Goal: Information Seeking & Learning: Learn about a topic

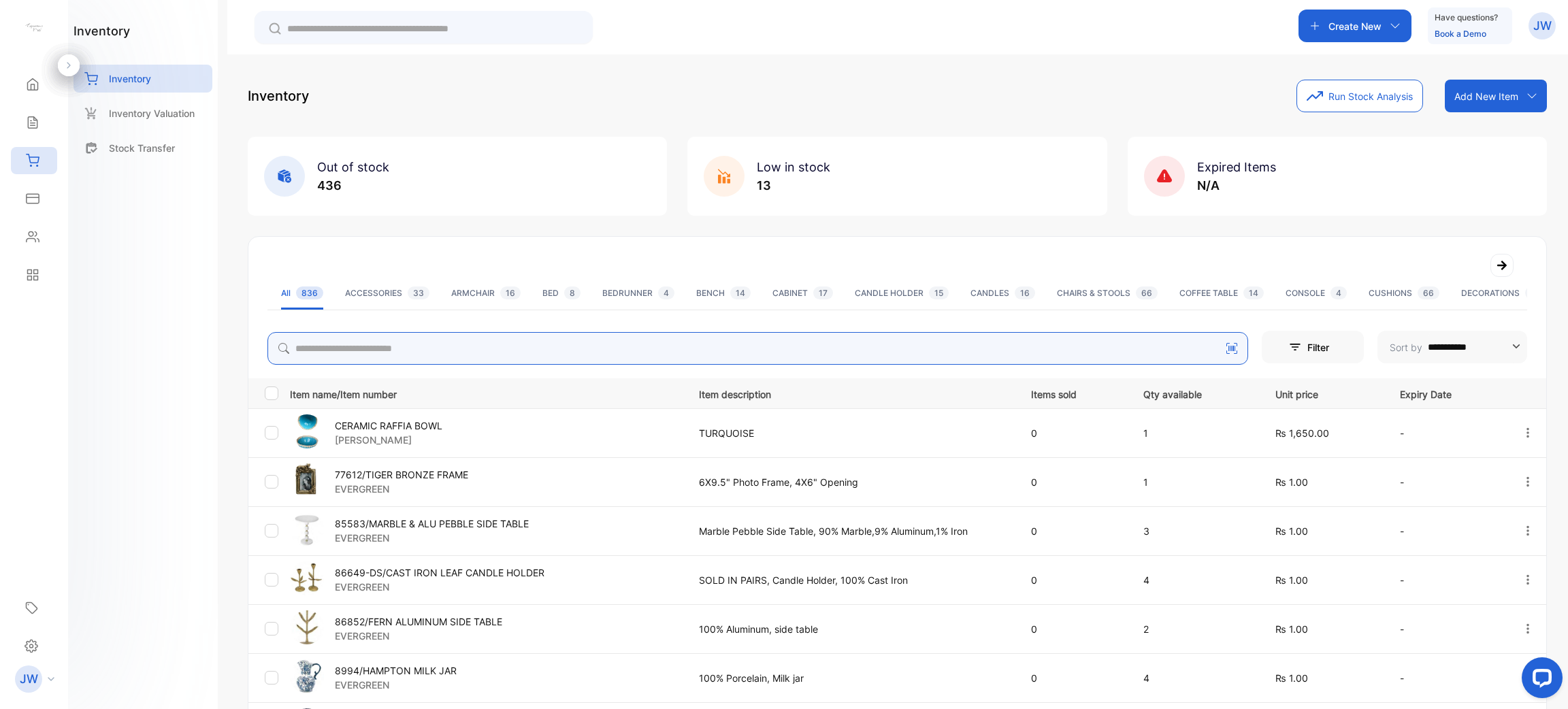
click at [537, 357] on input "search" at bounding box center [757, 349] width 980 height 32
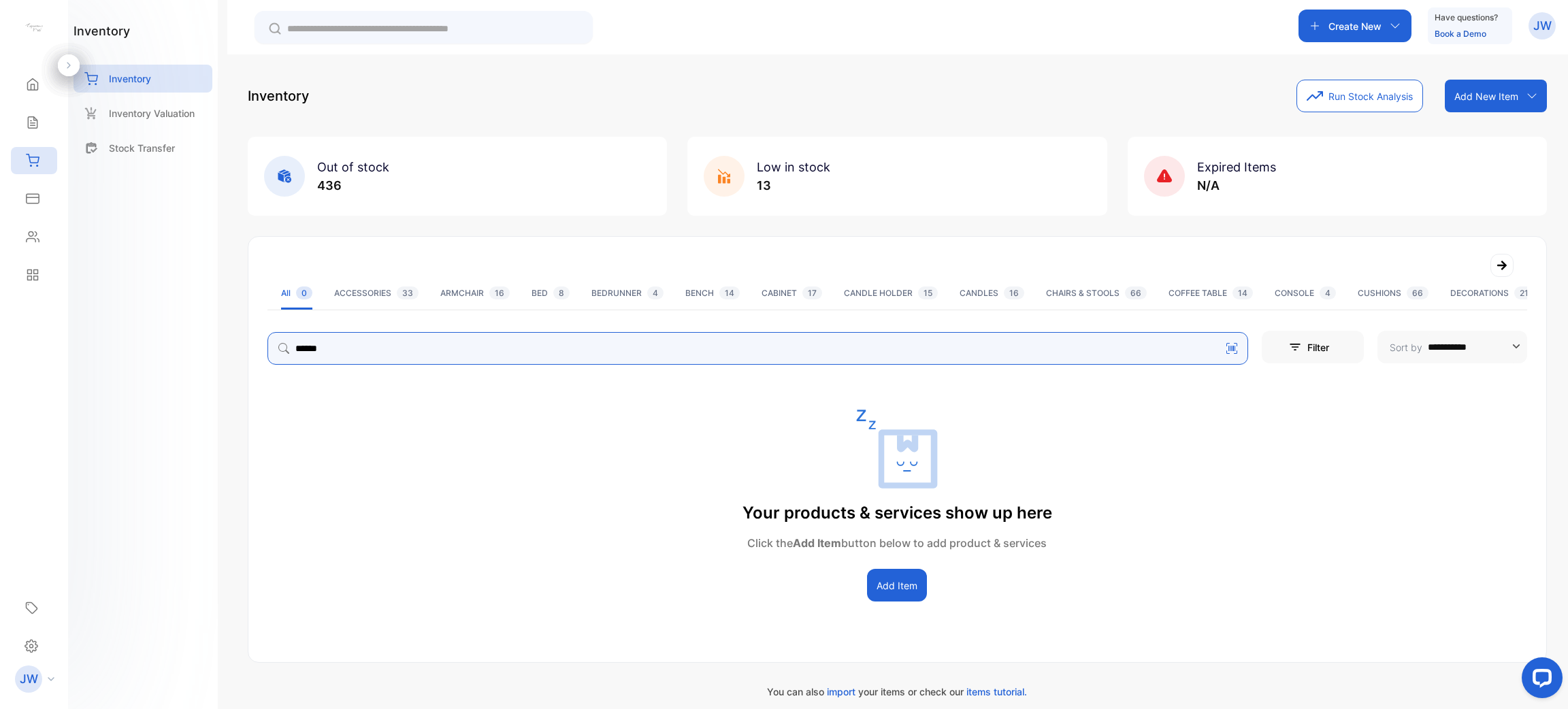
type input "*****"
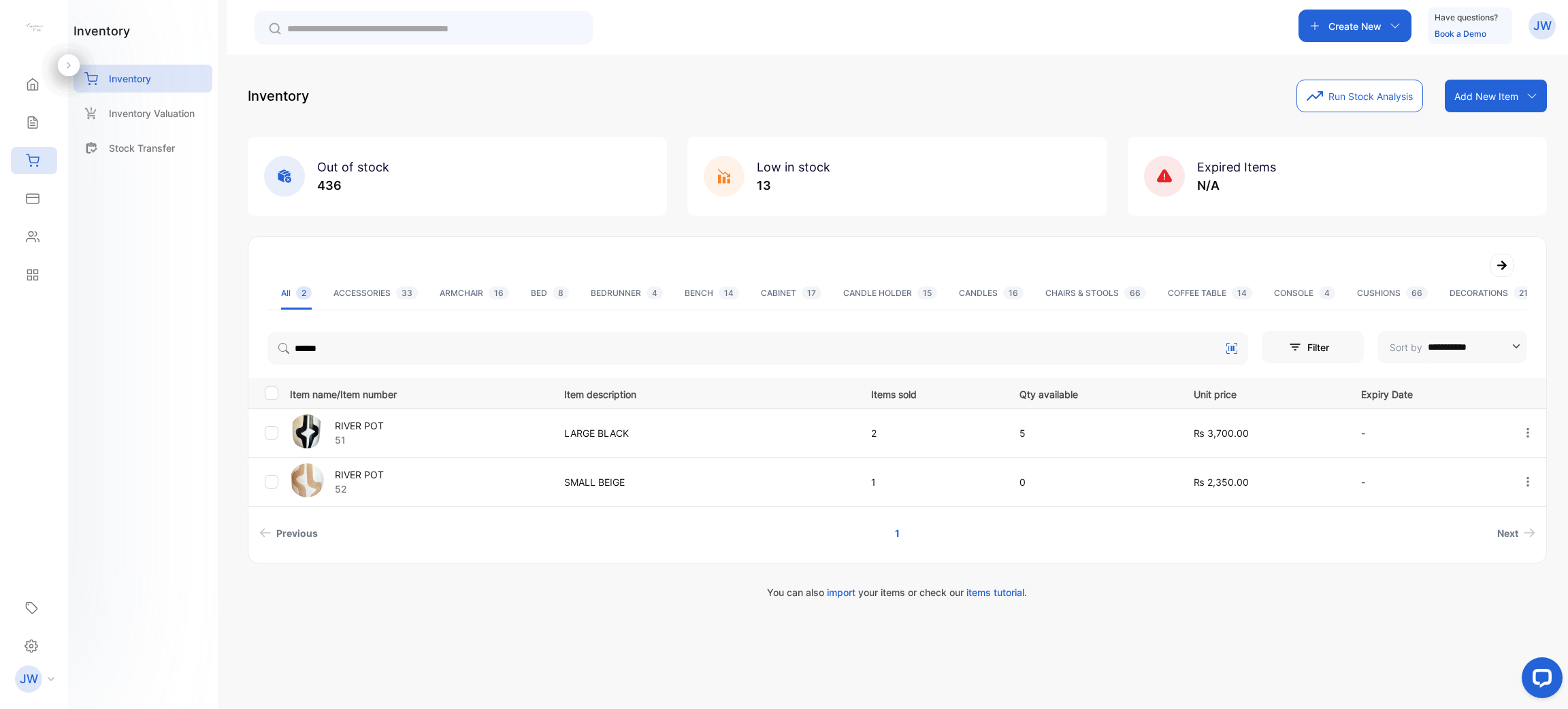
click at [377, 420] on p "RIVER POT" at bounding box center [359, 425] width 49 height 14
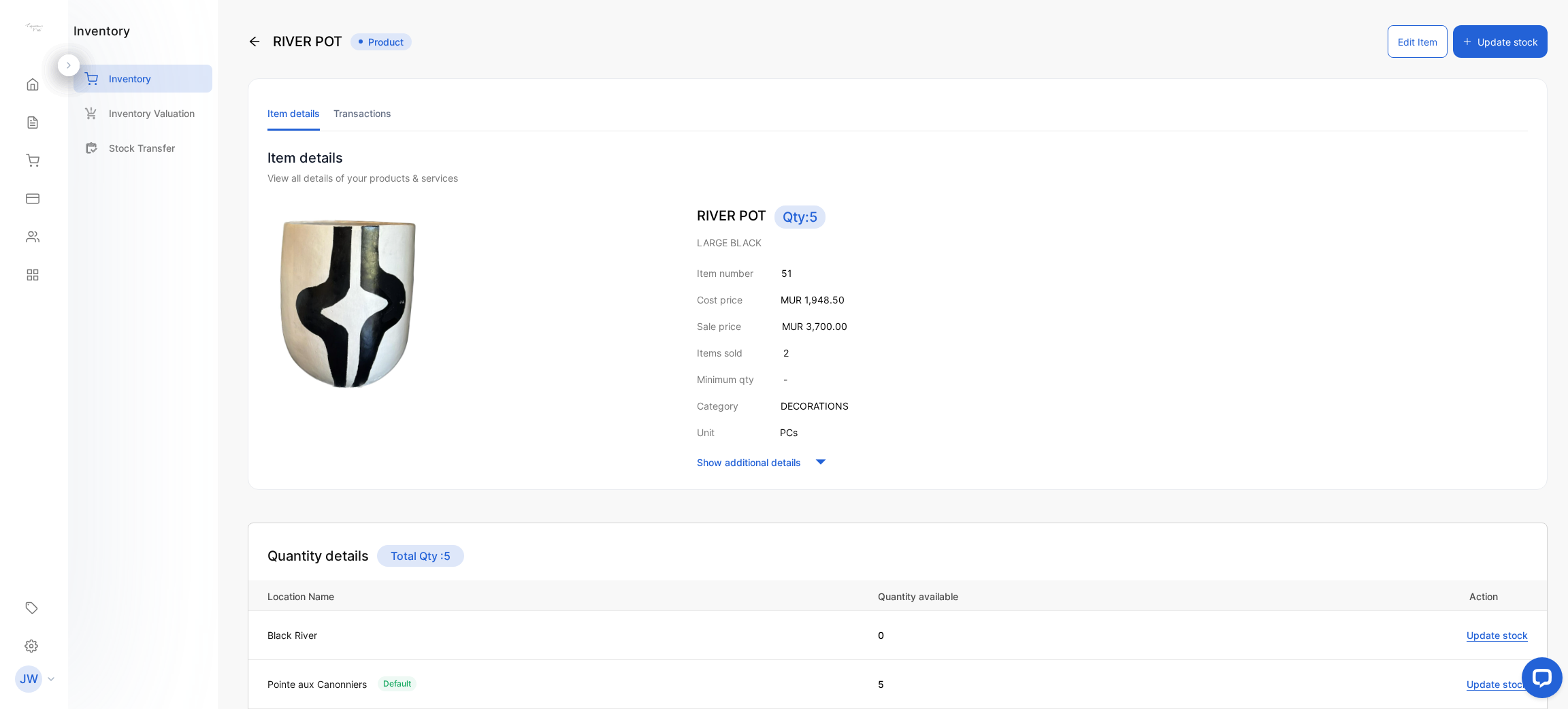
click at [359, 130] on li "Transactions" at bounding box center [362, 113] width 58 height 35
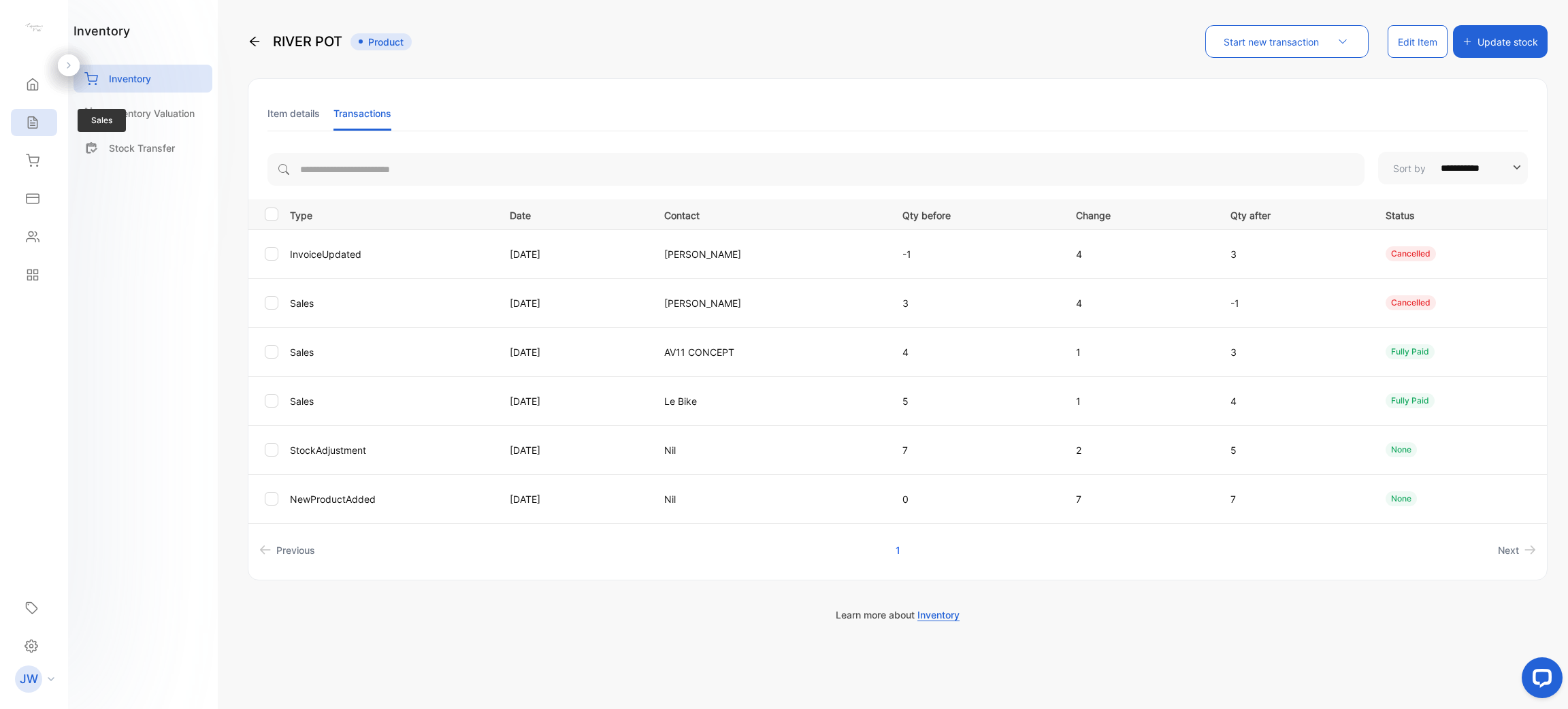
click at [43, 117] on div "Sales" at bounding box center [34, 123] width 46 height 27
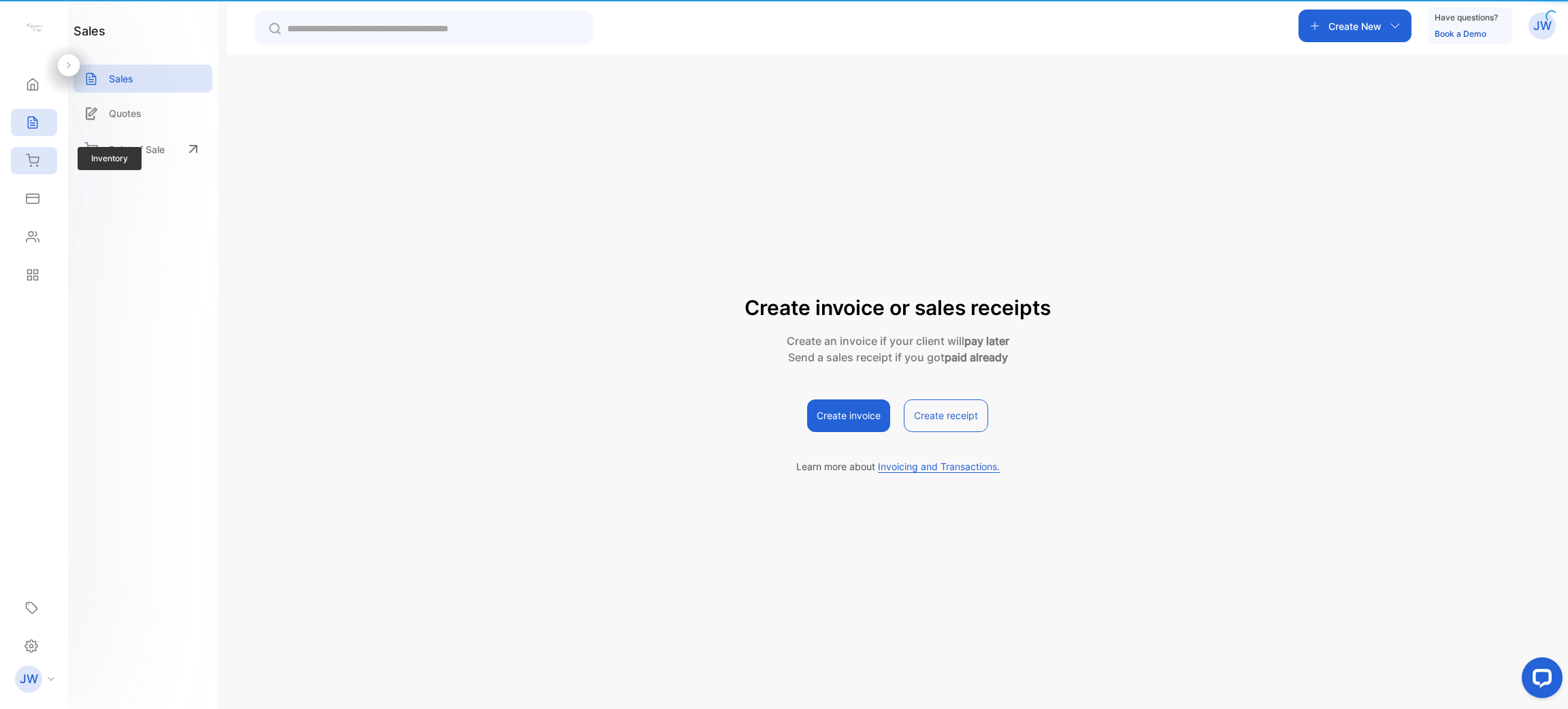
click at [43, 158] on div "Inventory" at bounding box center [34, 161] width 46 height 27
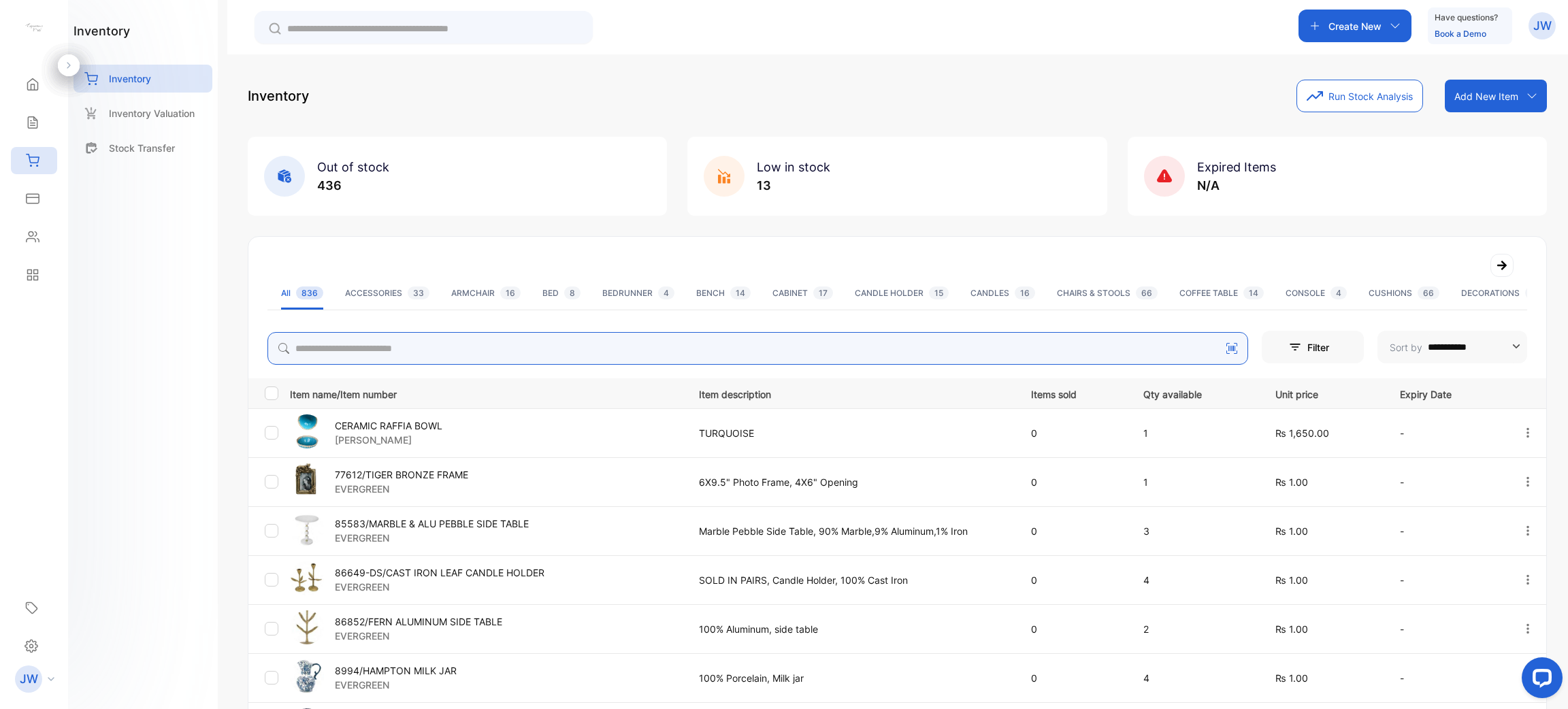
click at [398, 347] on input "search" at bounding box center [757, 349] width 980 height 32
type input "******"
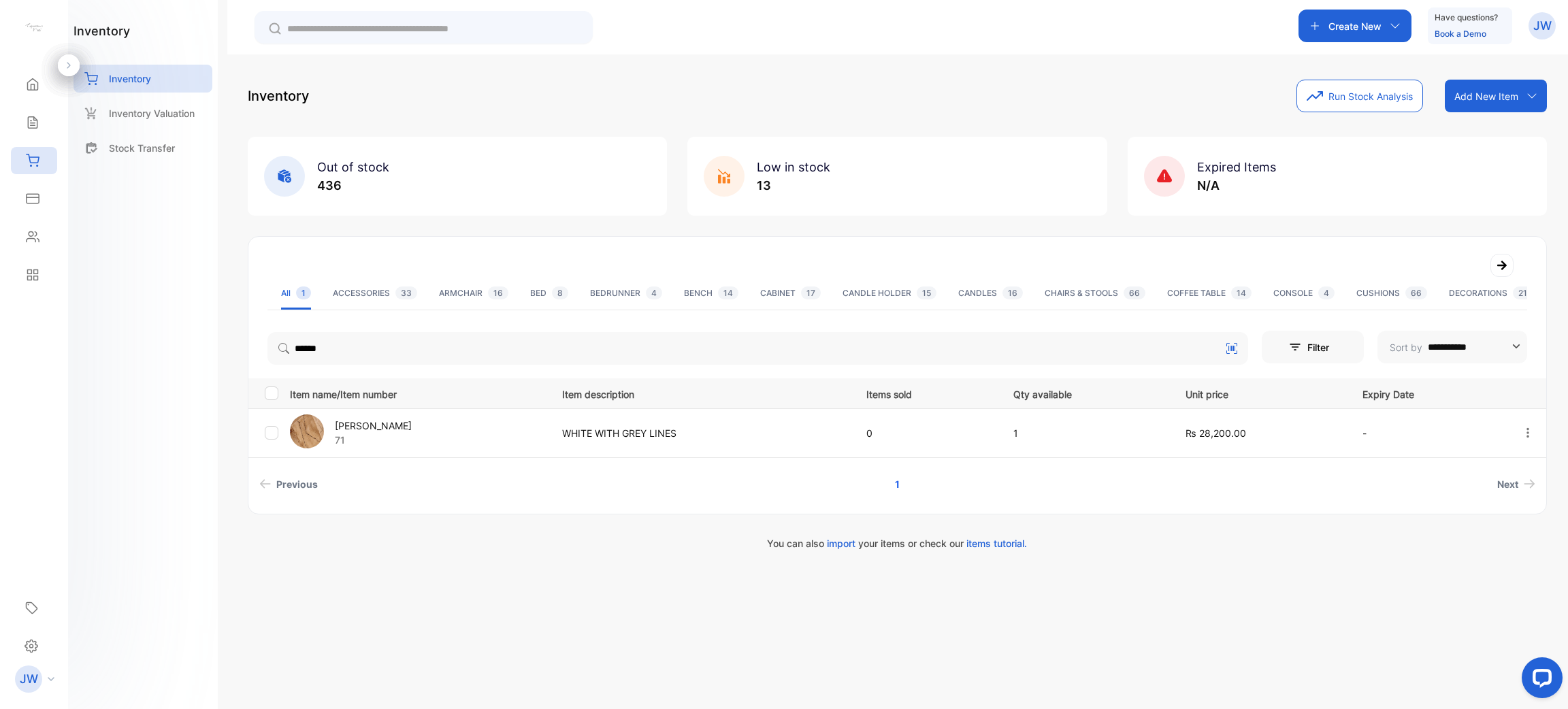
click at [348, 422] on p "[PERSON_NAME]" at bounding box center [373, 425] width 77 height 14
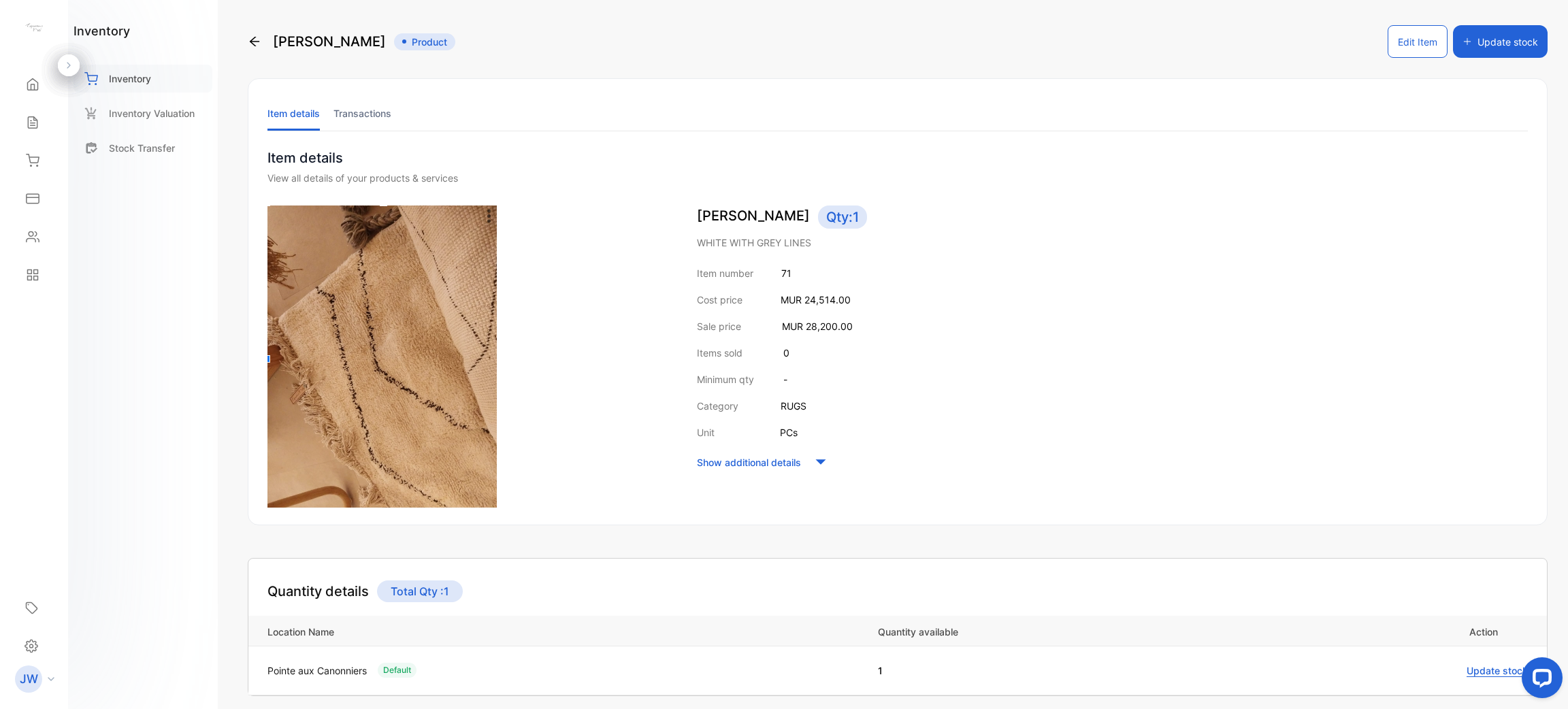
click at [167, 78] on div "Inventory" at bounding box center [142, 78] width 139 height 28
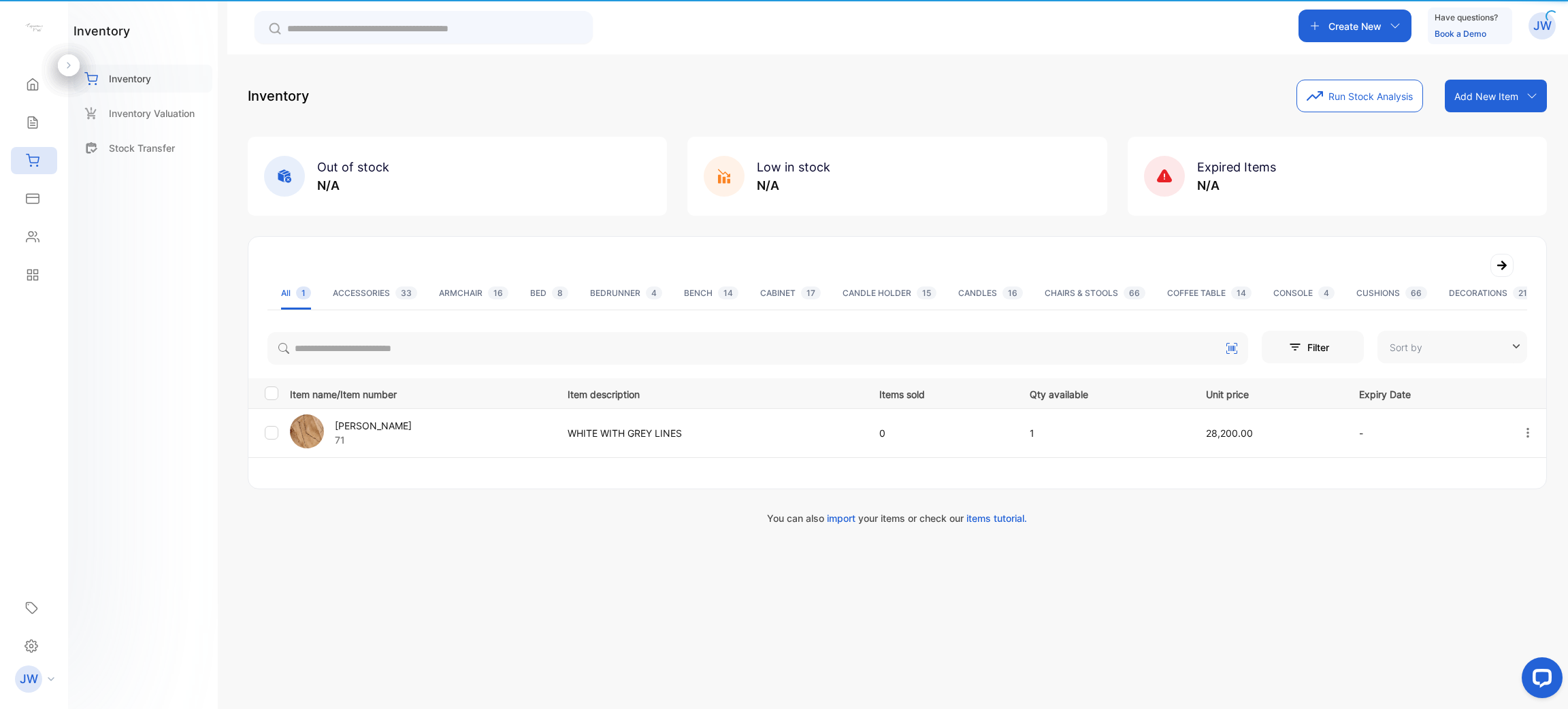
type input "**********"
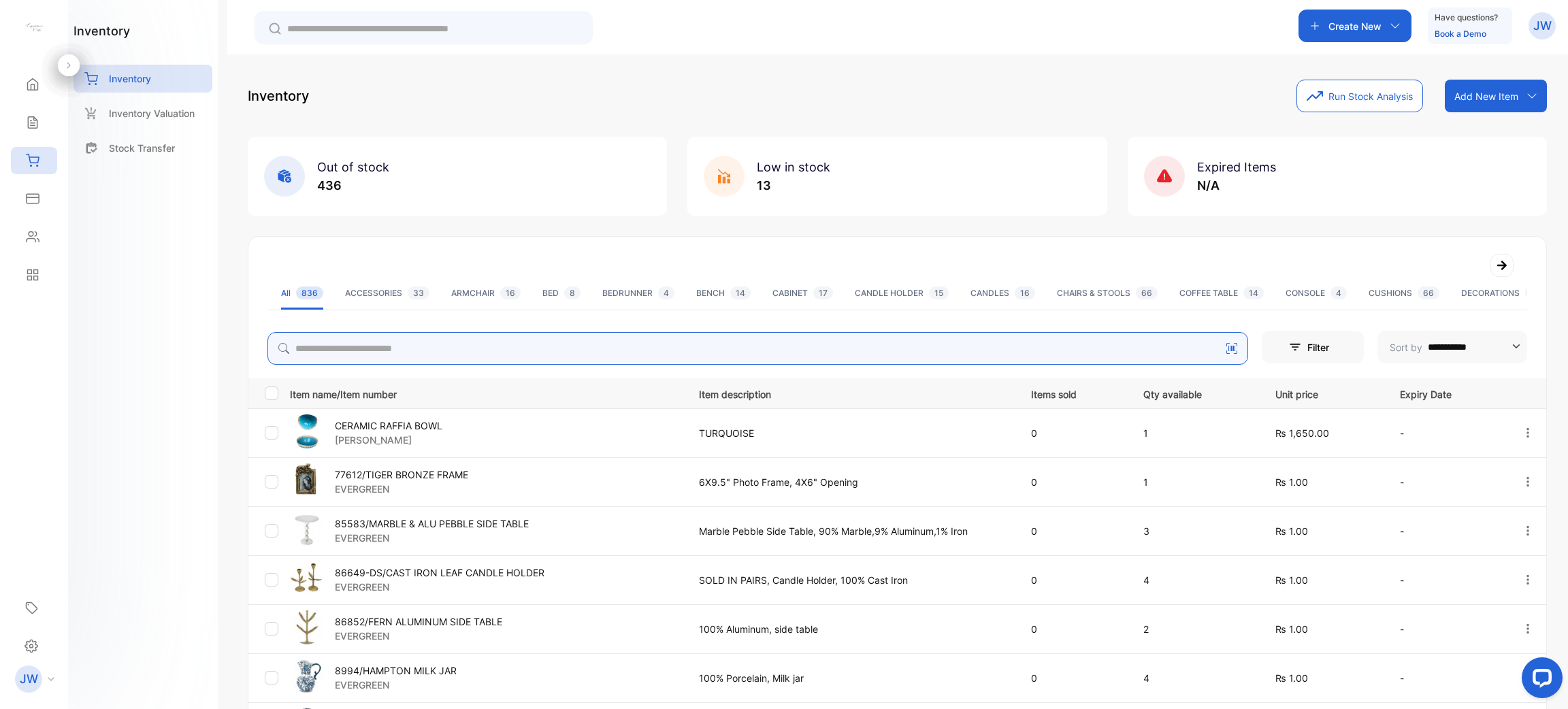
click at [744, 340] on input "search" at bounding box center [757, 349] width 980 height 32
type input "******"
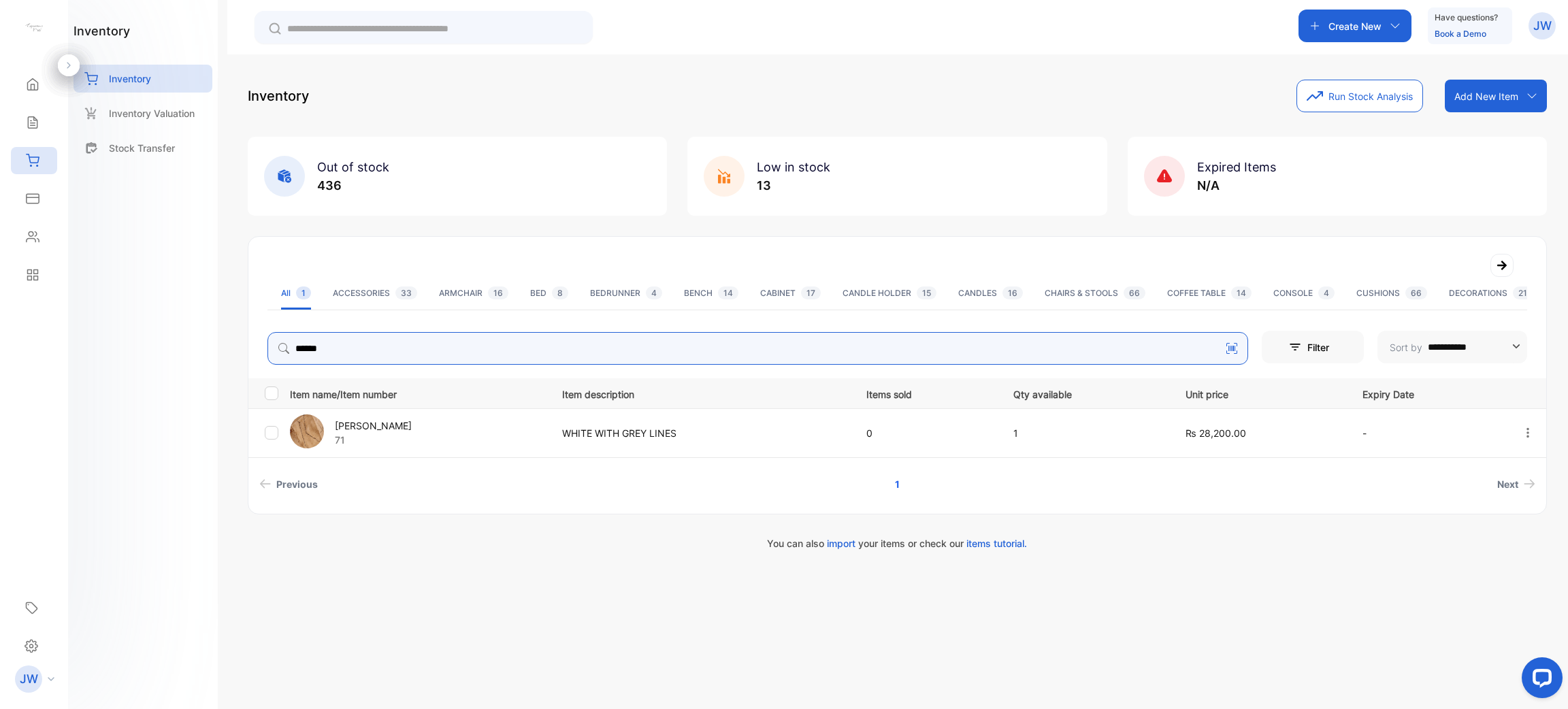
click at [782, 435] on icon "button" at bounding box center [1527, 433] width 12 height 12
click at [782, 549] on span "Delete" at bounding box center [1498, 549] width 33 height 16
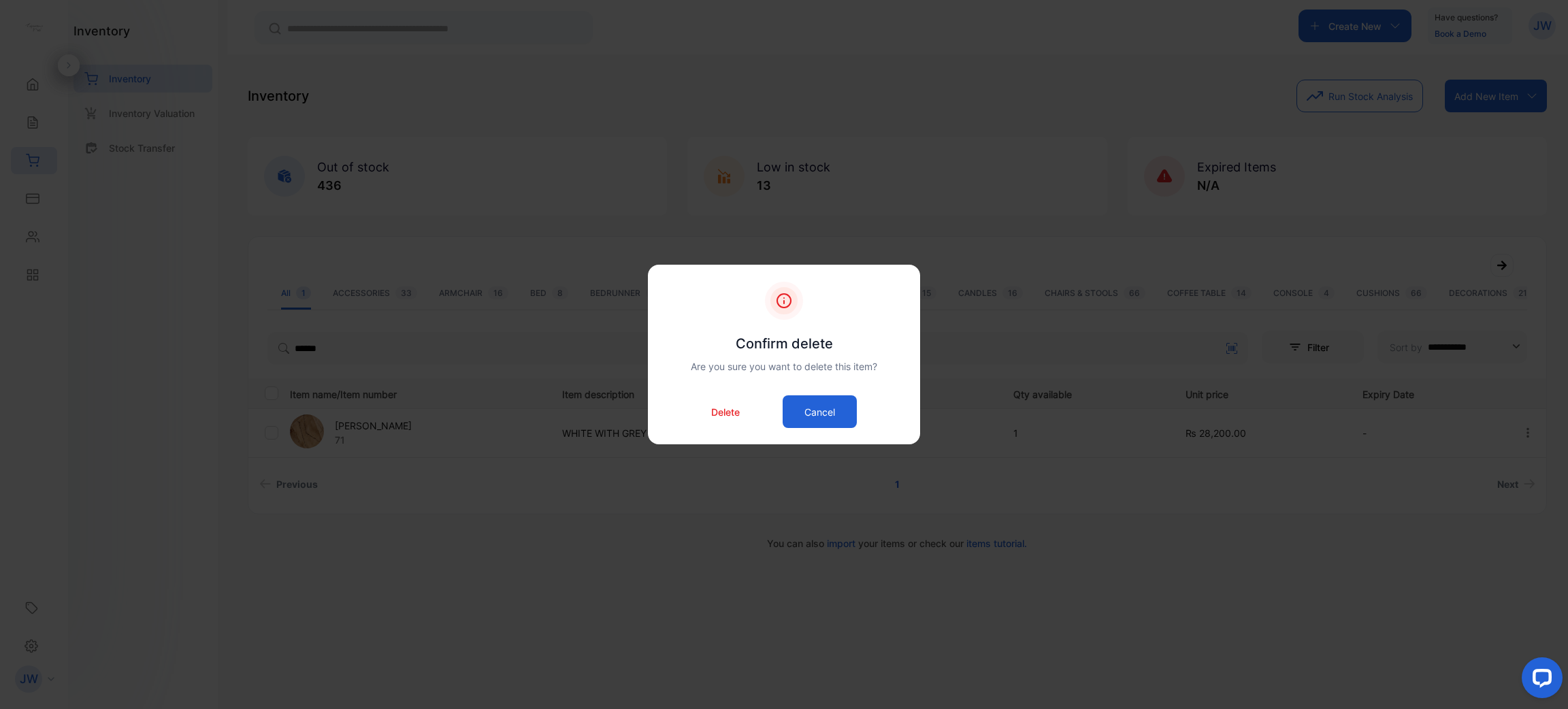
click at [734, 410] on p "Delete" at bounding box center [726, 412] width 29 height 14
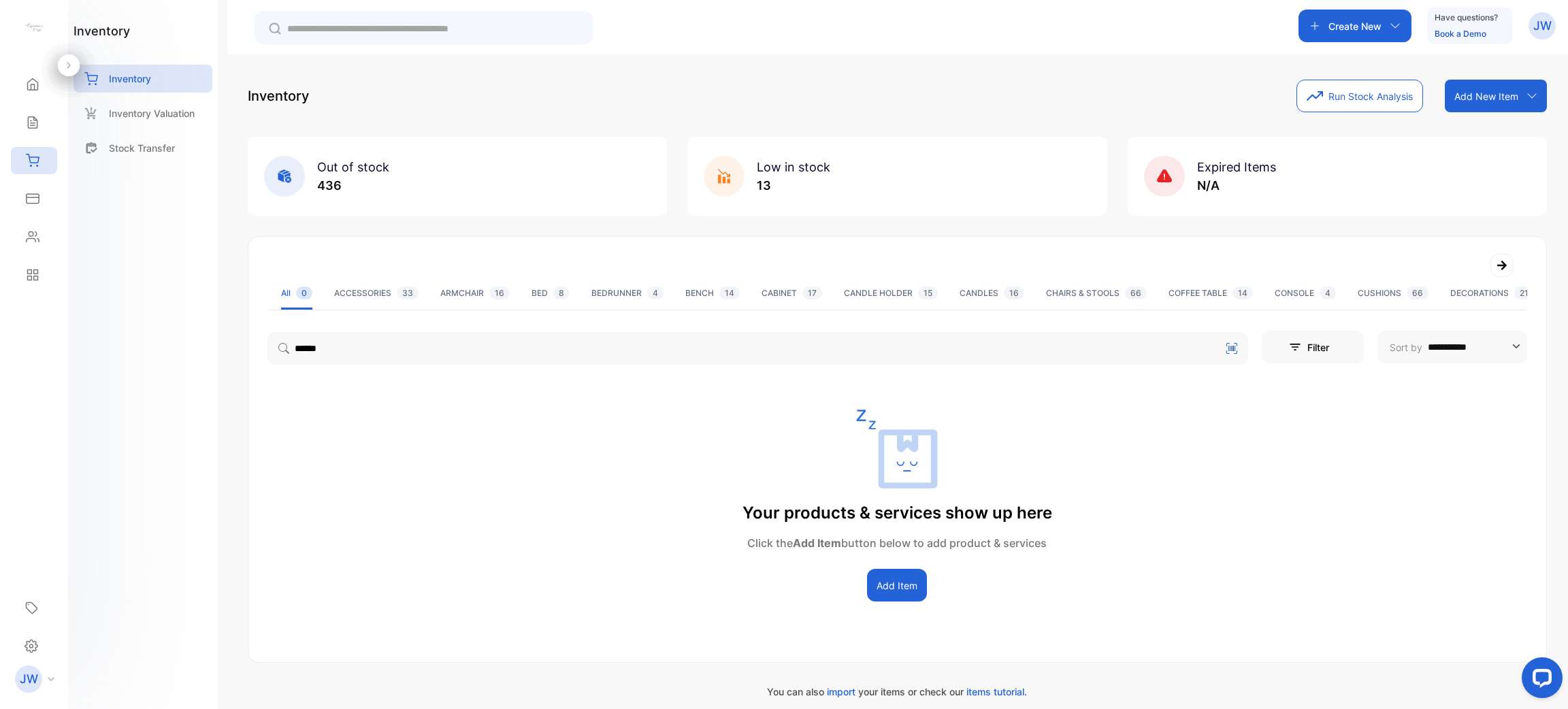
click at [357, 371] on div "**********" at bounding box center [897, 464] width 1297 height 275
drag, startPoint x: 340, startPoint y: 353, endPoint x: 147, endPoint y: 350, distance: 193.0
click at [147, 350] on div "**********" at bounding box center [784, 395] width 1568 height 791
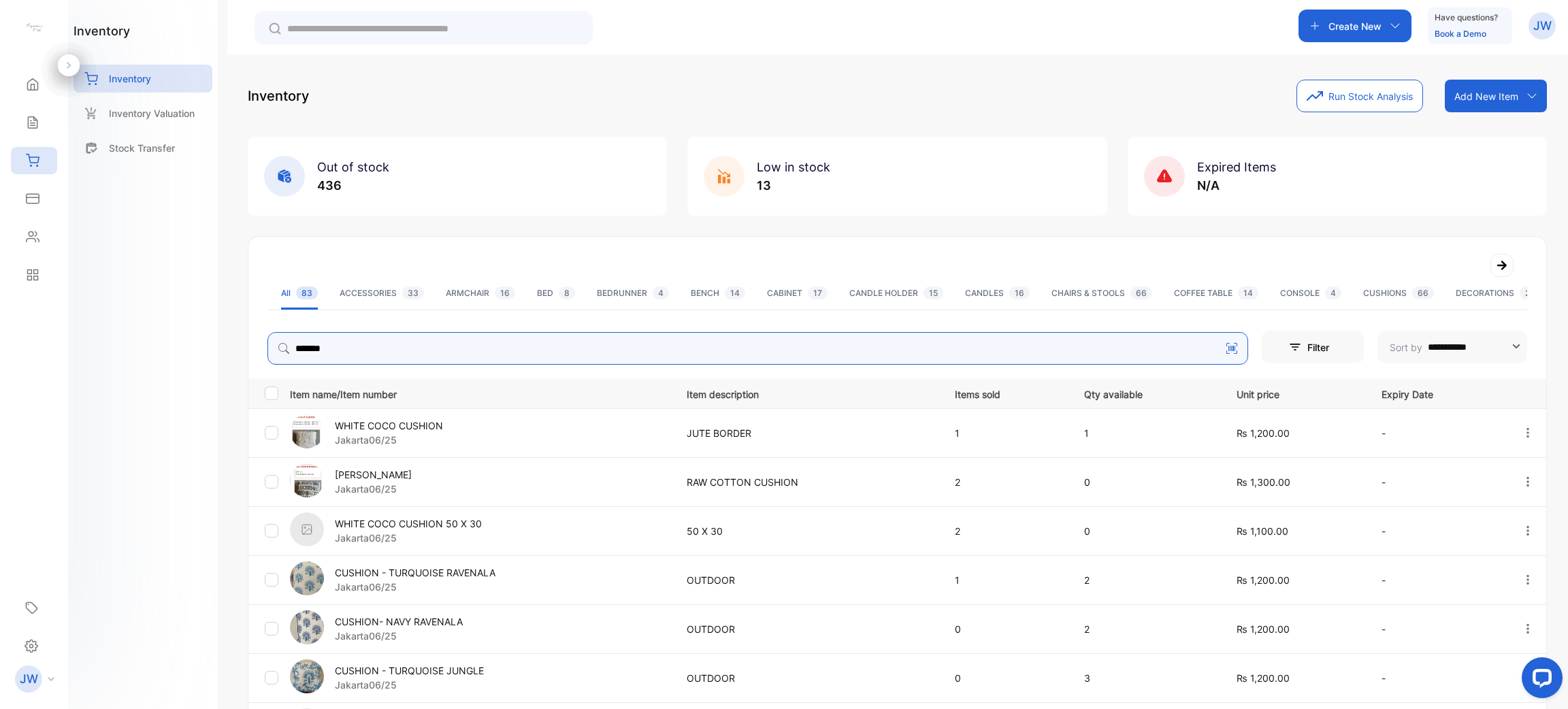
type input "*******"
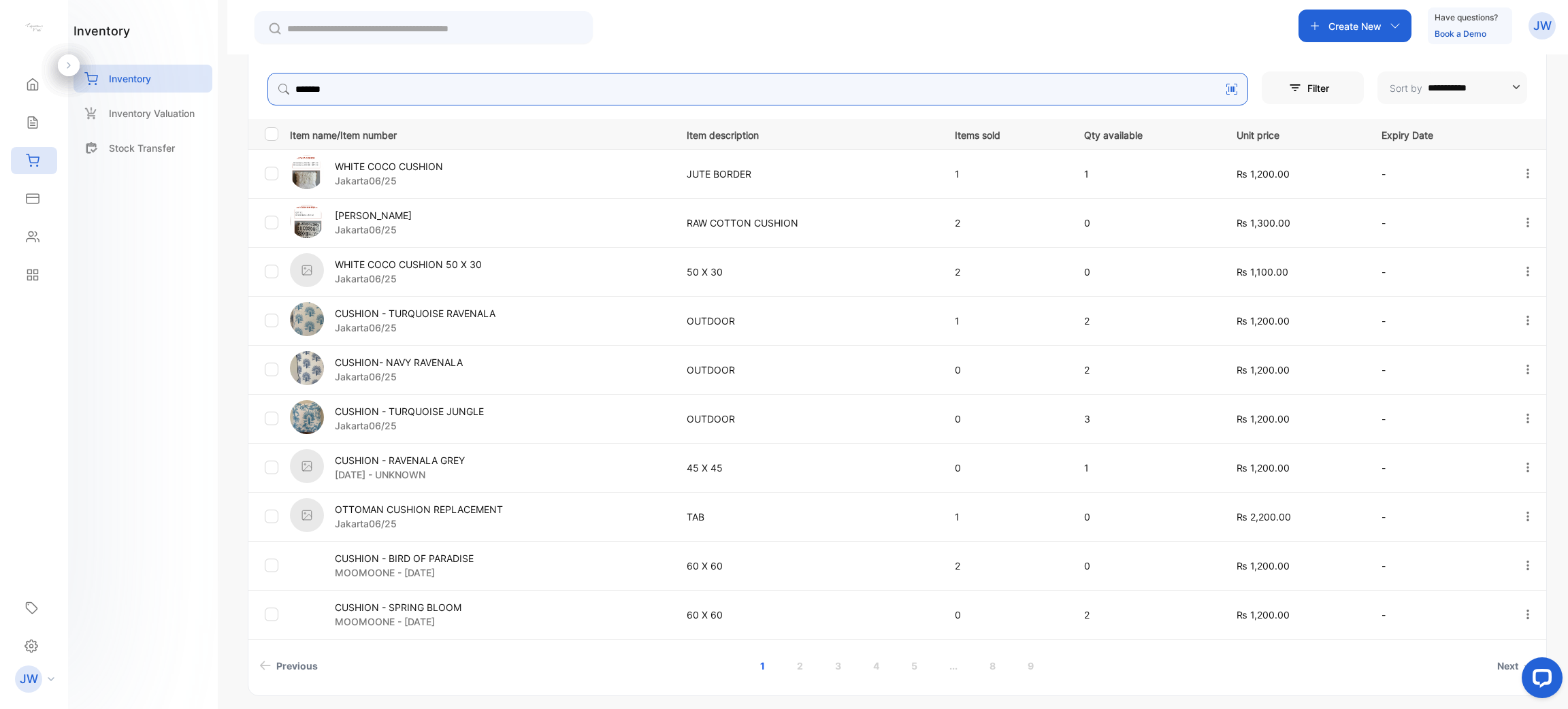
scroll to position [260, 0]
click at [617, 477] on div "CUSHION - RAVENALA GREY [DATE] - UNKNOWN" at bounding box center [480, 467] width 380 height 37
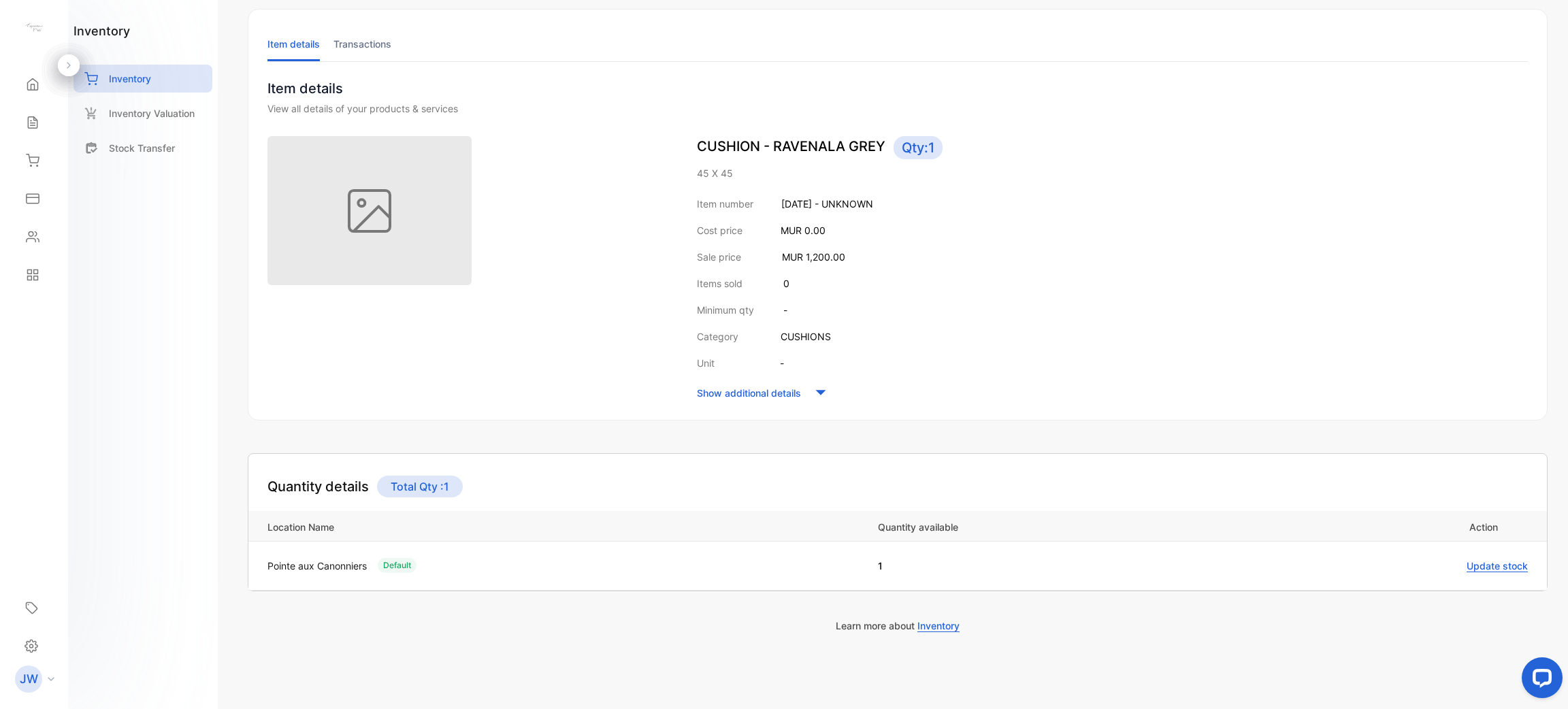
scroll to position [69, 0]
click at [162, 79] on div "Inventory" at bounding box center [142, 78] width 139 height 28
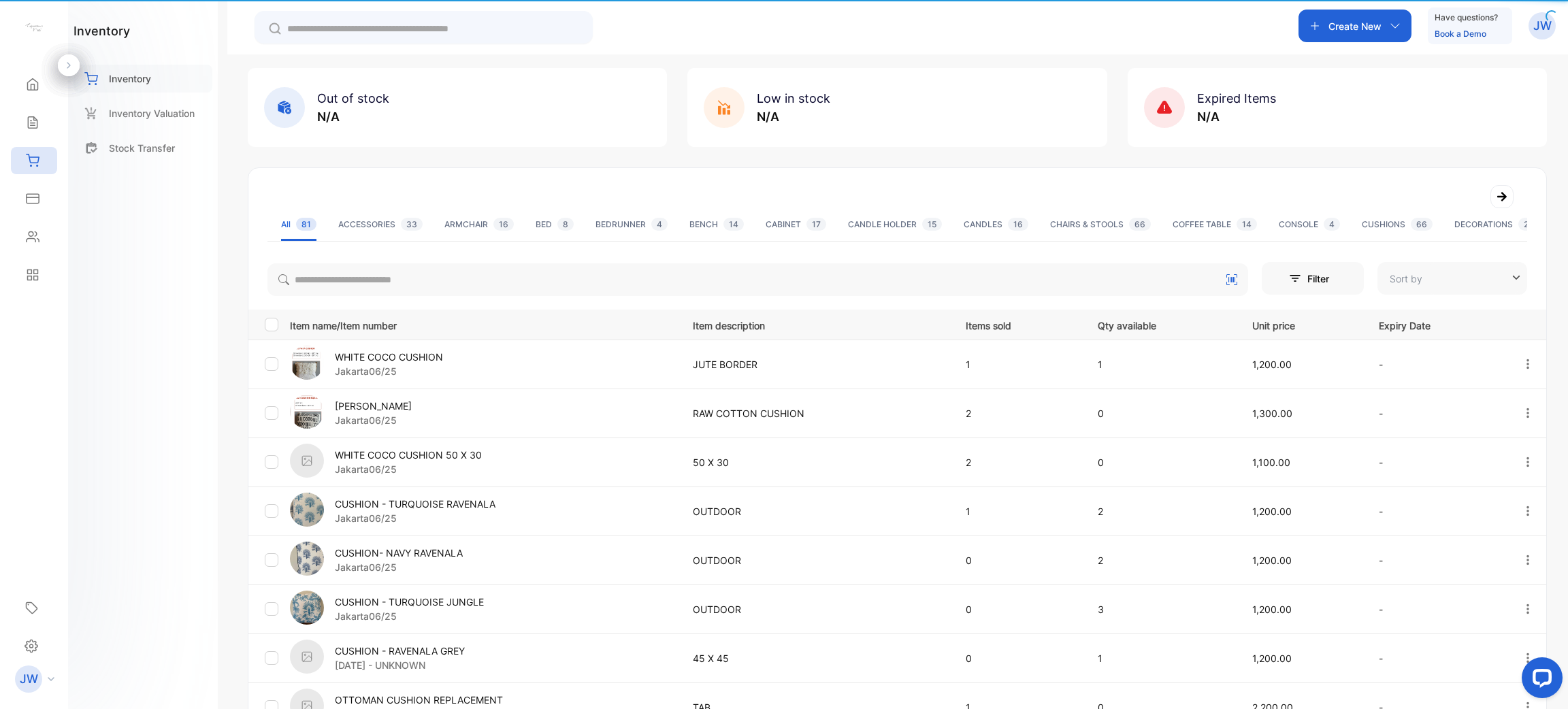
type input "**********"
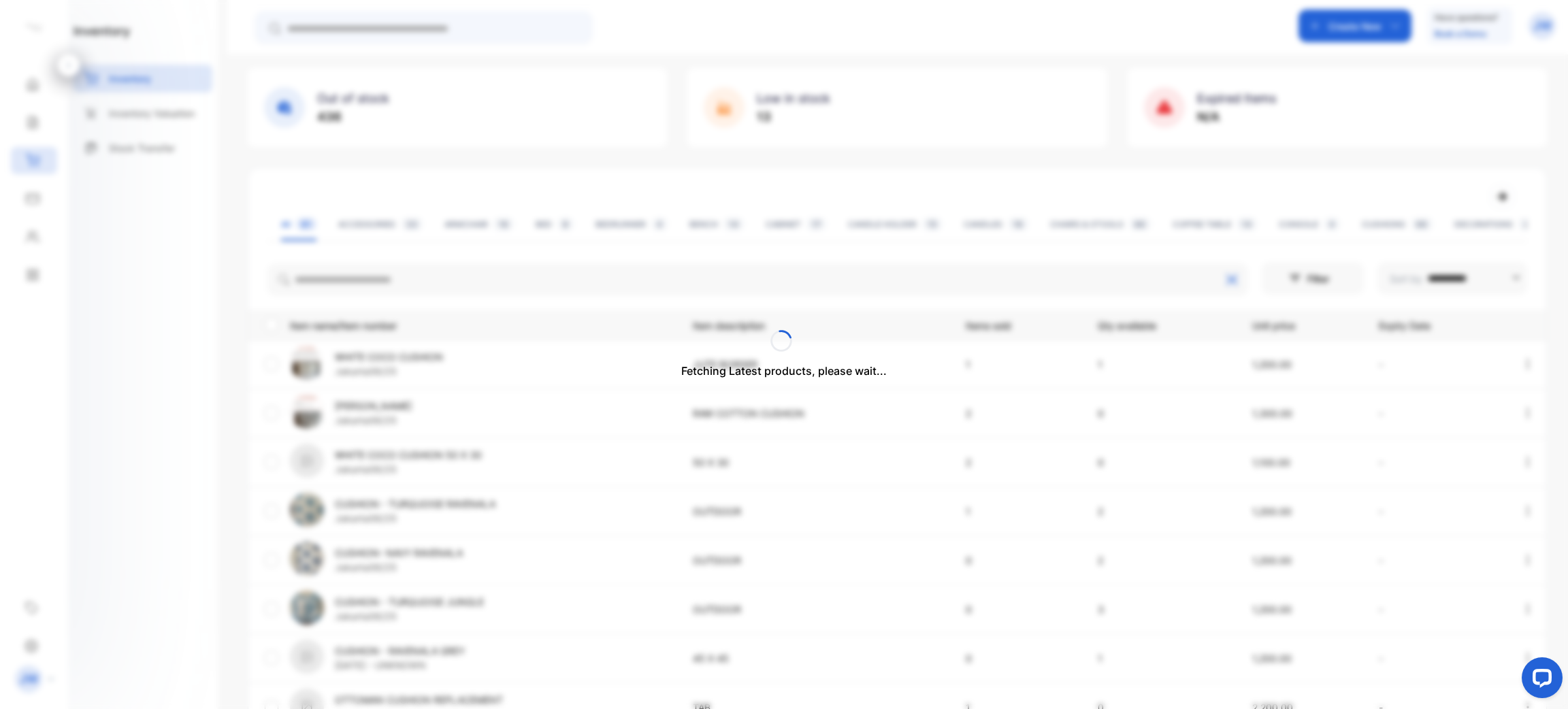
click at [401, 283] on div "Fetching Latest products, please wait..." at bounding box center [784, 354] width 1568 height 709
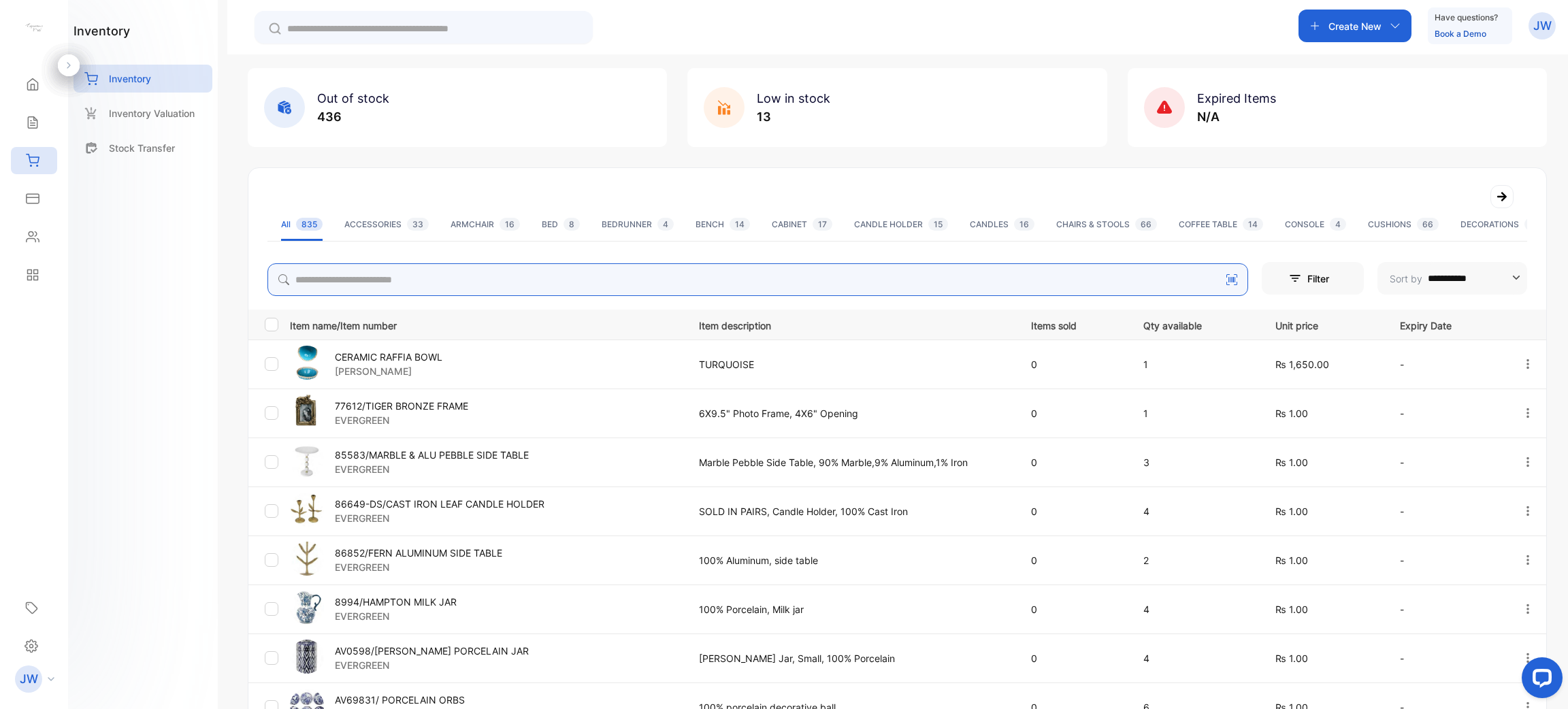
click at [512, 272] on input "search" at bounding box center [757, 280] width 980 height 32
type input "*******"
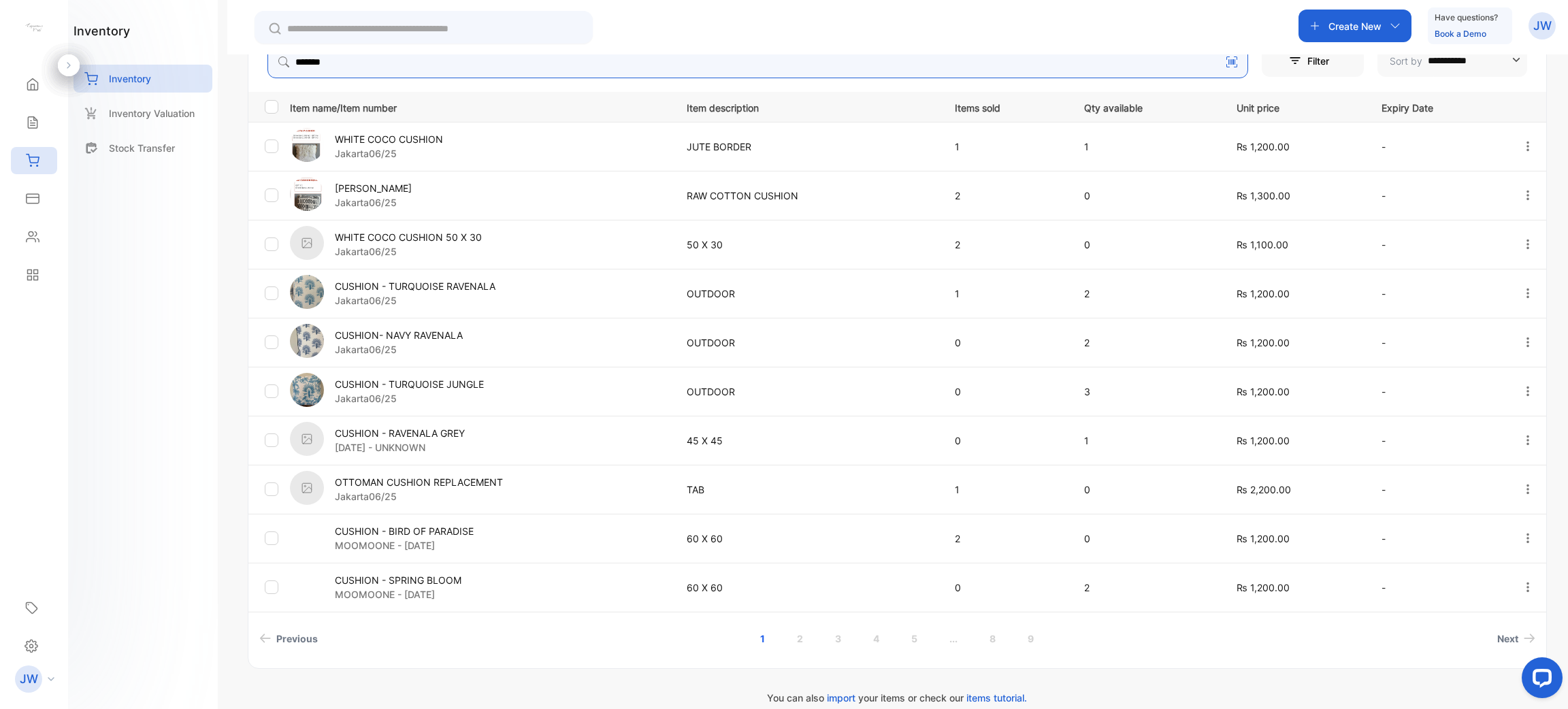
scroll to position [303, 0]
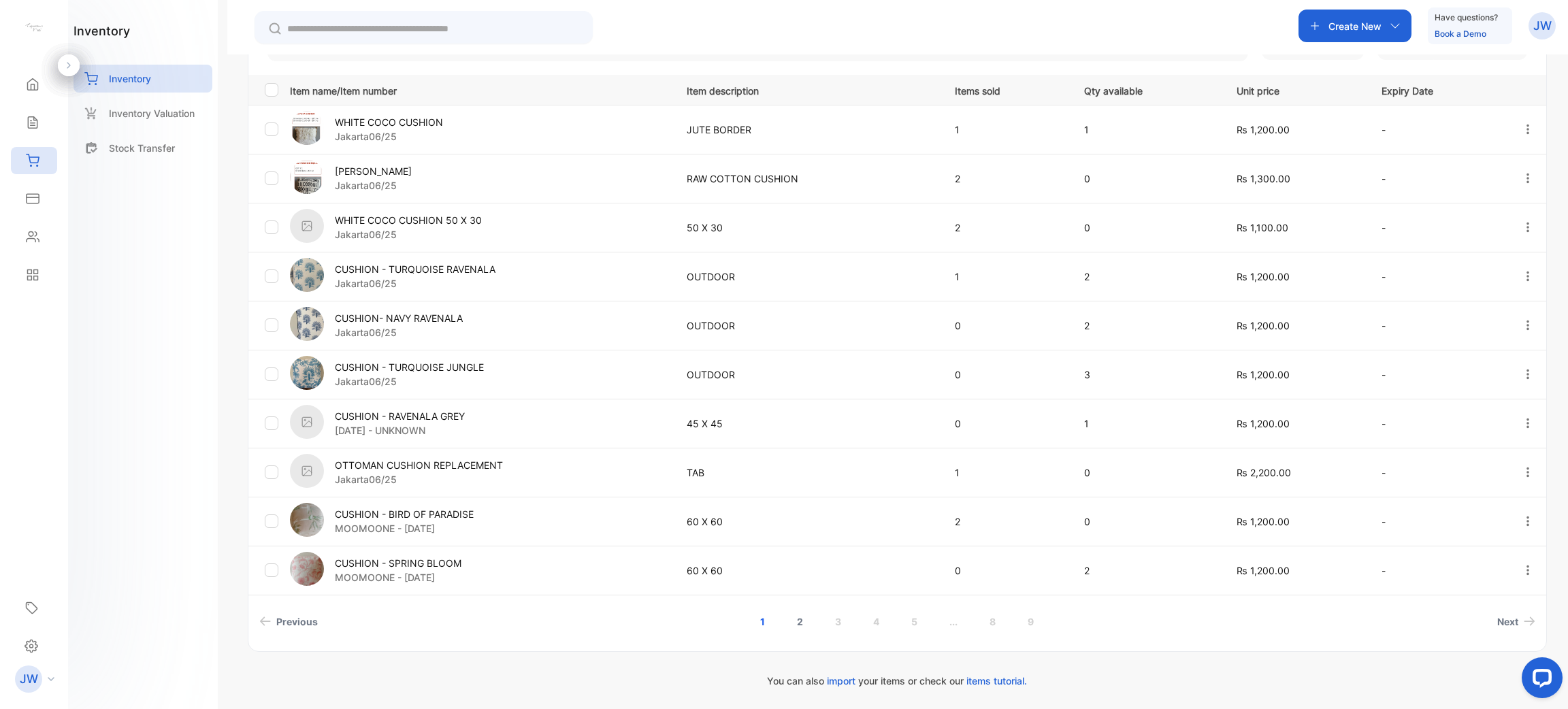
click at [782, 628] on link "2" at bounding box center [800, 622] width 39 height 26
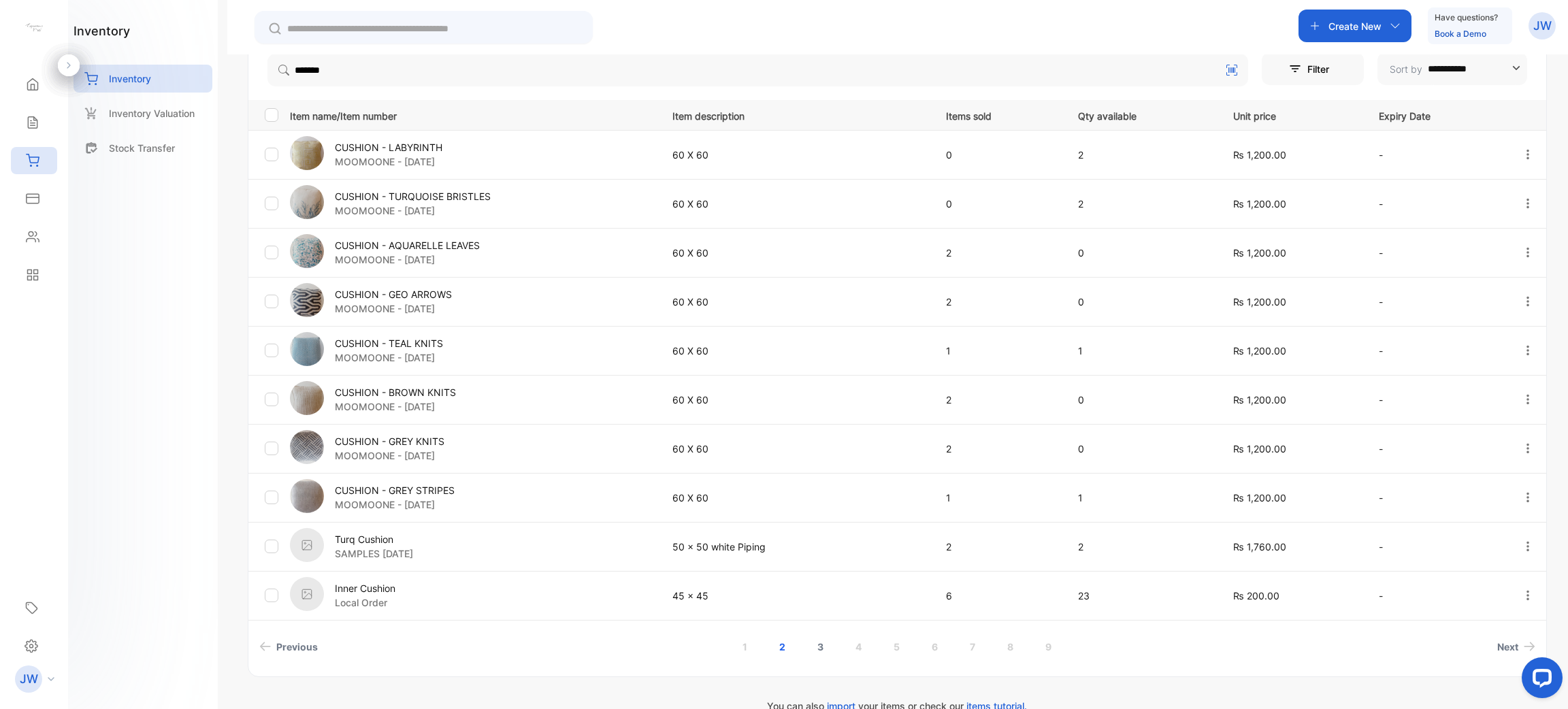
click at [782, 645] on link "3" at bounding box center [820, 648] width 39 height 26
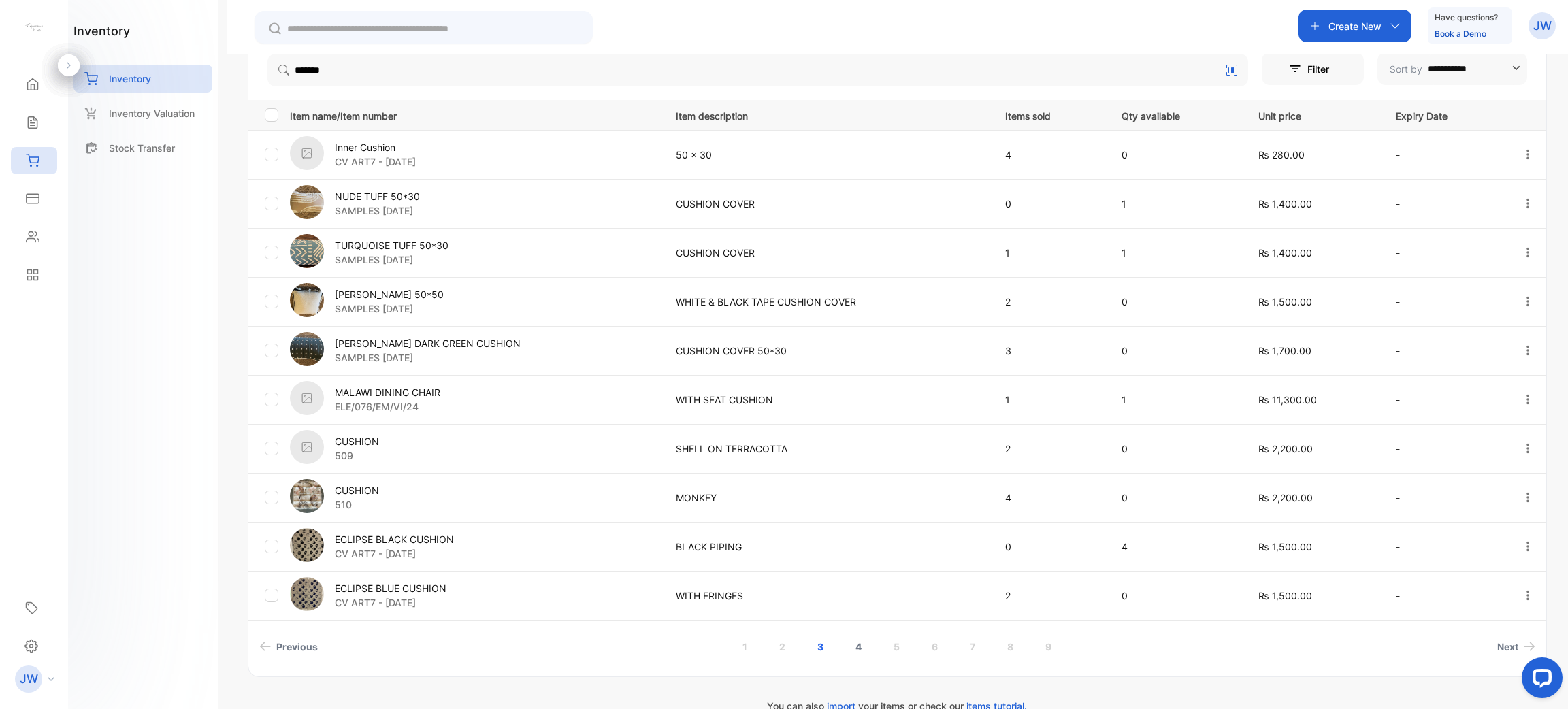
click at [782, 645] on link "4" at bounding box center [859, 648] width 39 height 26
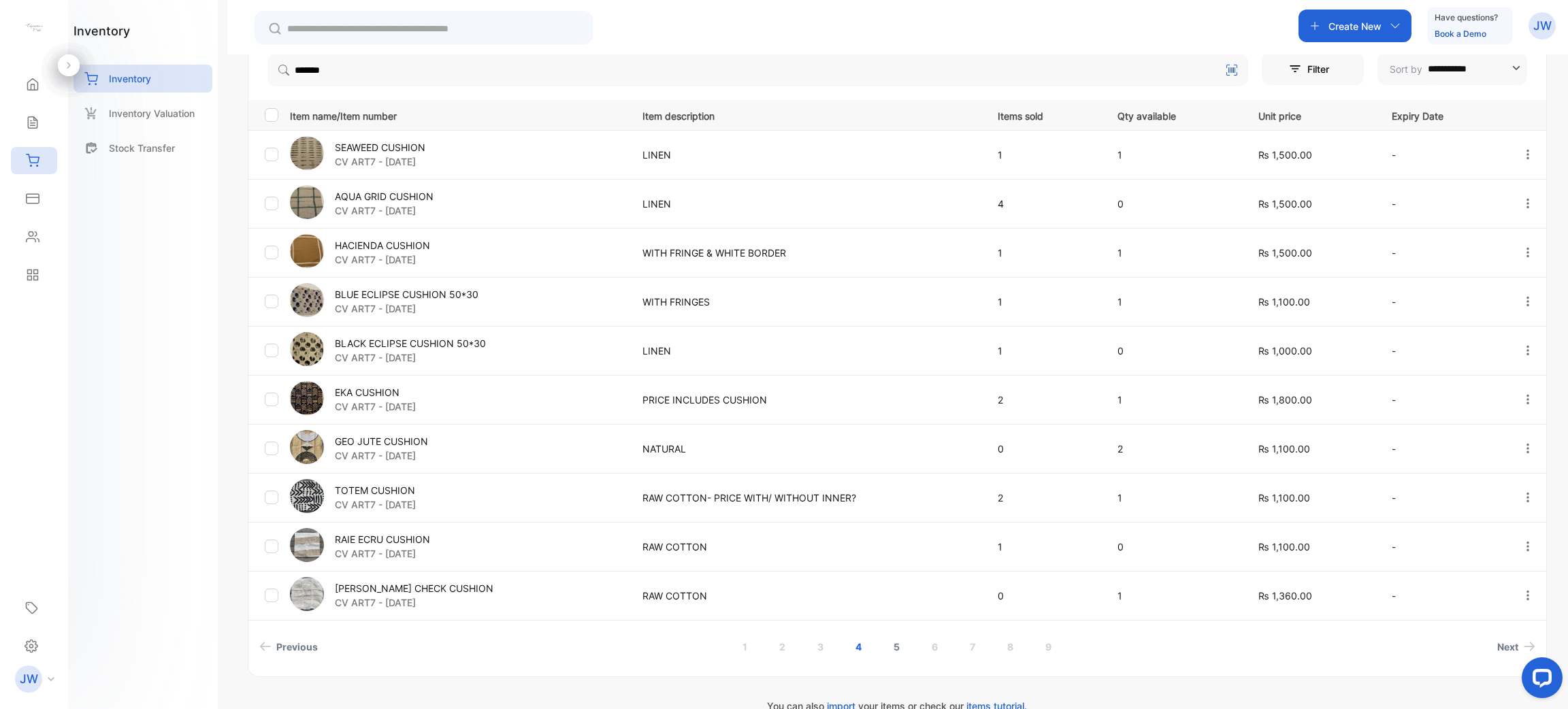
click at [782, 640] on link "5" at bounding box center [897, 648] width 39 height 26
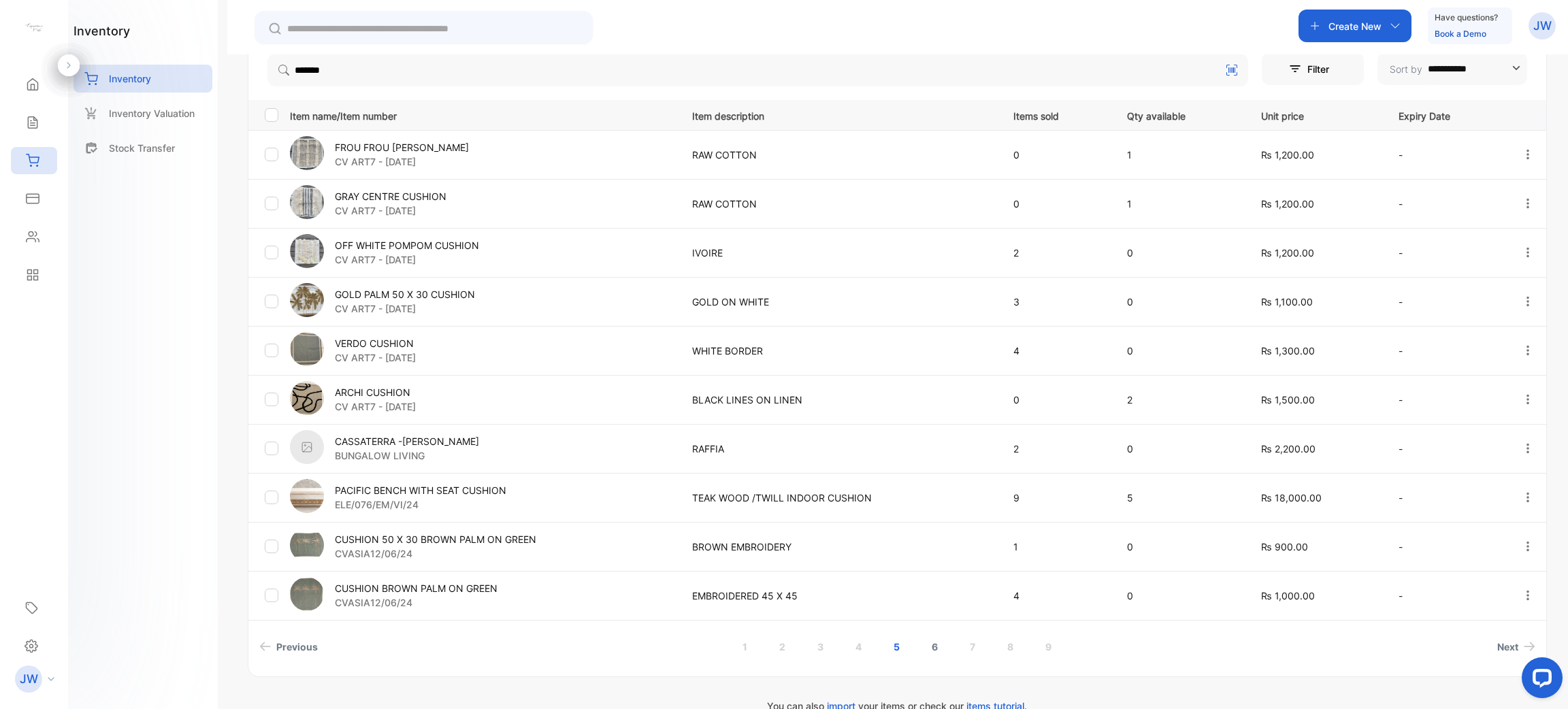
click at [782, 651] on link "6" at bounding box center [934, 648] width 39 height 26
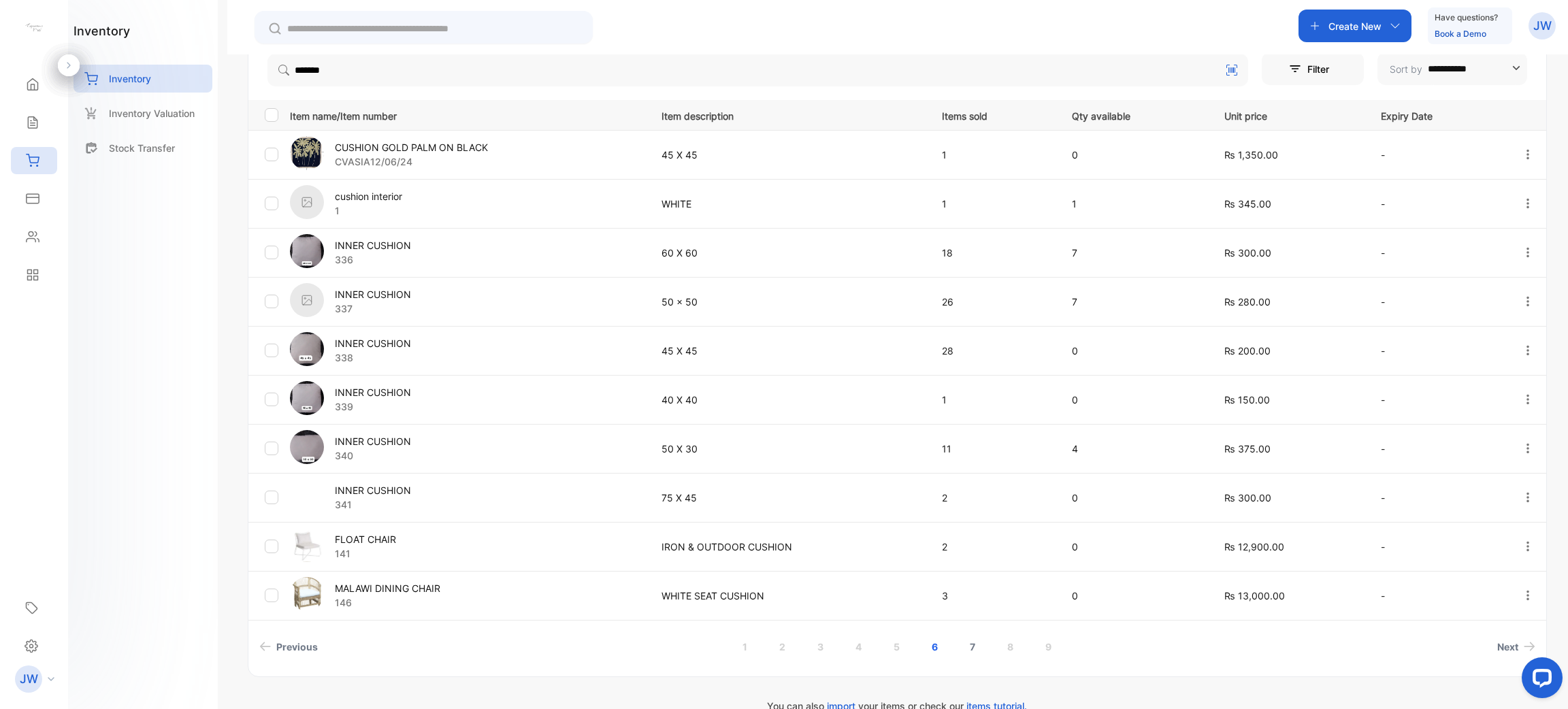
click at [782, 648] on link "7" at bounding box center [972, 648] width 38 height 26
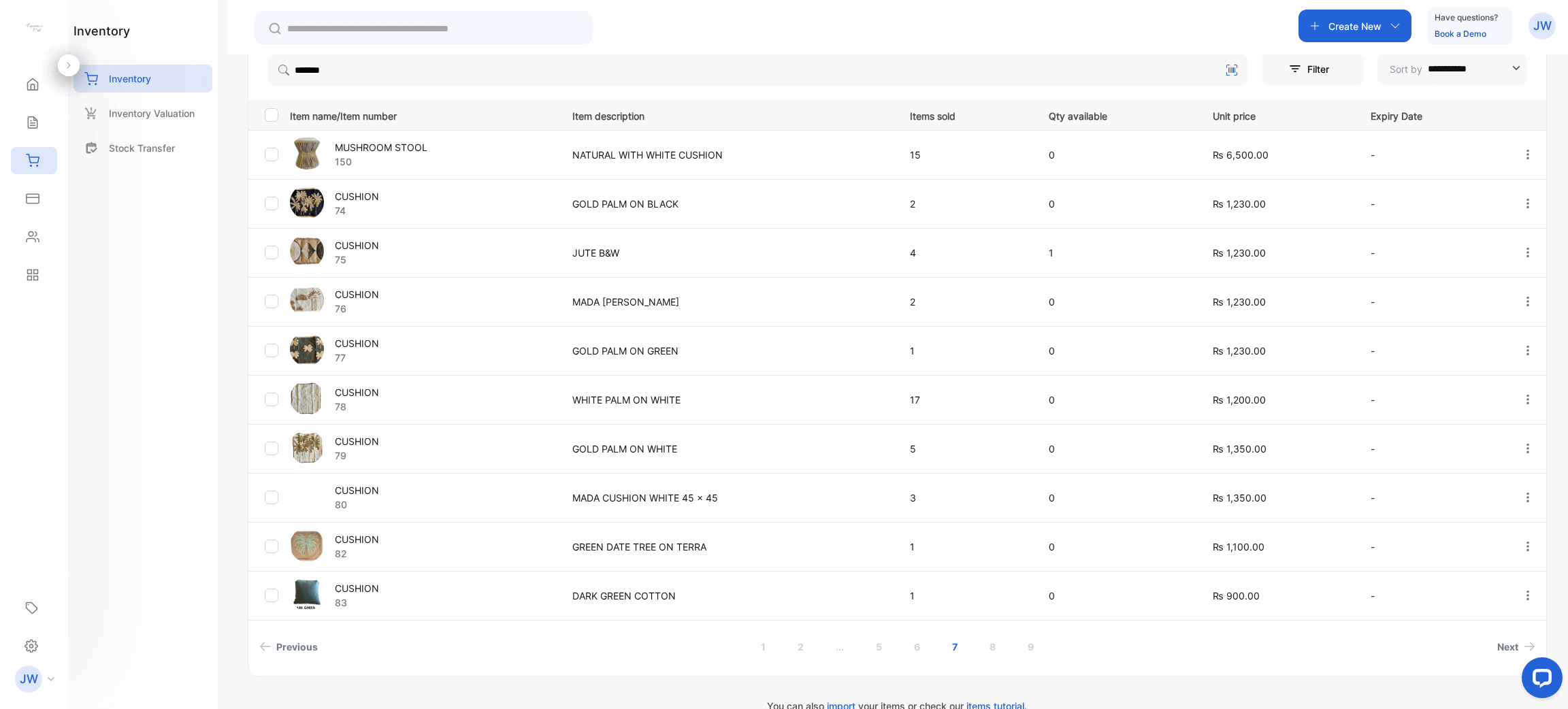
click at [360, 204] on p "74" at bounding box center [357, 210] width 44 height 14
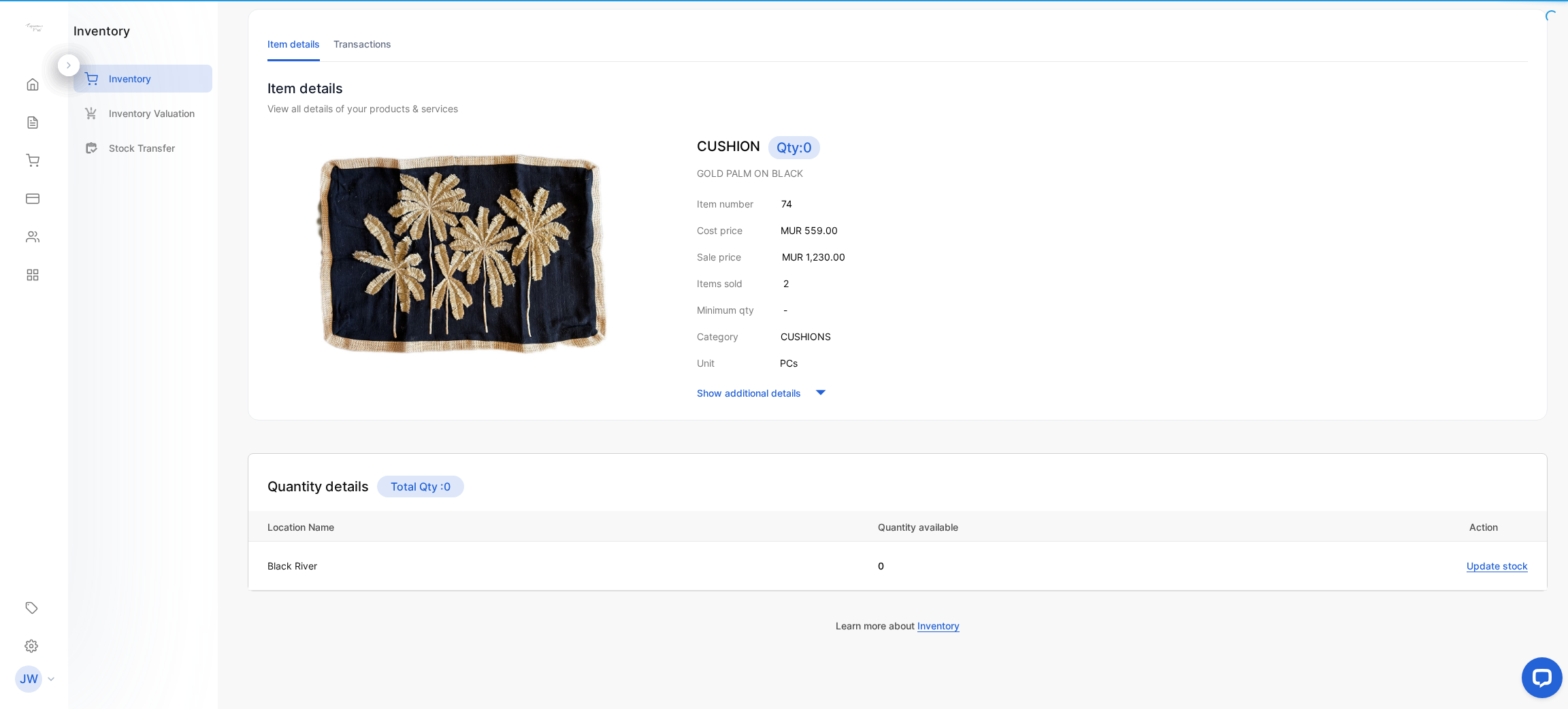
scroll to position [69, 0]
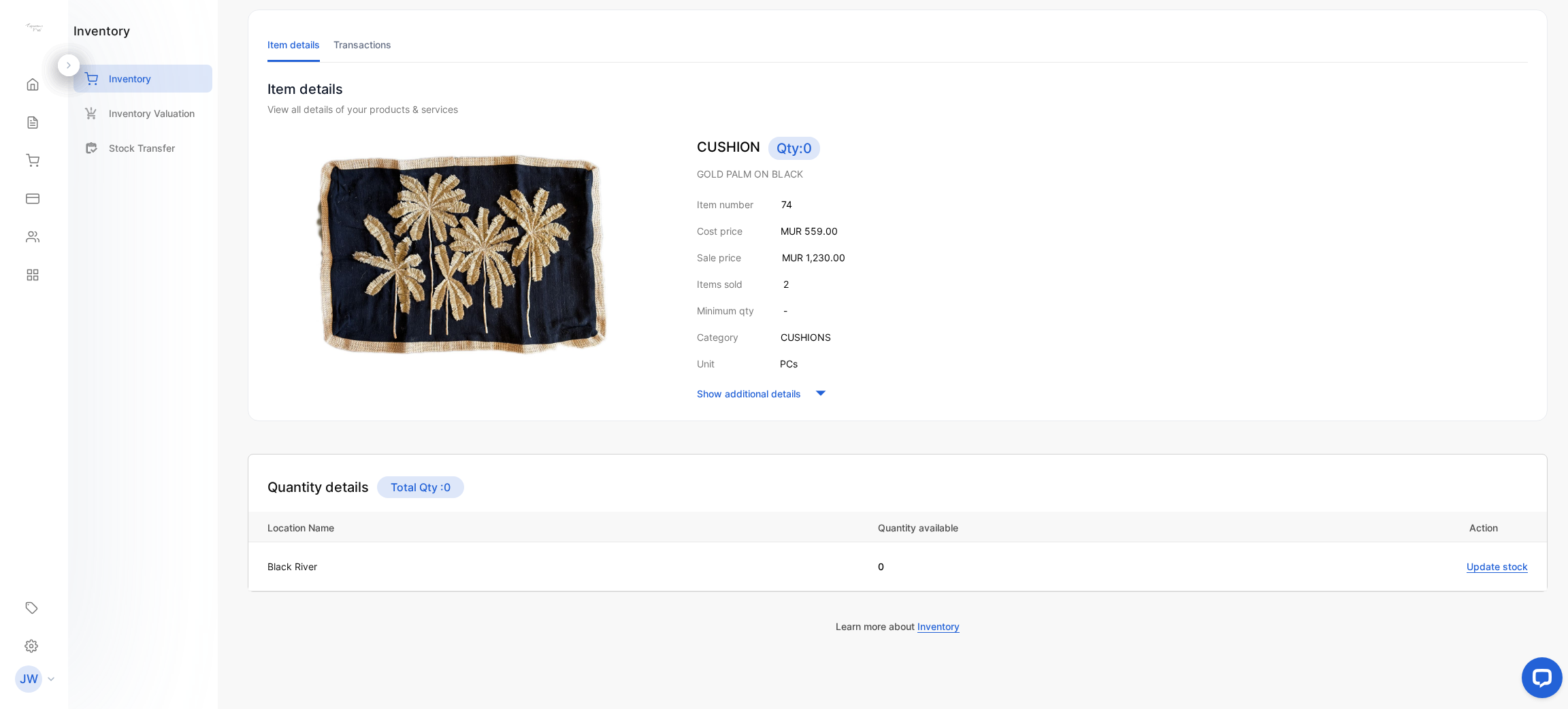
click at [363, 32] on li "Transactions" at bounding box center [362, 44] width 58 height 35
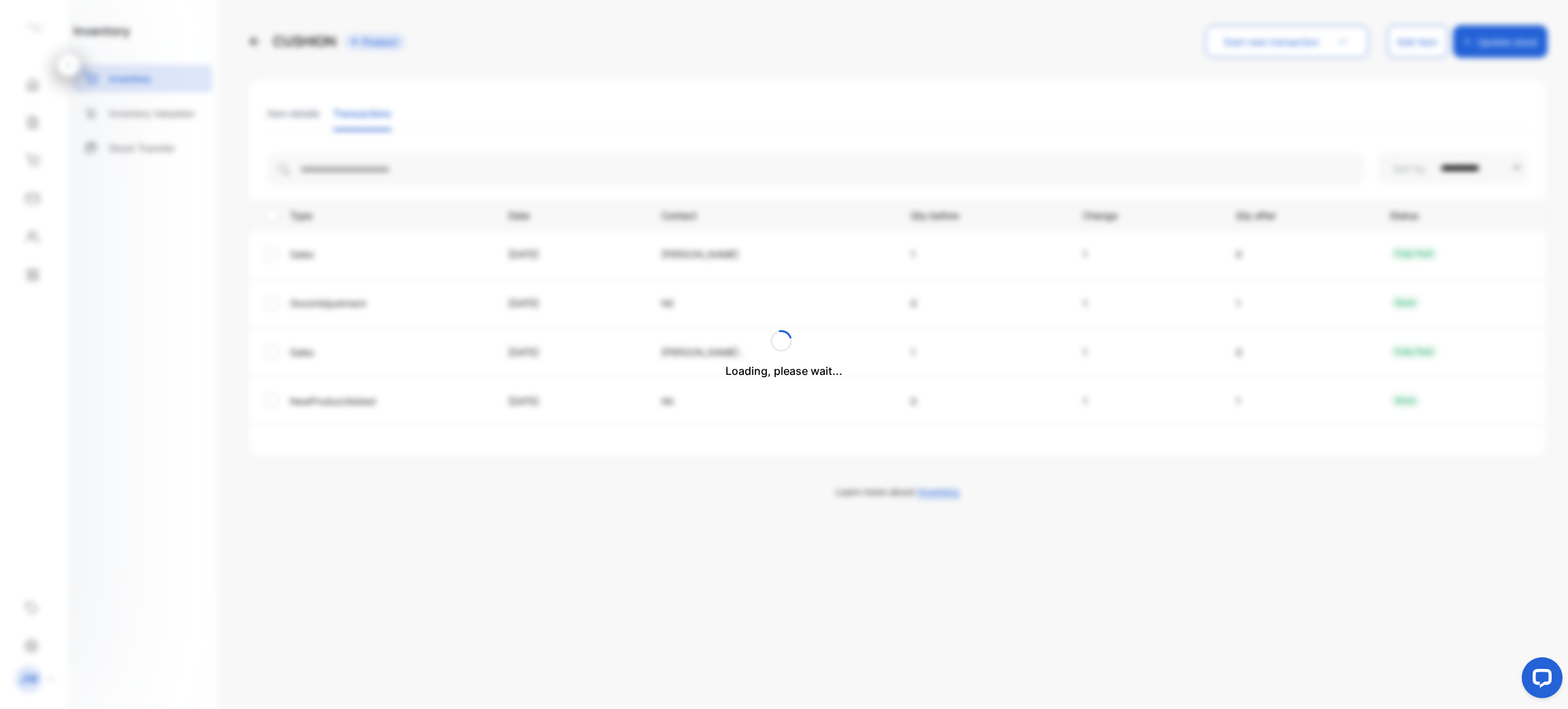
scroll to position [0, 0]
click at [275, 53] on div "CUSHION Product" at bounding box center [326, 42] width 158 height 32
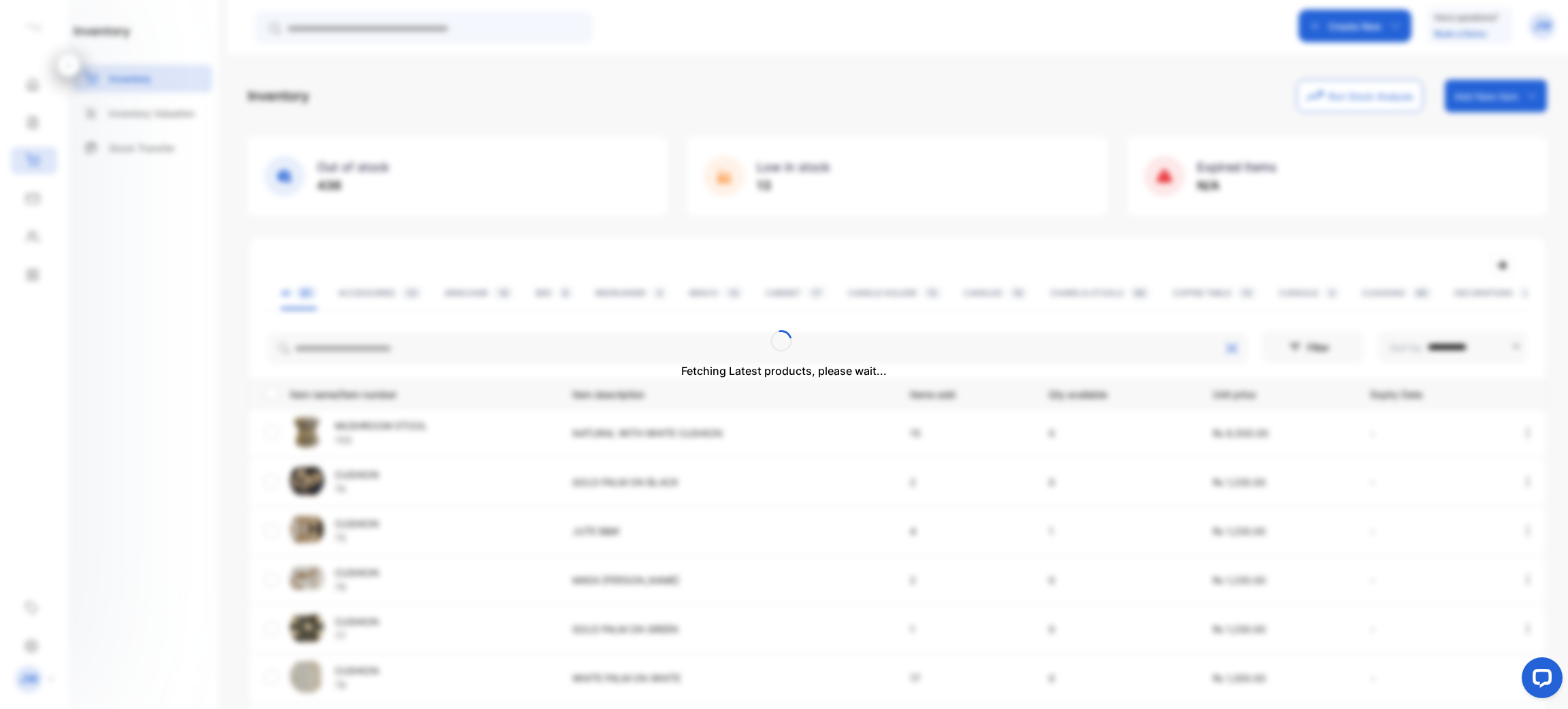
drag, startPoint x: 401, startPoint y: 363, endPoint x: 414, endPoint y: 354, distance: 15.8
click at [414, 354] on div "Fetching Latest products, please wait..." at bounding box center [784, 354] width 1568 height 709
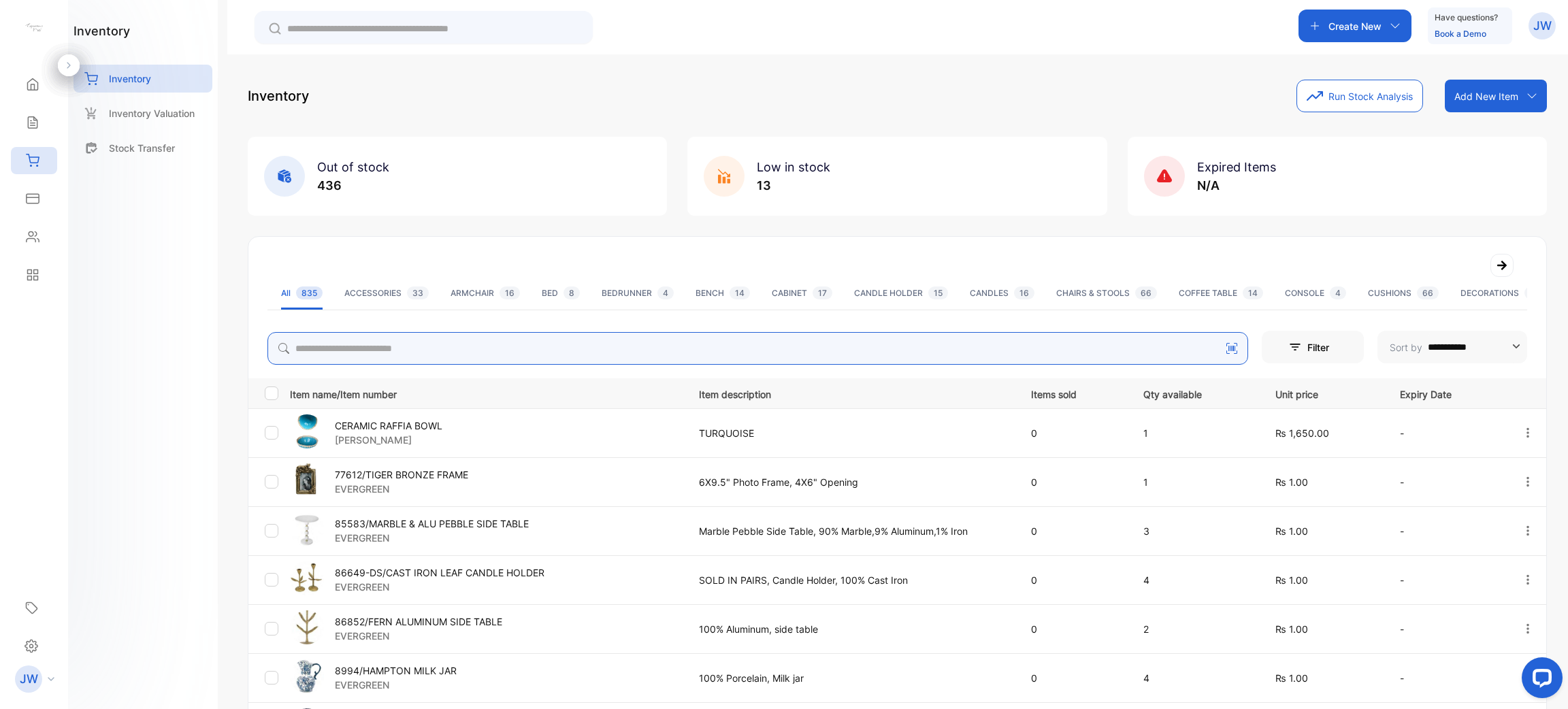
click at [415, 350] on input "search" at bounding box center [757, 349] width 980 height 32
type input "*******"
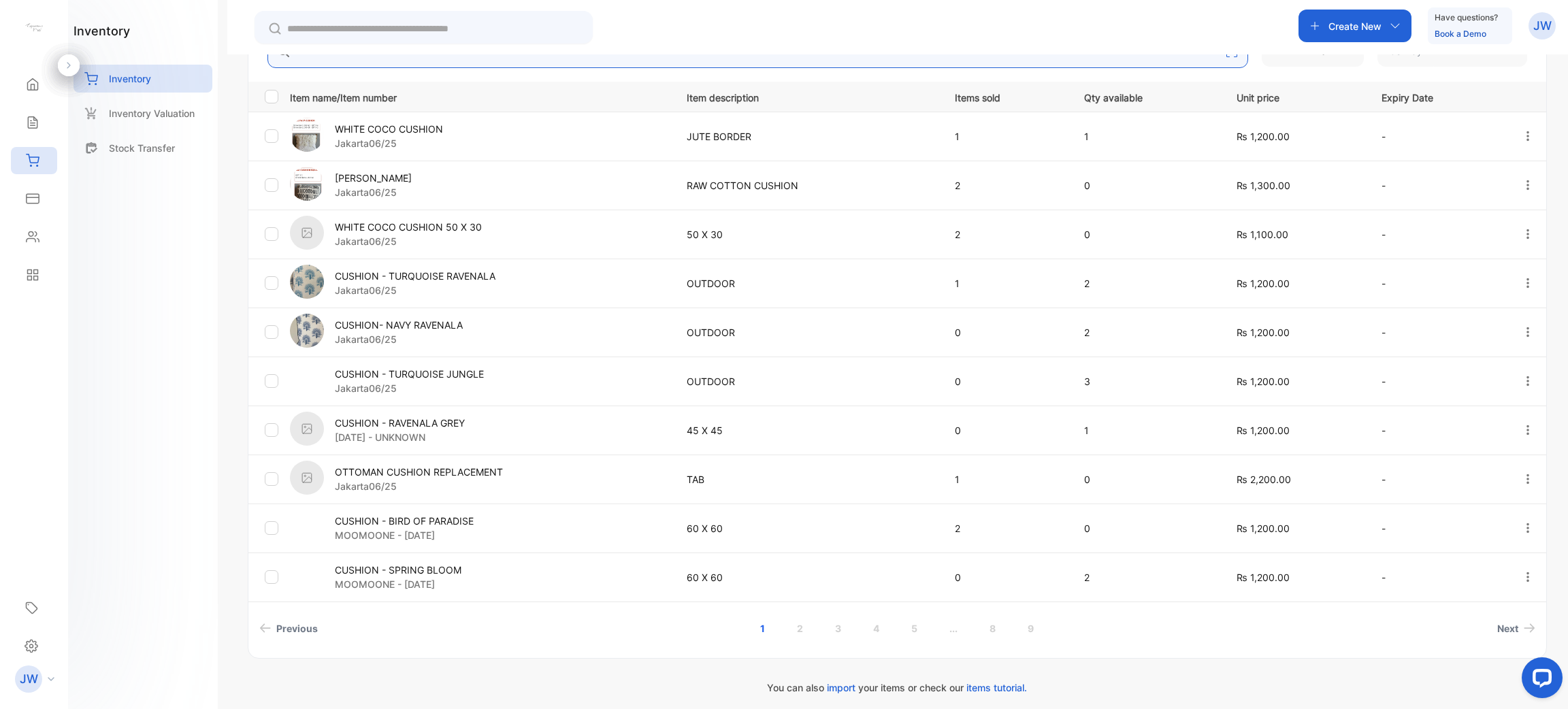
scroll to position [303, 0]
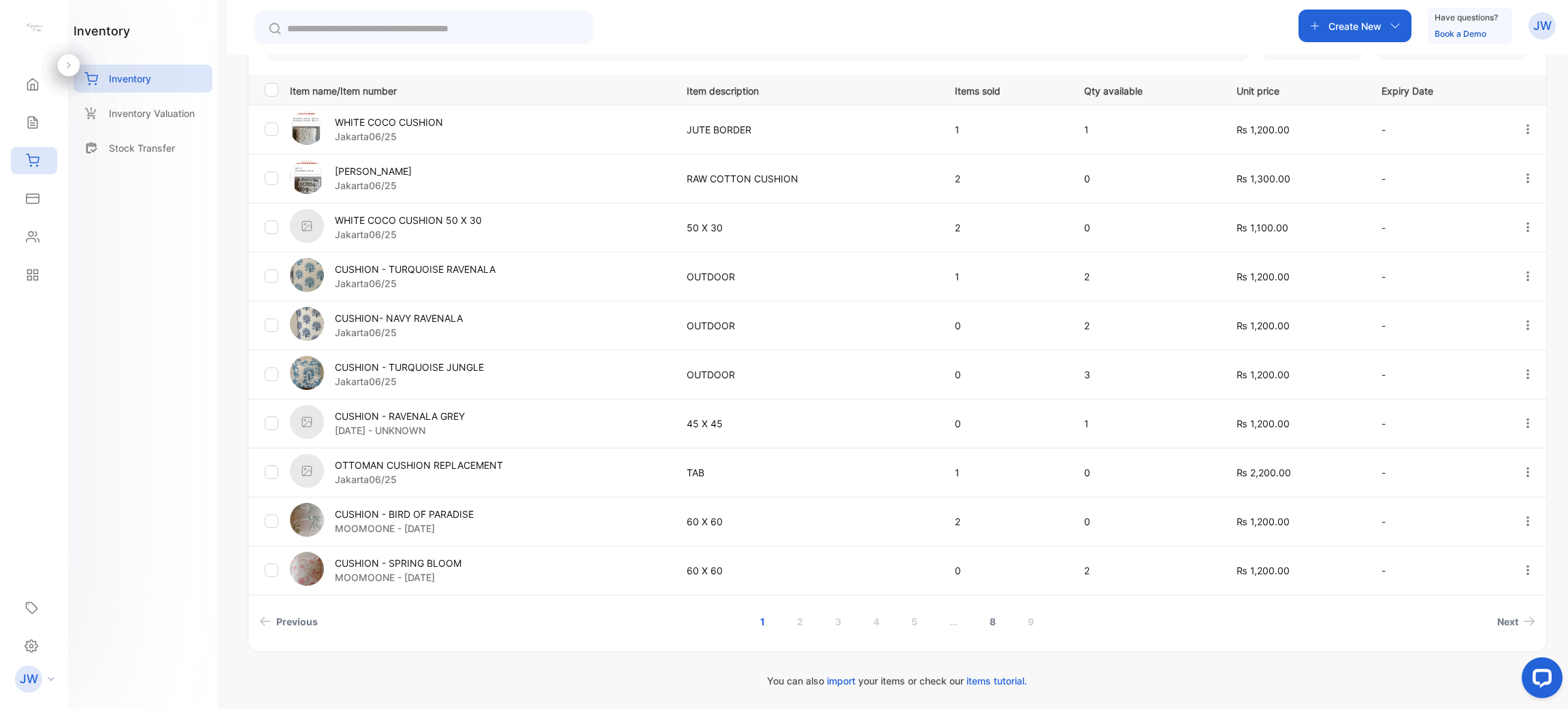
click at [782, 625] on link "8" at bounding box center [992, 622] width 39 height 26
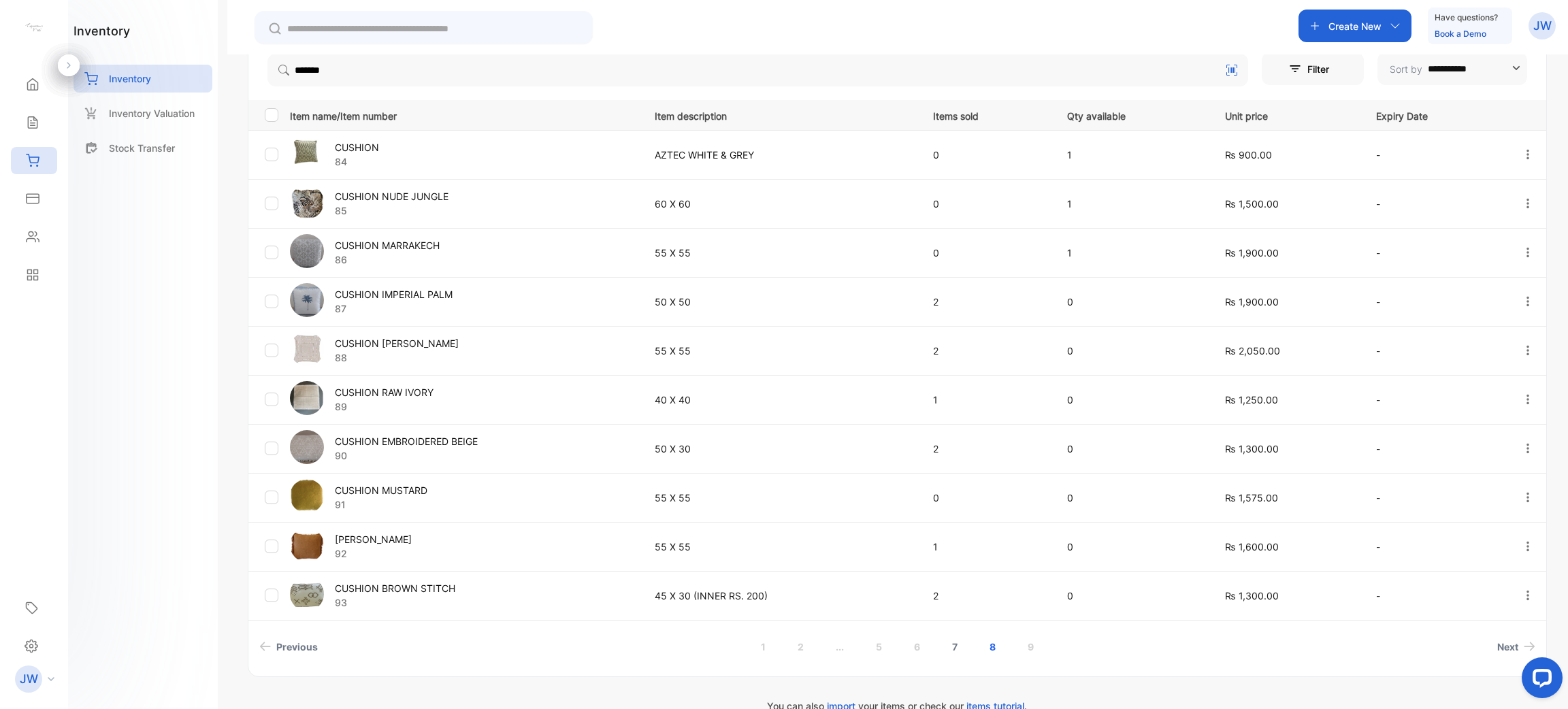
click at [782, 644] on link "7" at bounding box center [954, 648] width 38 height 26
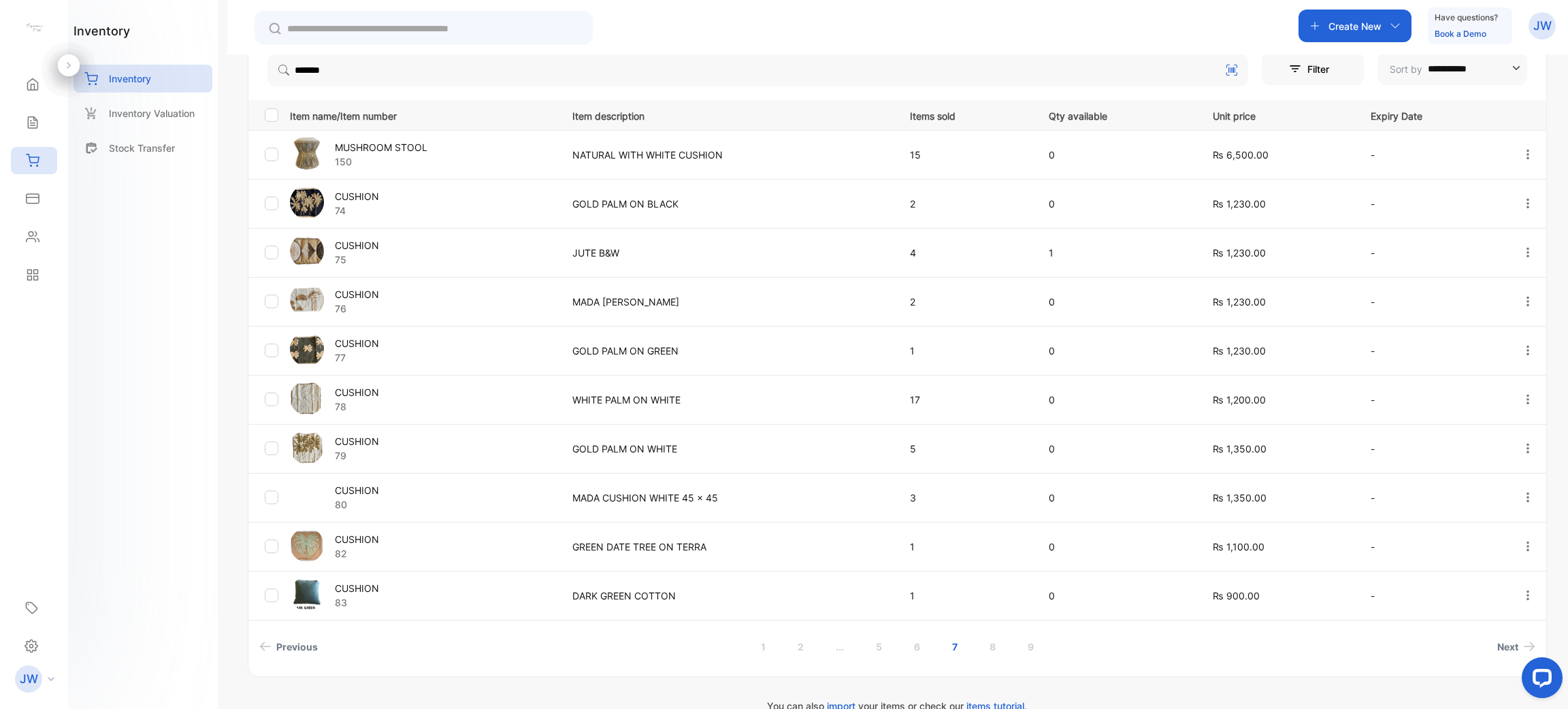
click at [353, 249] on p "CUSHION" at bounding box center [357, 245] width 44 height 14
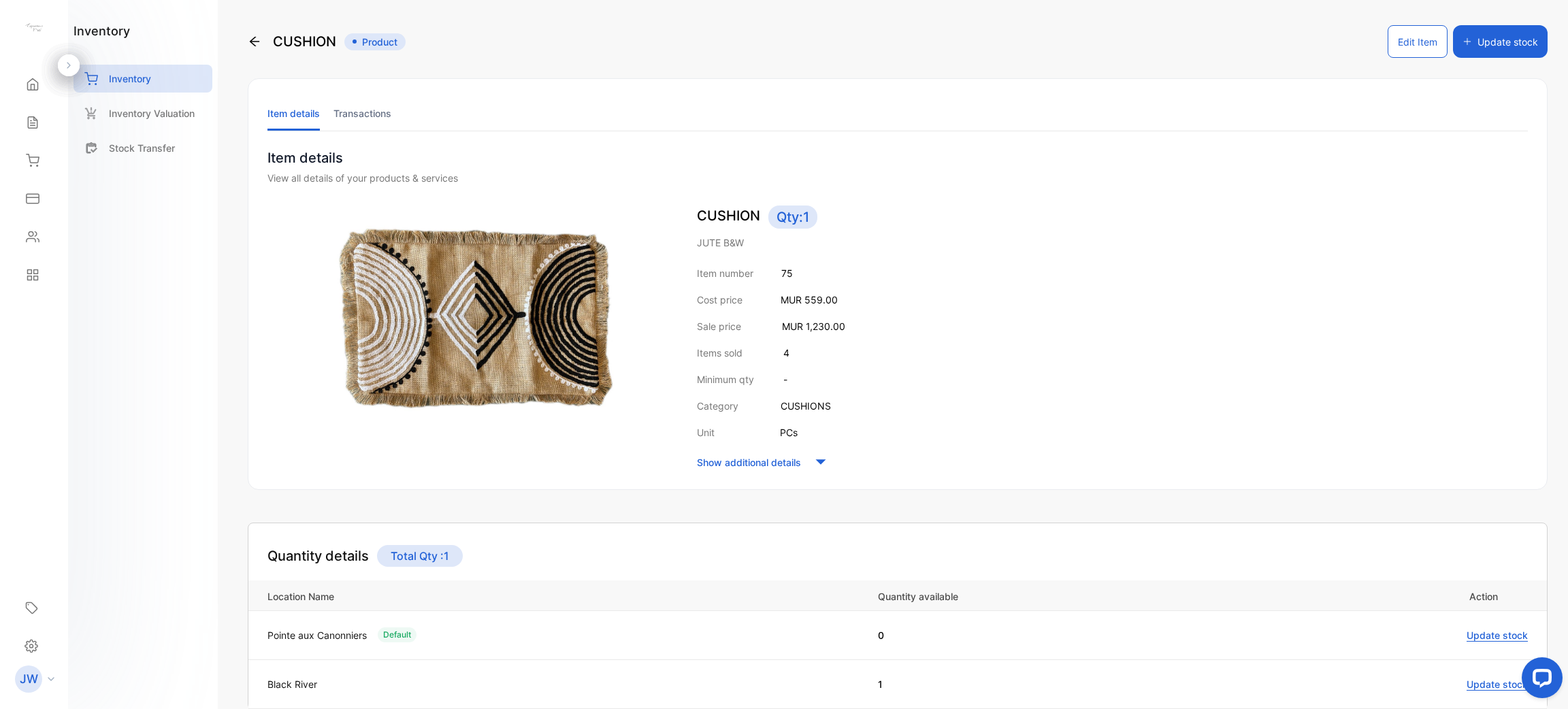
click at [388, 125] on li "Transactions" at bounding box center [362, 113] width 58 height 35
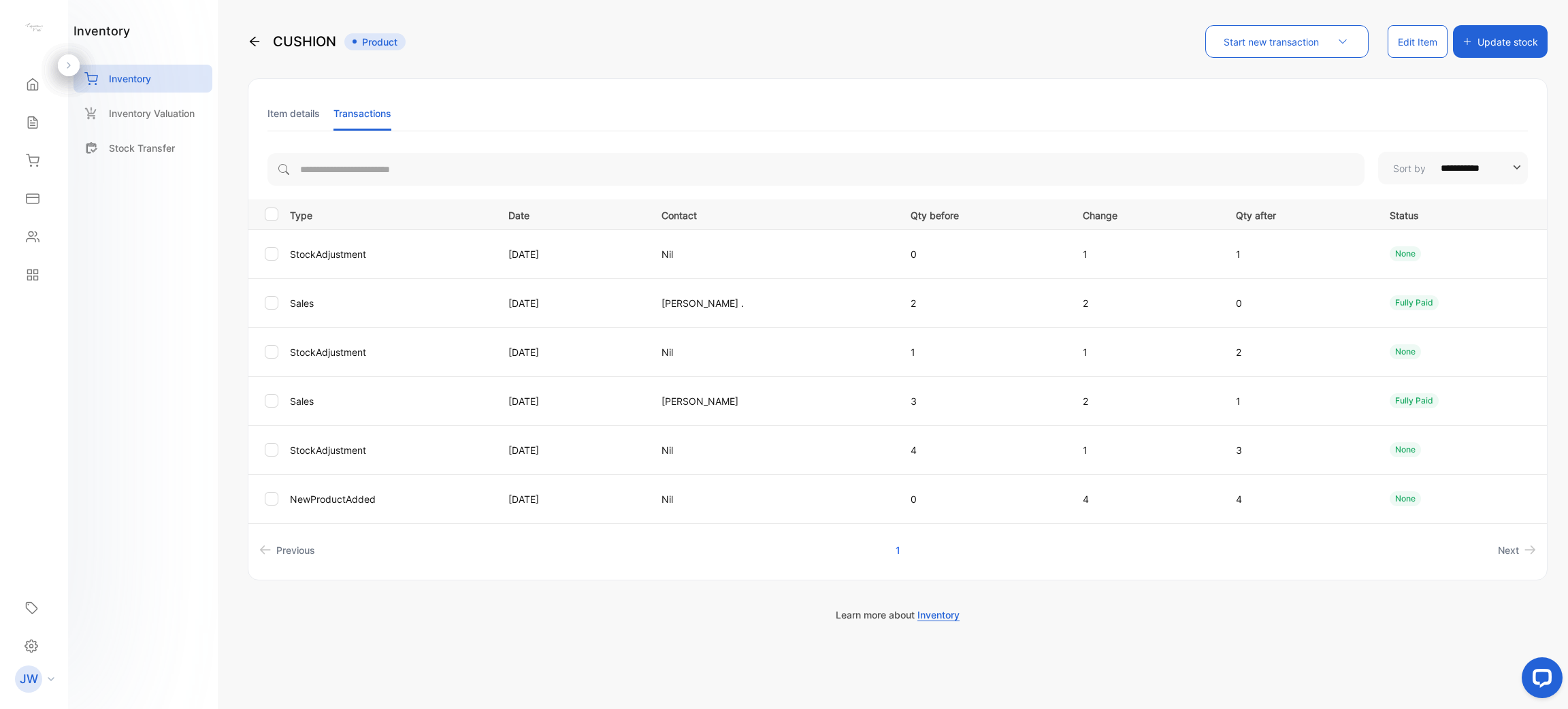
drag, startPoint x: 244, startPoint y: 45, endPoint x: 260, endPoint y: 39, distance: 17.1
click at [260, 39] on div "**********" at bounding box center [898, 354] width 1341 height 709
click at [260, 39] on icon at bounding box center [255, 42] width 14 height 14
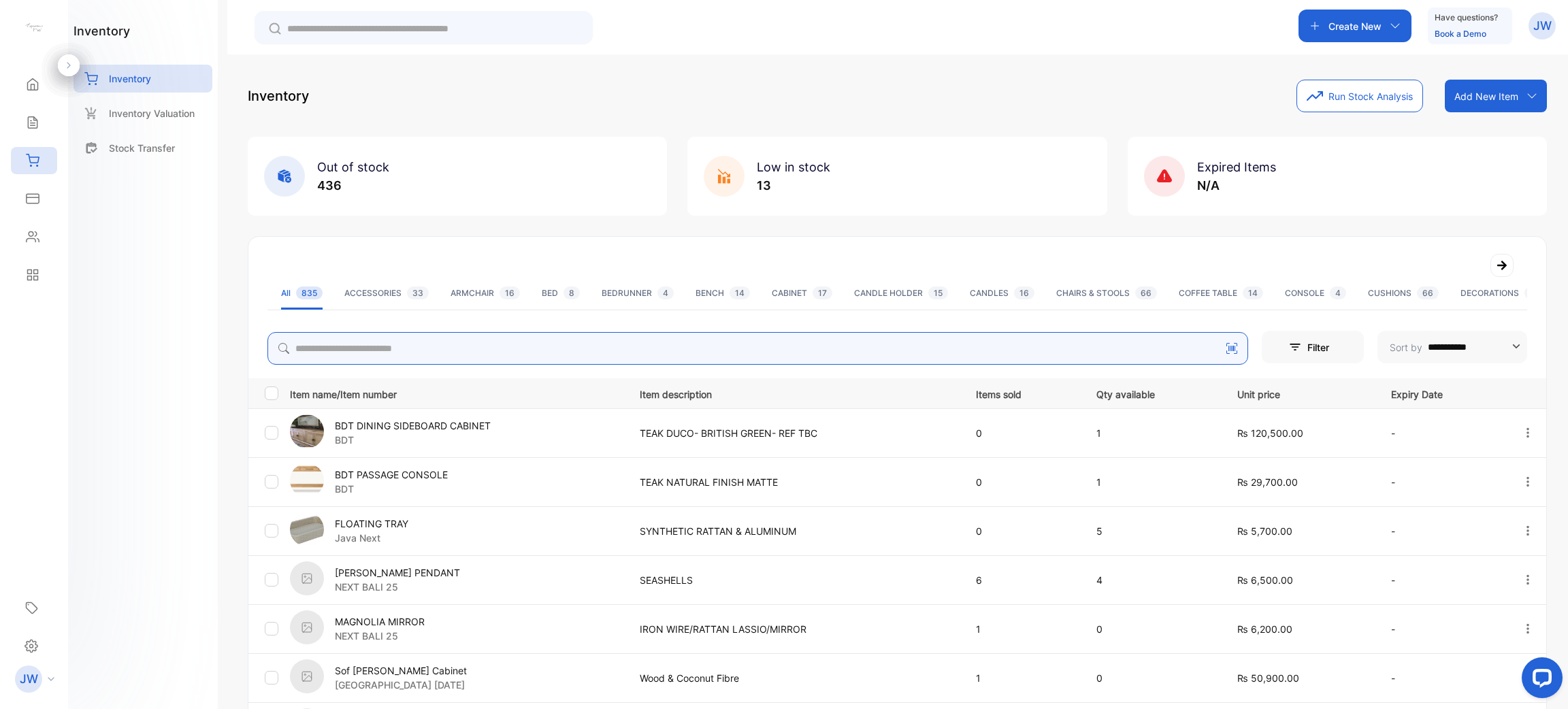
click at [476, 334] on input "search" at bounding box center [757, 349] width 980 height 32
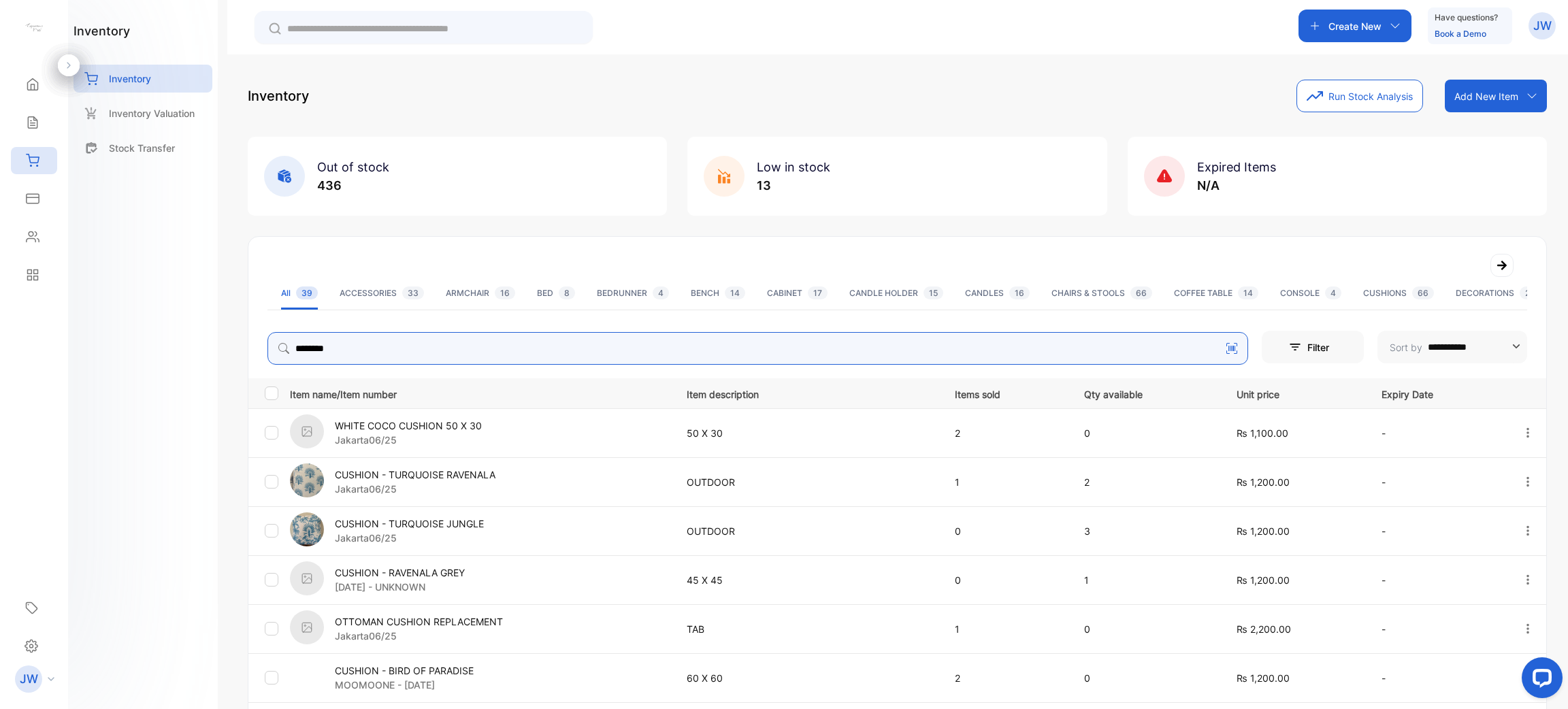
scroll to position [303, 0]
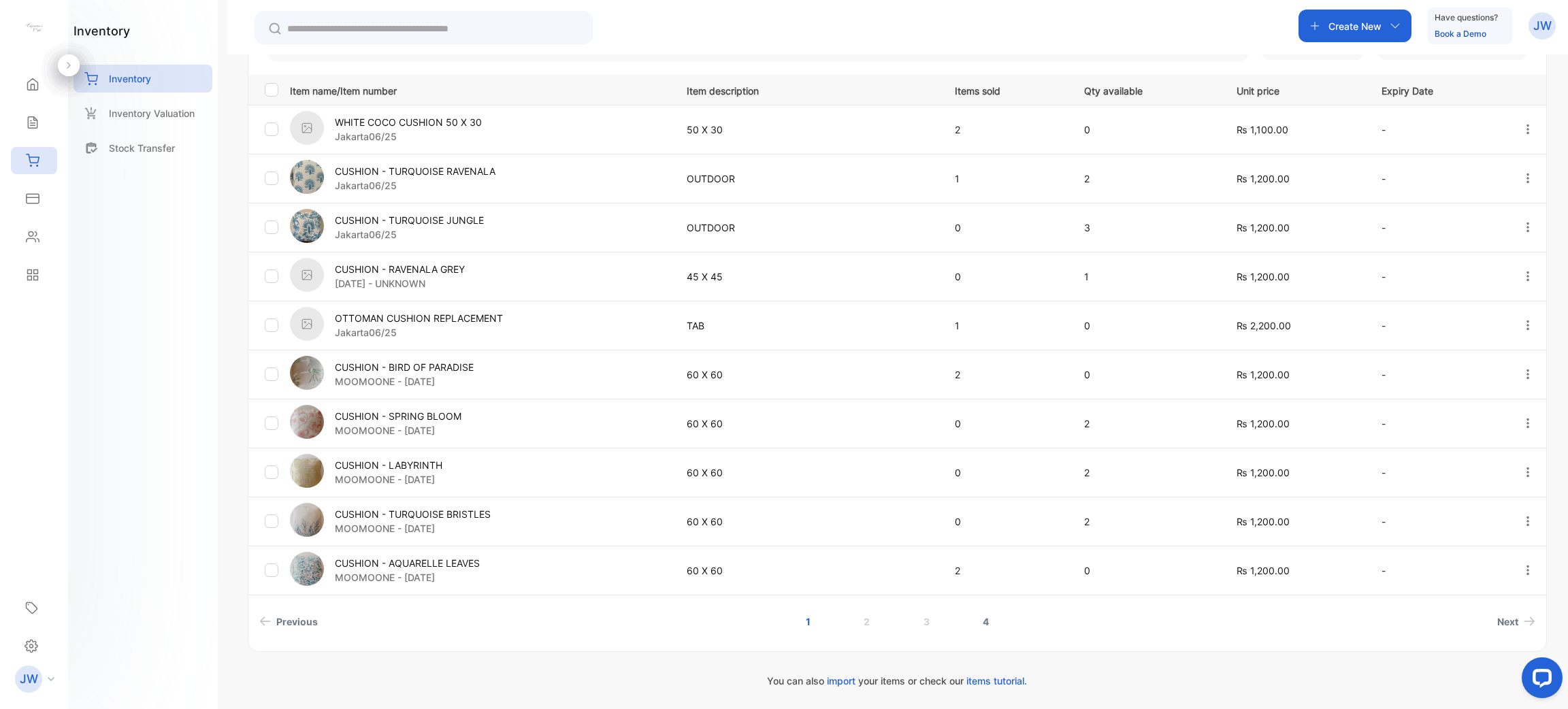
click at [782, 620] on link "4" at bounding box center [985, 622] width 39 height 26
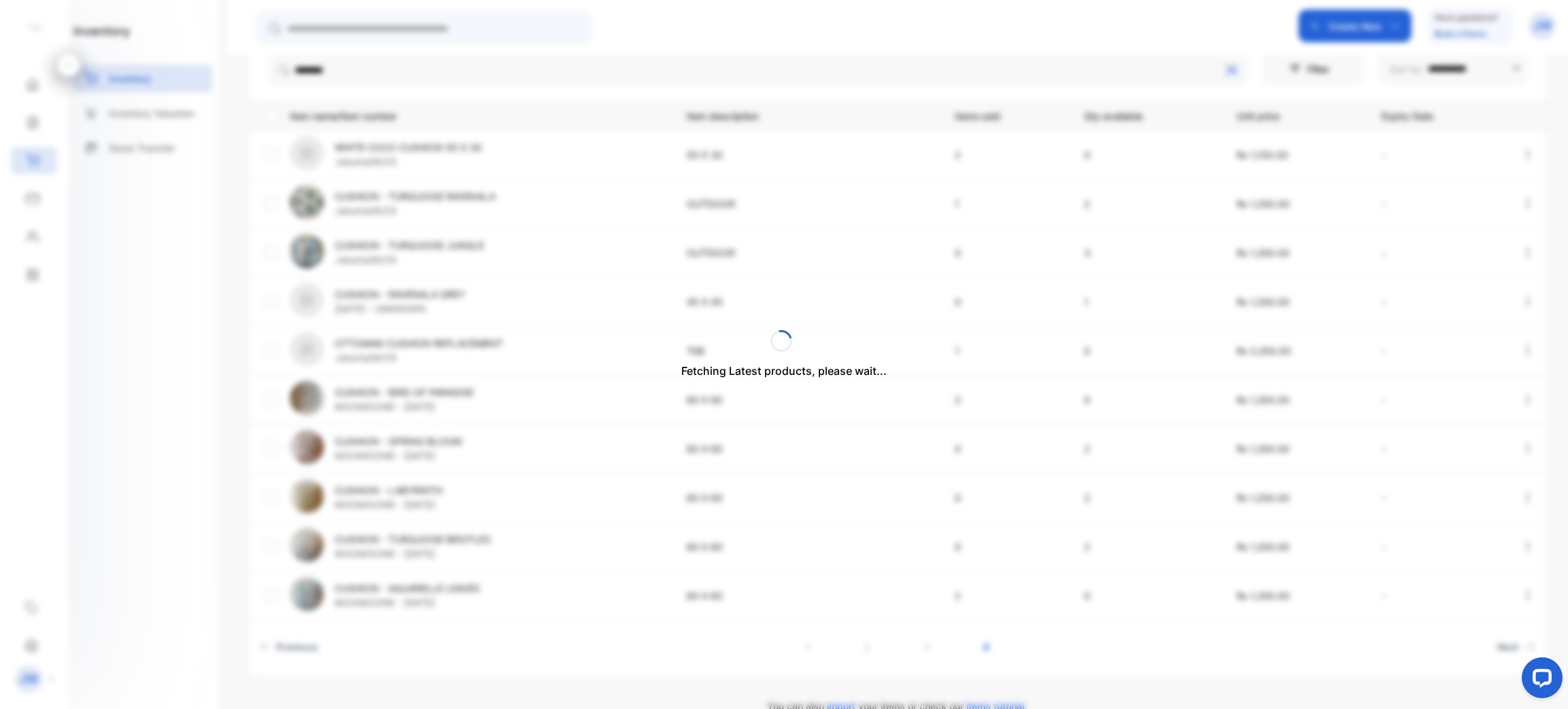
scroll to position [255, 0]
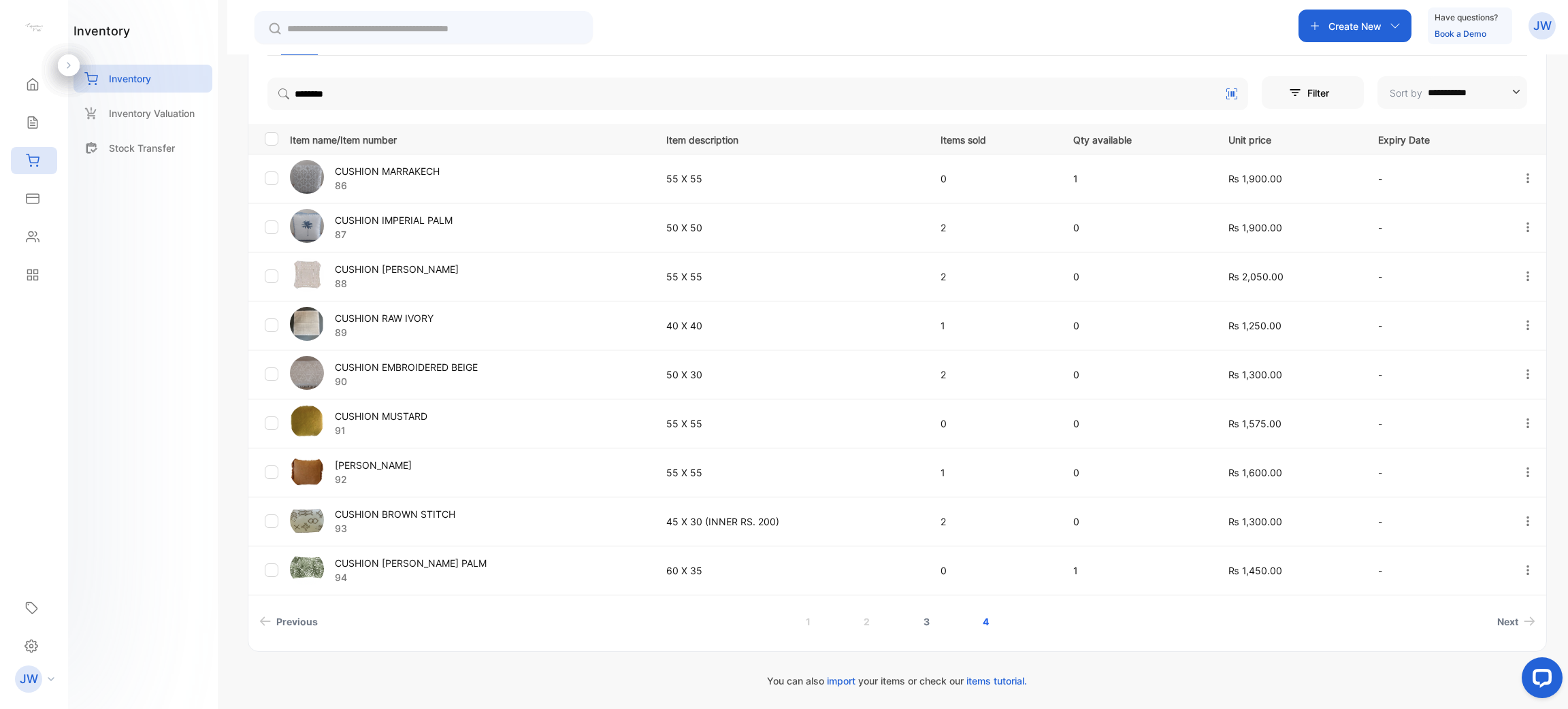
click at [782, 632] on link "3" at bounding box center [927, 622] width 39 height 26
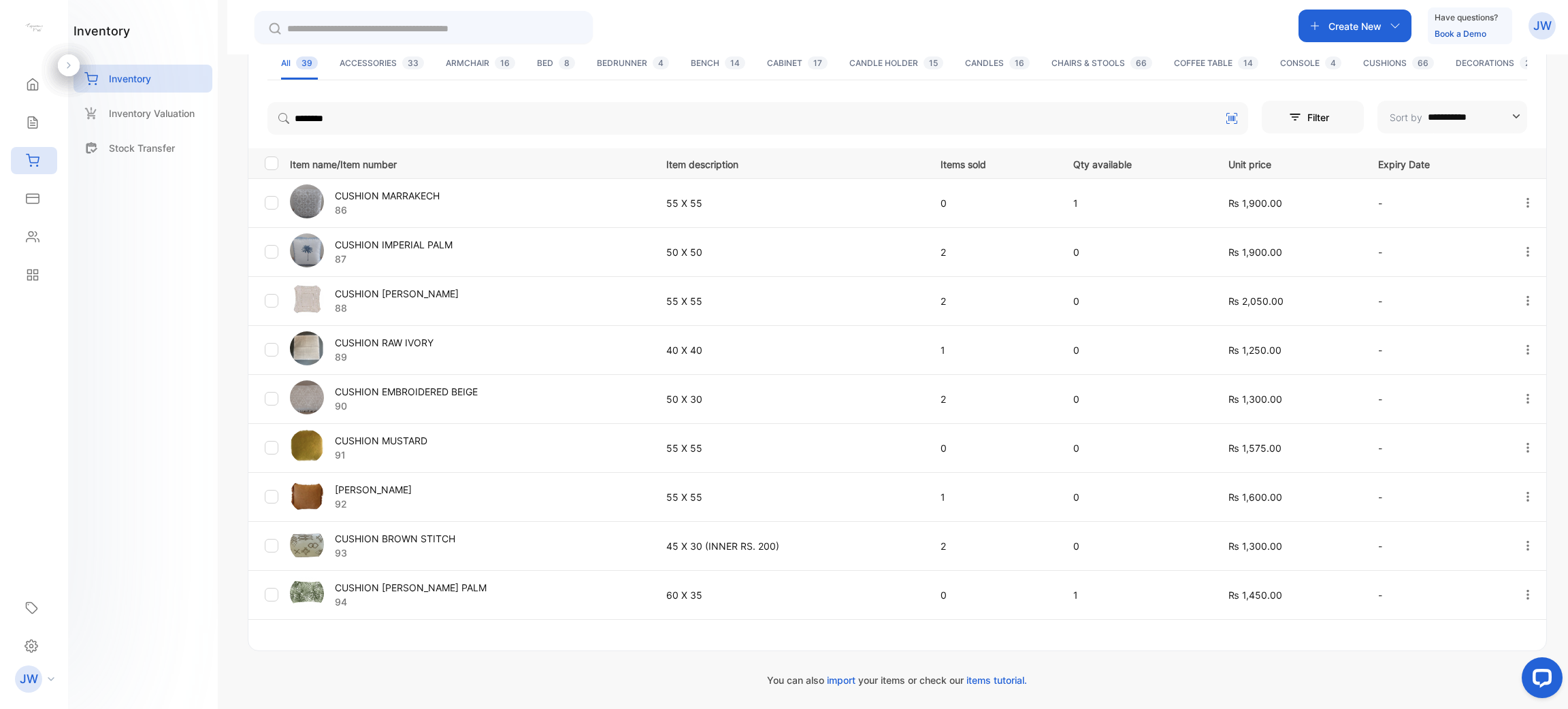
scroll to position [229, 0]
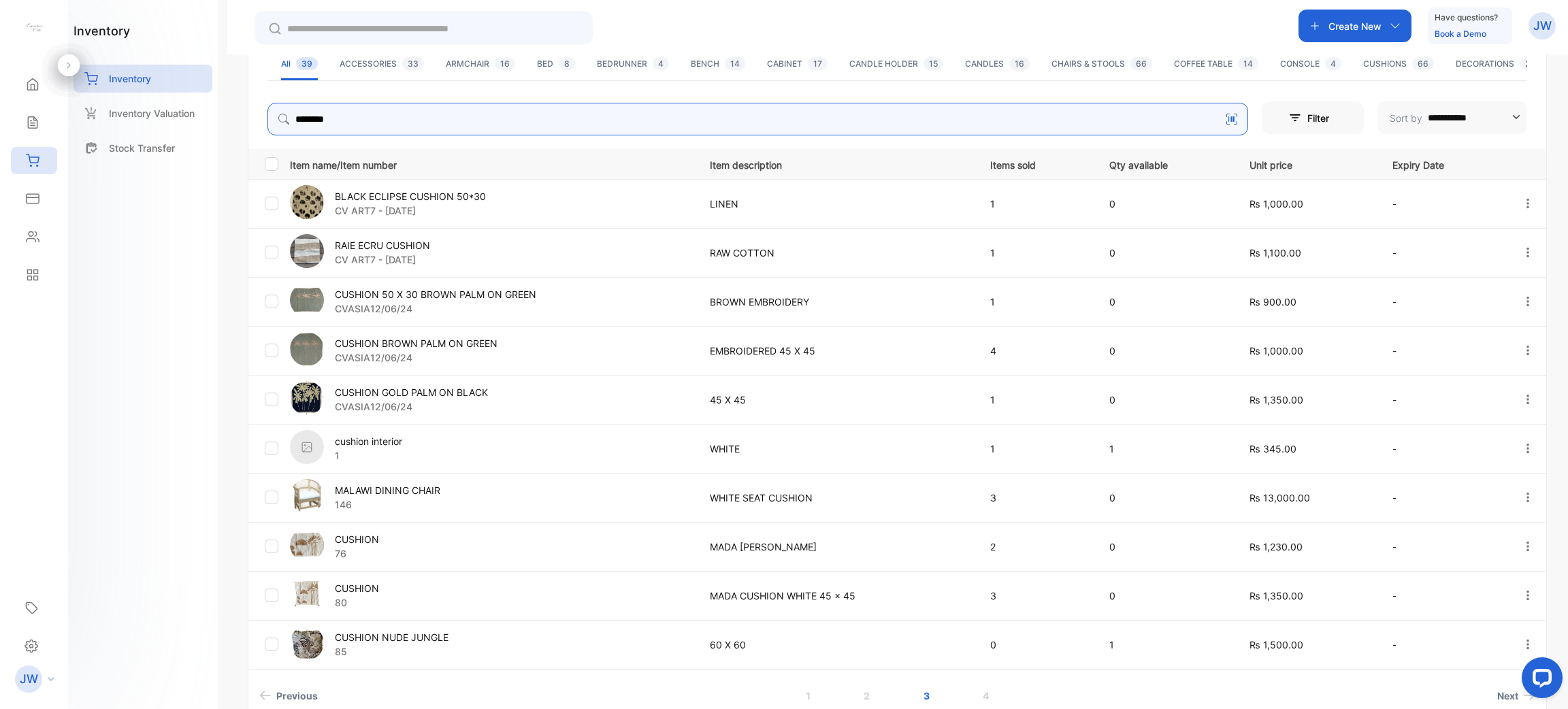
click at [395, 106] on input "*******" at bounding box center [757, 119] width 980 height 32
type input "*******"
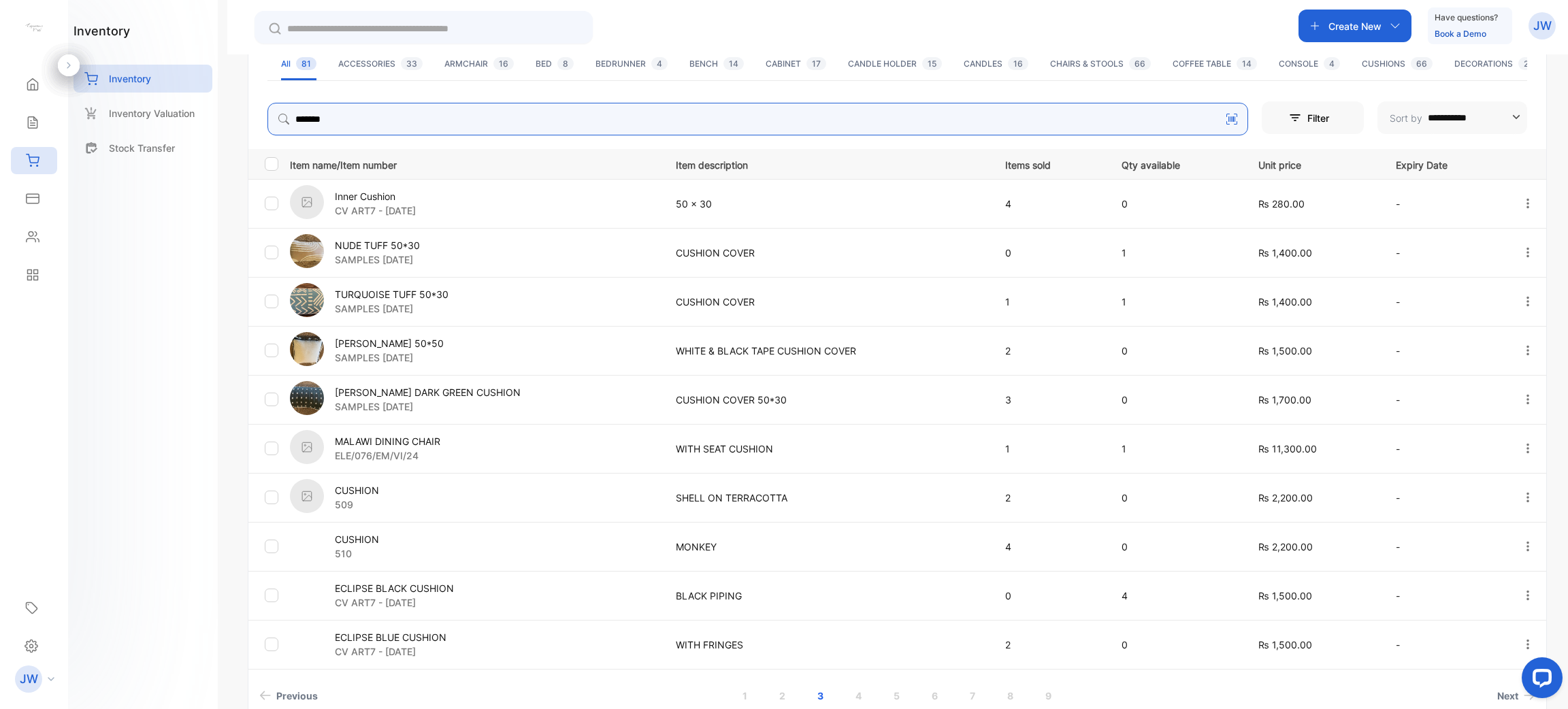
scroll to position [273, 0]
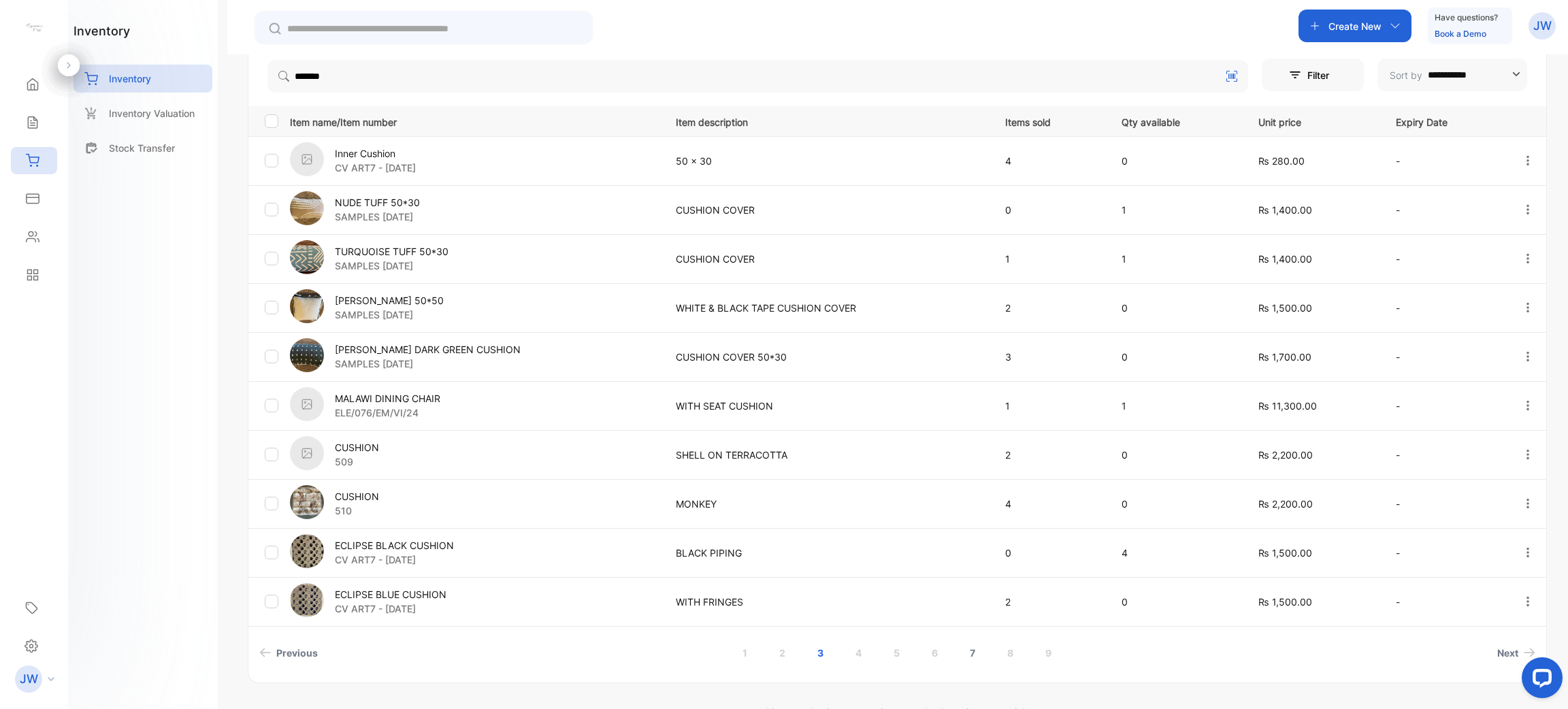
click at [782, 645] on link "7" at bounding box center [972, 654] width 38 height 26
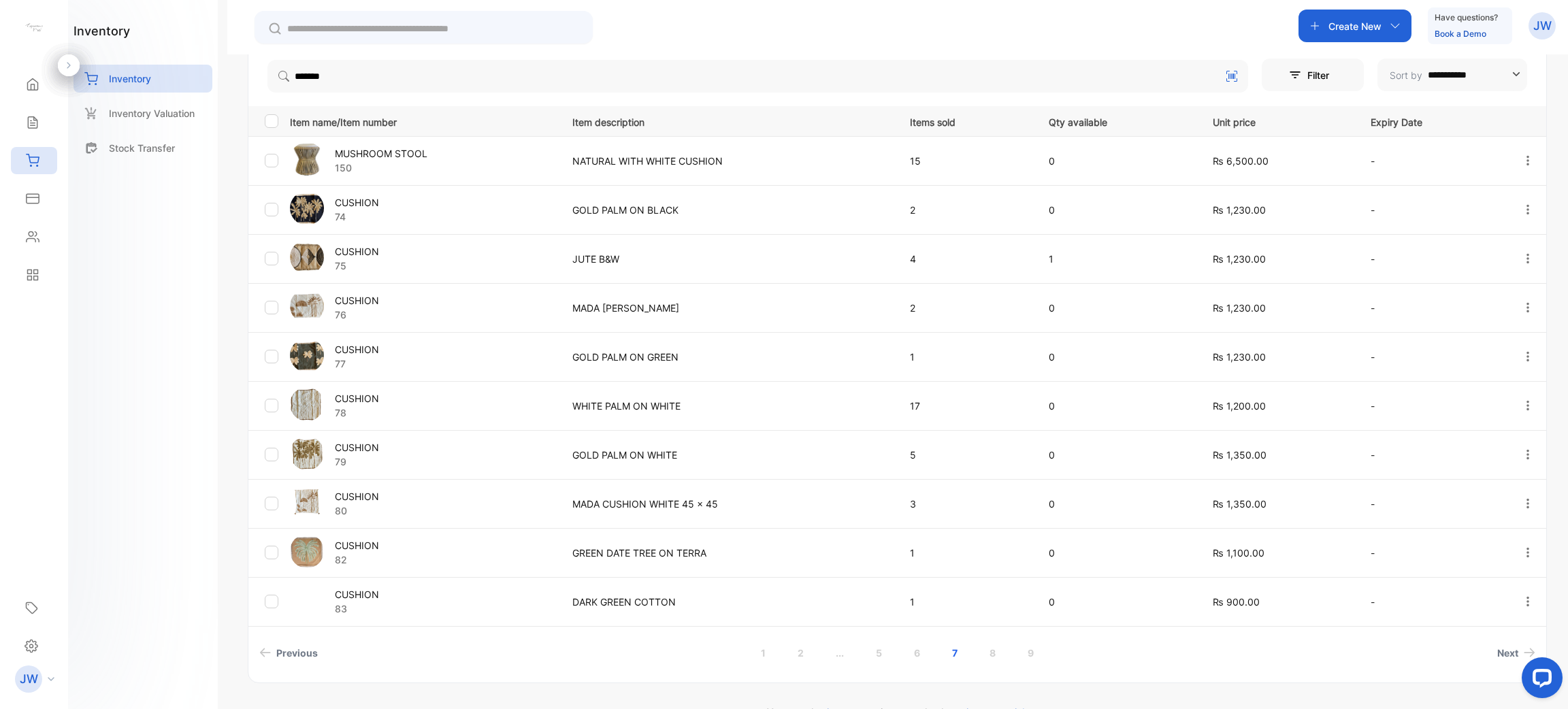
click at [357, 304] on p "CUSHION" at bounding box center [357, 300] width 44 height 14
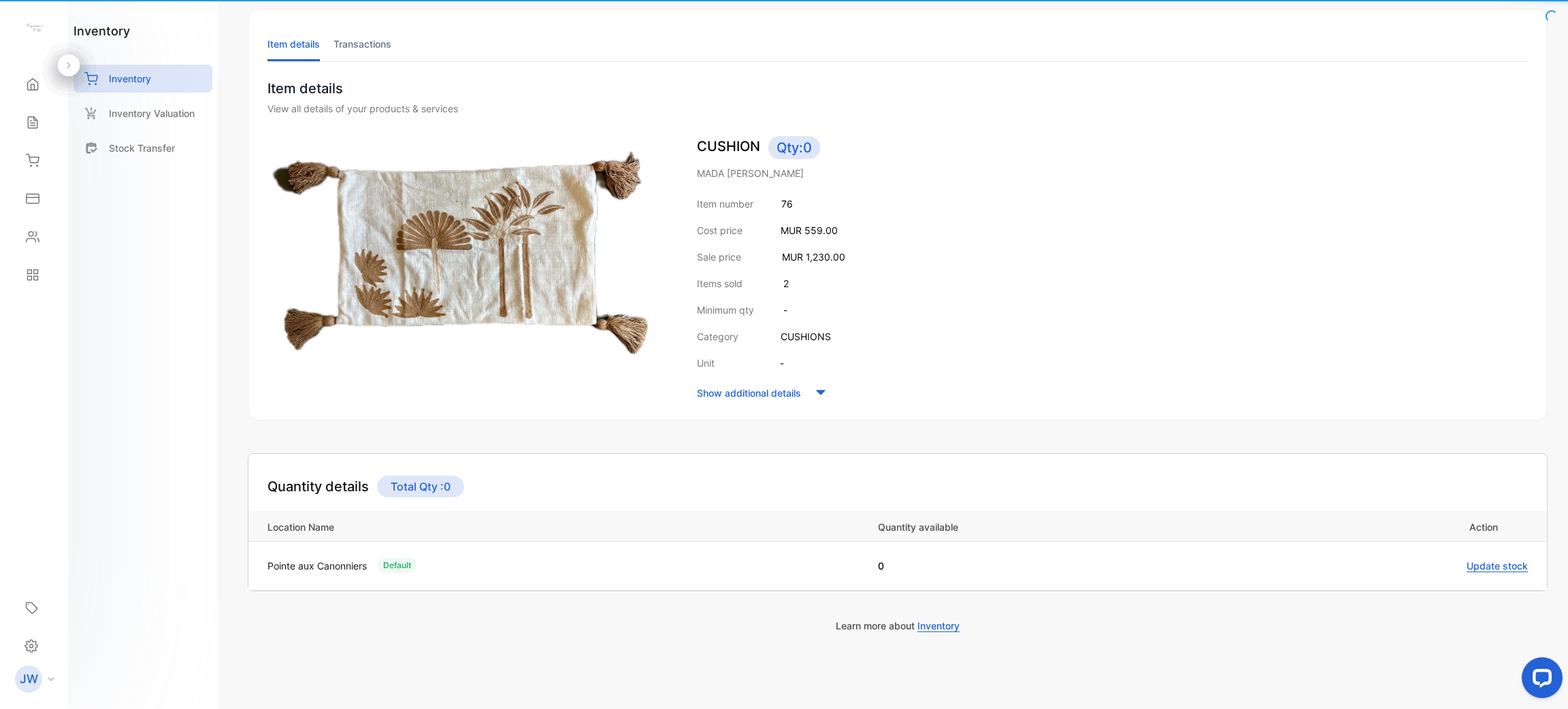
scroll to position [69, 0]
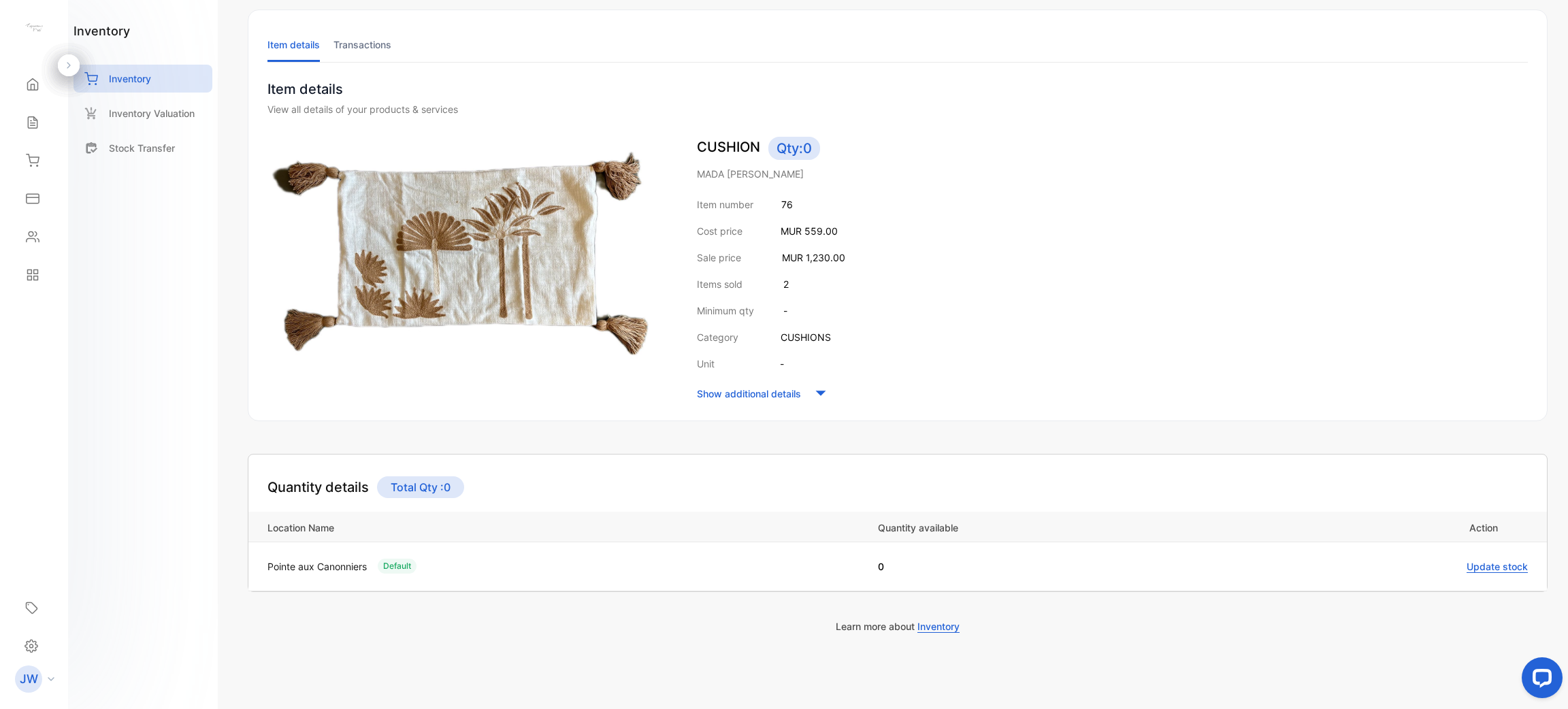
click at [354, 48] on li "Transactions" at bounding box center [362, 44] width 58 height 35
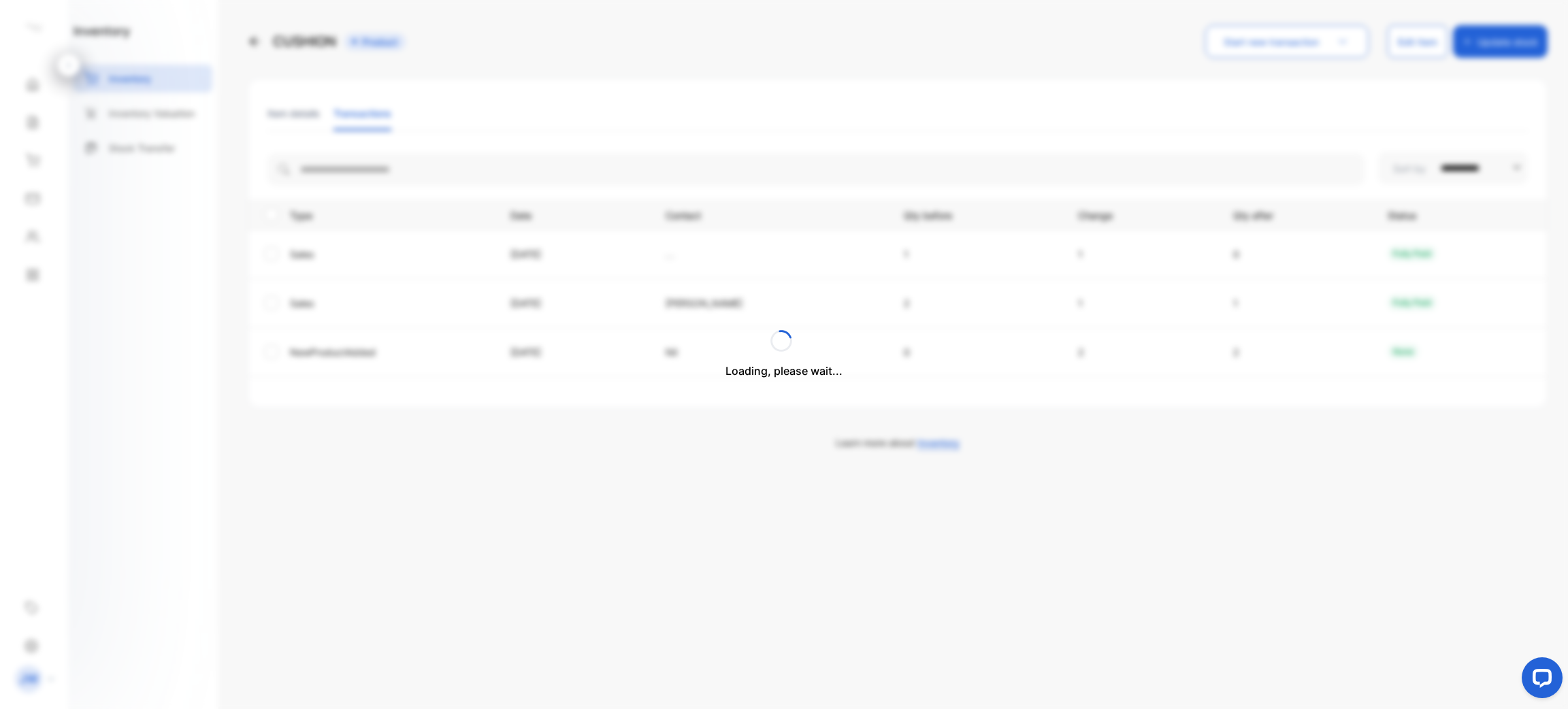
scroll to position [0, 0]
click at [300, 48] on div "CUSHION Product" at bounding box center [326, 42] width 158 height 32
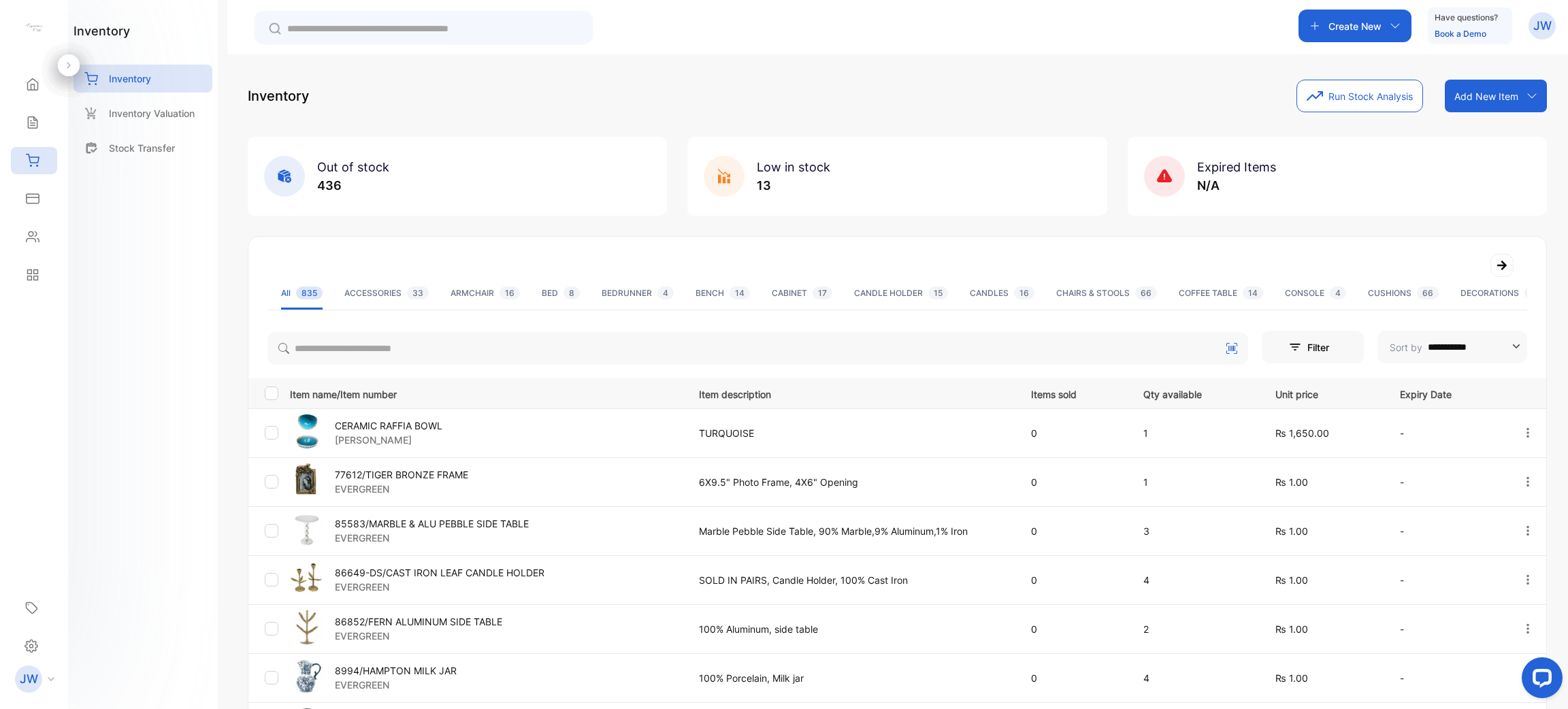
scroll to position [279, 0]
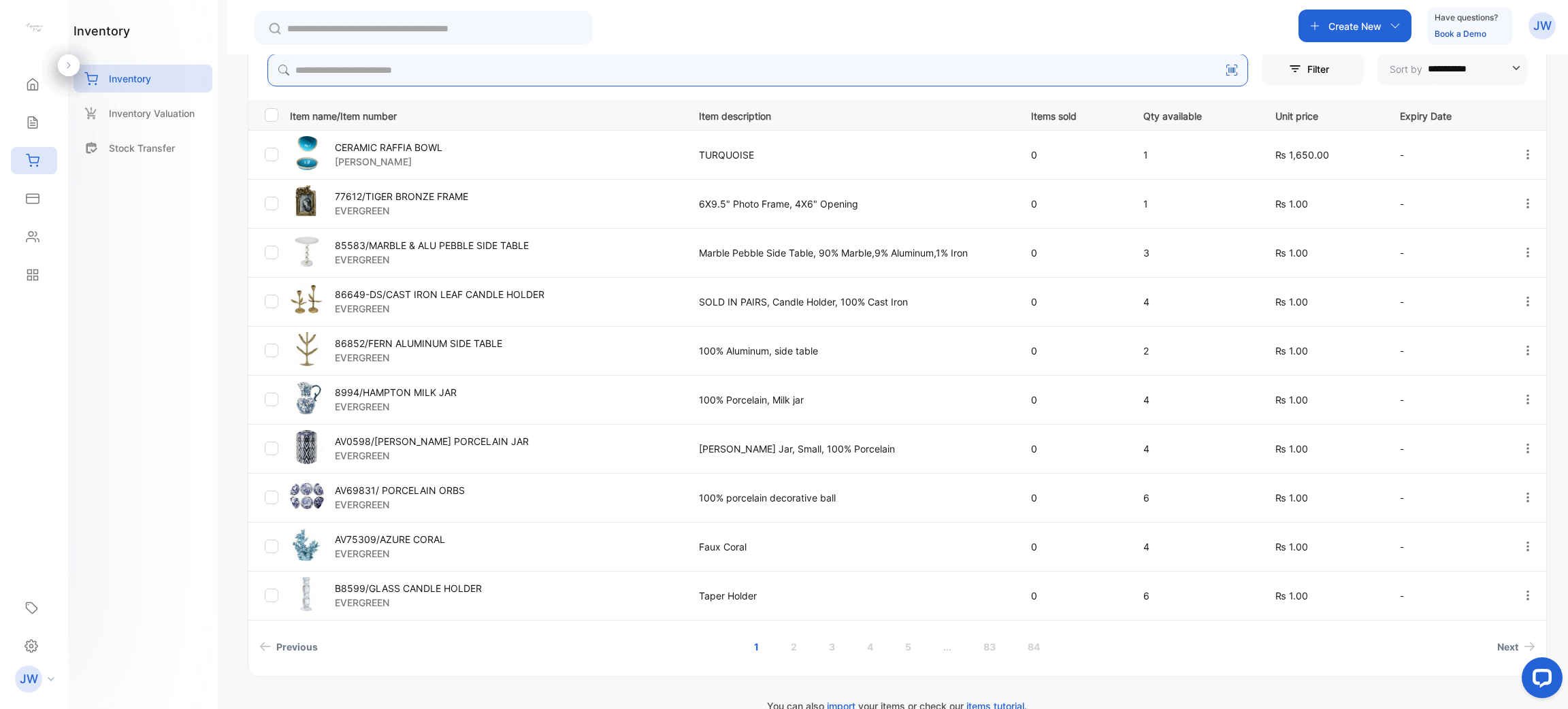
click at [447, 78] on input "search" at bounding box center [757, 70] width 980 height 32
type input "*******"
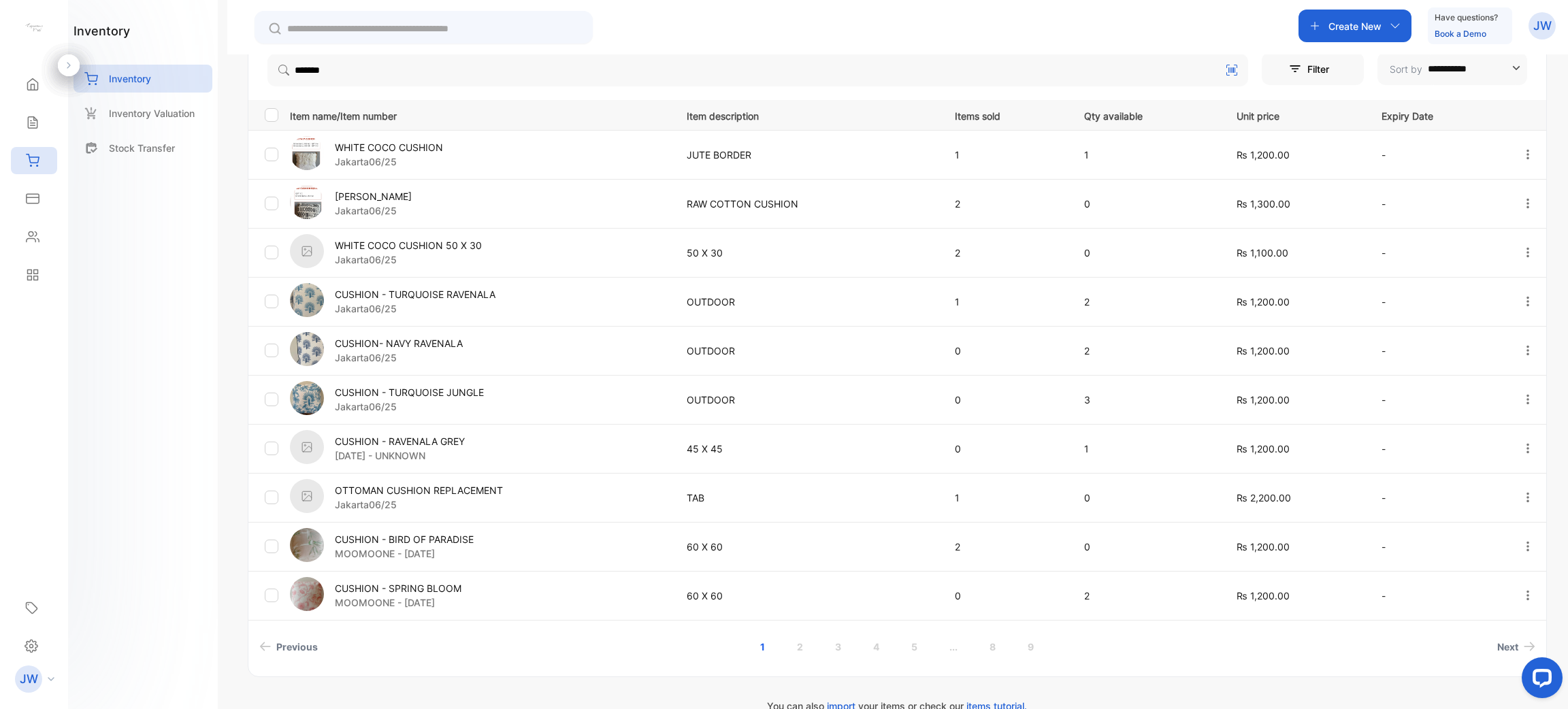
click at [782, 645] on link "..." at bounding box center [953, 648] width 41 height 26
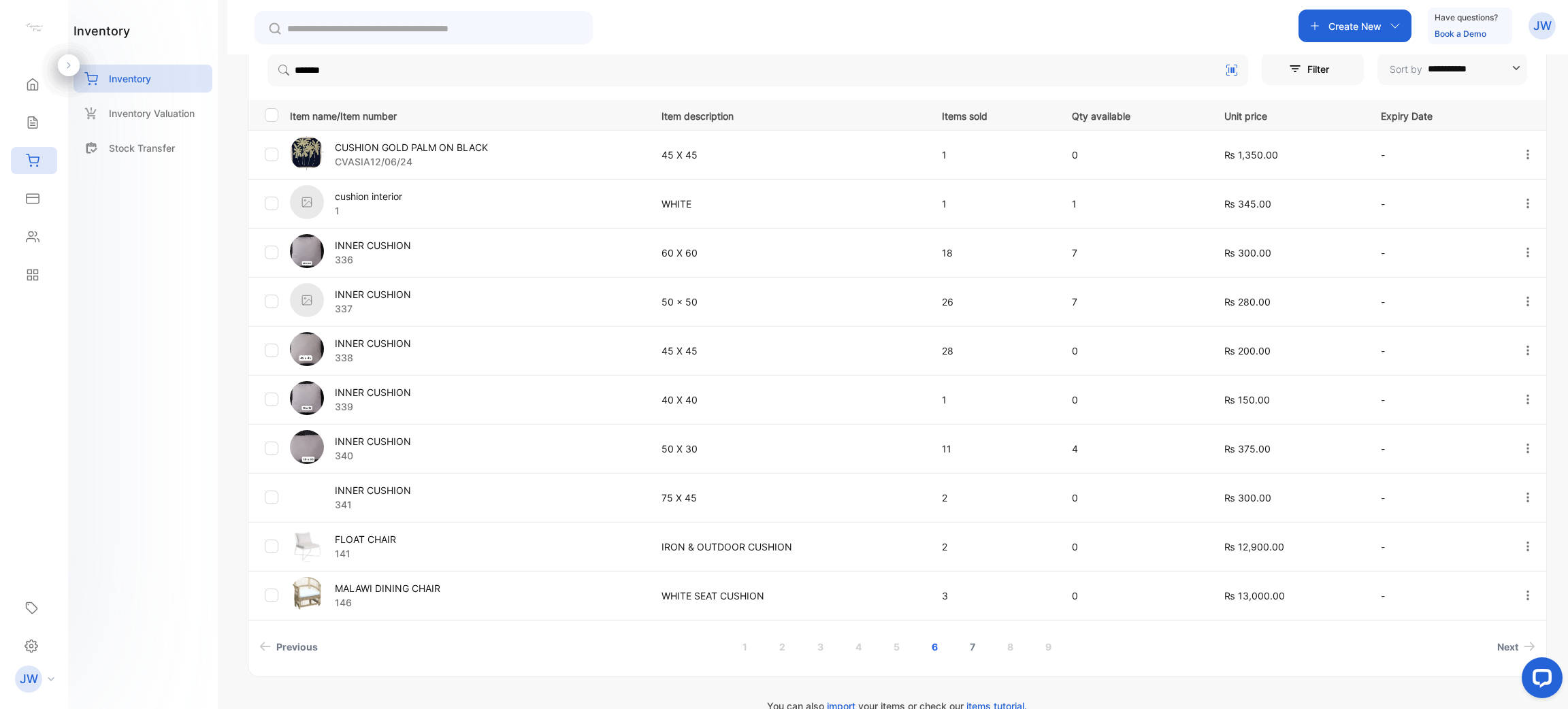
click at [782, 643] on link "7" at bounding box center [972, 648] width 38 height 26
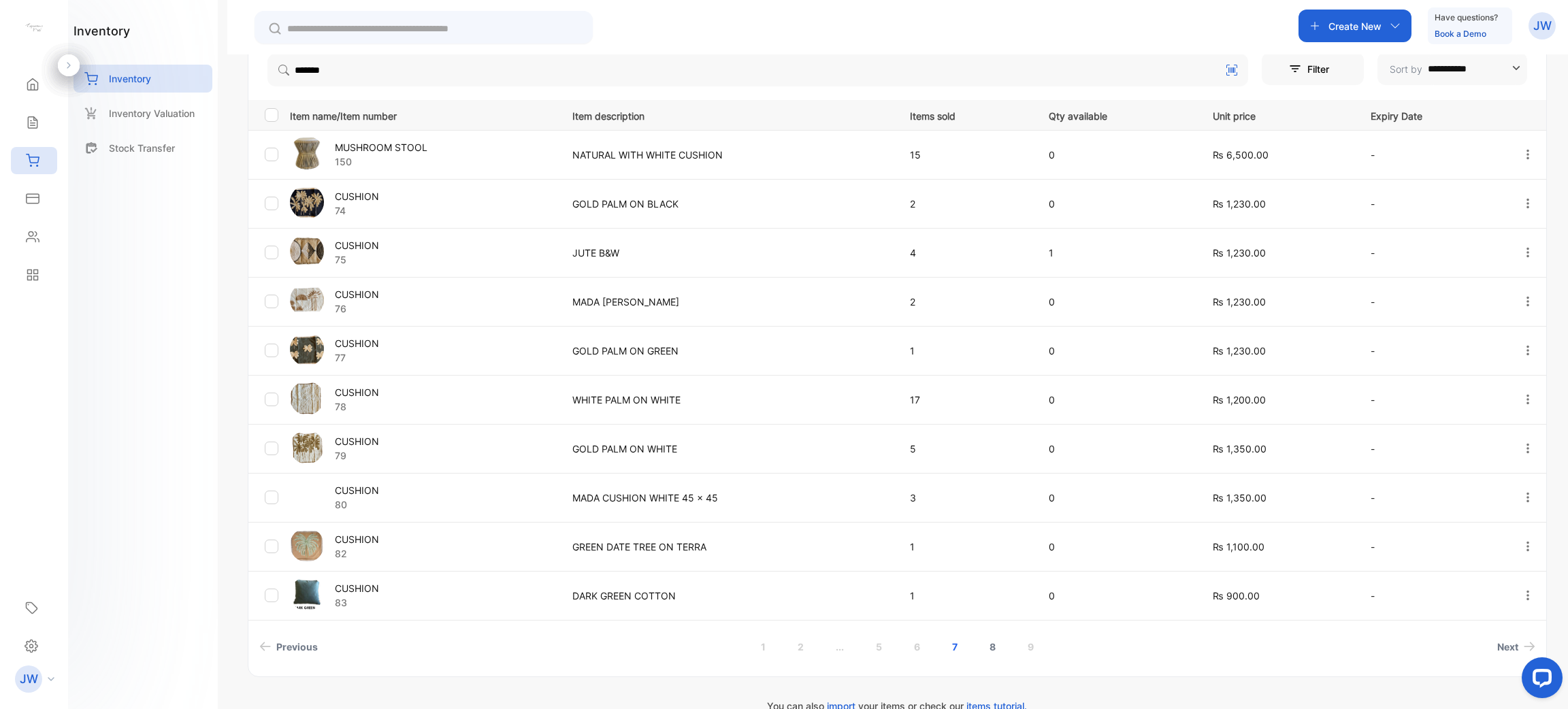
click at [782, 645] on link "8" at bounding box center [992, 648] width 39 height 26
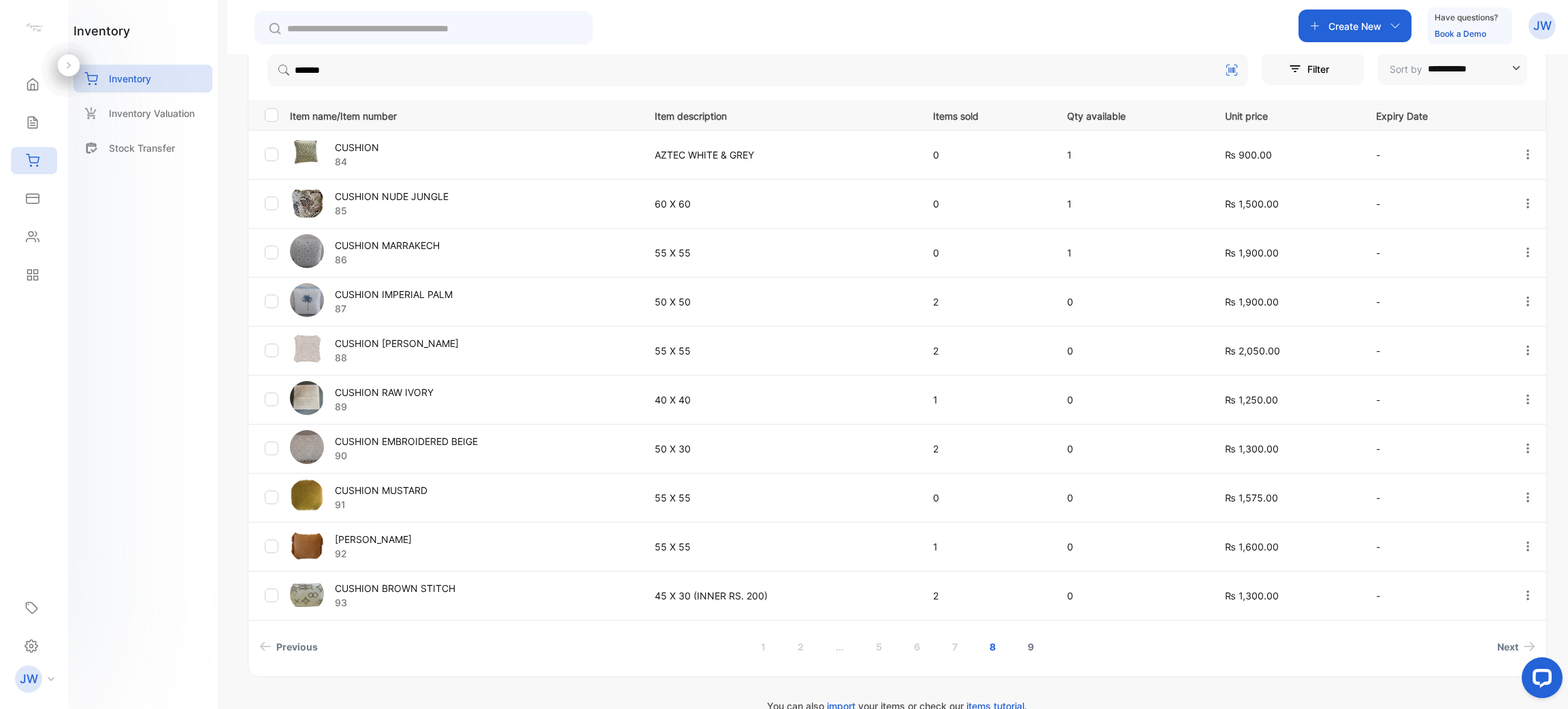
click at [782, 648] on link "9" at bounding box center [1031, 648] width 39 height 26
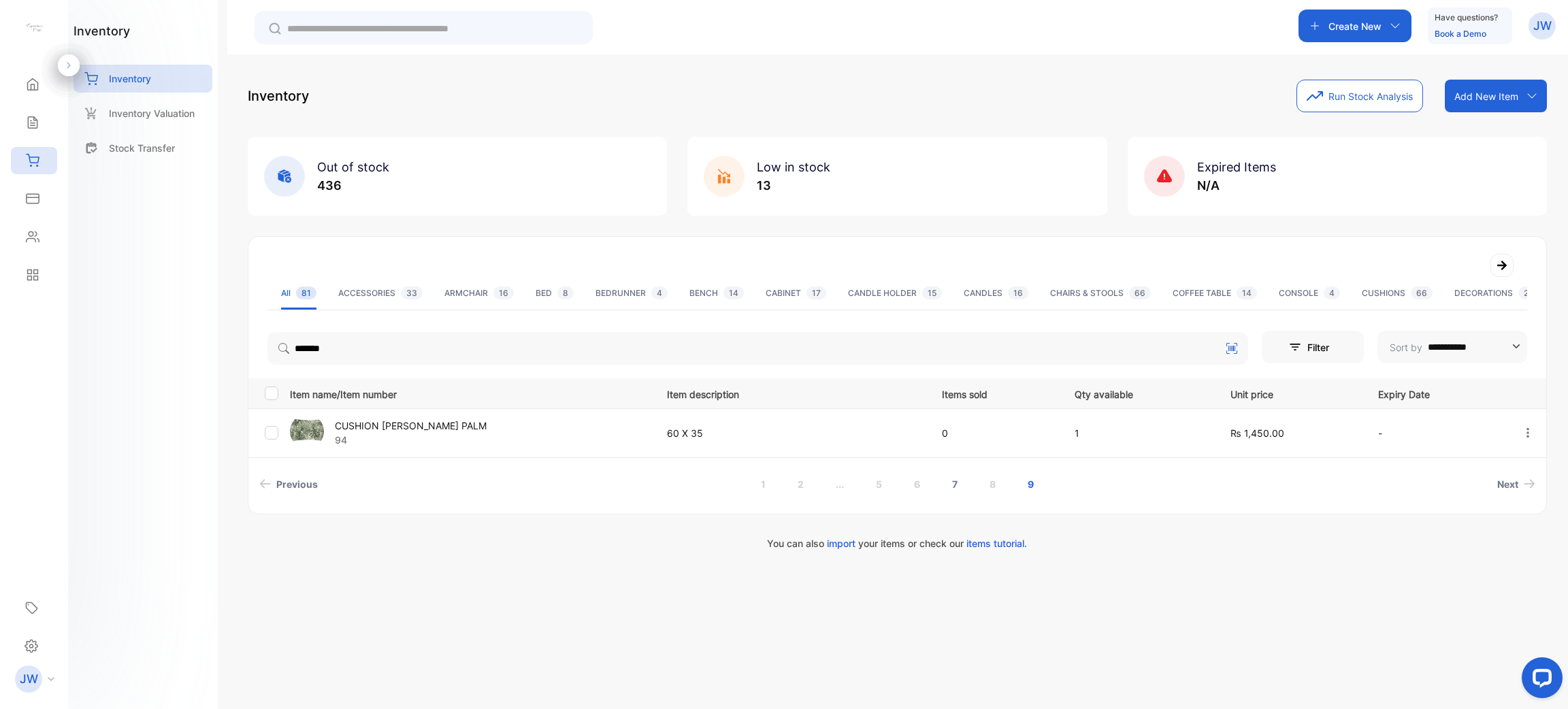
click at [782, 481] on link "7" at bounding box center [954, 485] width 38 height 26
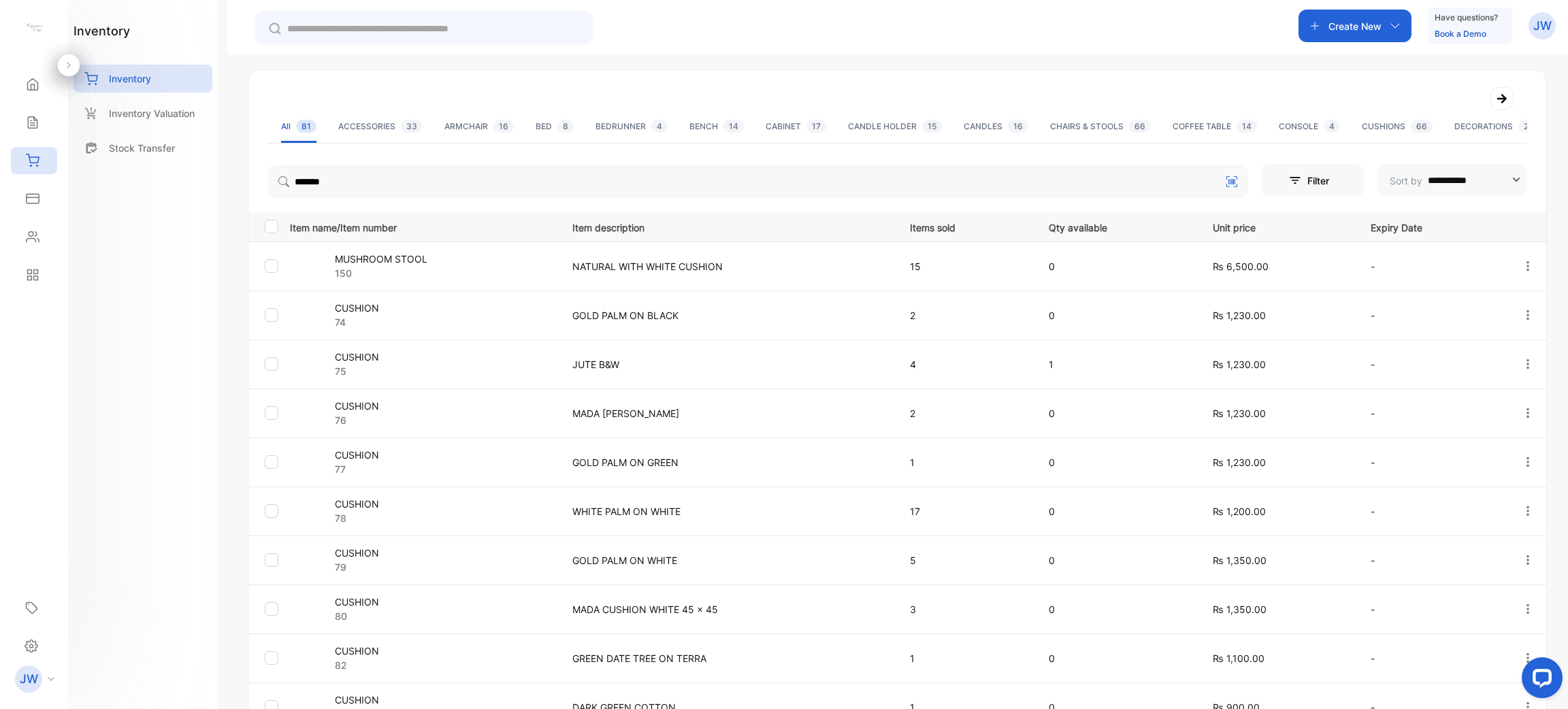
scroll to position [168, 0]
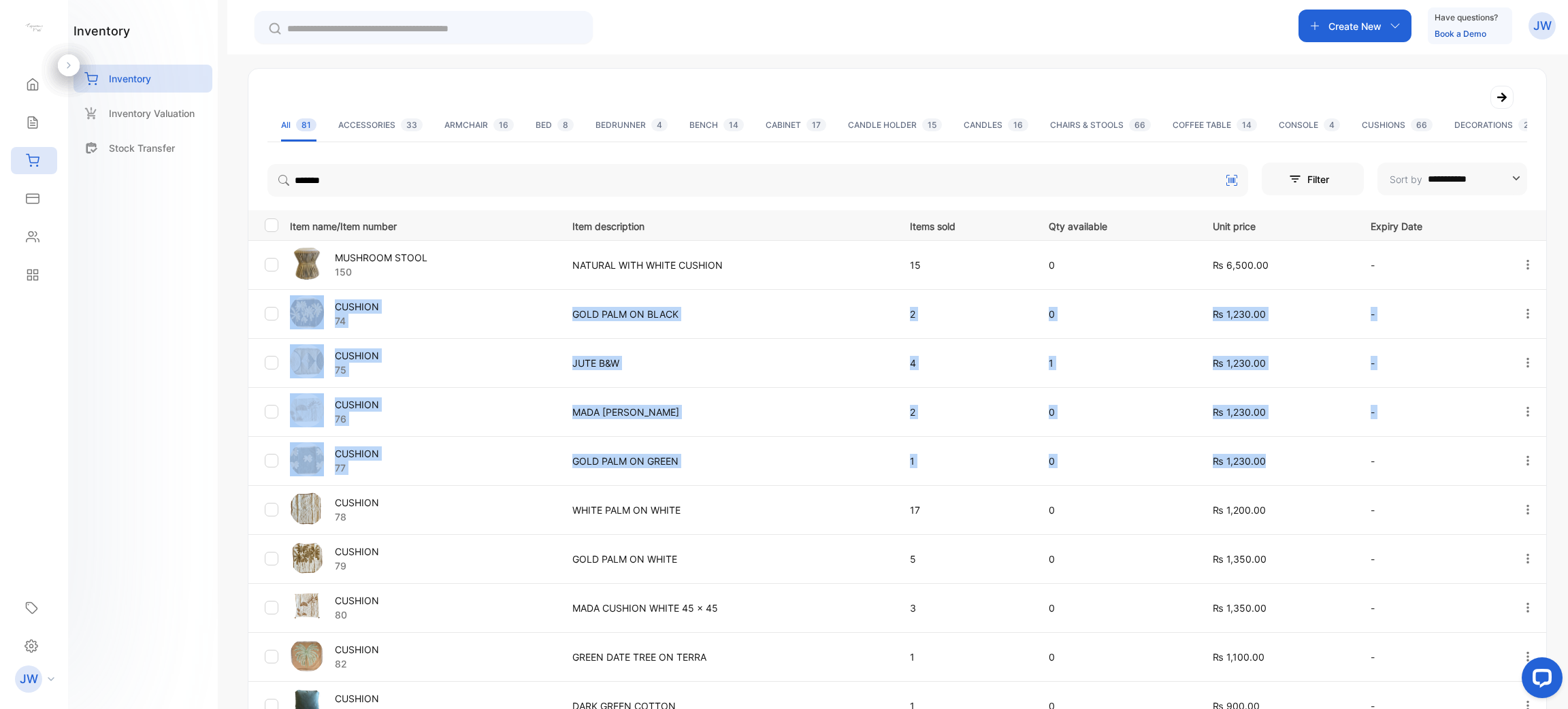
click at [275, 309] on tbody "MUSHROOM STOOL 150 NATURAL WITH WHITE CUSHION 15 0 ₨ 6,500.00 - CUSHION 74 GOLD…" at bounding box center [897, 485] width 1297 height 490
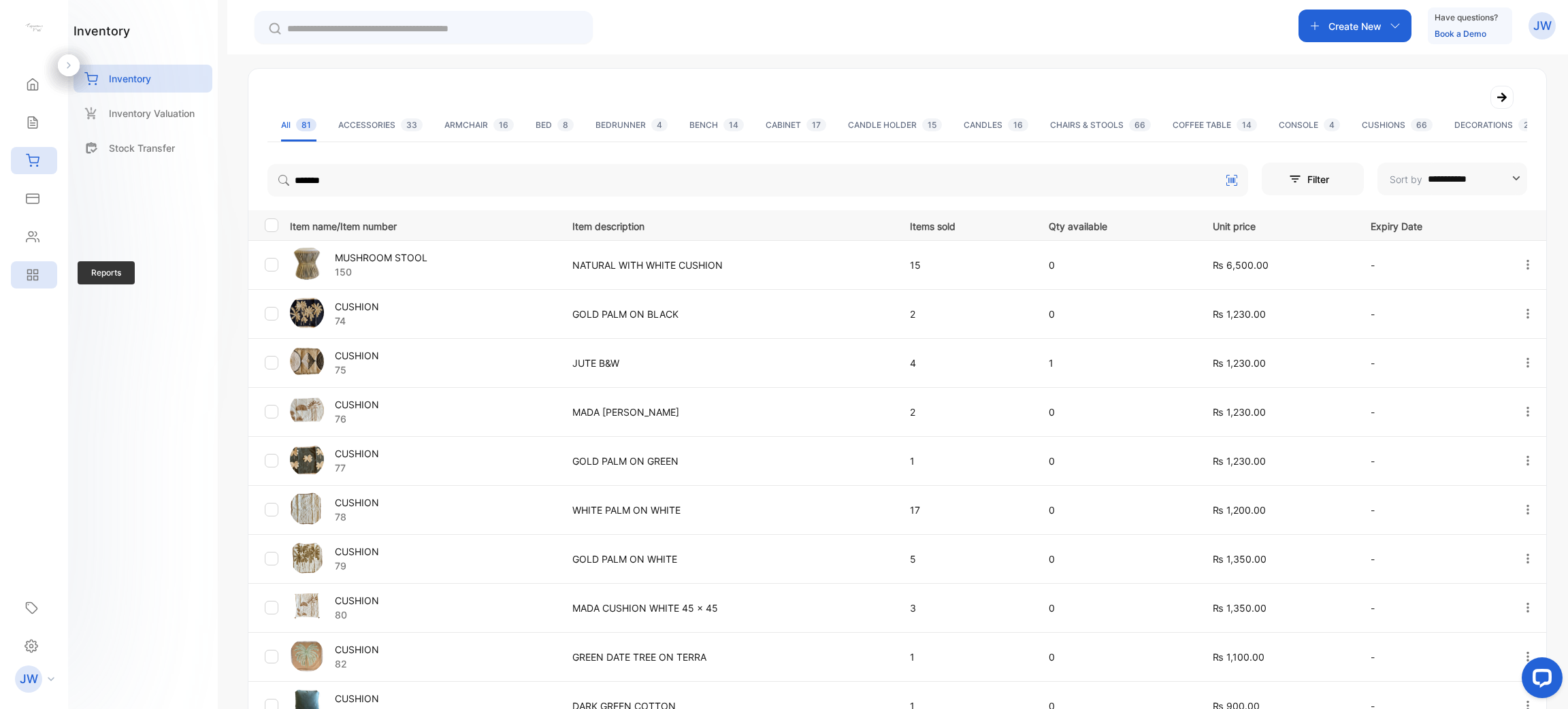
click at [36, 280] on icon at bounding box center [32, 275] width 14 height 14
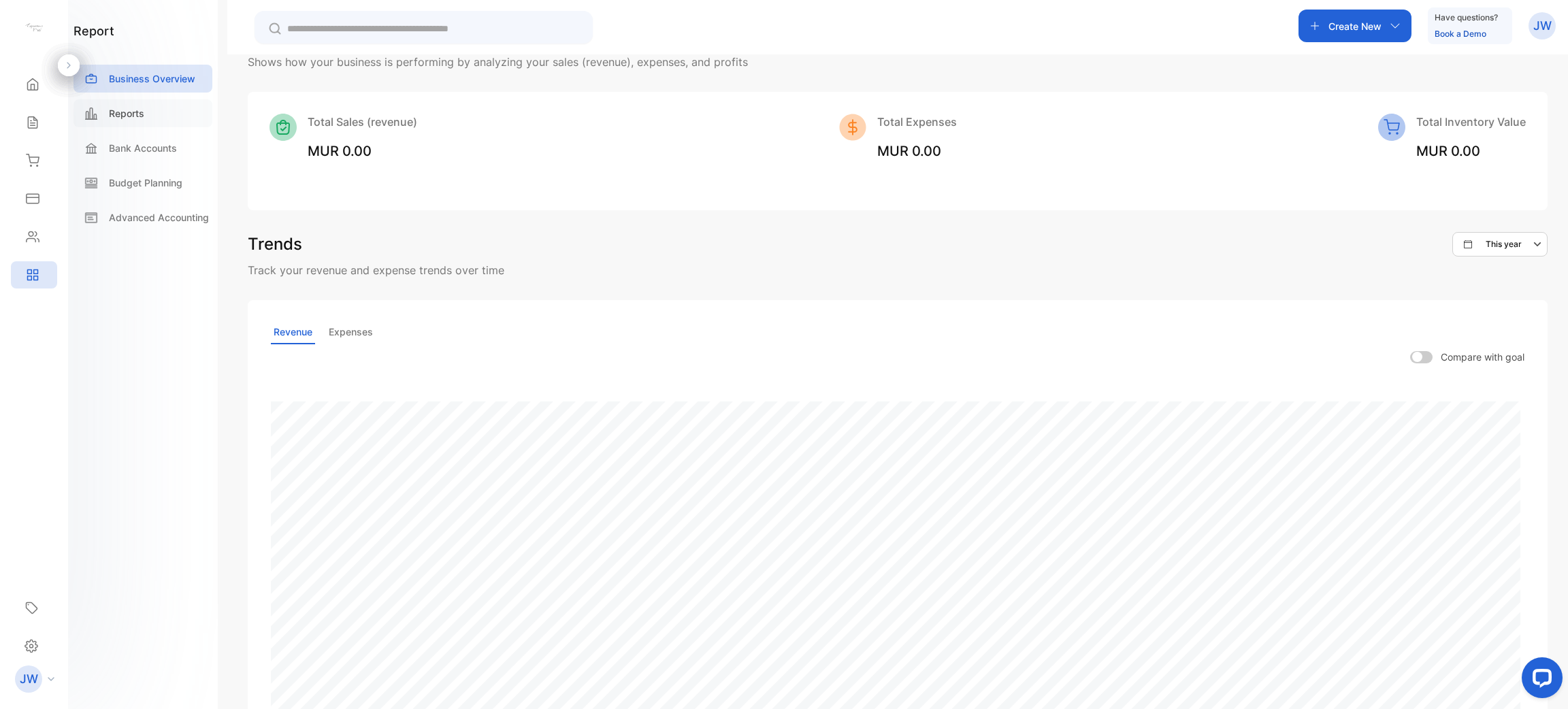
click at [148, 118] on div "Reports" at bounding box center [142, 113] width 139 height 28
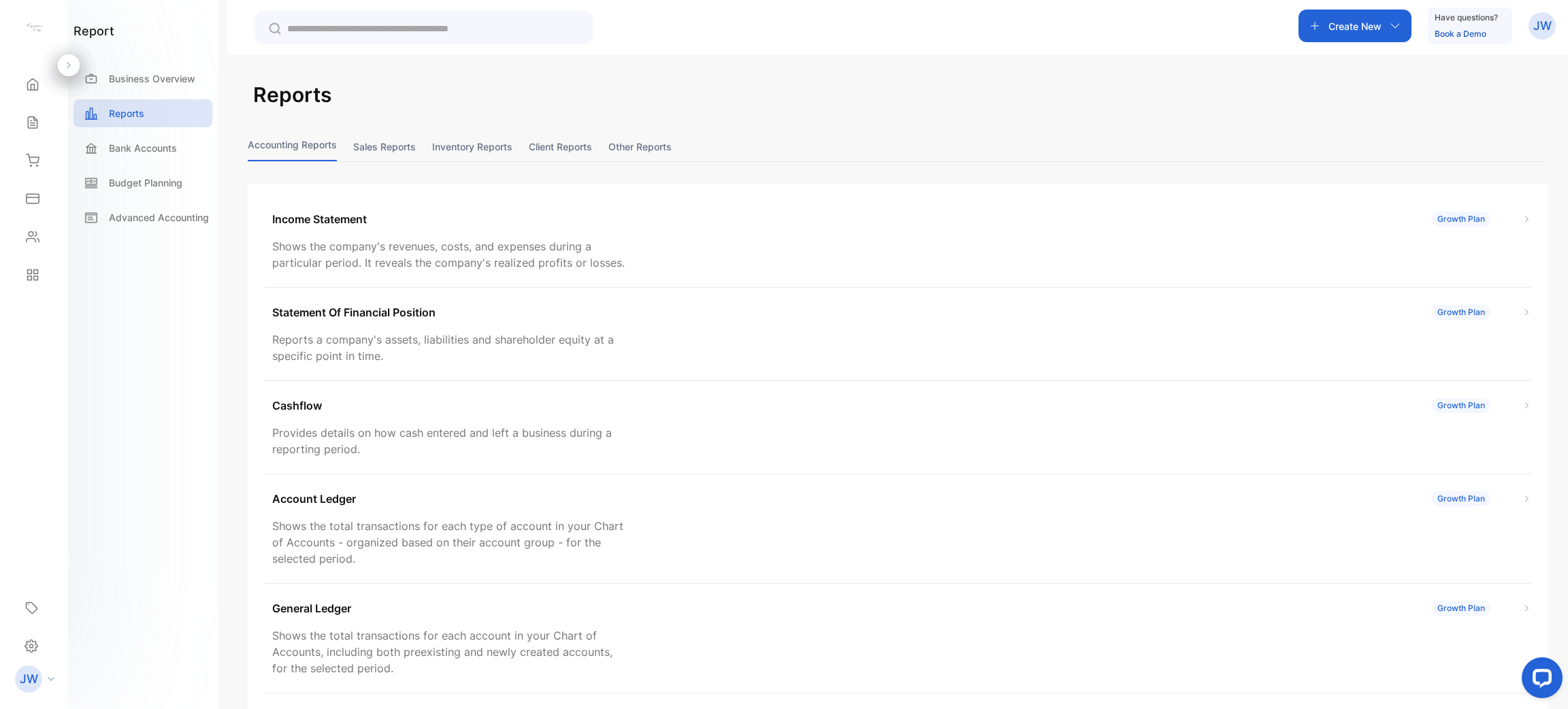
click at [394, 134] on button "Sales reports" at bounding box center [384, 147] width 62 height 29
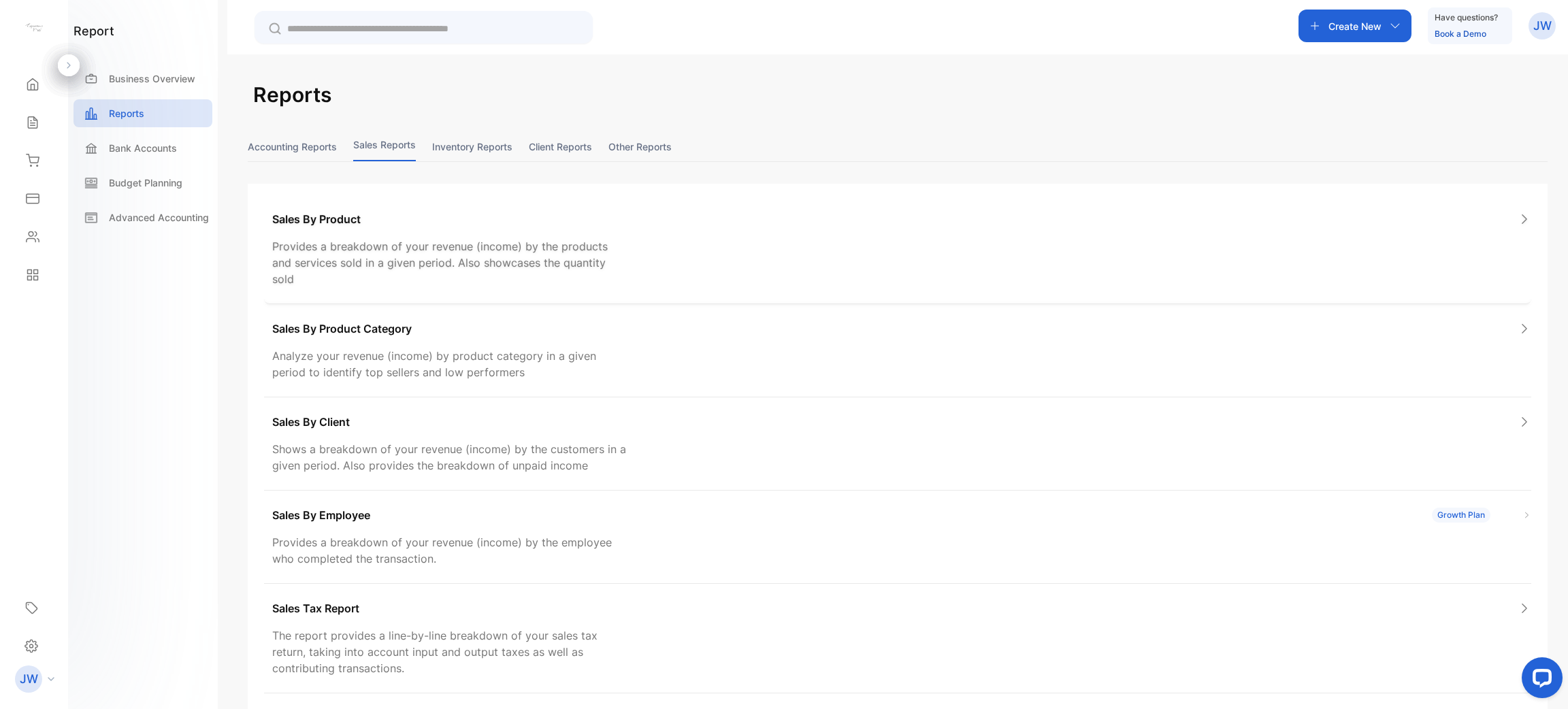
click at [388, 230] on div "Sales By Product Provides a breakdown of your revenue (income) by the products …" at bounding box center [897, 249] width 1266 height 110
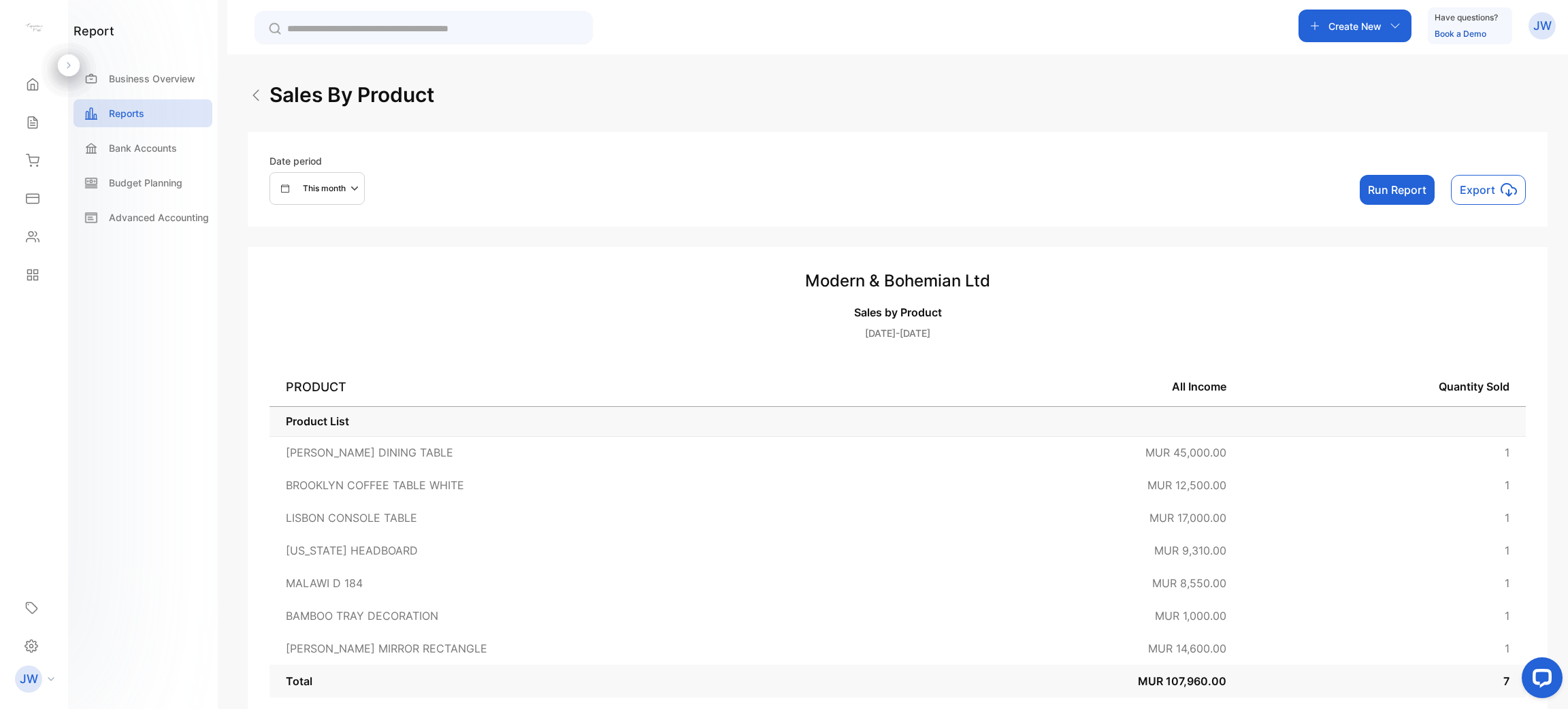
click at [364, 200] on button "This month" at bounding box center [317, 188] width 95 height 32
click at [334, 316] on div "Custom" at bounding box center [309, 316] width 79 height 27
select select "*"
select select "****"
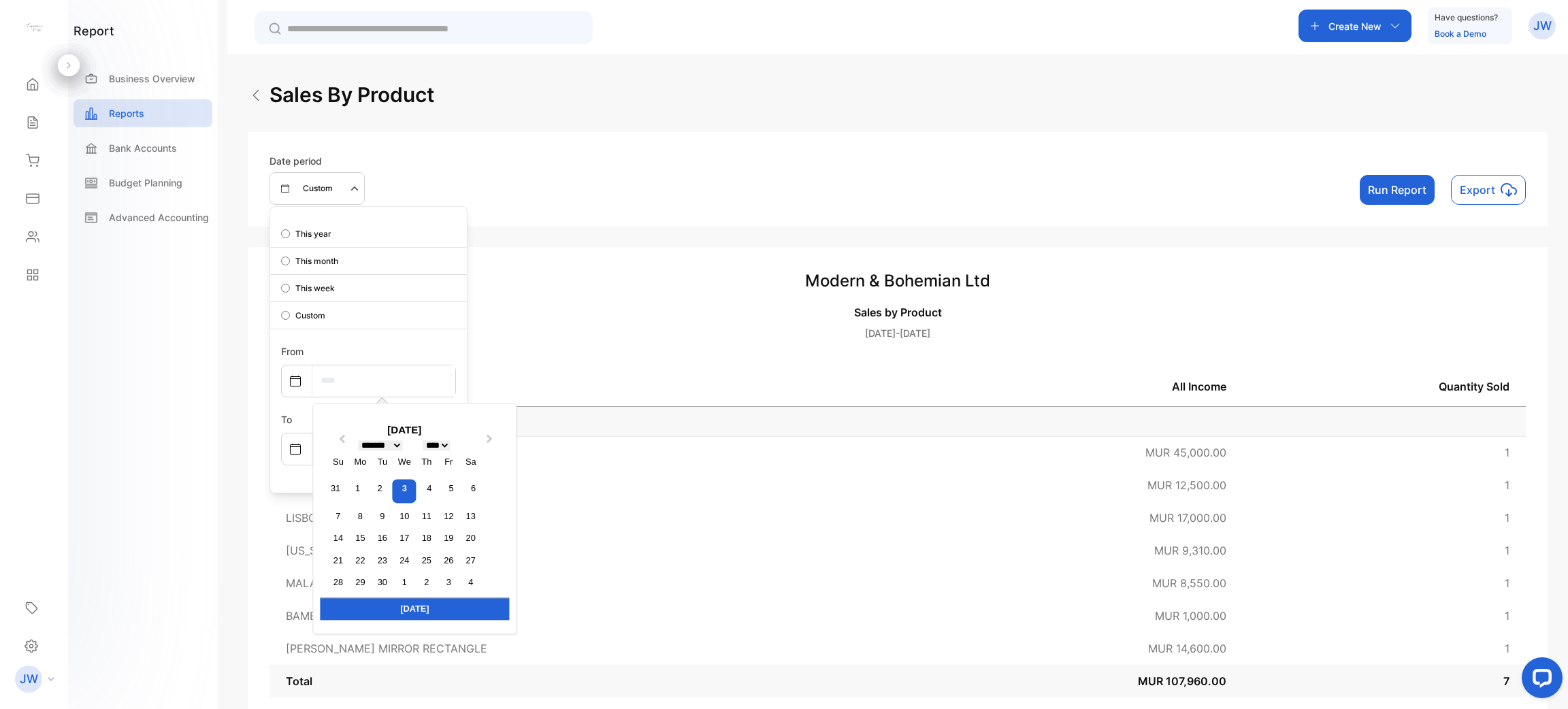
click at [368, 367] on input "text" at bounding box center [384, 381] width 143 height 31
click at [343, 445] on button "Previous Month" at bounding box center [341, 442] width 22 height 22
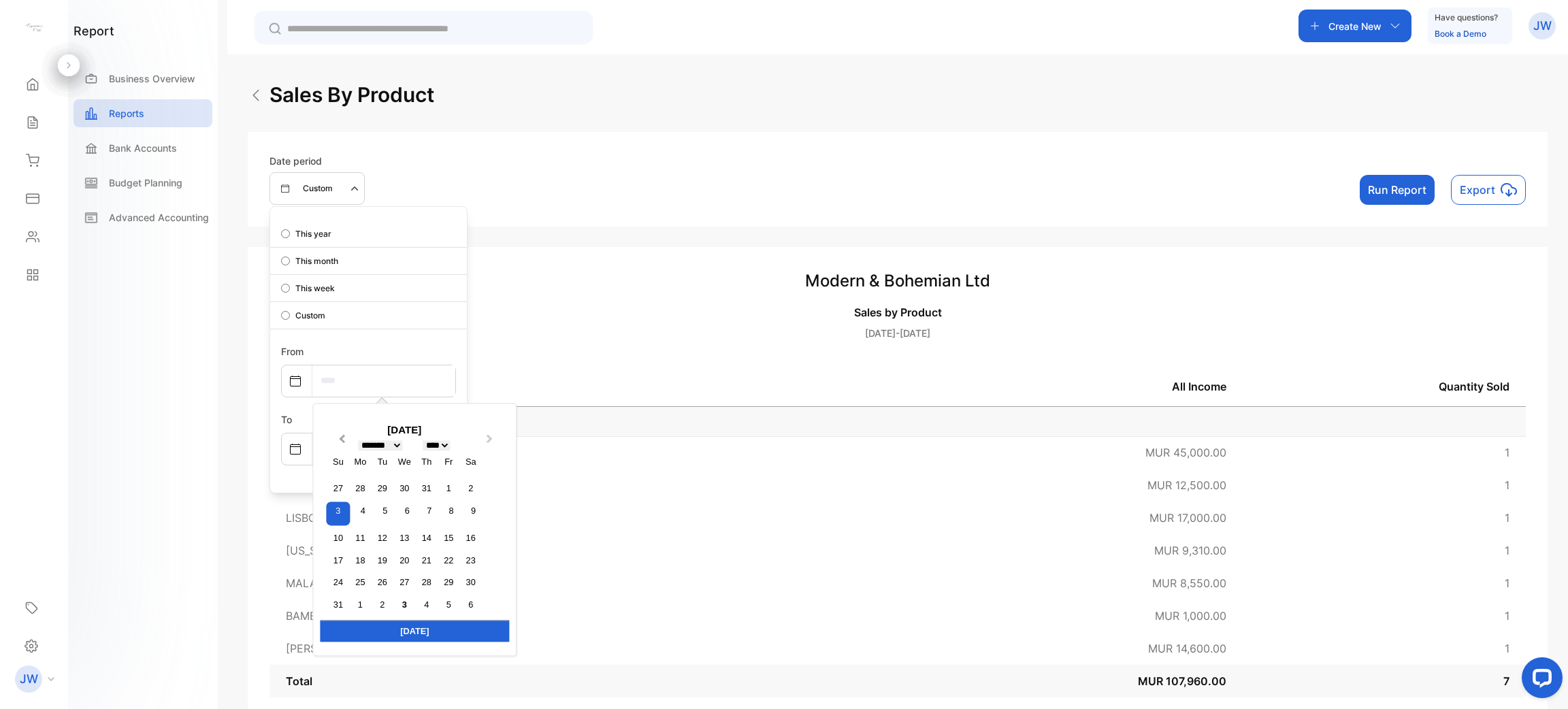
click at [342, 439] on span "Previous Month" at bounding box center [342, 441] width 0 height 20
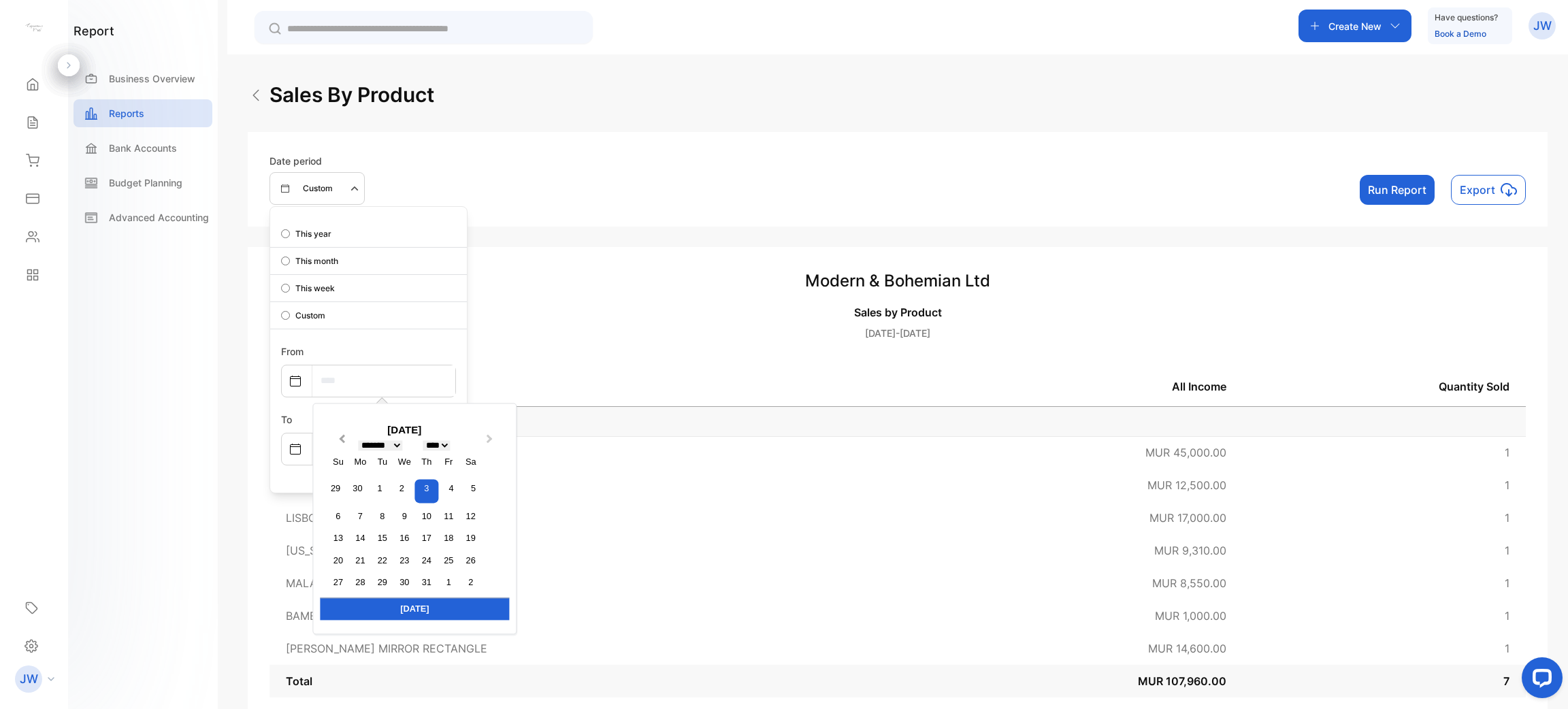
click at [342, 439] on span "Previous Month" at bounding box center [342, 441] width 0 height 20
select select "*"
click at [377, 493] on div "1" at bounding box center [380, 489] width 19 height 19
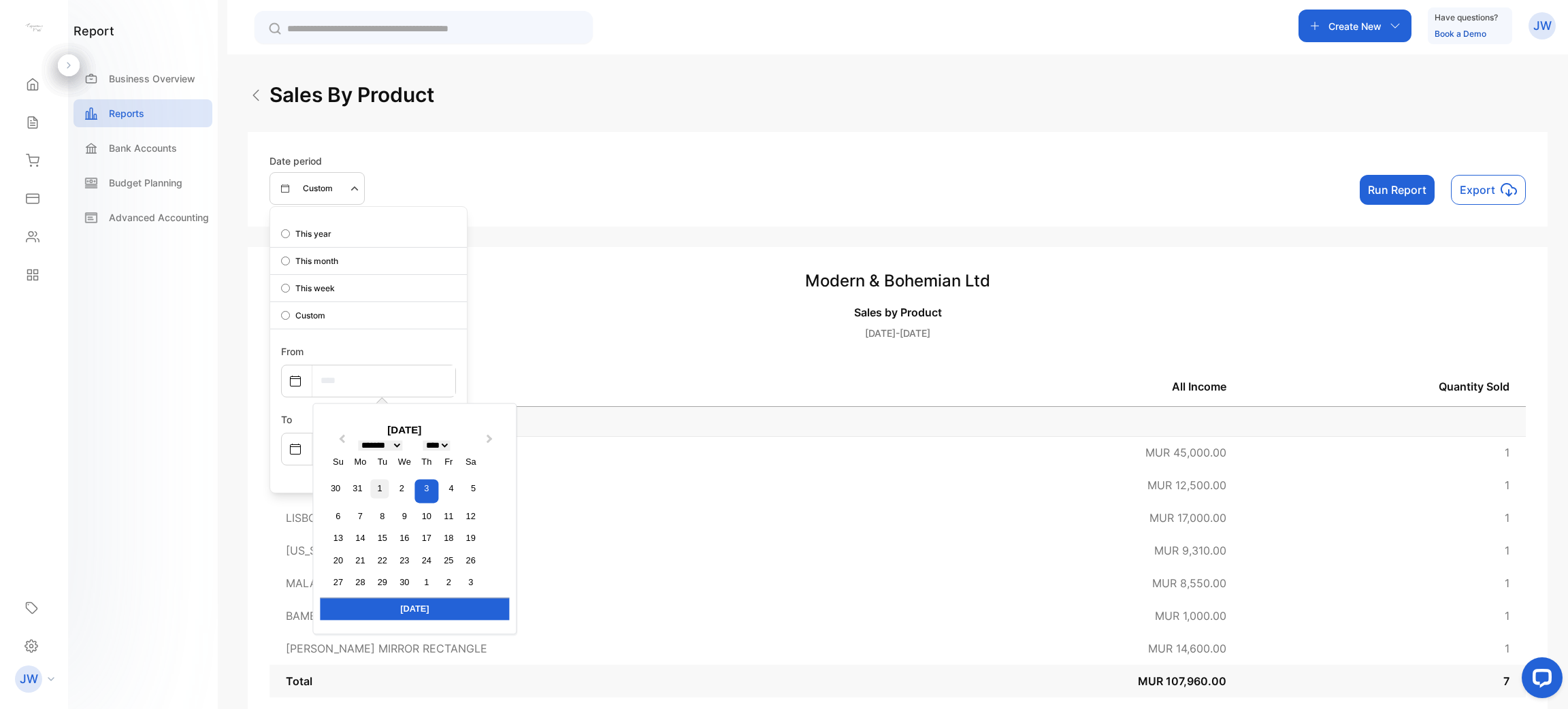
type input "**********"
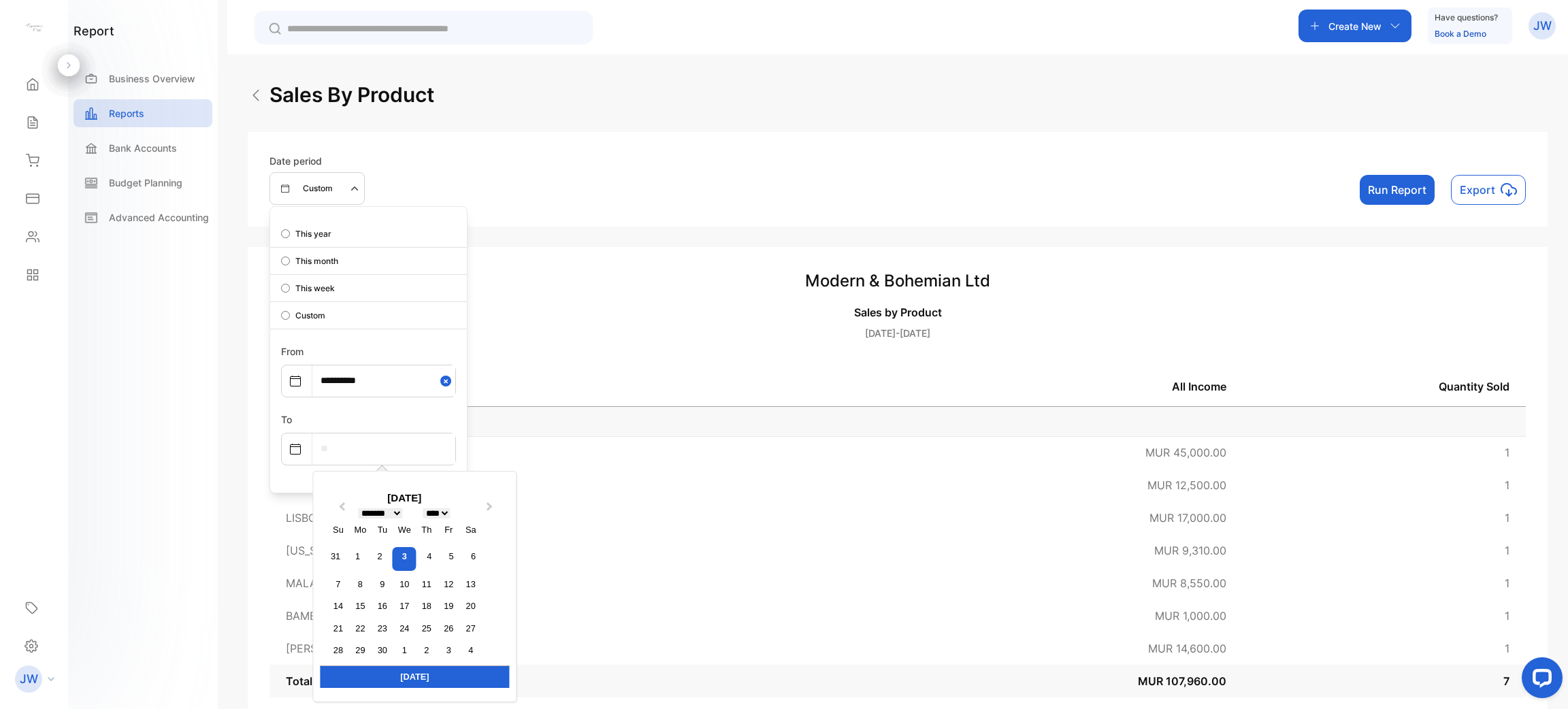
click at [377, 441] on input "text" at bounding box center [384, 449] width 143 height 31
click at [348, 506] on button "Previous Month" at bounding box center [341, 510] width 22 height 22
select select "*"
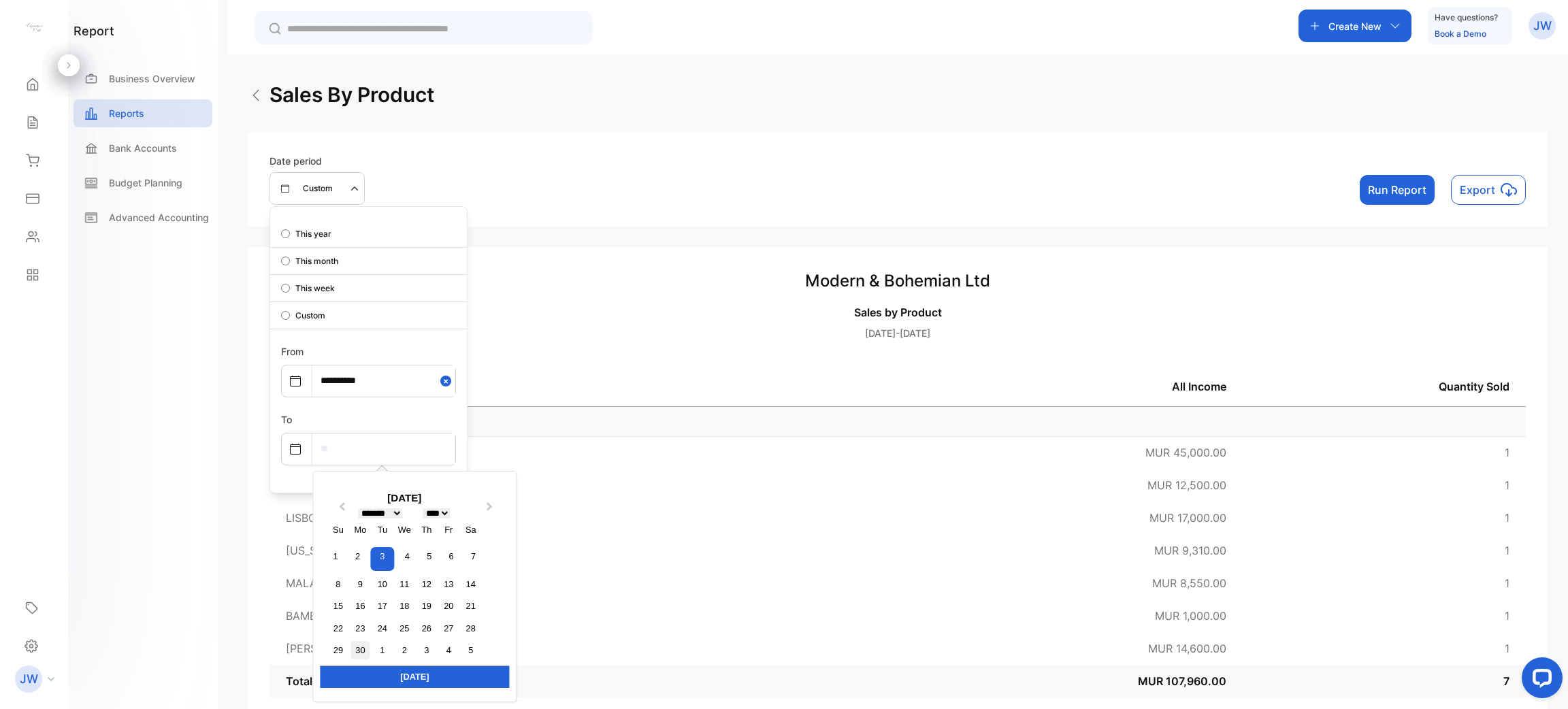
click at [361, 652] on div "30" at bounding box center [360, 651] width 19 height 19
type input "**********"
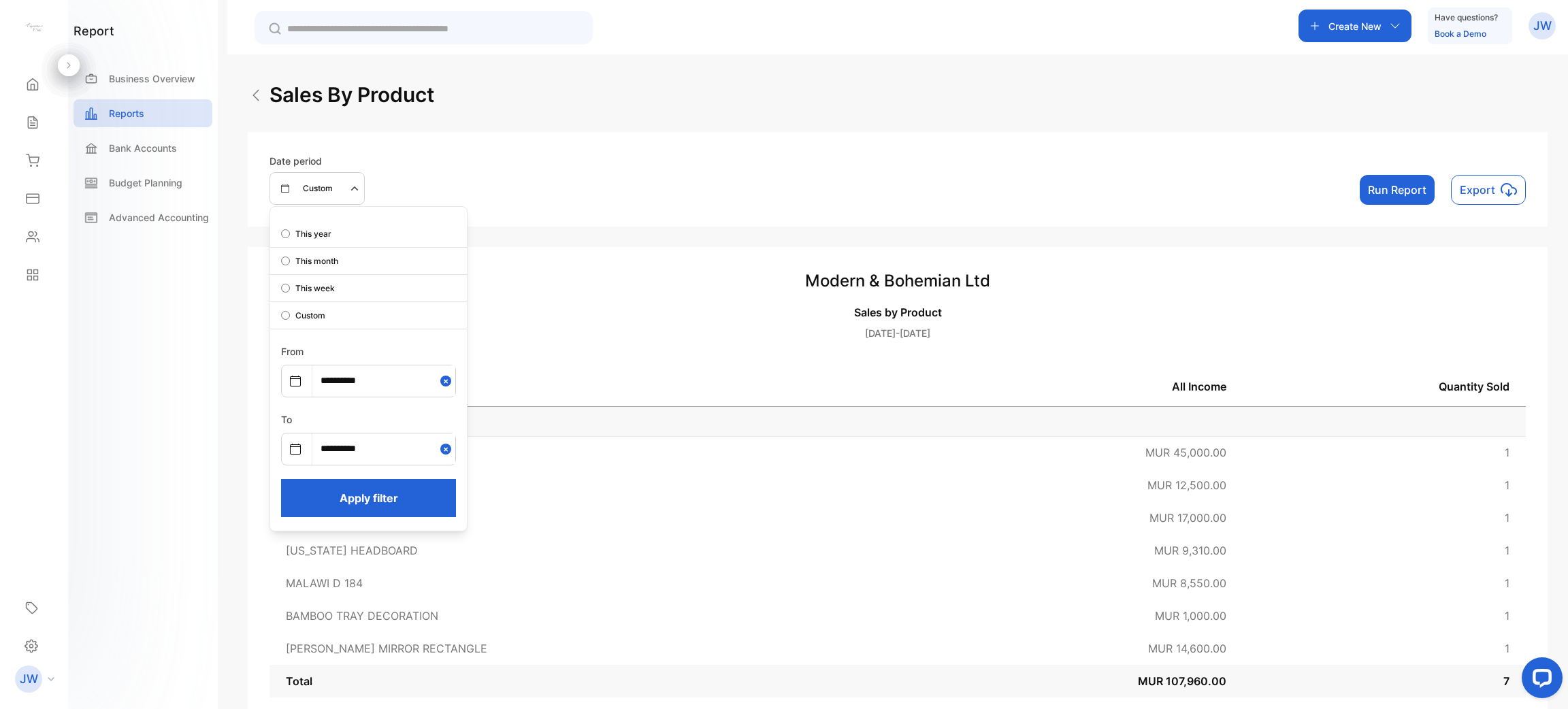
click at [398, 510] on button "Apply filter" at bounding box center [368, 498] width 175 height 38
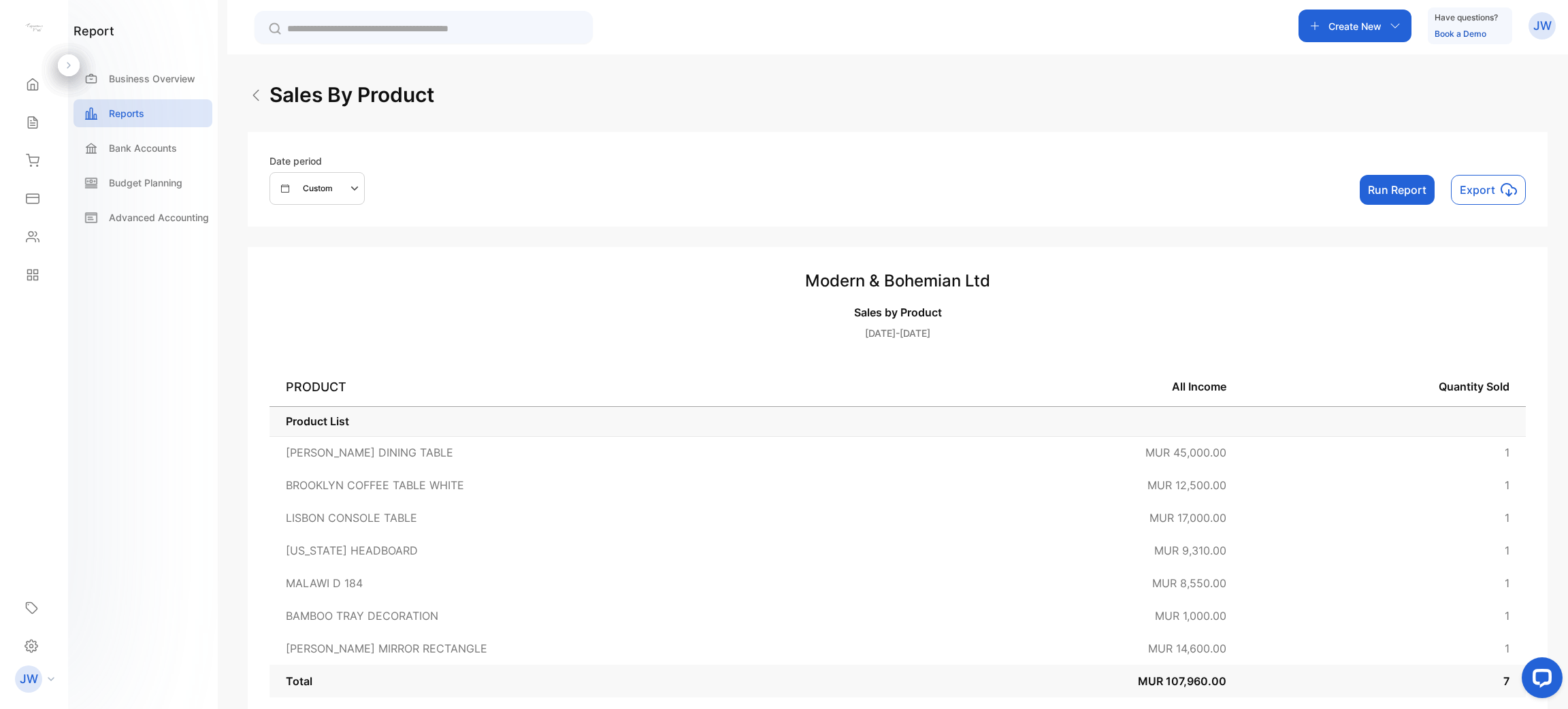
click at [782, 186] on button "Run Report" at bounding box center [1397, 189] width 75 height 30
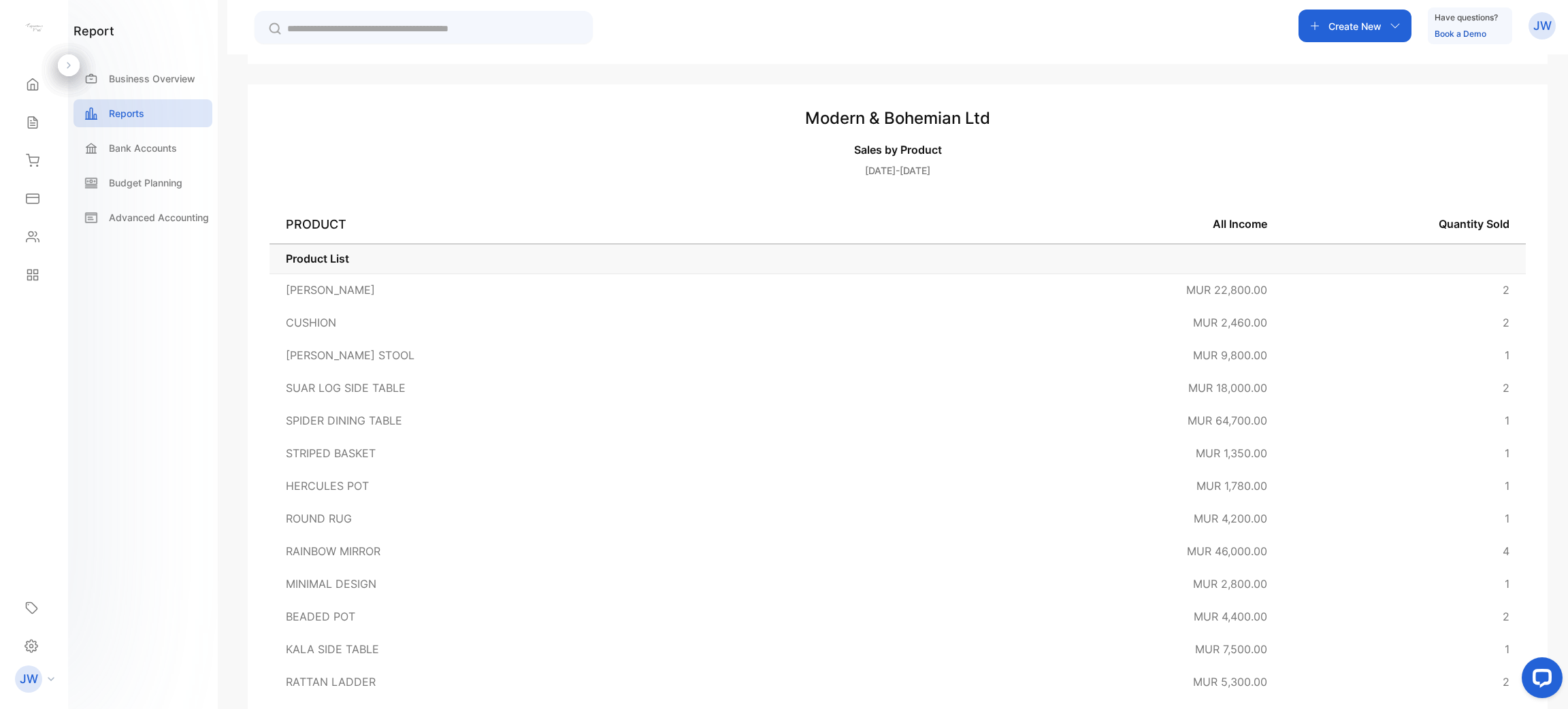
scroll to position [164, 0]
click at [40, 123] on div "Sales" at bounding box center [34, 123] width 46 height 27
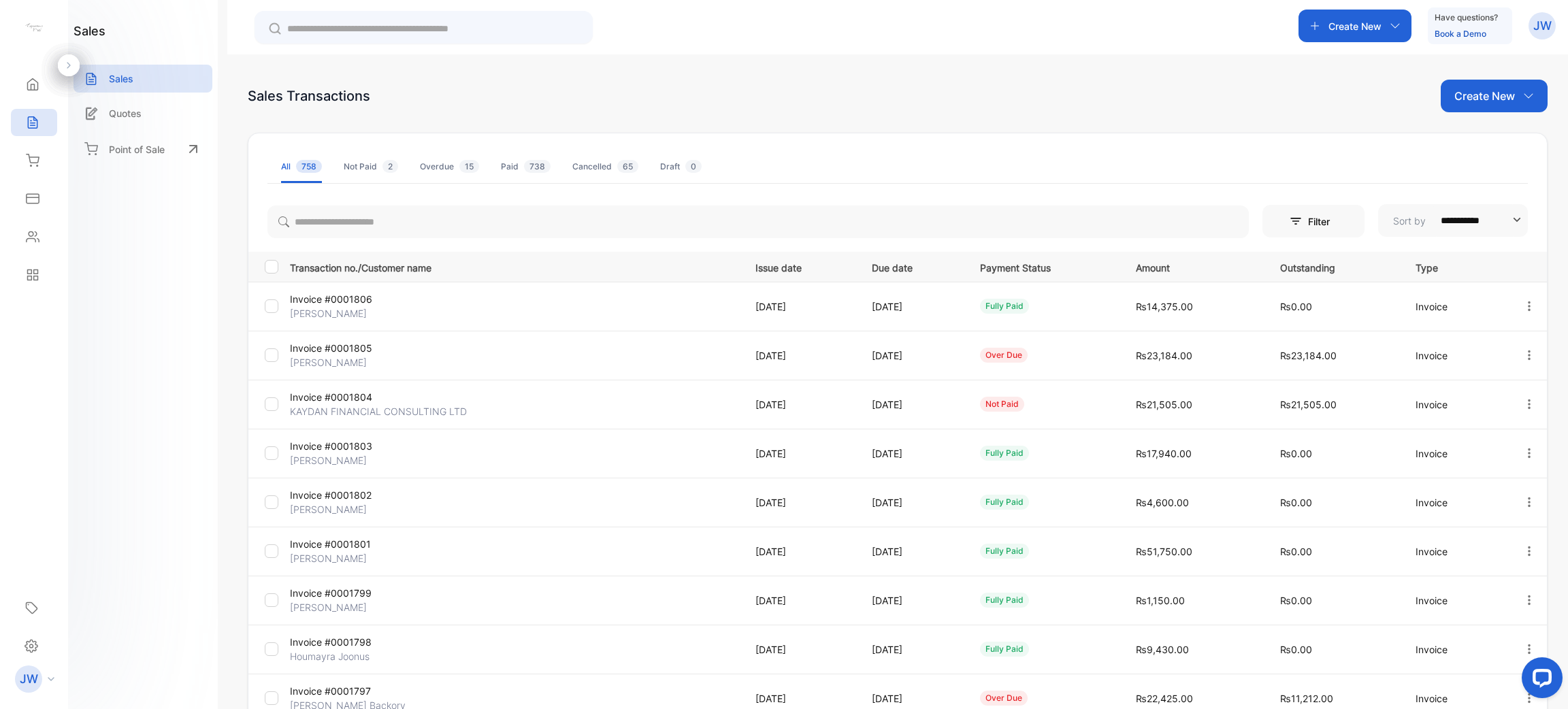
scroll to position [182, 0]
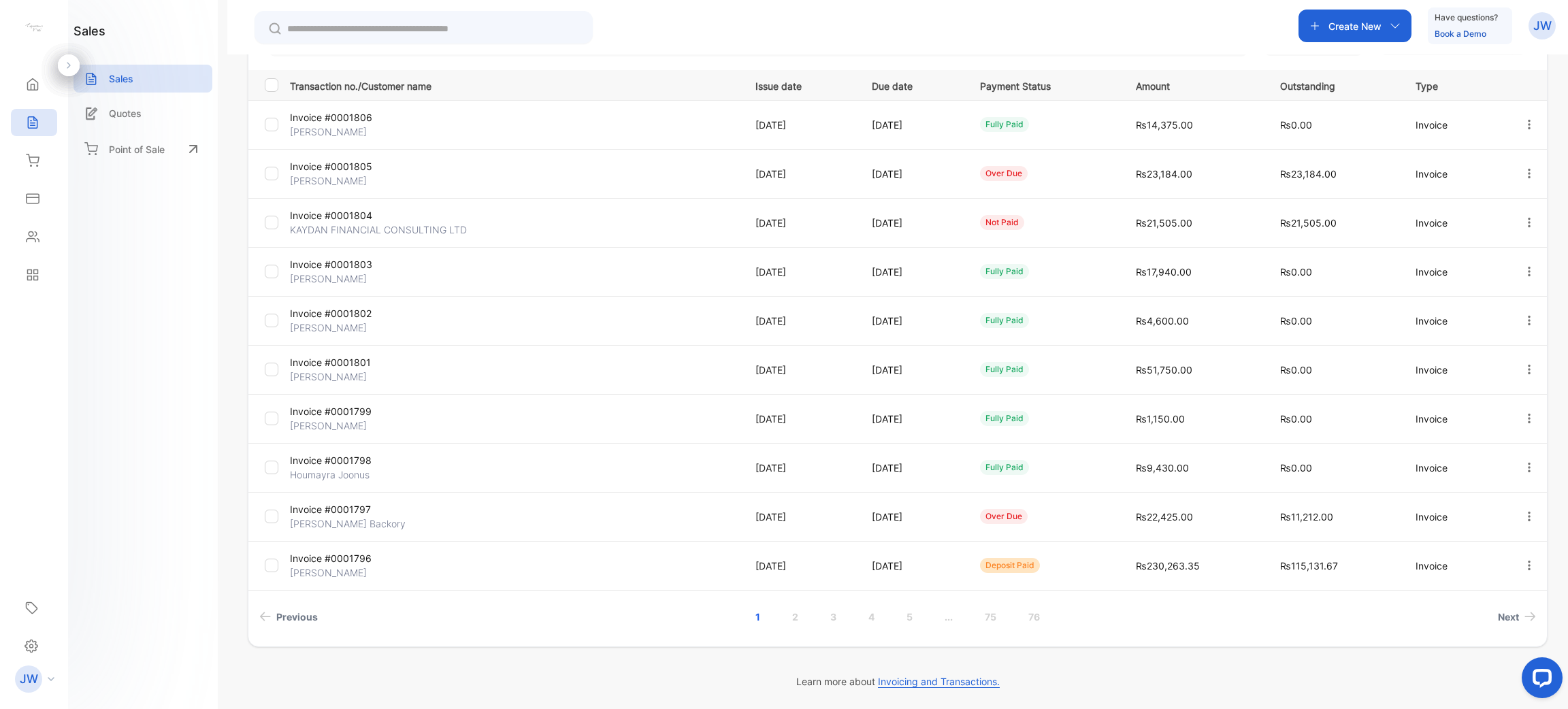
click at [782, 620] on link "..." at bounding box center [949, 617] width 41 height 26
click at [782, 625] on link "..." at bounding box center [1006, 617] width 41 height 26
click at [782, 625] on link "..." at bounding box center [1016, 617] width 41 height 26
click at [782, 619] on link "..." at bounding box center [1019, 617] width 41 height 26
click at [782, 619] on link "..." at bounding box center [1021, 617] width 41 height 26
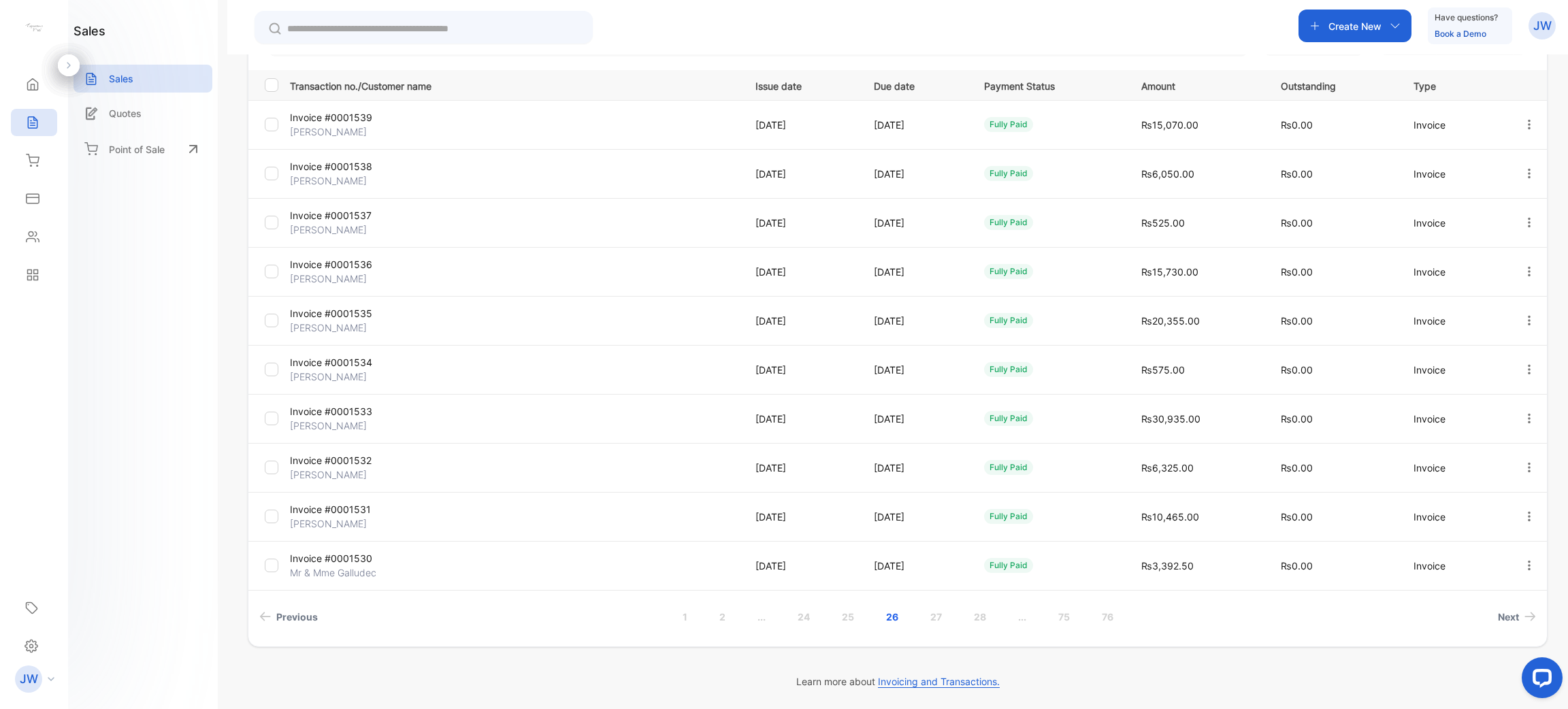
click at [782, 619] on link "..." at bounding box center [1022, 617] width 41 height 26
click at [770, 617] on link "..." at bounding box center [761, 617] width 41 height 26
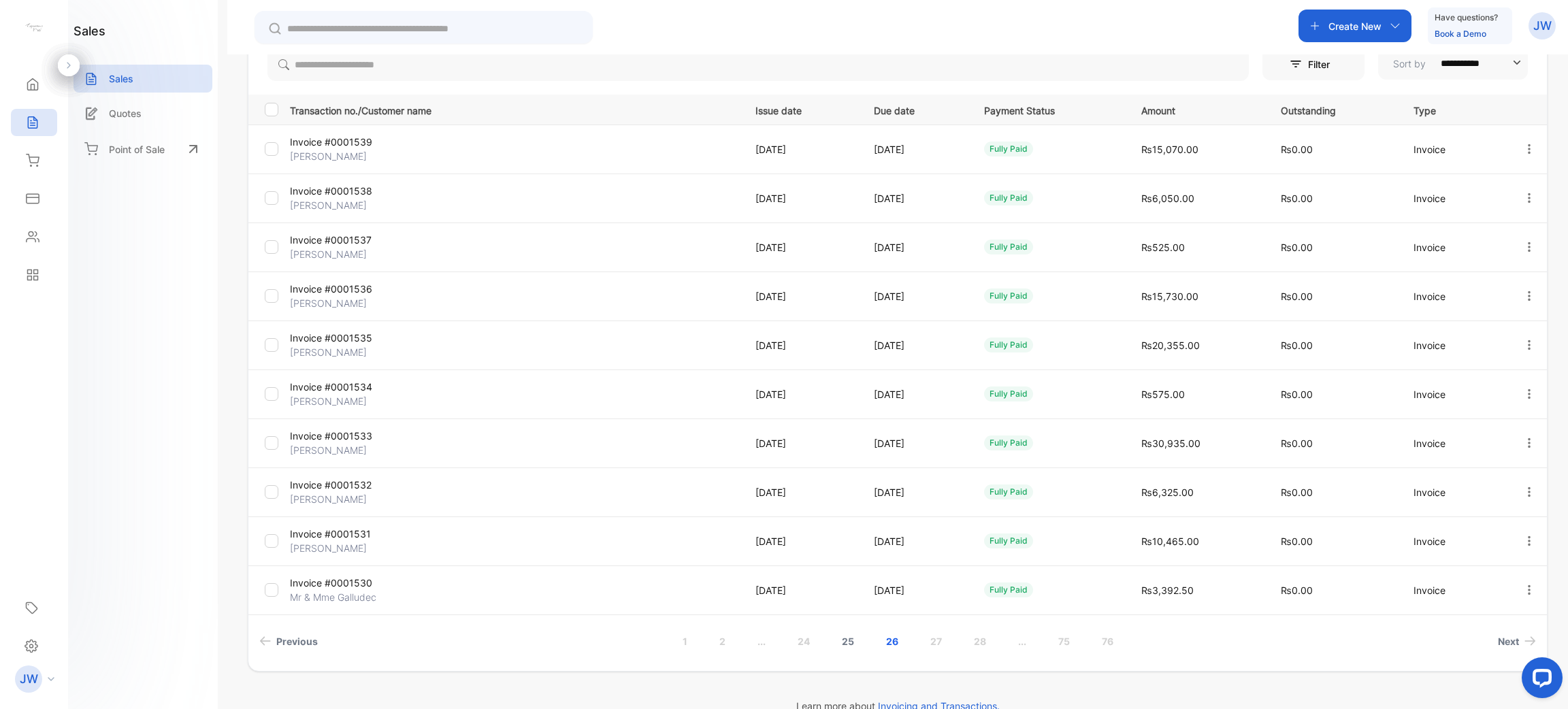
click at [782, 652] on link "25" at bounding box center [847, 642] width 45 height 26
click at [782, 645] on link "24" at bounding box center [847, 642] width 45 height 26
click at [29, 151] on div "Inventory" at bounding box center [34, 161] width 46 height 27
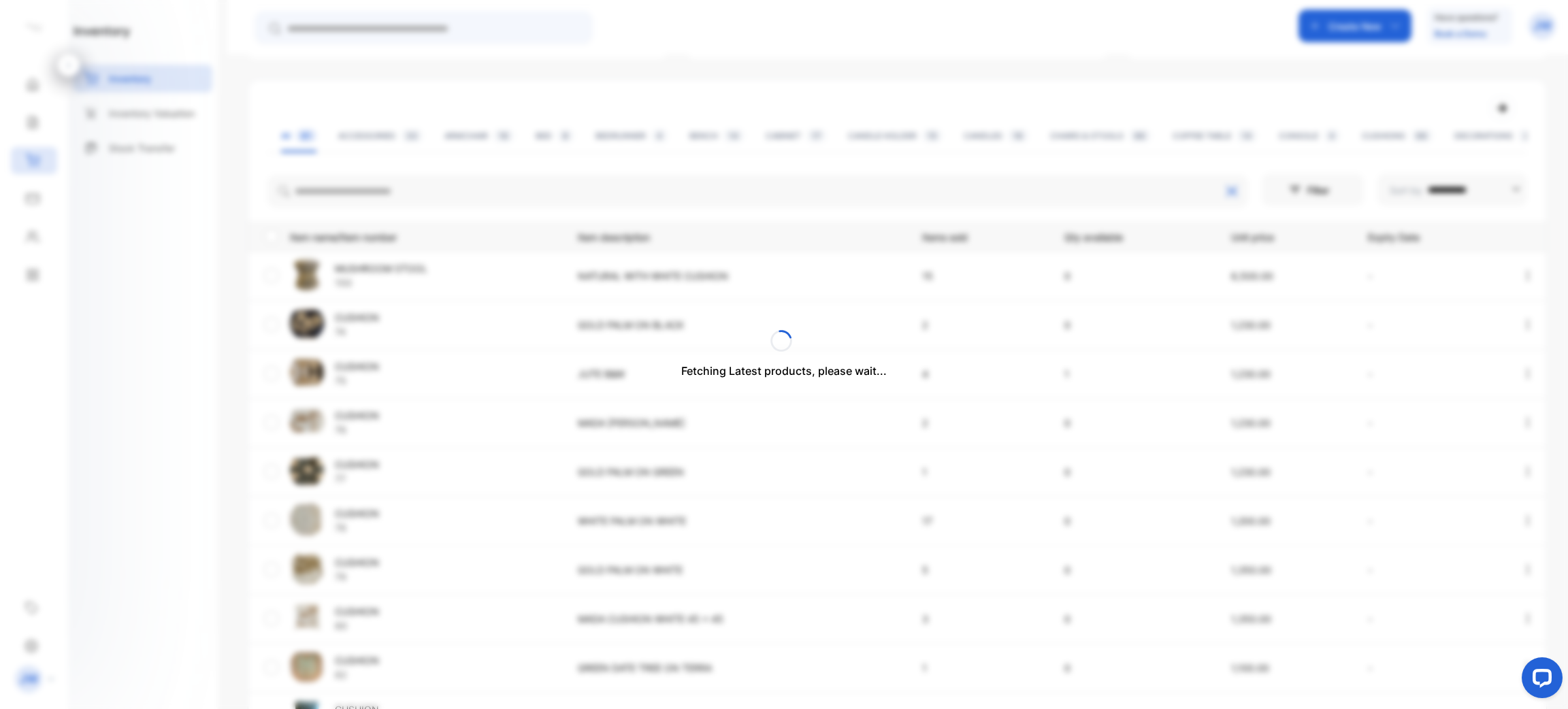
click at [495, 200] on div "Fetching Latest products, please wait..." at bounding box center [784, 354] width 1568 height 709
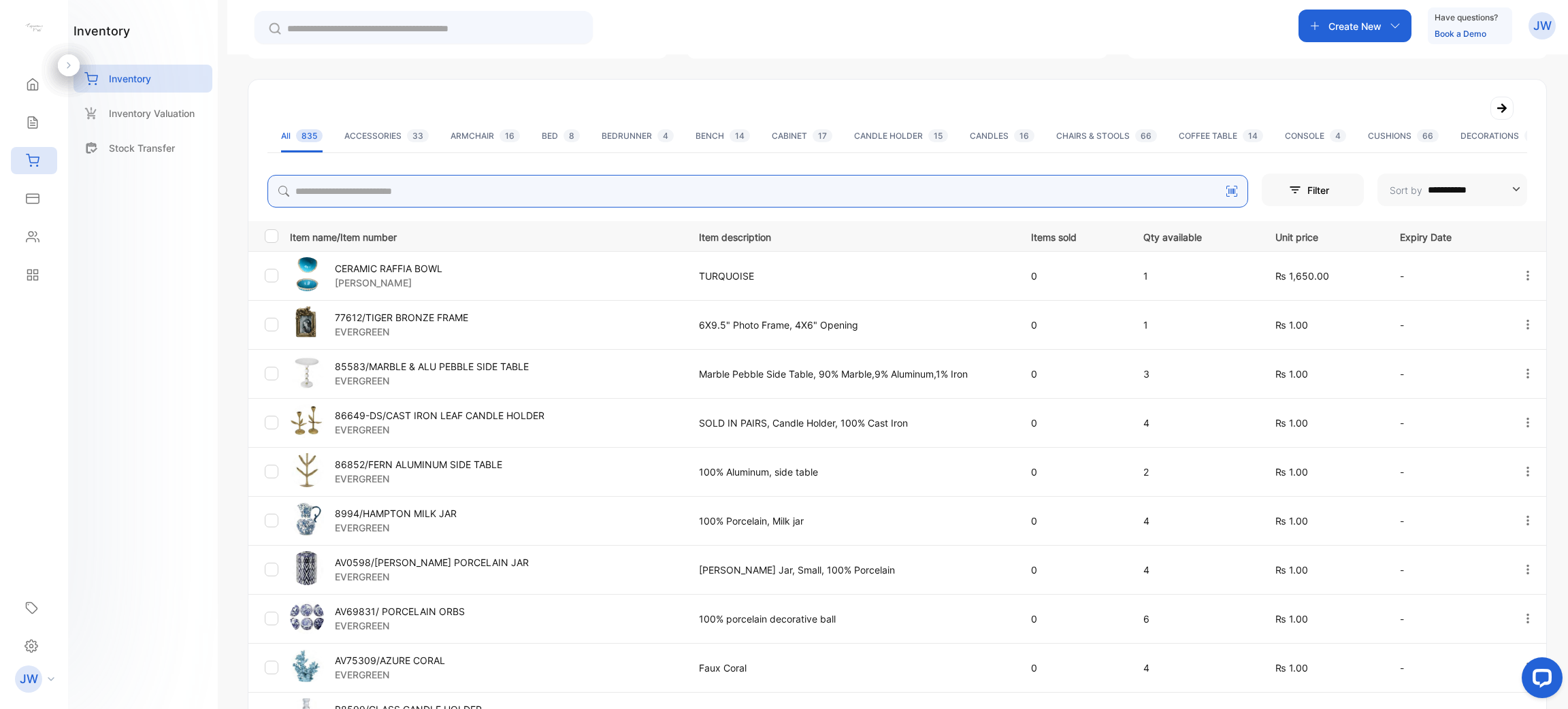
click at [497, 192] on input "search" at bounding box center [757, 191] width 980 height 32
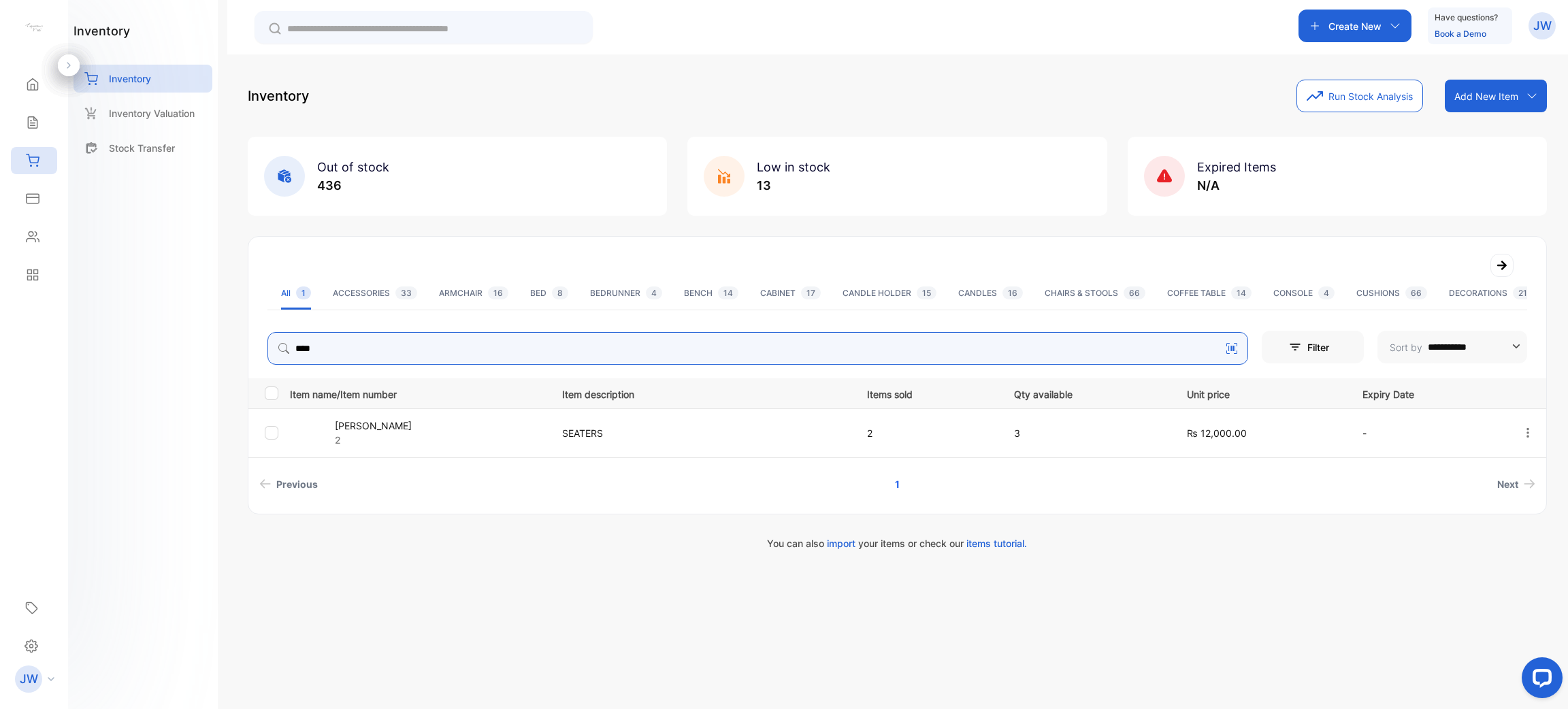
type input "****"
click at [372, 431] on p "[PERSON_NAME]" at bounding box center [373, 425] width 77 height 14
click at [399, 430] on p "[PERSON_NAME]" at bounding box center [373, 425] width 77 height 14
click at [377, 435] on p "2" at bounding box center [373, 440] width 77 height 14
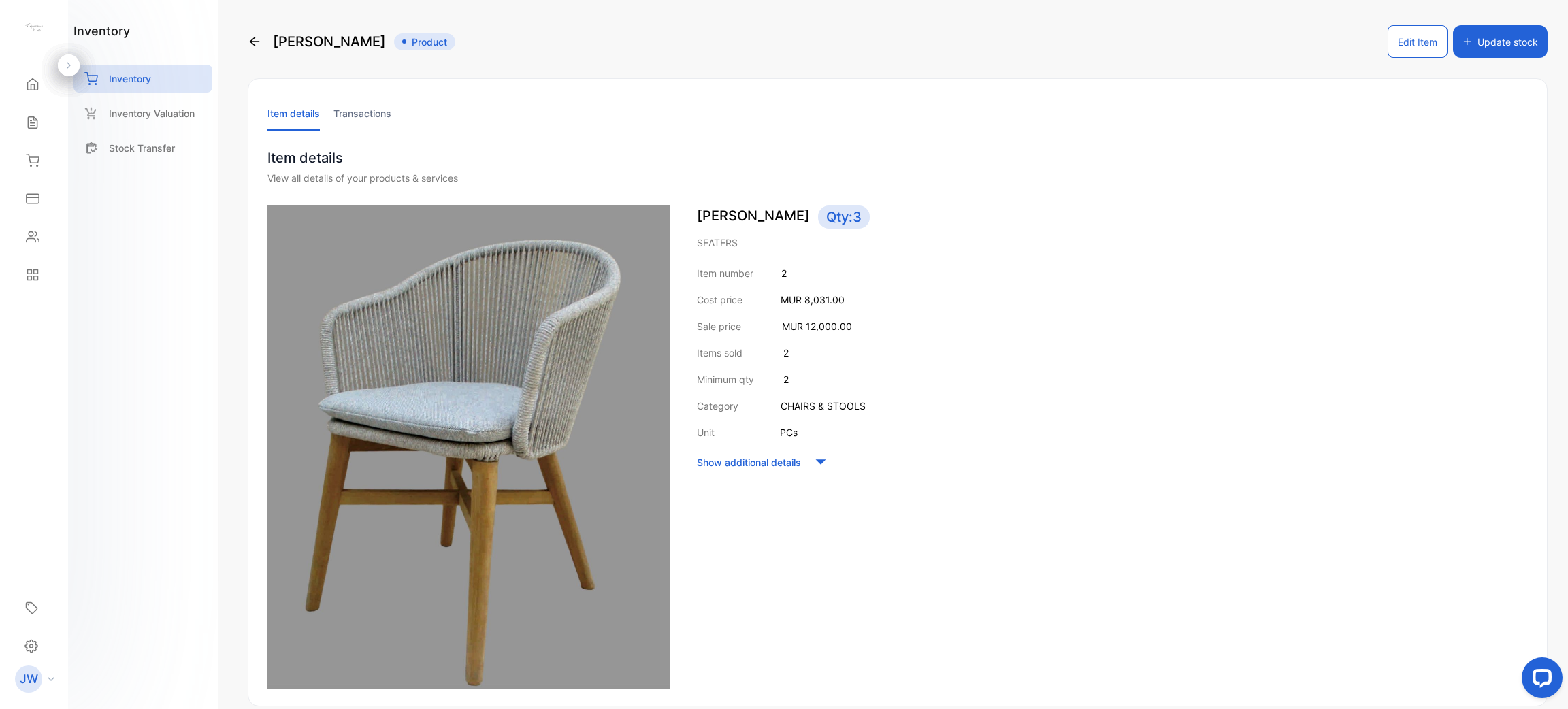
click at [346, 108] on li "Transactions" at bounding box center [362, 113] width 58 height 35
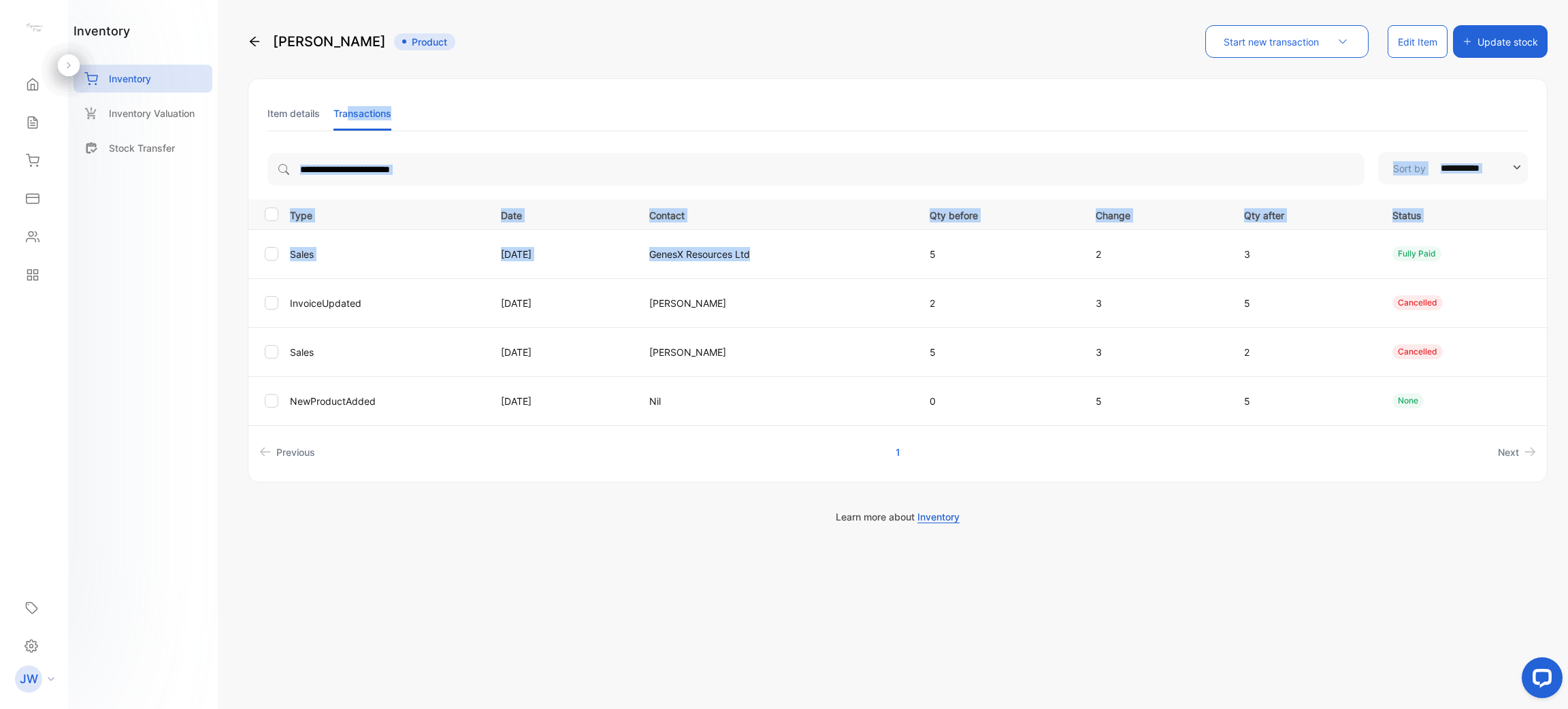
drag, startPoint x: 346, startPoint y: 108, endPoint x: 875, endPoint y: 285, distance: 557.8
click at [782, 285] on div "**********" at bounding box center [898, 280] width 1300 height 405
click at [782, 206] on p "Contact" at bounding box center [775, 214] width 252 height 17
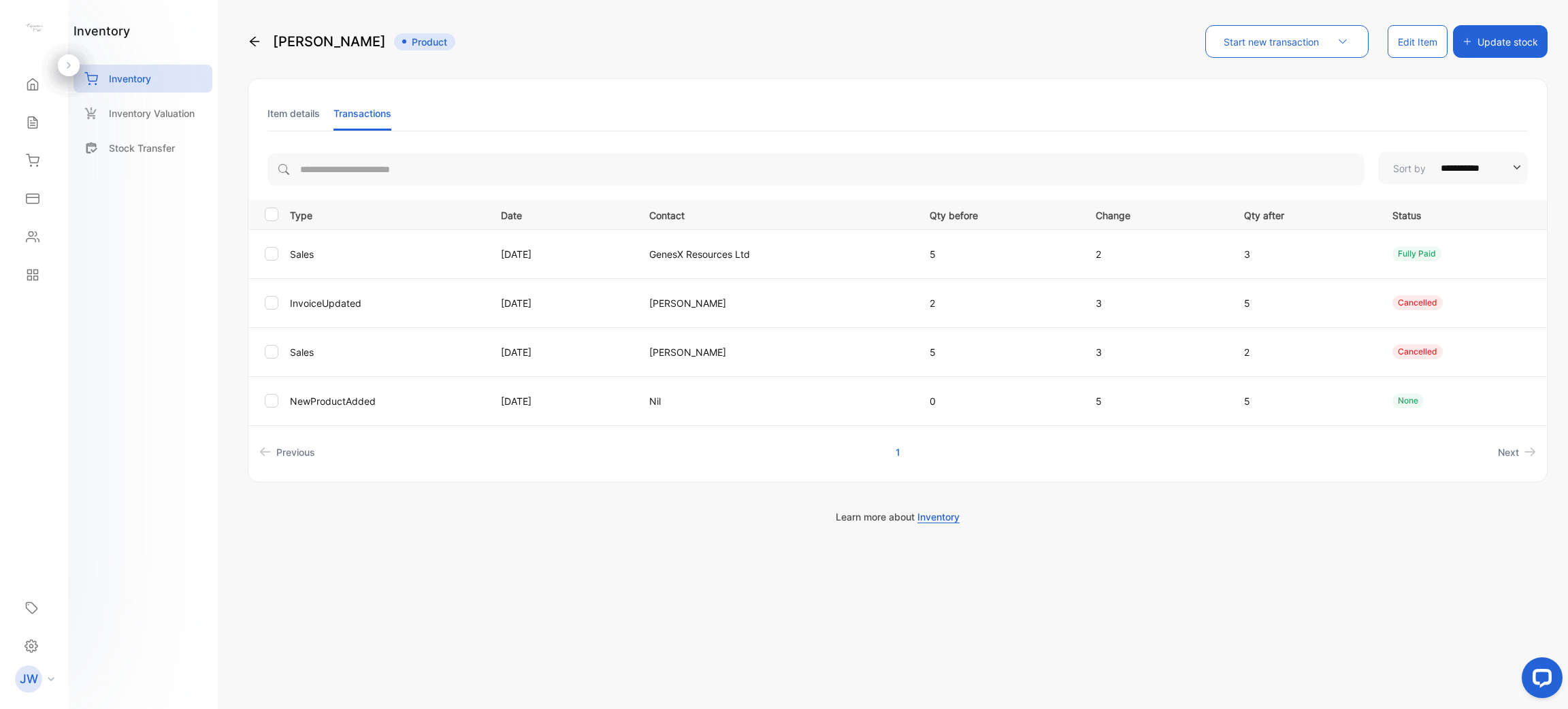
click at [309, 113] on li "Item details" at bounding box center [294, 113] width 53 height 35
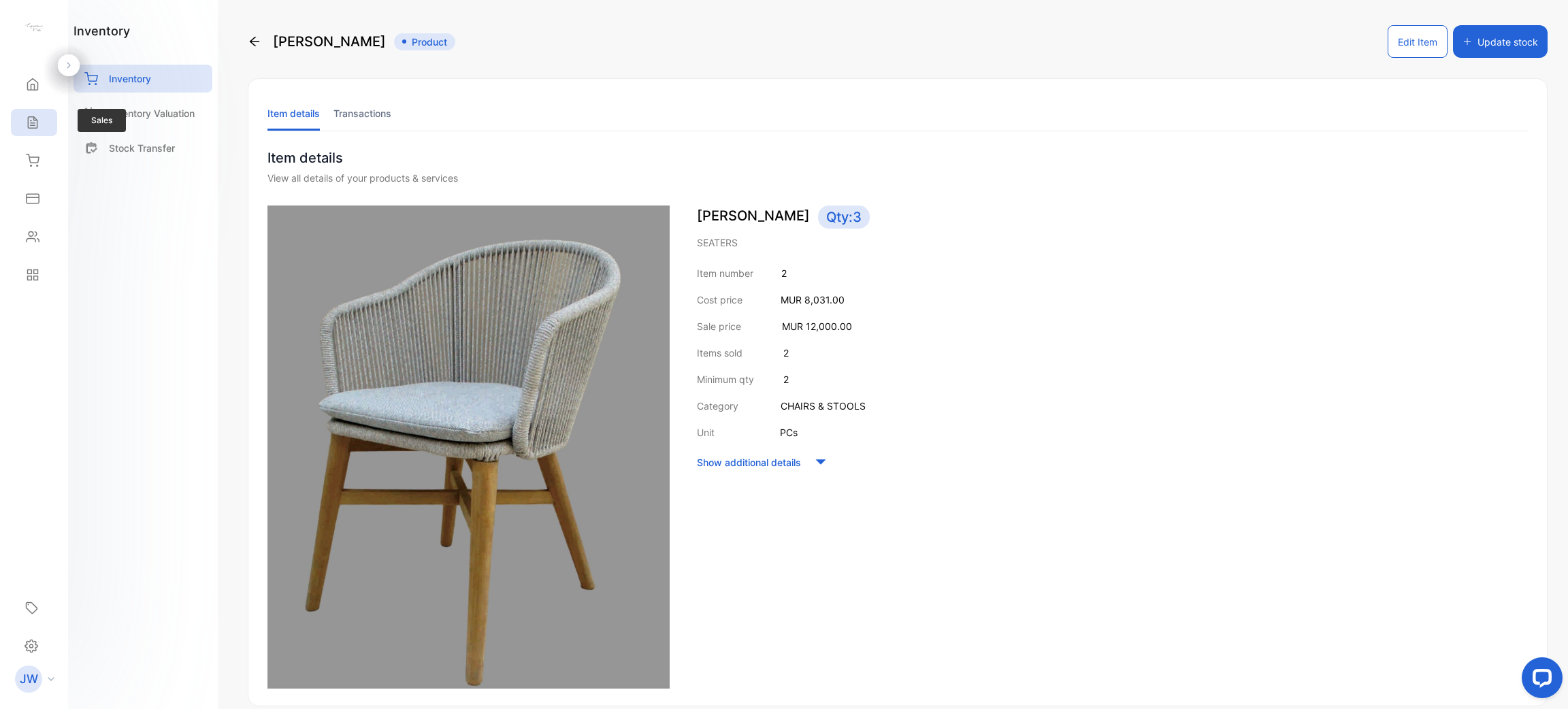
click at [31, 114] on div "Sales" at bounding box center [34, 123] width 46 height 27
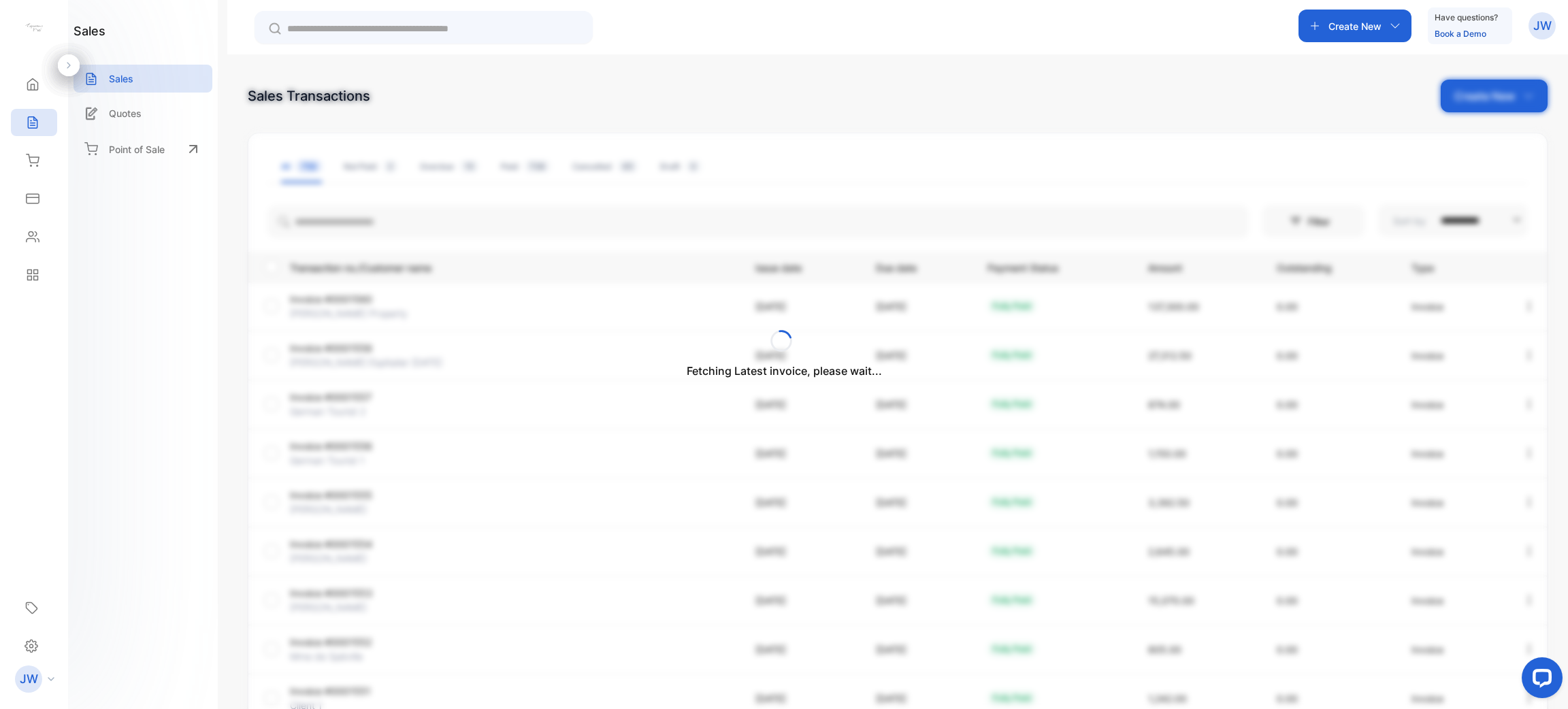
click at [508, 211] on div "Fetching Latest invoice, please wait..." at bounding box center [784, 354] width 1568 height 709
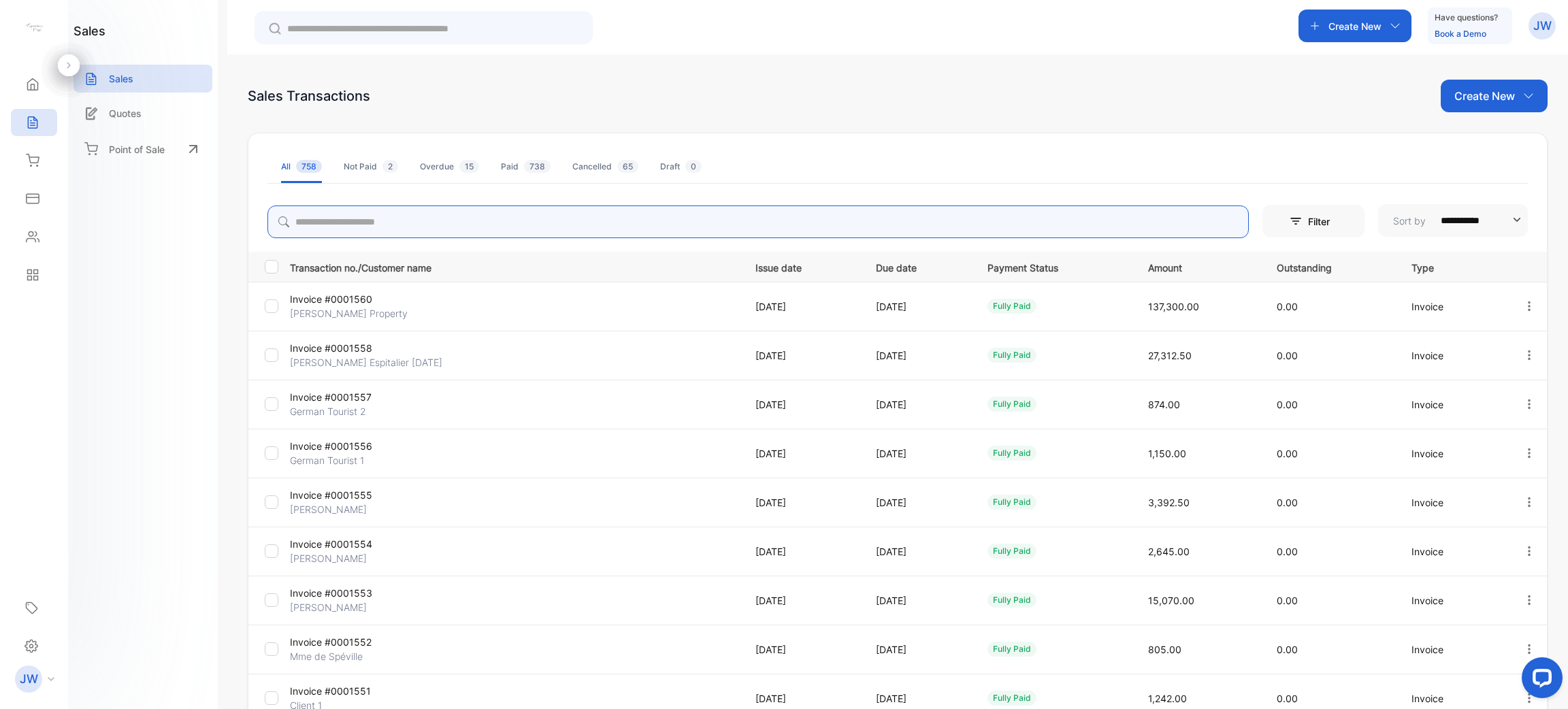
click at [359, 227] on input "search" at bounding box center [758, 222] width 981 height 32
type input "*****"
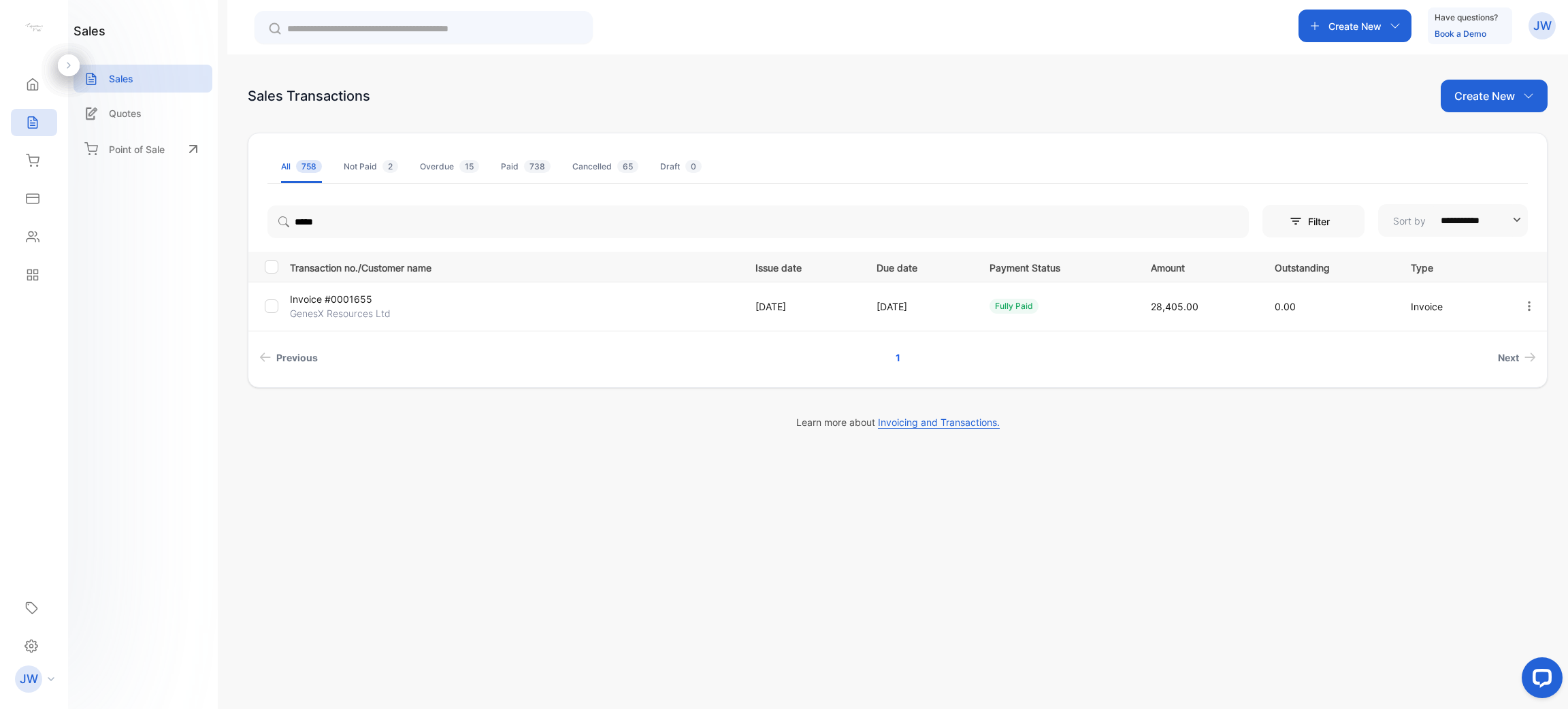
click at [368, 316] on p "GenesX Resources Ltd" at bounding box center [365, 313] width 150 height 14
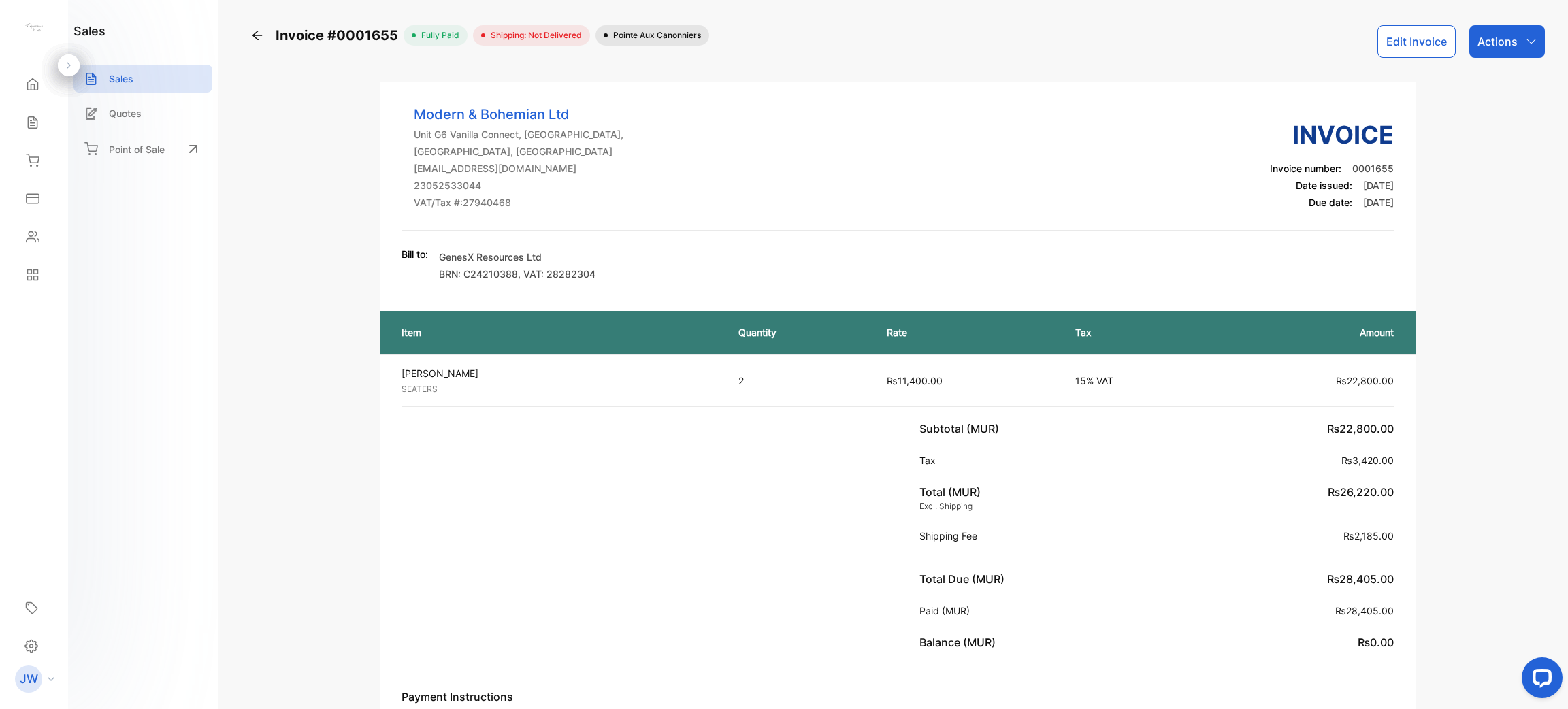
click at [782, 32] on div "Actions" at bounding box center [1507, 42] width 76 height 32
click at [782, 208] on div "Add delivery status" at bounding box center [1476, 215] width 134 height 27
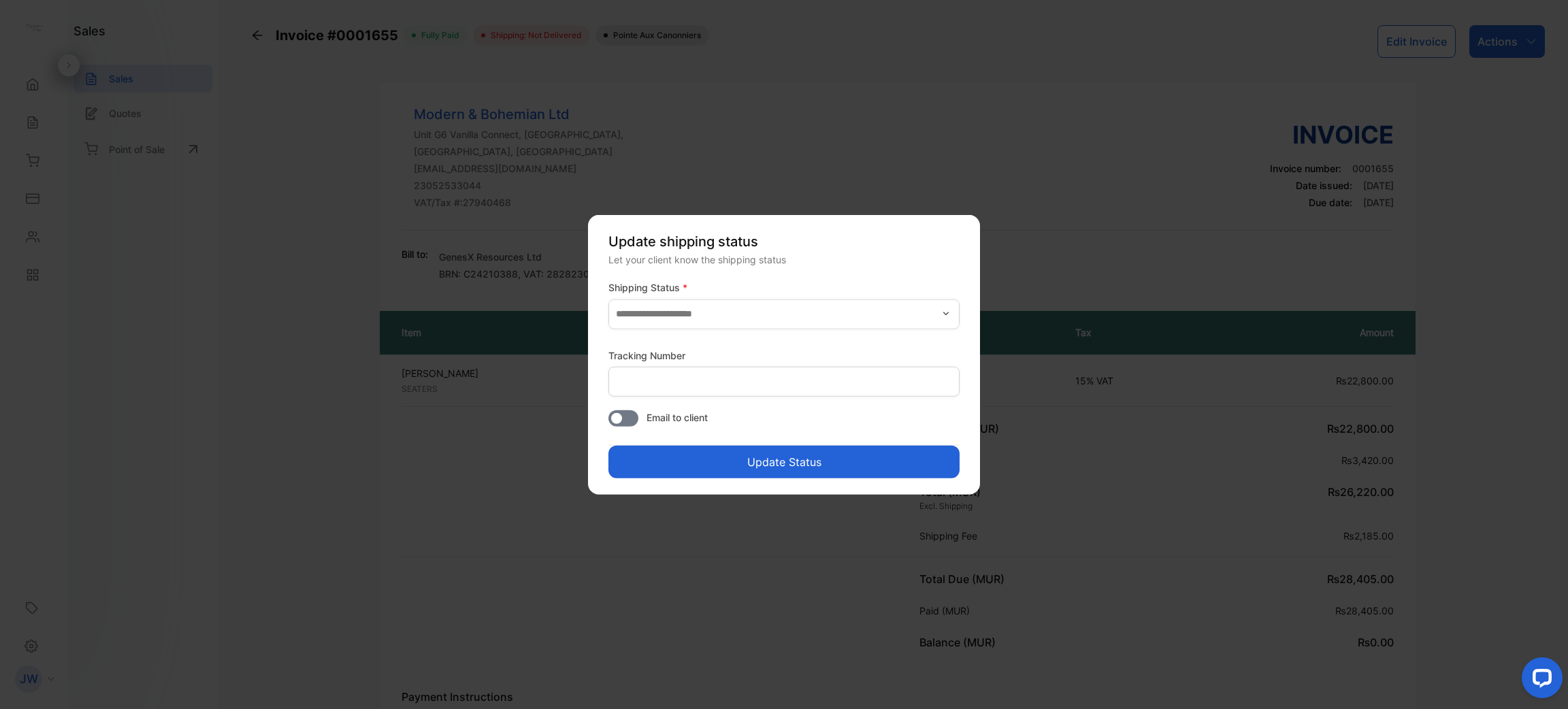
click at [782, 293] on label "Shipping Status *" at bounding box center [784, 287] width 351 height 14
click at [782, 305] on input "text" at bounding box center [784, 314] width 351 height 30
click at [720, 358] on div "Delivered" at bounding box center [784, 349] width 351 height 20
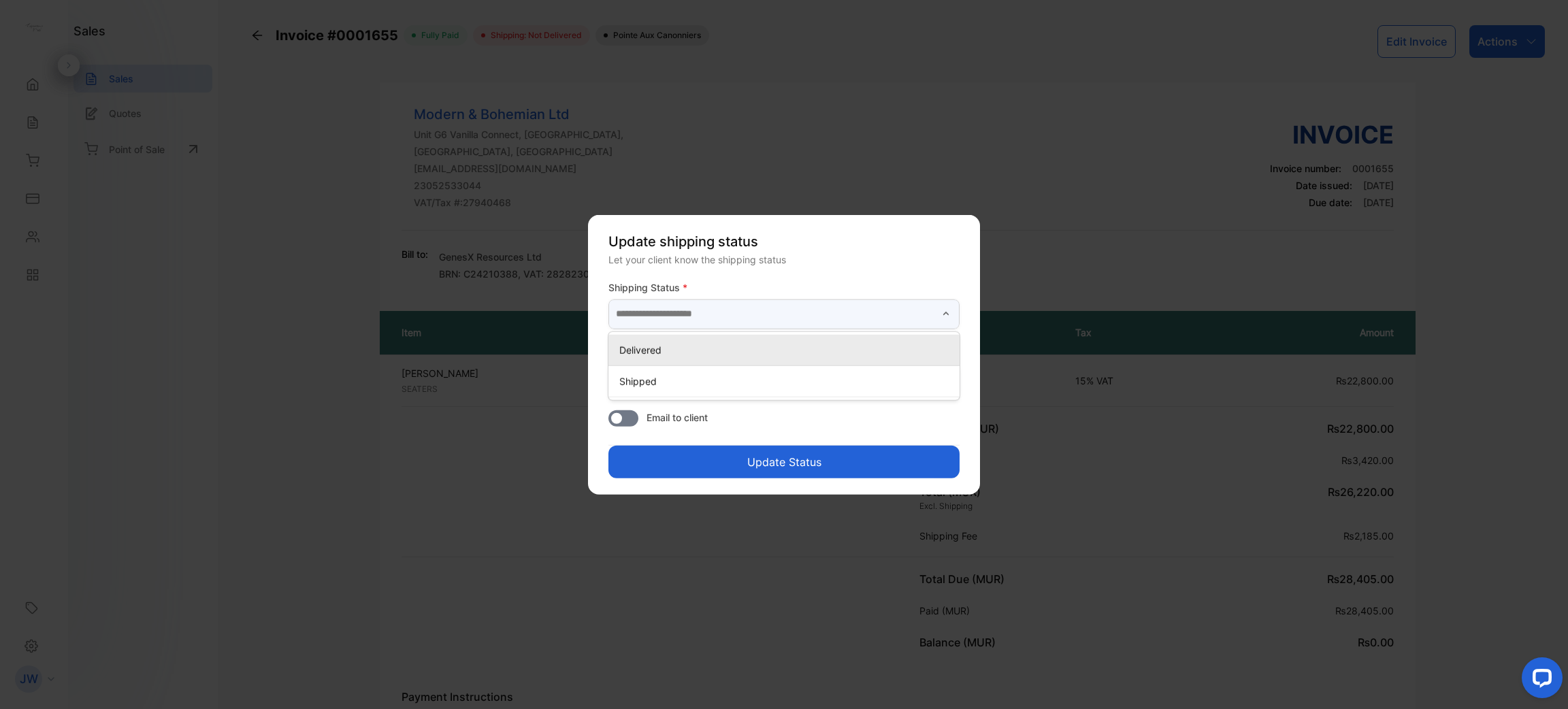
type input "*********"
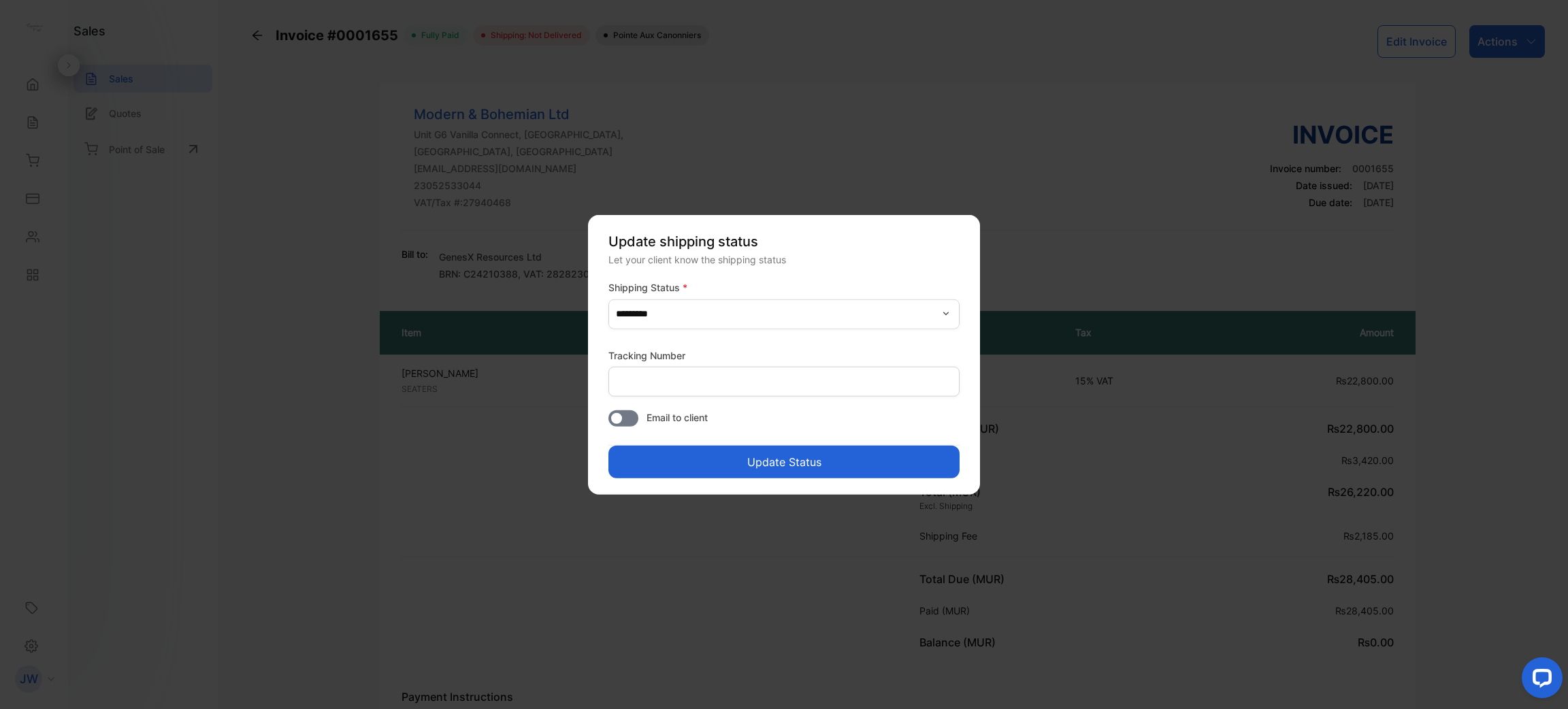
click at [760, 453] on button "Update Status" at bounding box center [784, 461] width 351 height 32
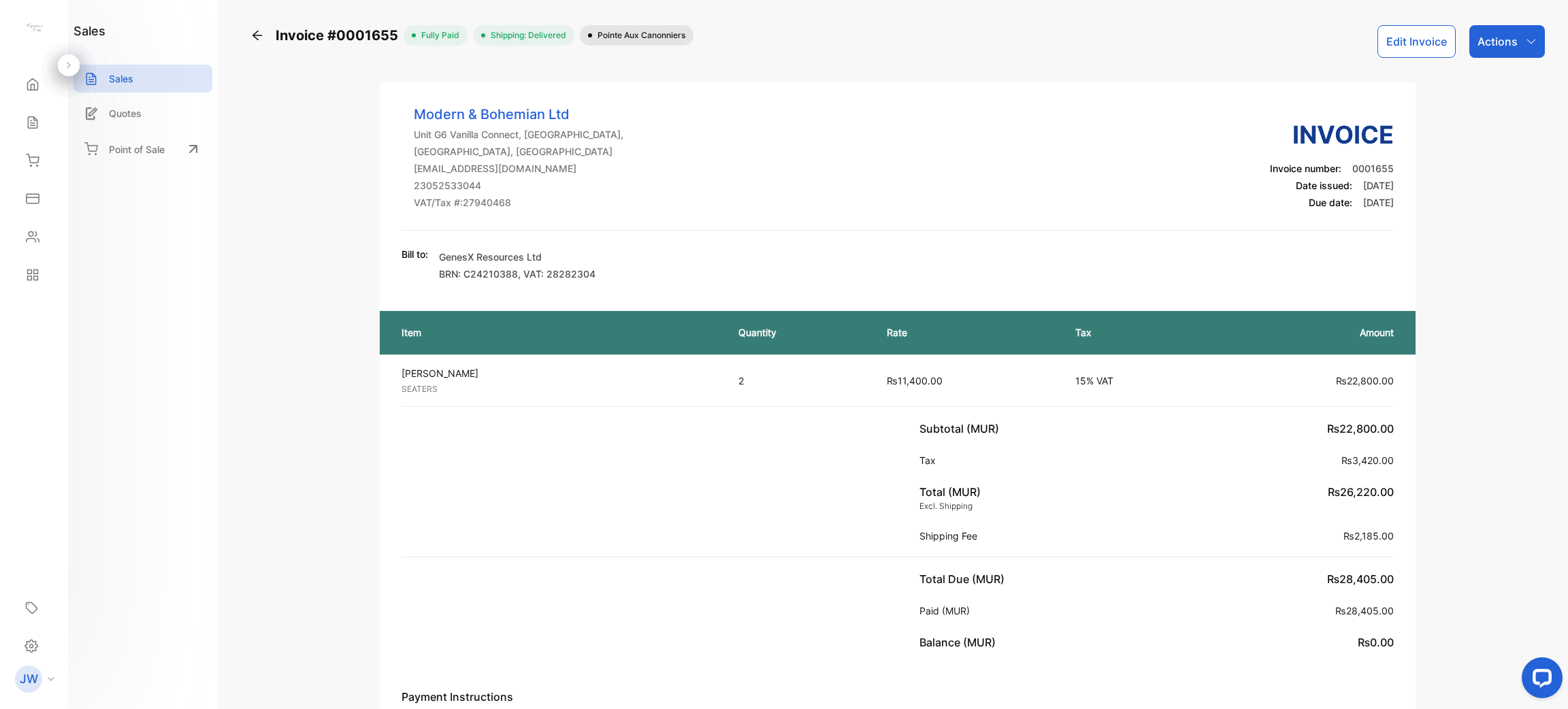
drag, startPoint x: 1331, startPoint y: 187, endPoint x: 1443, endPoint y: 207, distance: 113.8
click at [782, 207] on div "Modern & Bohemian Ltd Unit G6 Vanilla Connect, [GEOGRAPHIC_DATA], [GEOGRAPHIC_D…" at bounding box center [897, 640] width 1294 height 1115
click at [782, 175] on div "Modern & Bohemian Ltd Unit G6 Vanilla Connect, [GEOGRAPHIC_DATA], [GEOGRAPHIC_D…" at bounding box center [897, 167] width 992 height 127
click at [42, 276] on div "Reports" at bounding box center [34, 275] width 46 height 27
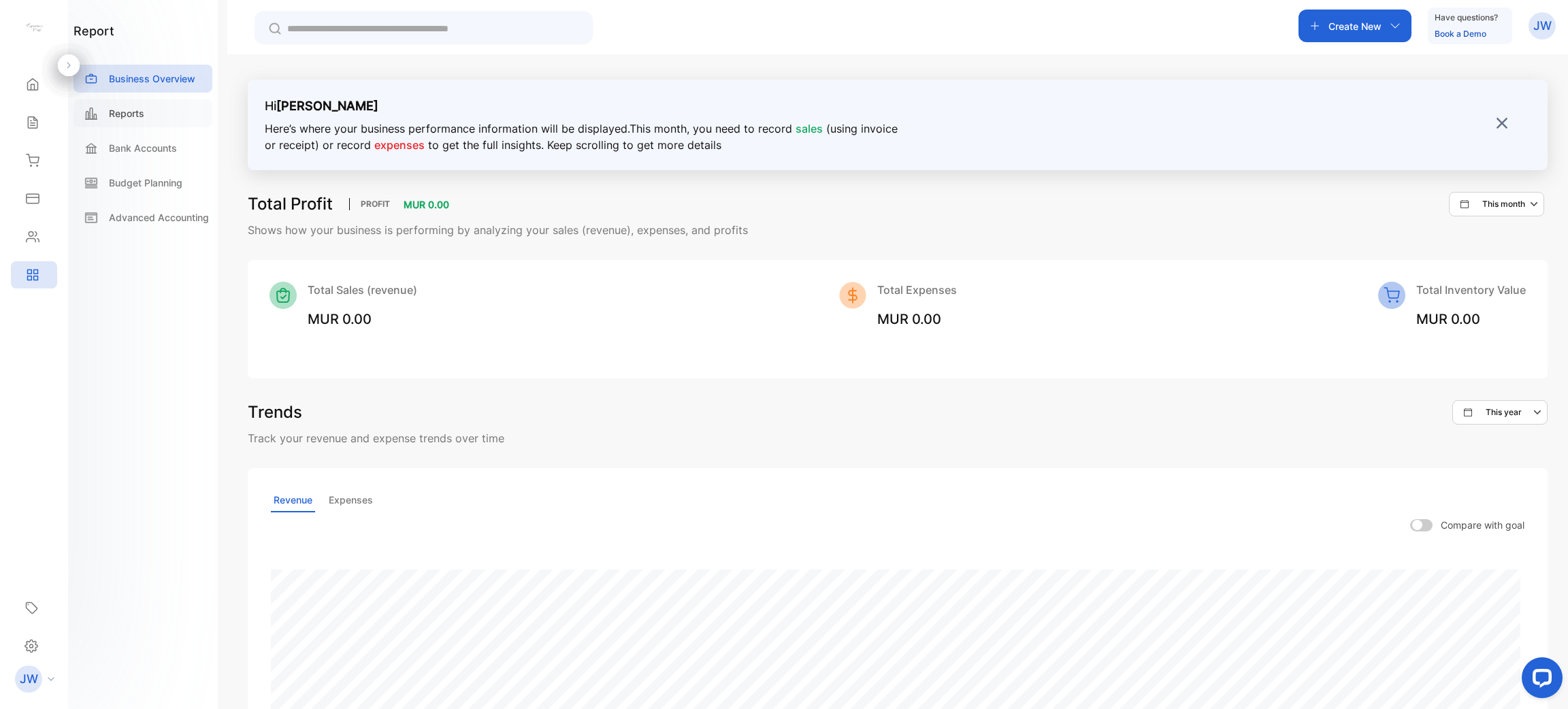
click at [156, 103] on div "Reports" at bounding box center [142, 113] width 139 height 28
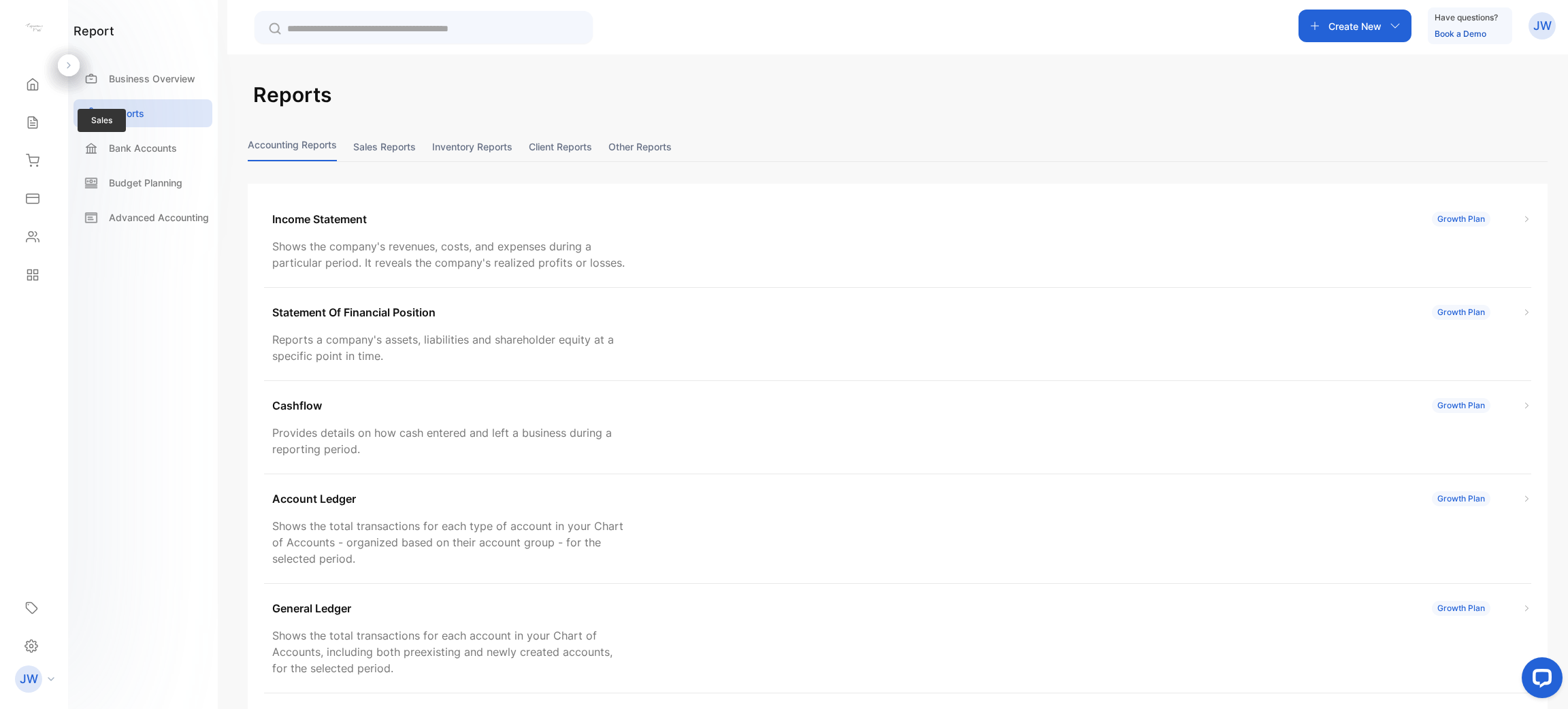
click at [55, 107] on div "Sales Sales" at bounding box center [34, 122] width 46 height 38
click at [35, 114] on div "Sales" at bounding box center [34, 123] width 46 height 27
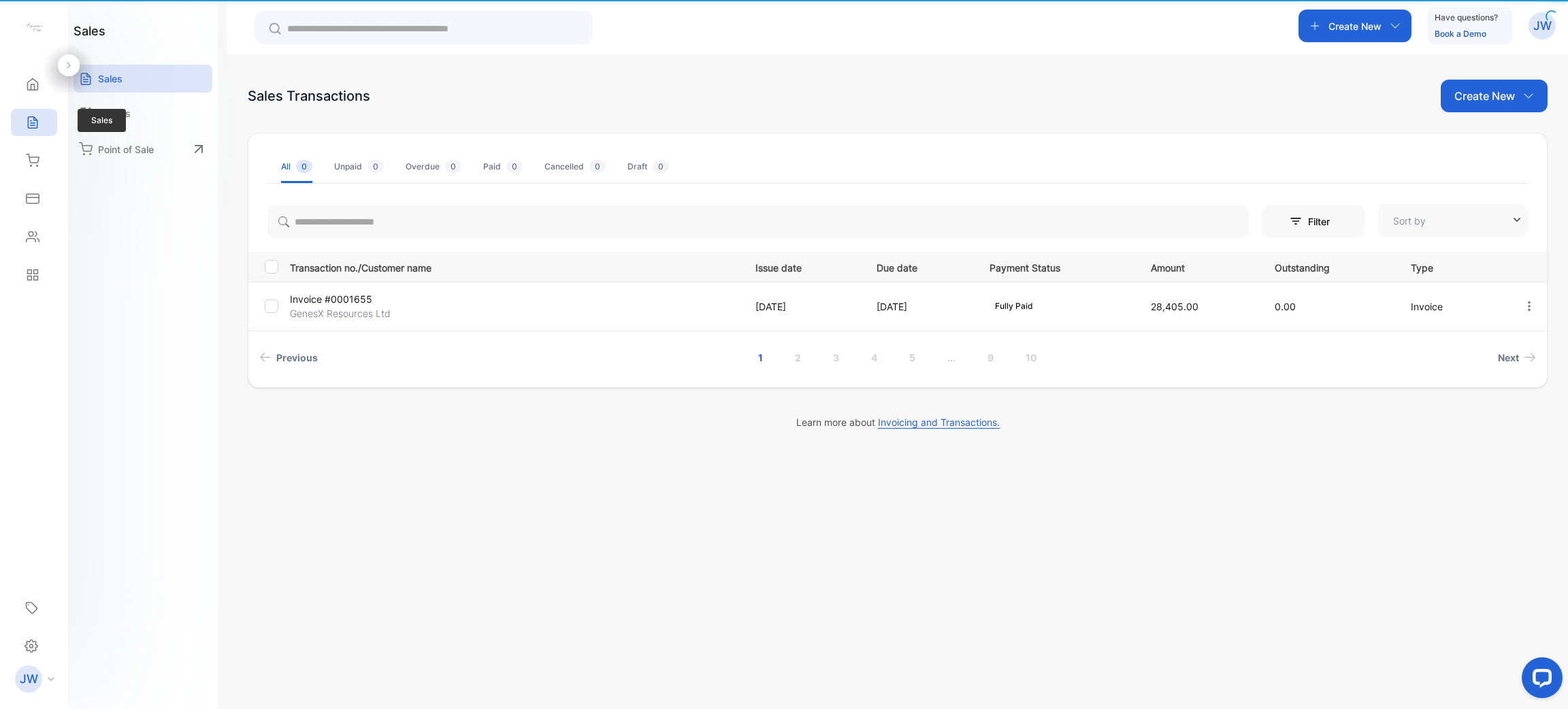
type input "**********"
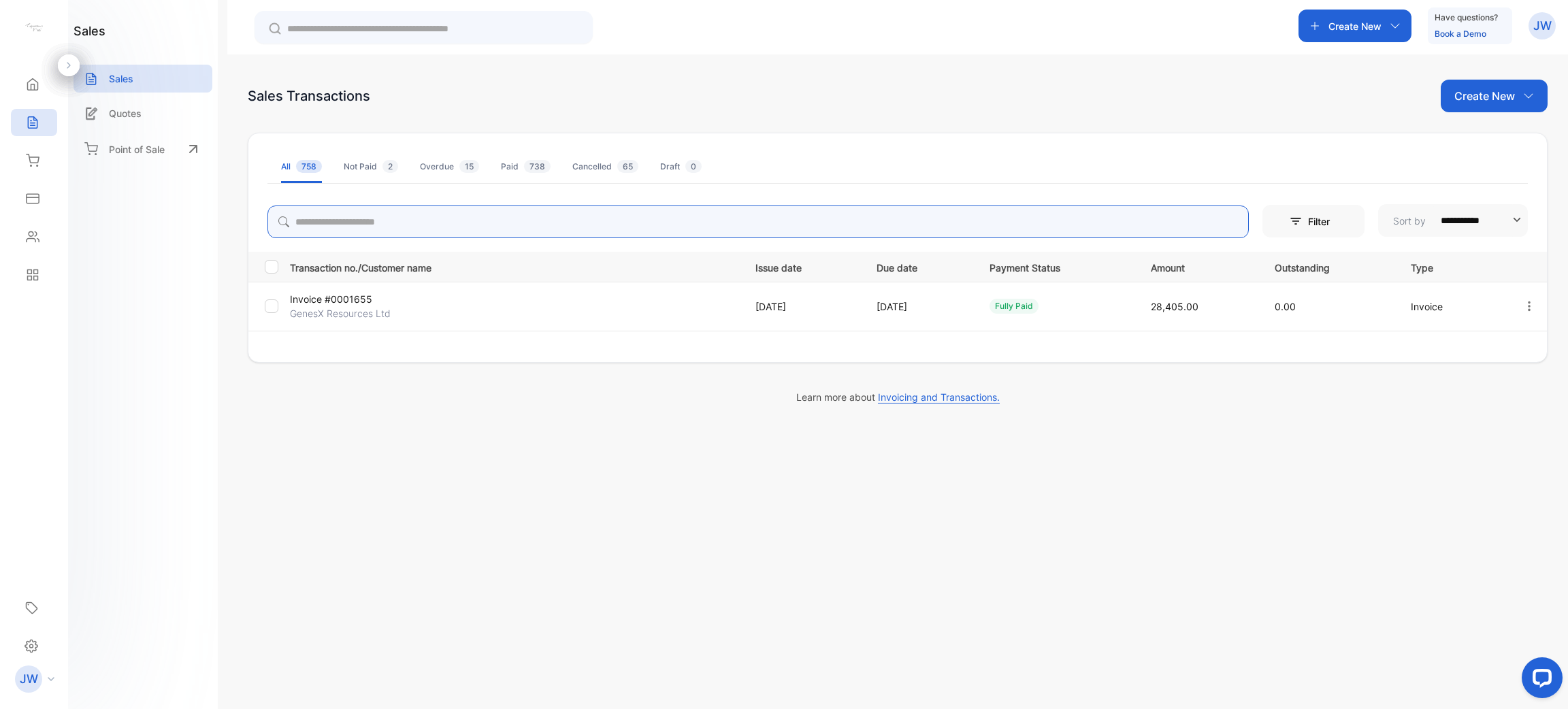
click at [471, 222] on div "**********" at bounding box center [898, 266] width 1298 height 131
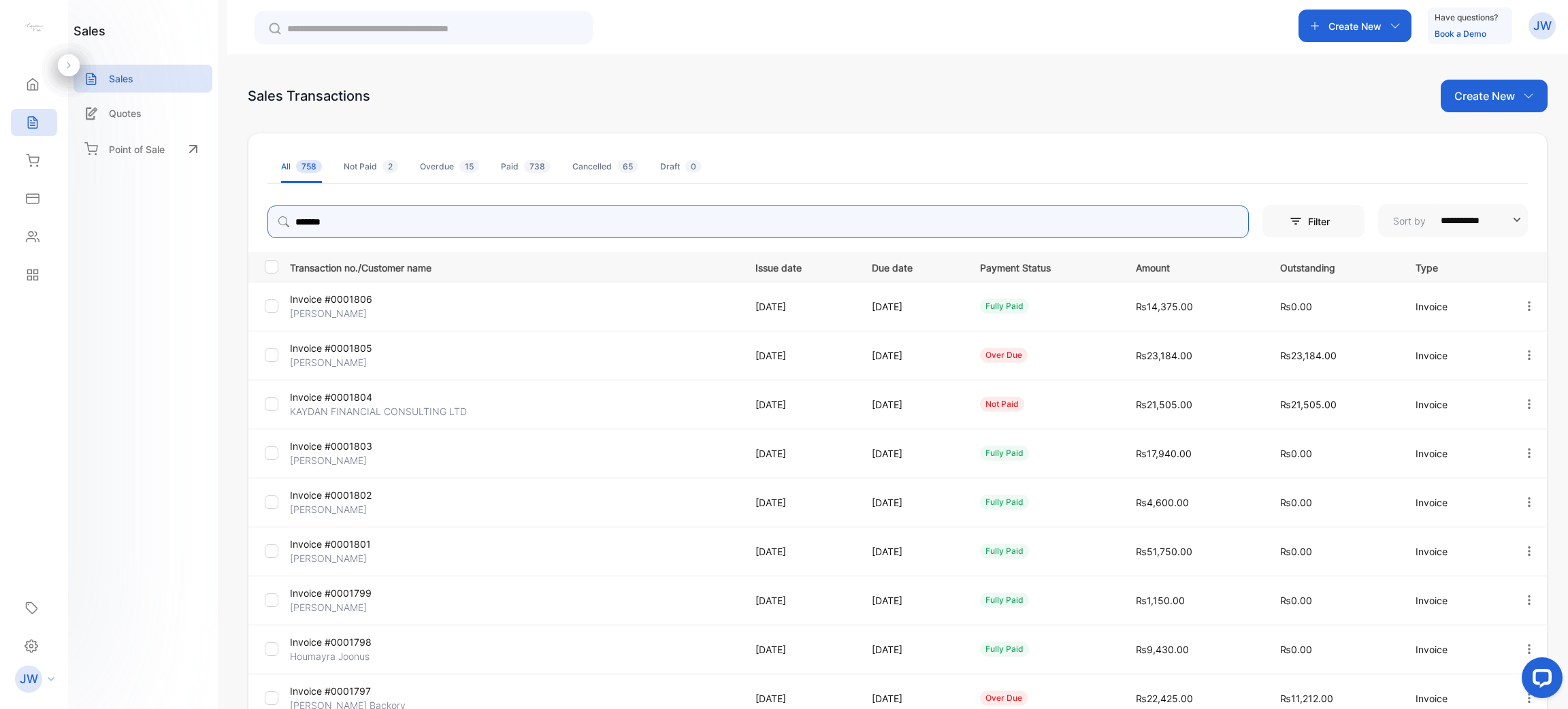
type input "*******"
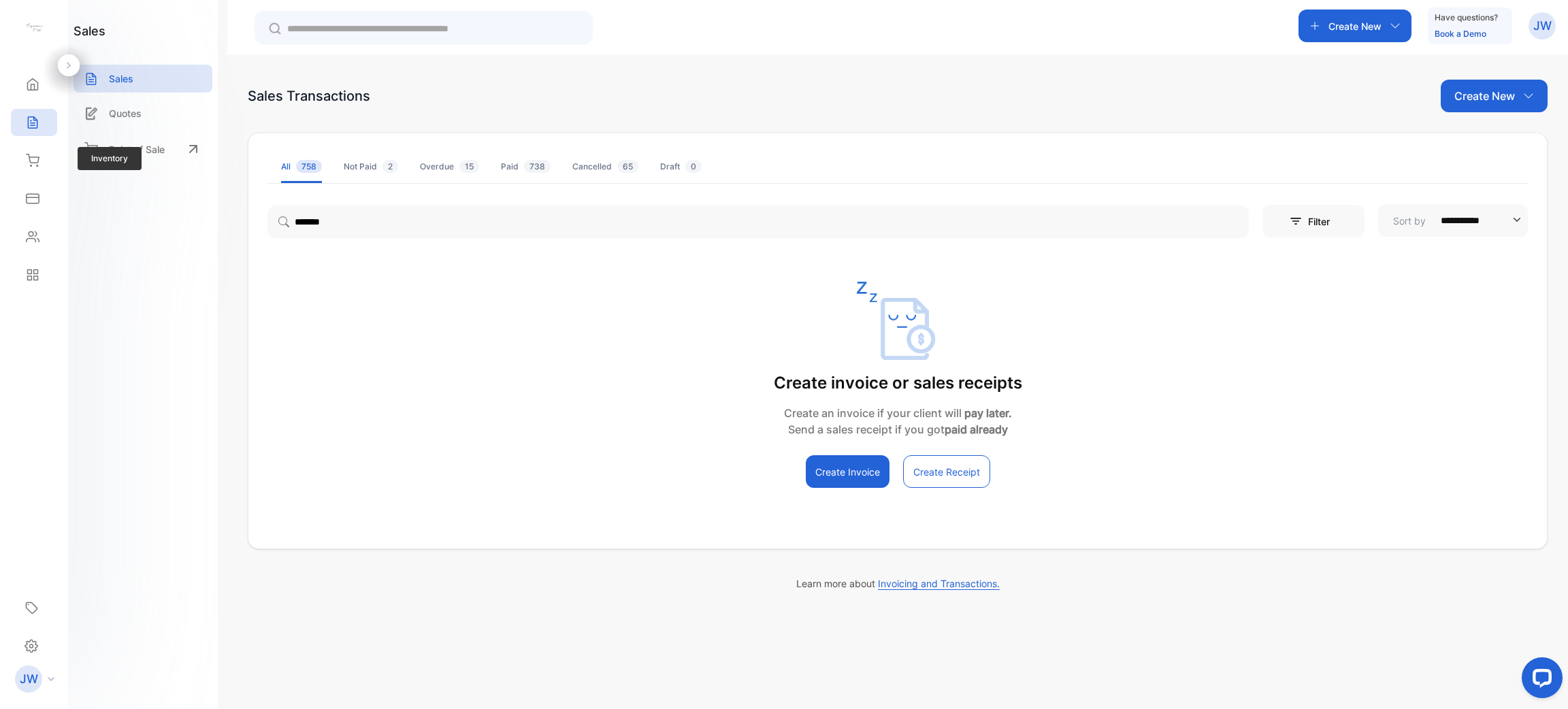
click at [26, 143] on div "Inventory Inventory" at bounding box center [34, 160] width 46 height 38
click at [32, 154] on icon at bounding box center [32, 161] width 14 height 14
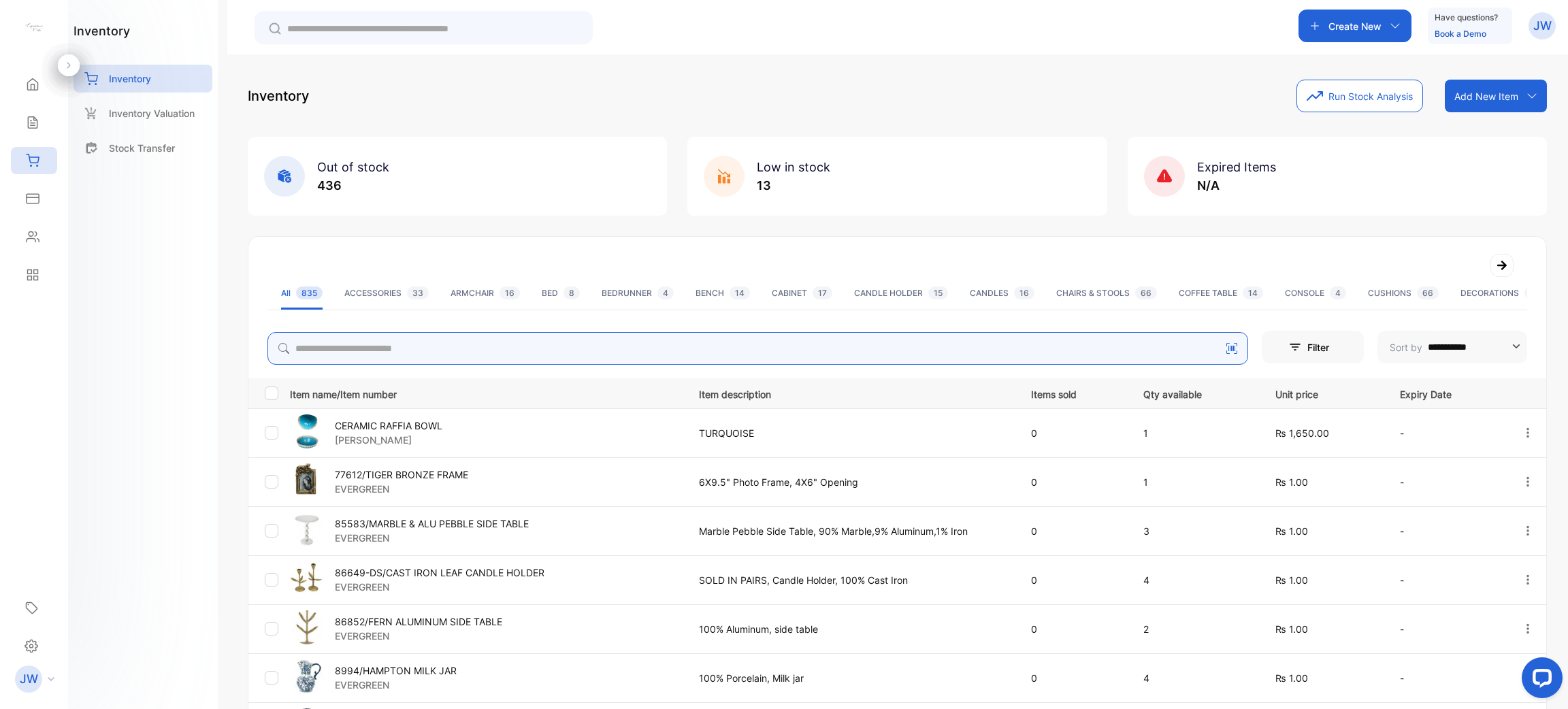
click at [544, 337] on input "search" at bounding box center [757, 349] width 980 height 32
type input "*******"
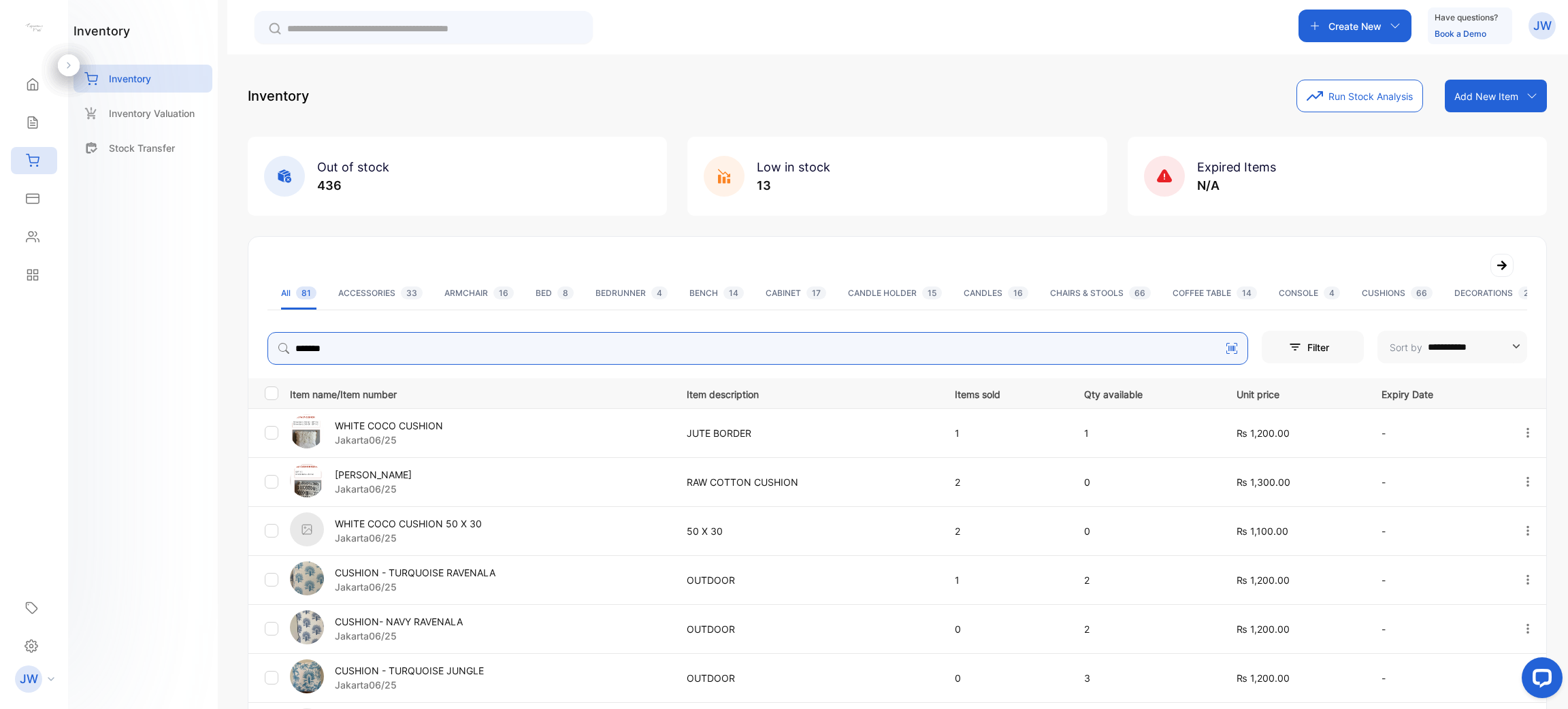
scroll to position [303, 0]
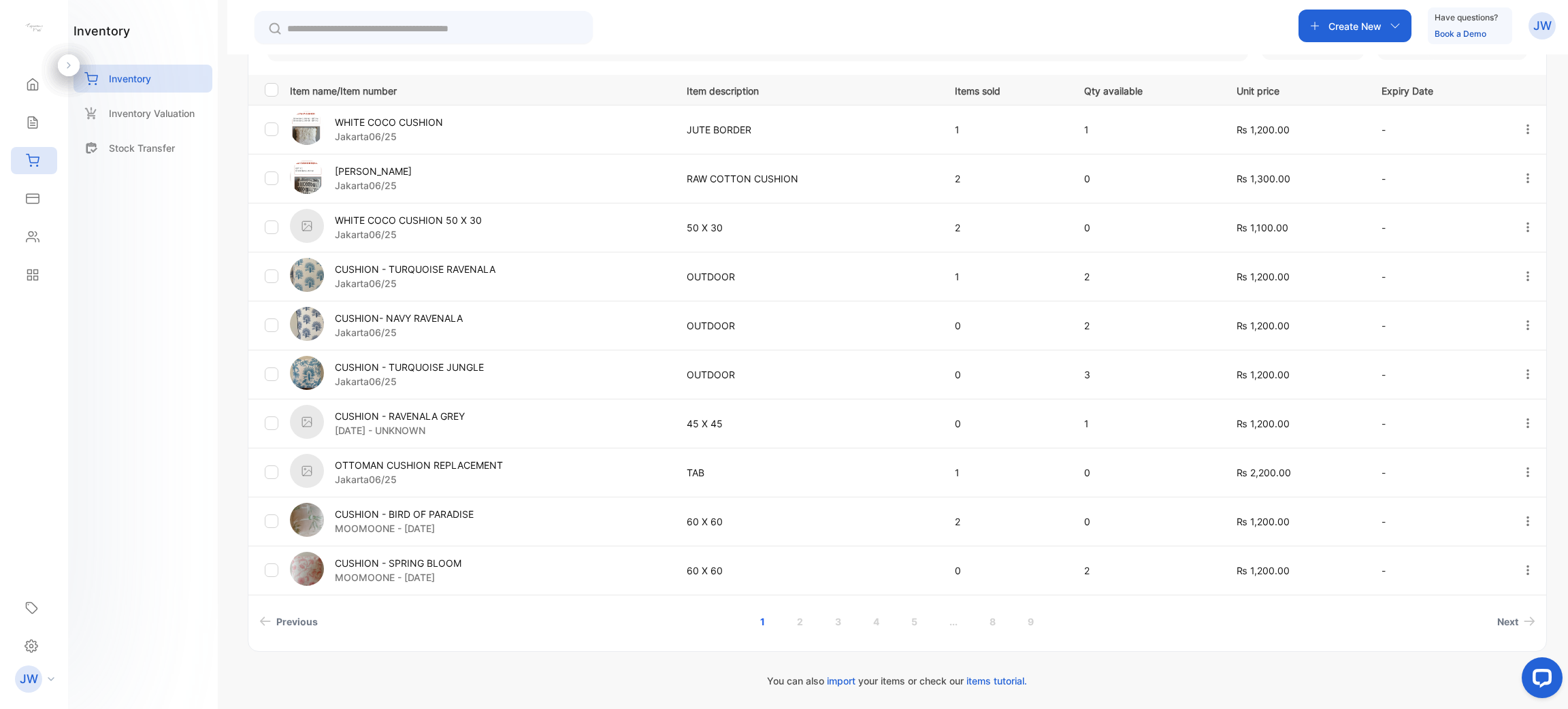
click at [782, 625] on link "..." at bounding box center [953, 622] width 41 height 26
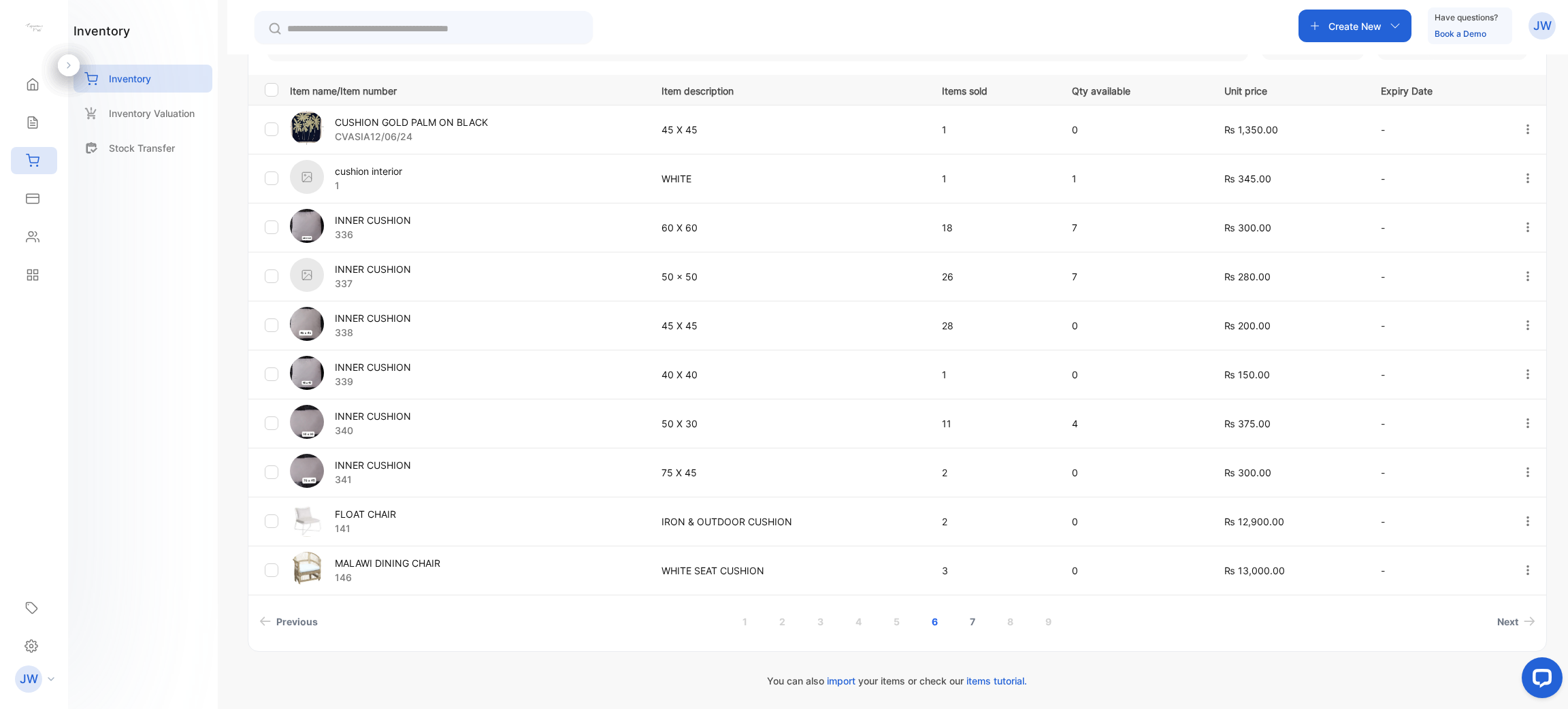
click at [782, 625] on link "7" at bounding box center [972, 622] width 38 height 26
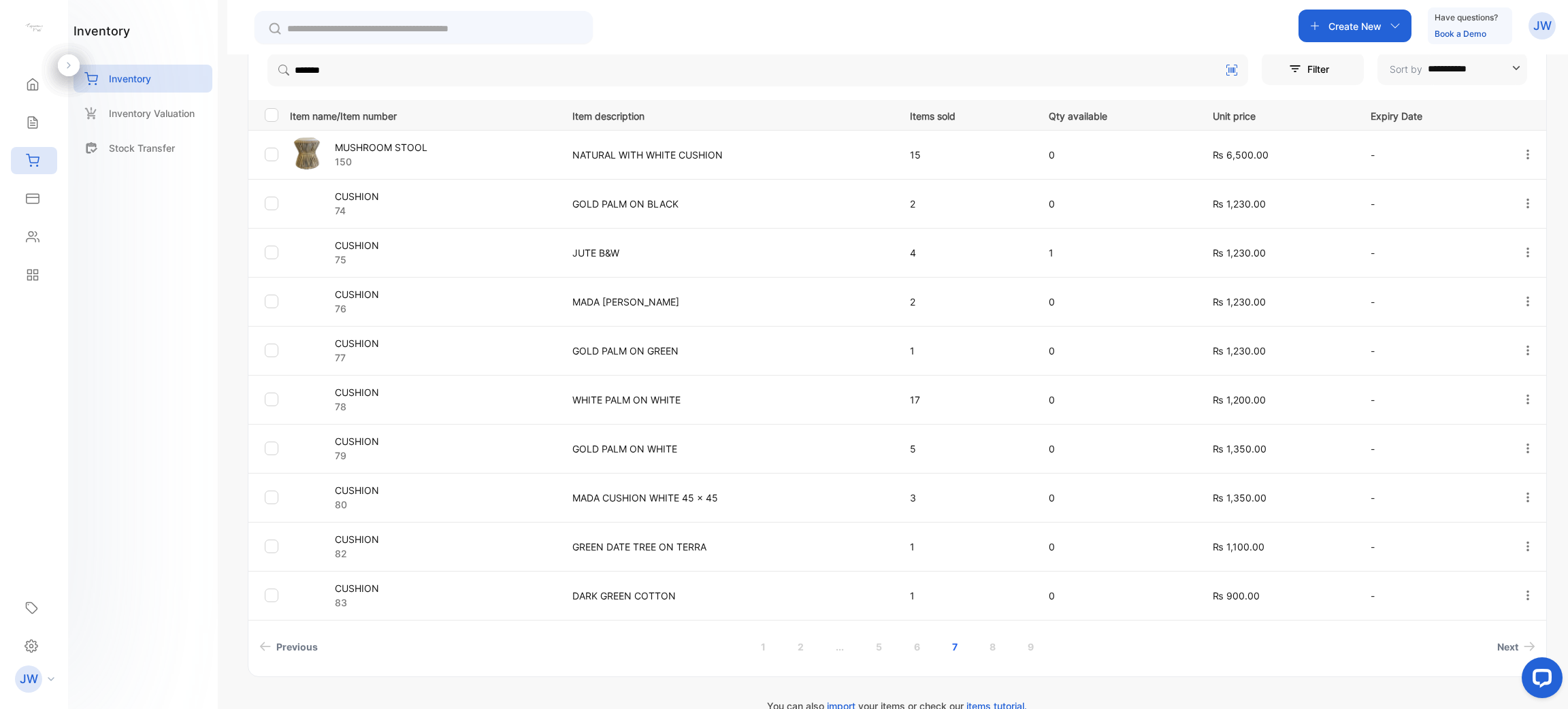
click at [372, 193] on p "CUSHION" at bounding box center [357, 196] width 44 height 14
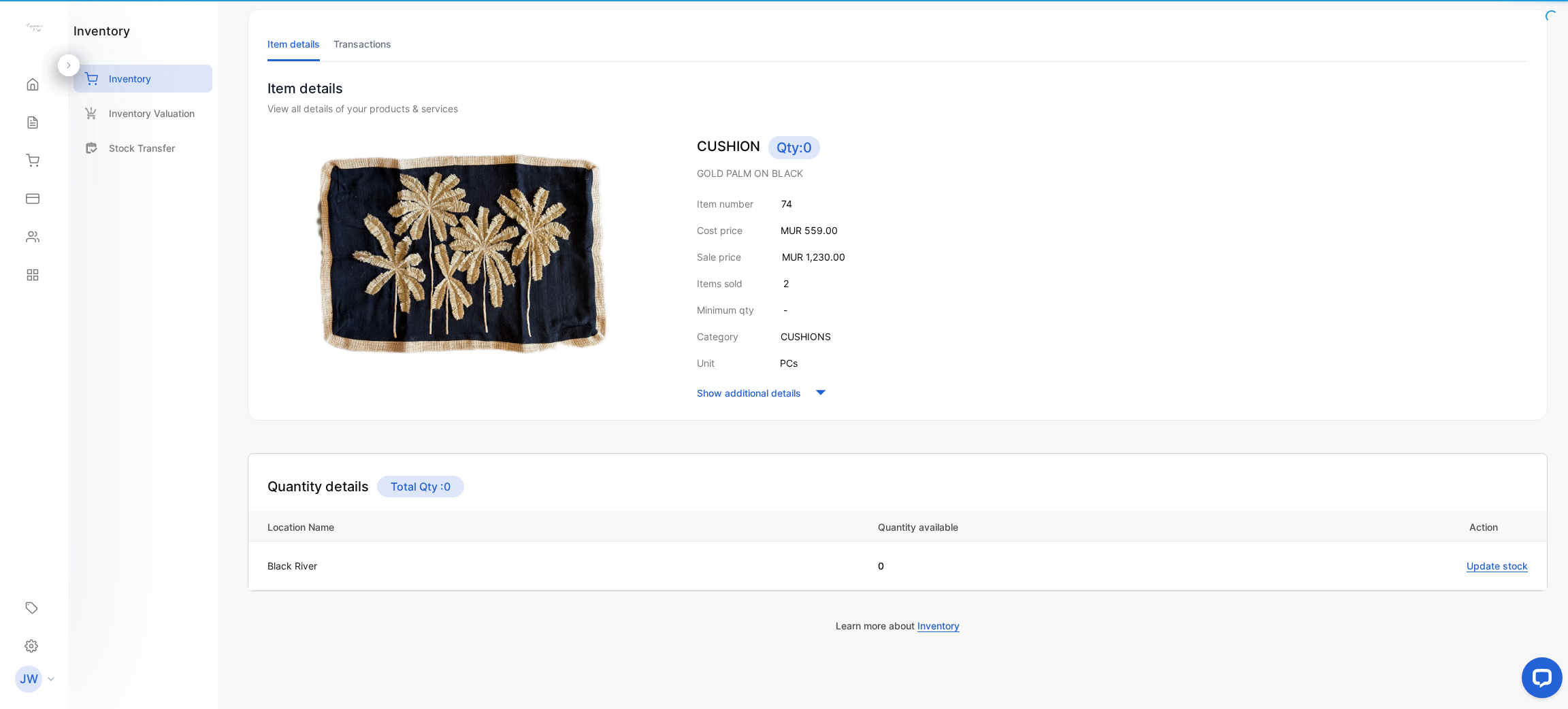
scroll to position [69, 0]
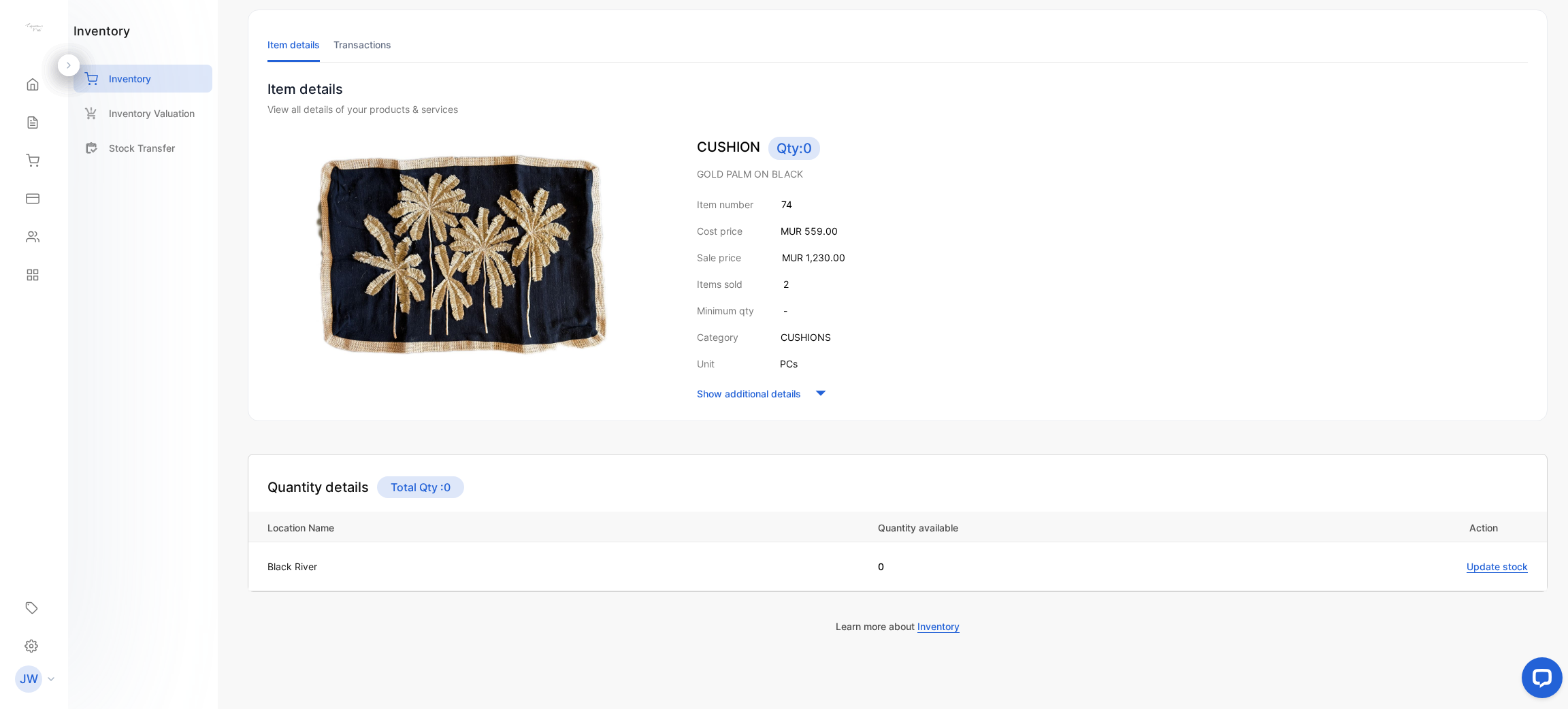
click at [358, 52] on li "Transactions" at bounding box center [362, 44] width 58 height 35
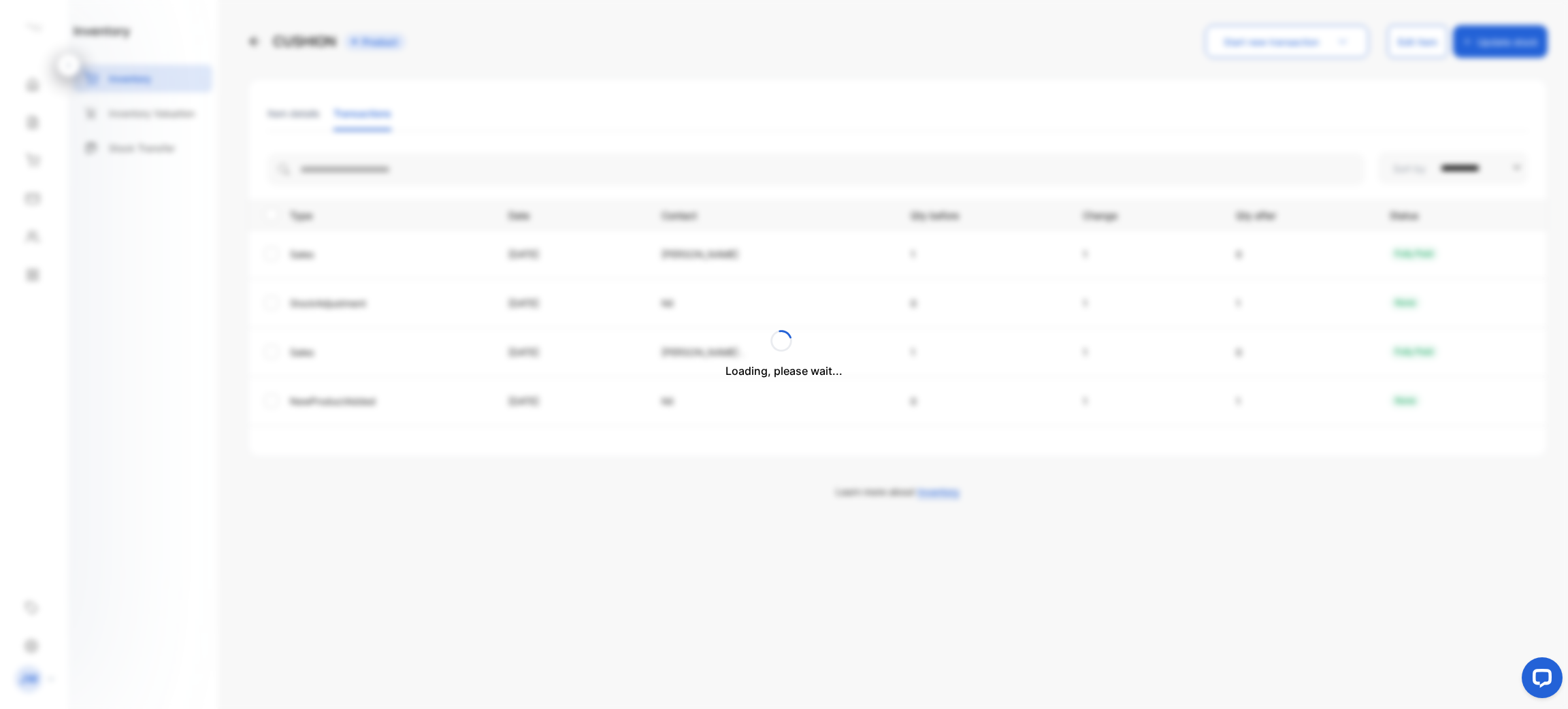
scroll to position [0, 0]
click at [297, 118] on li "Item details" at bounding box center [294, 113] width 53 height 35
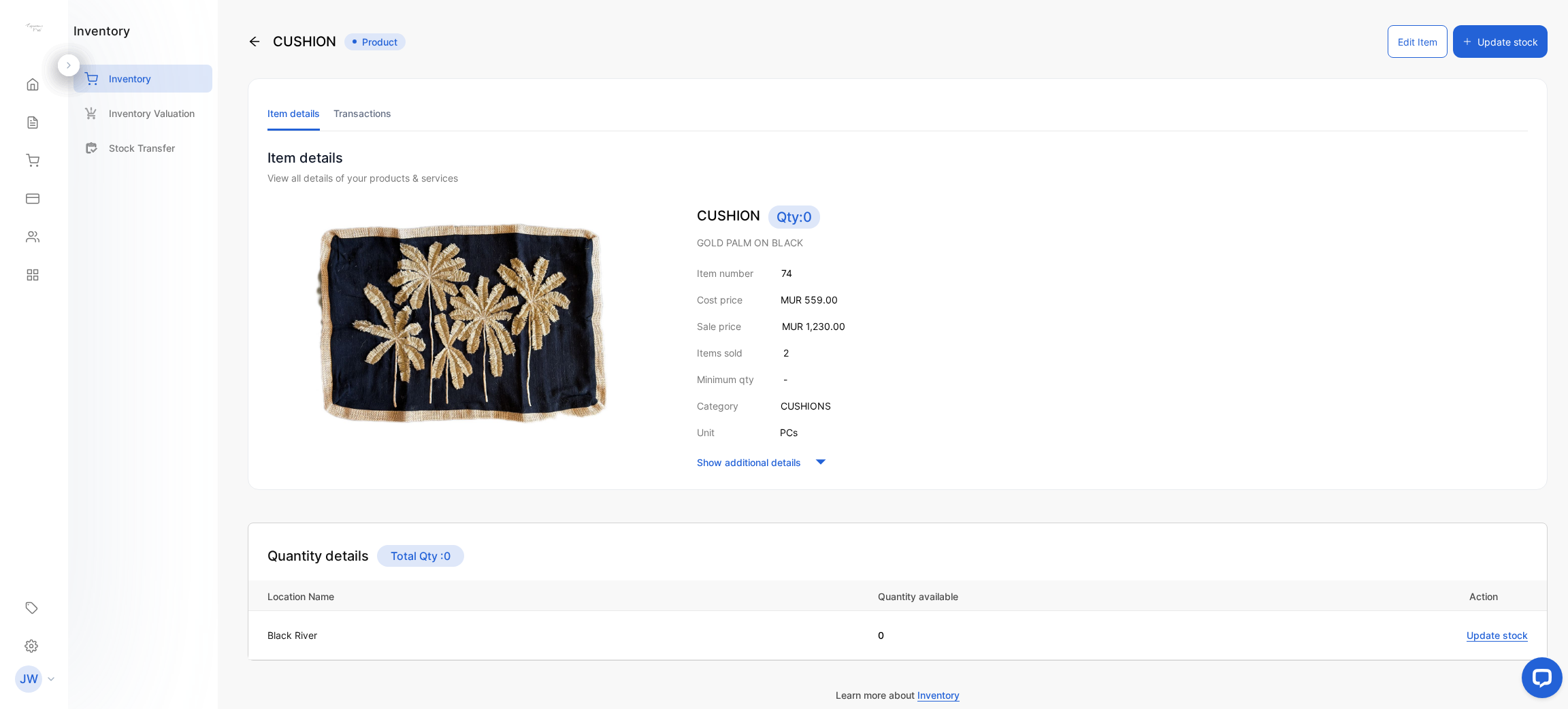
click at [249, 51] on div "CUSHION Product" at bounding box center [326, 42] width 158 height 32
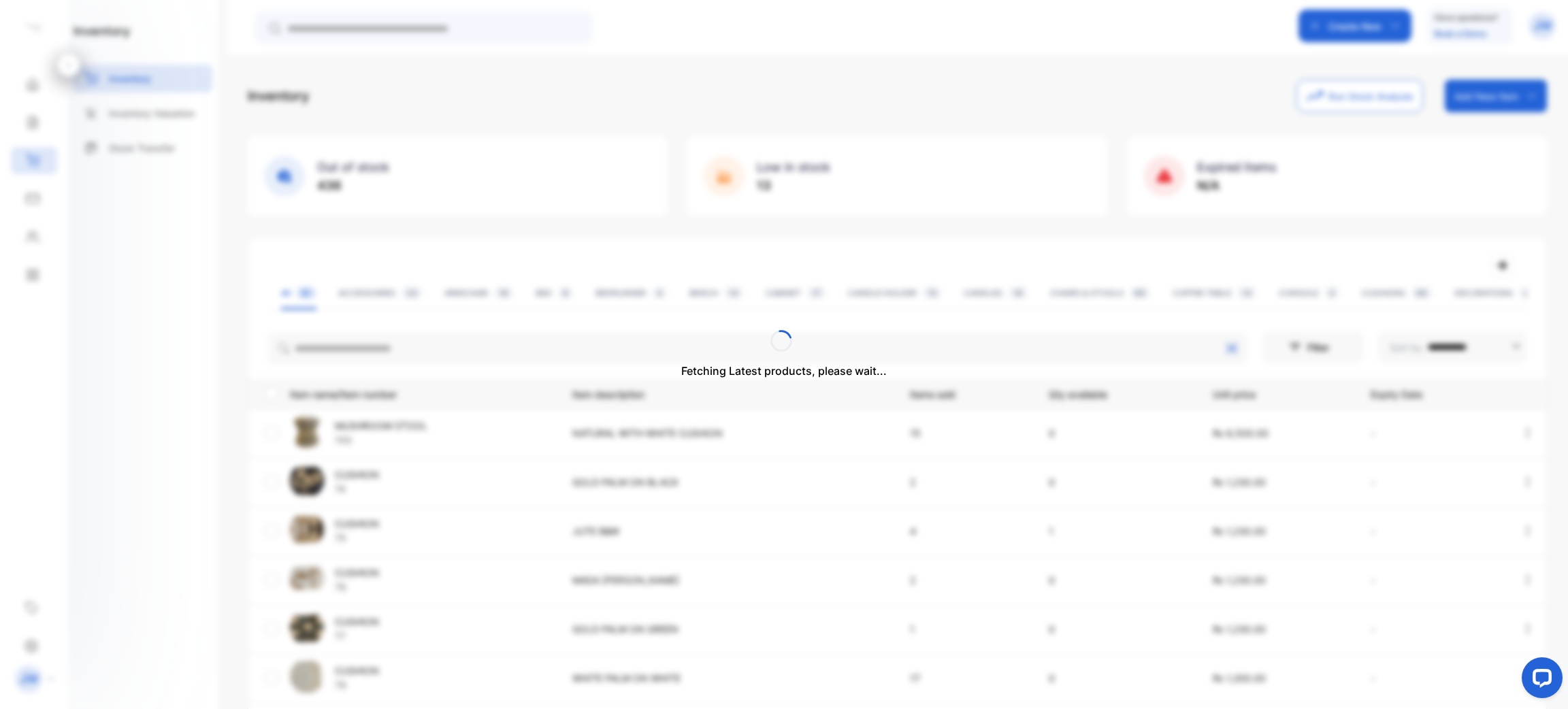
click at [543, 355] on div "Fetching Latest products, please wait..." at bounding box center [784, 354] width 1568 height 709
click at [708, 357] on div "Fetching Latest products, please wait..." at bounding box center [784, 354] width 205 height 49
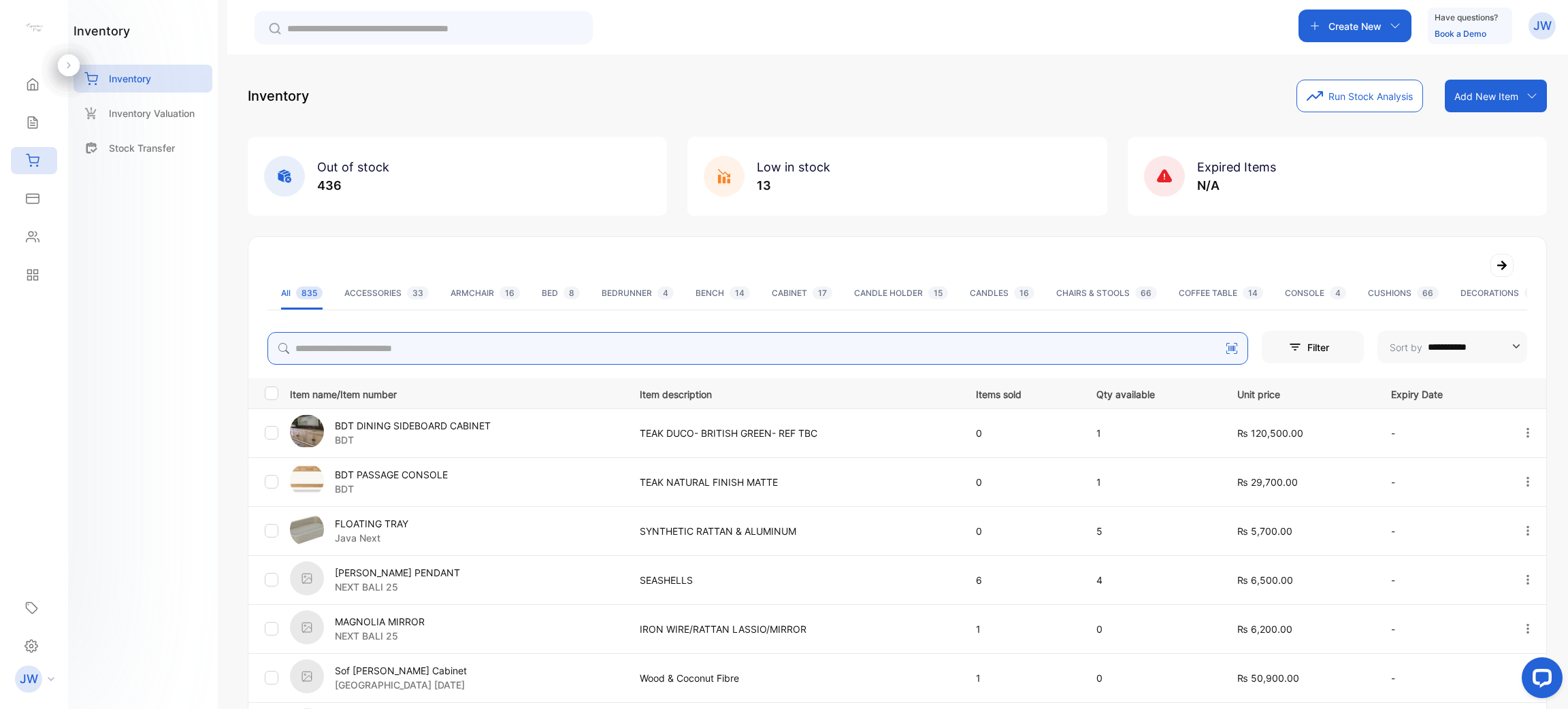
click at [708, 357] on input "search" at bounding box center [757, 349] width 980 height 32
type input "*******"
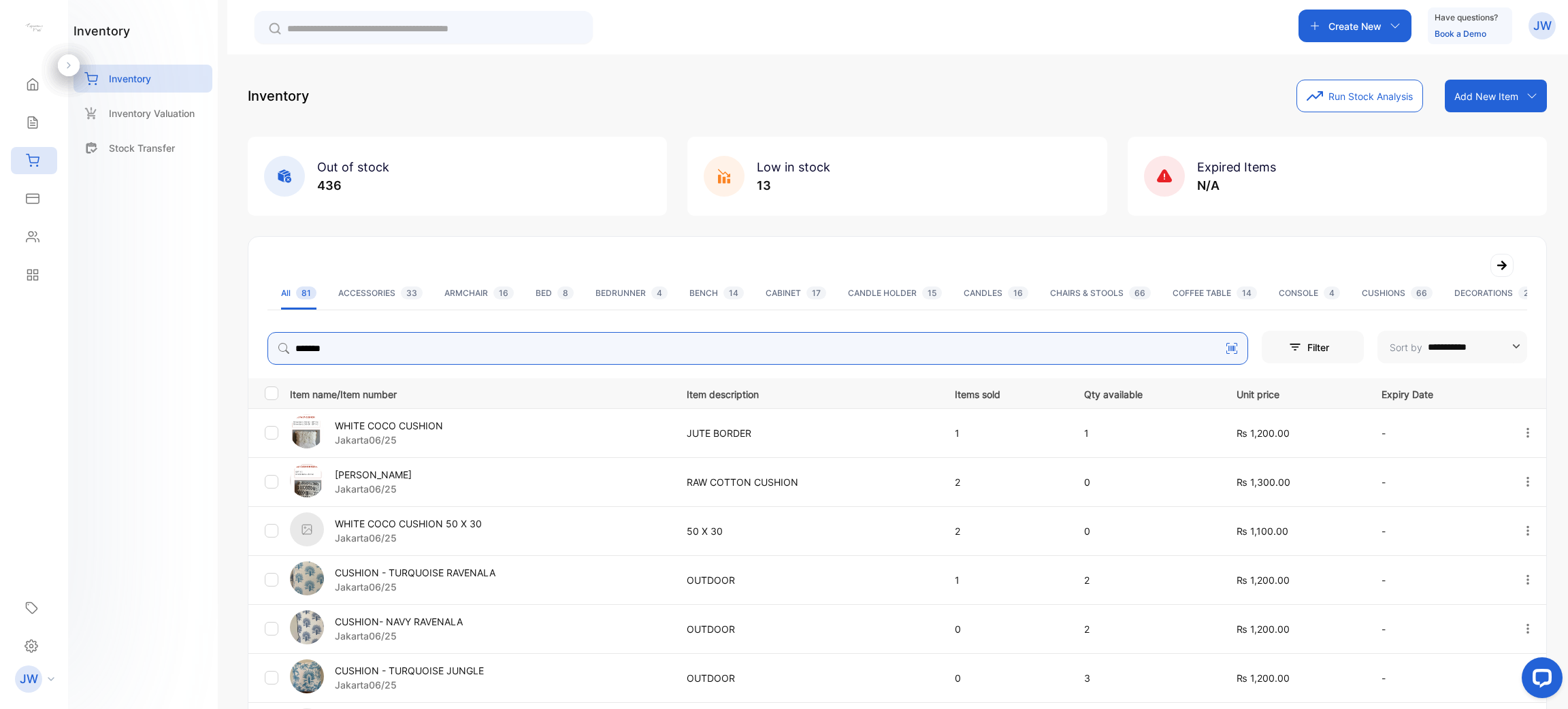
scroll to position [303, 0]
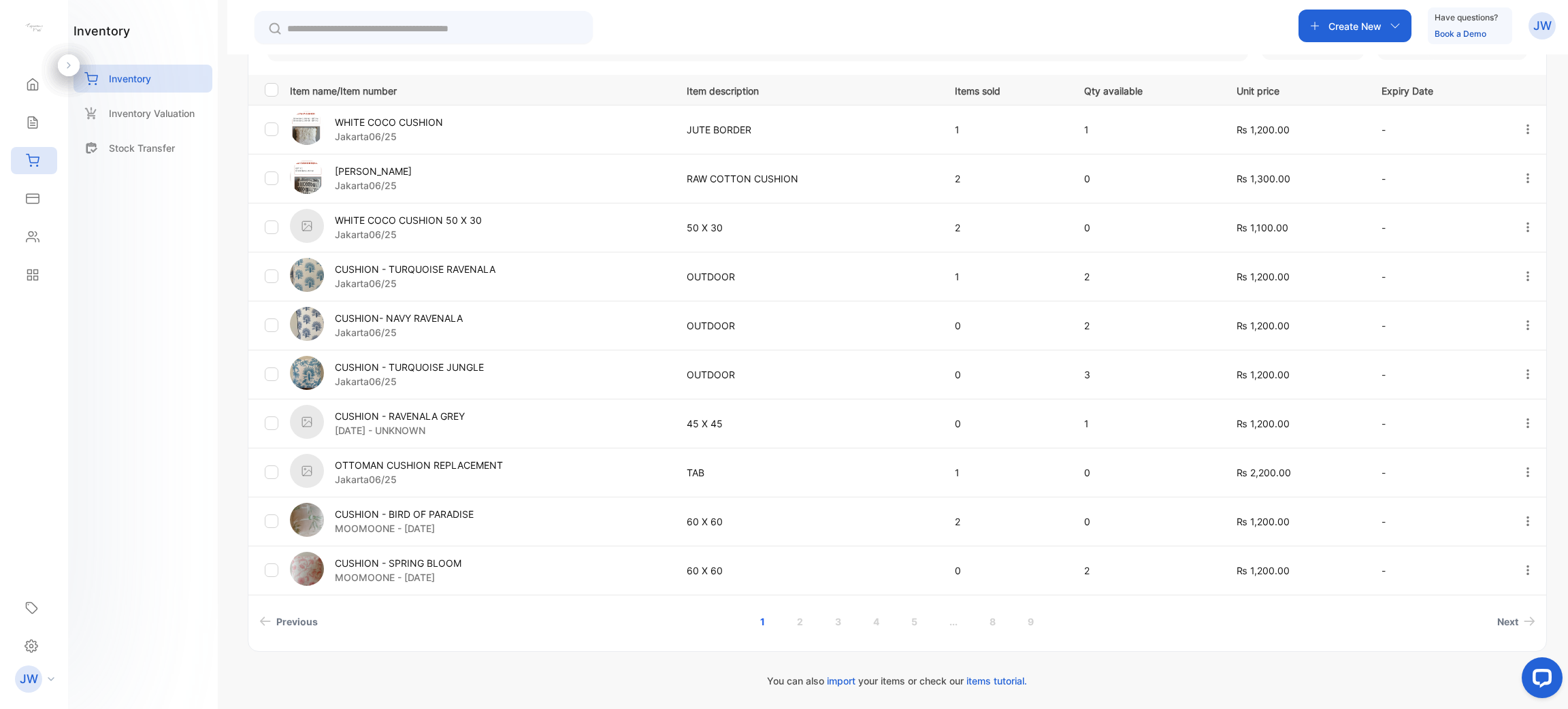
click at [782, 631] on link "..." at bounding box center [953, 622] width 41 height 26
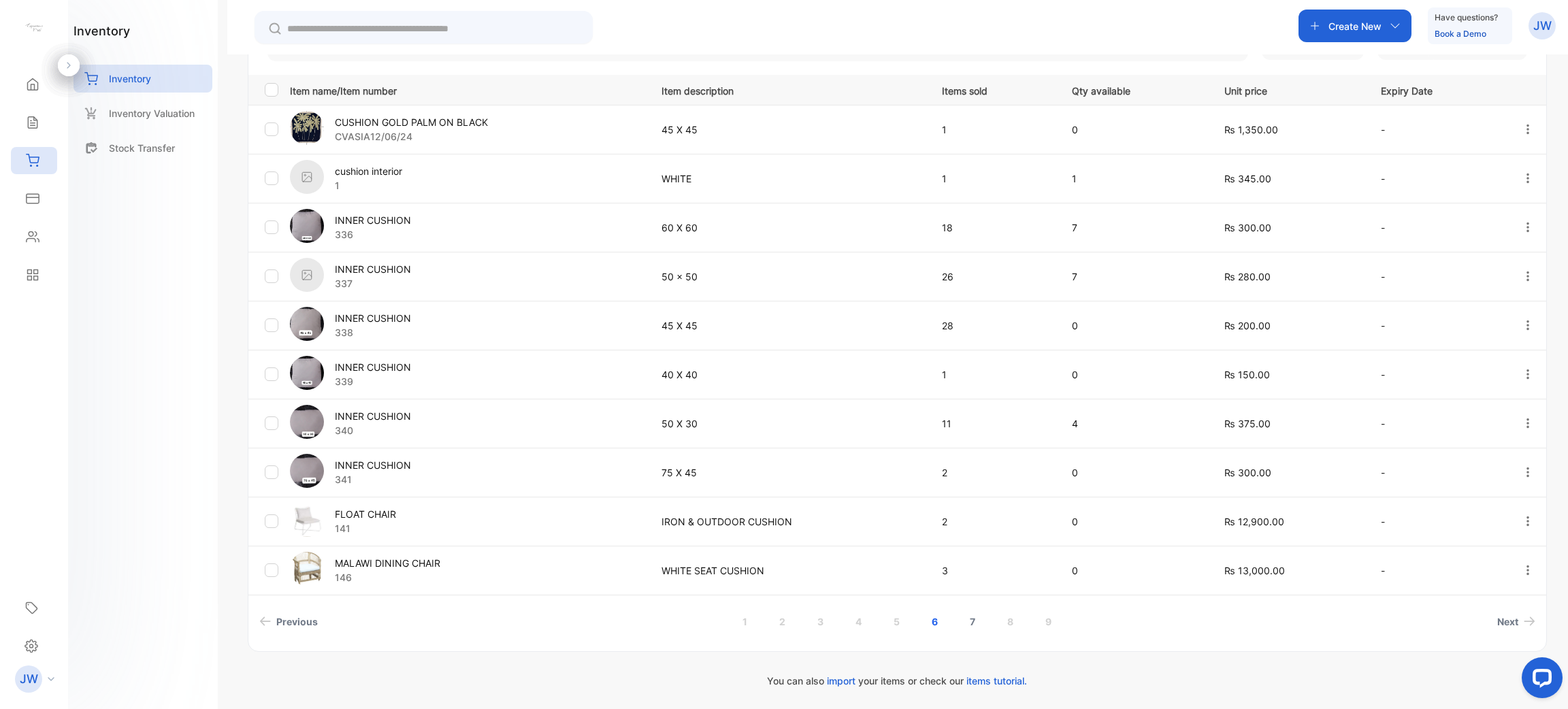
click at [782, 628] on link "7" at bounding box center [972, 622] width 38 height 26
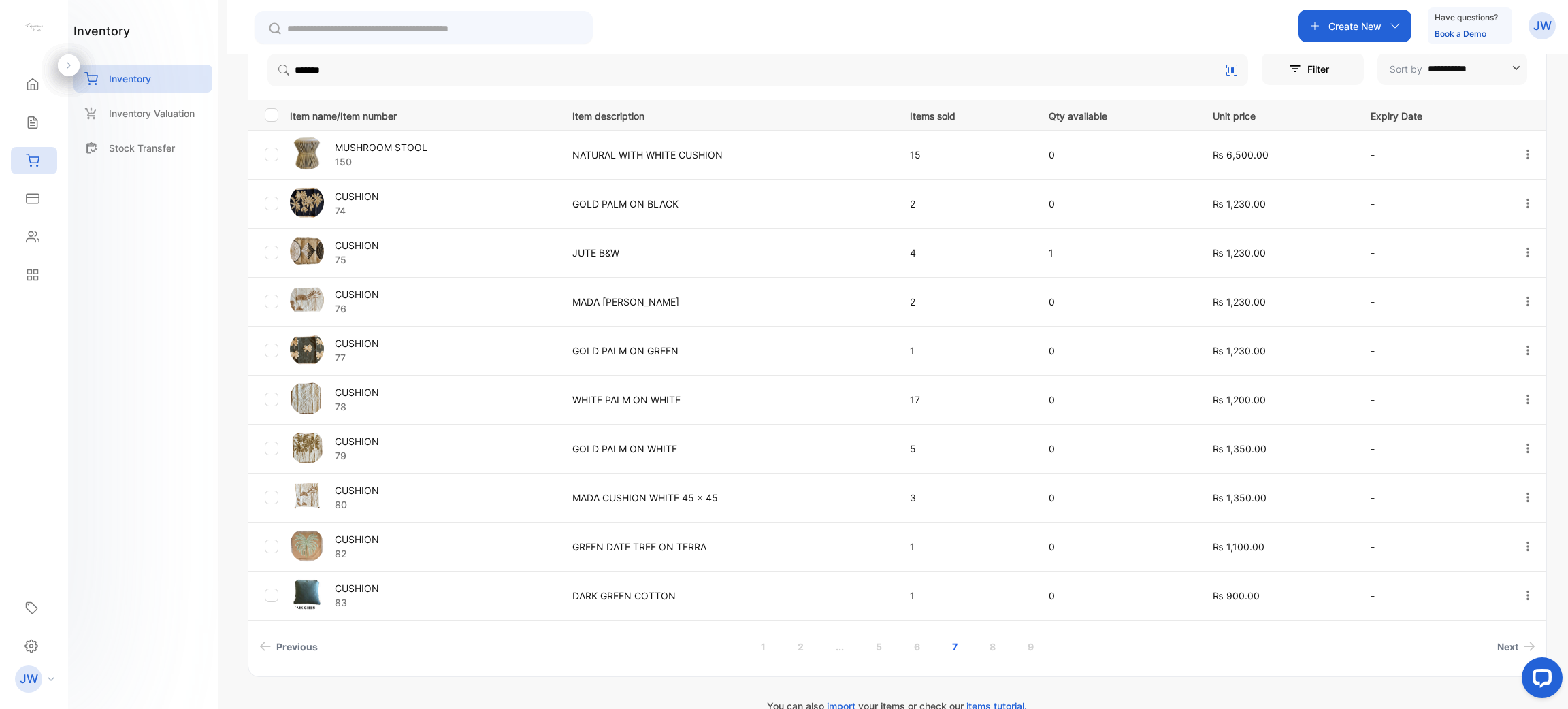
click at [321, 245] on img at bounding box center [307, 251] width 34 height 34
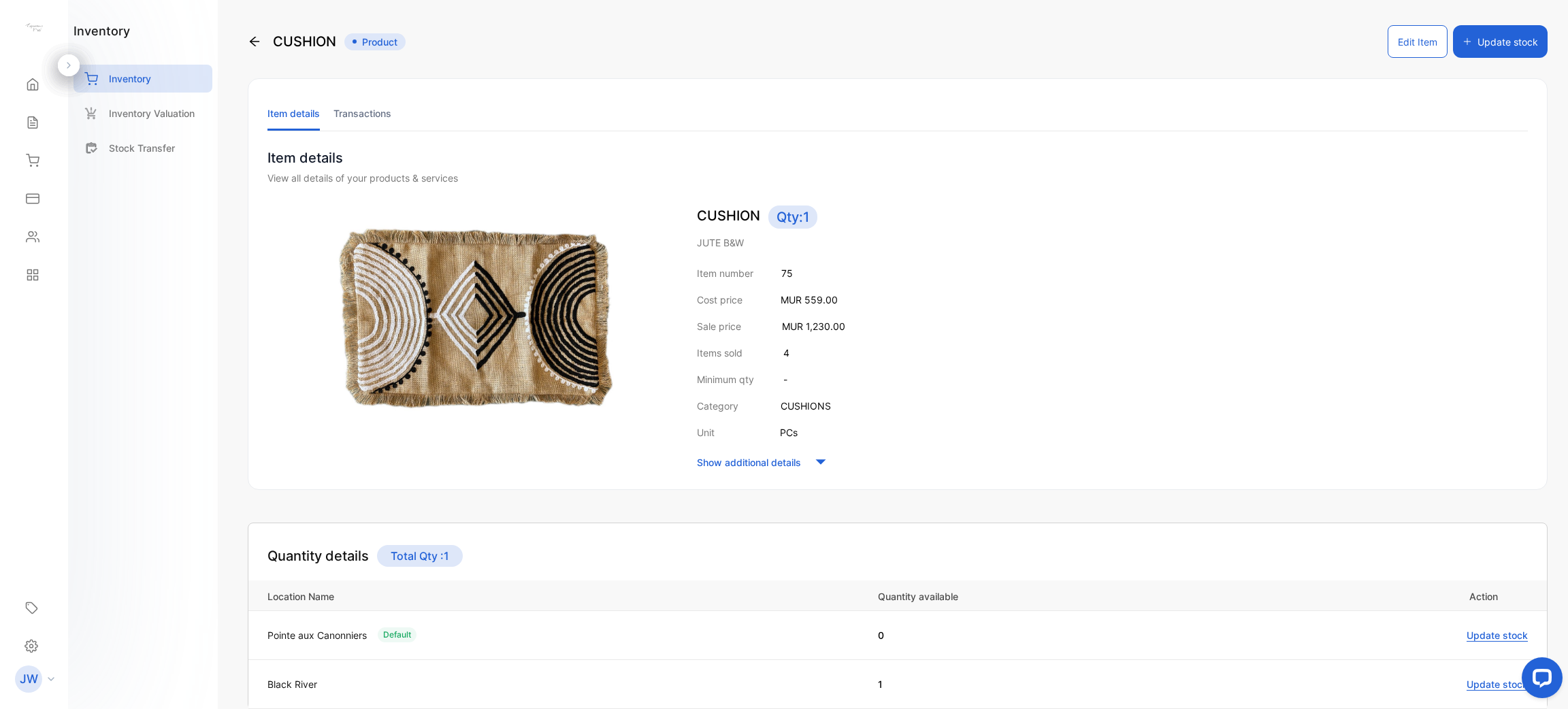
click at [370, 123] on li "Transactions" at bounding box center [362, 113] width 58 height 35
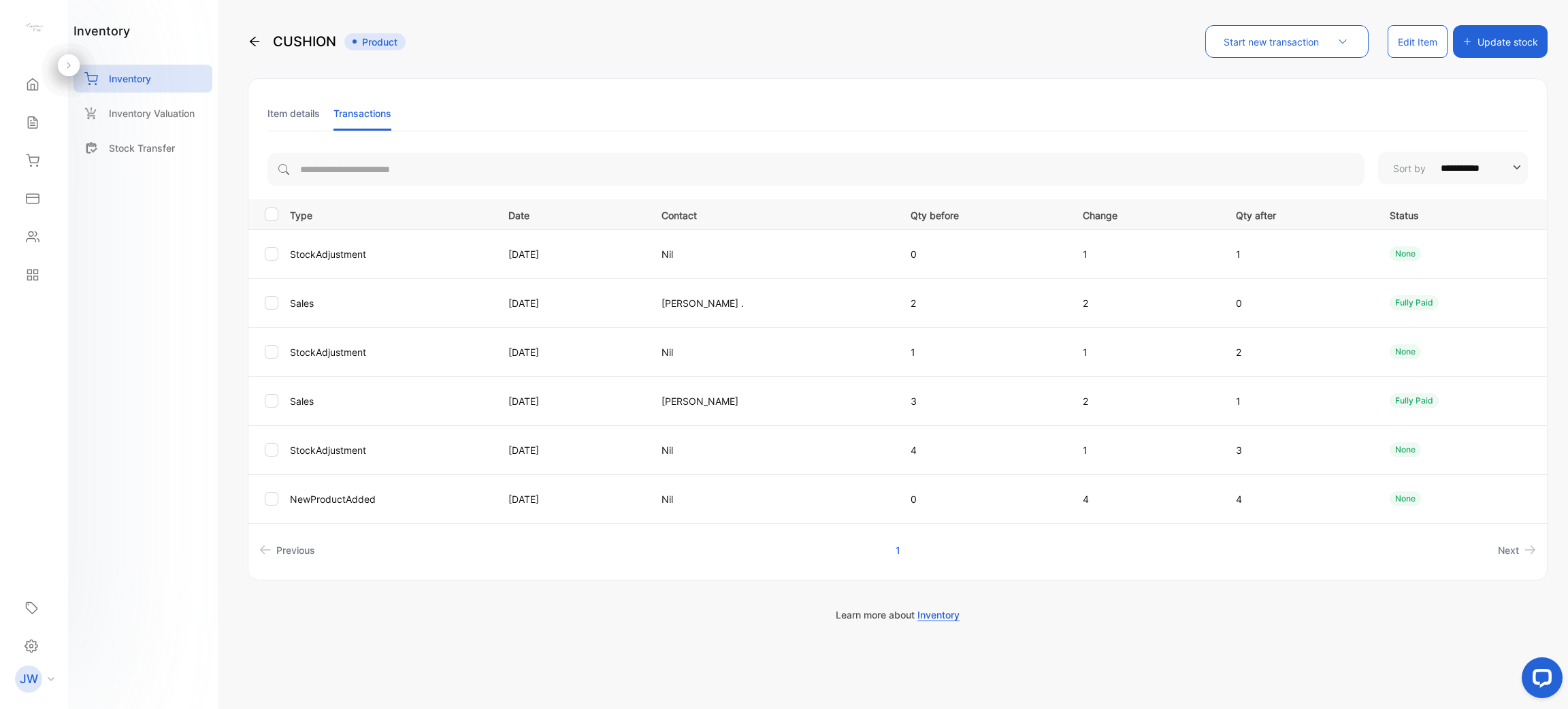
click at [293, 118] on li "Item details" at bounding box center [294, 113] width 53 height 35
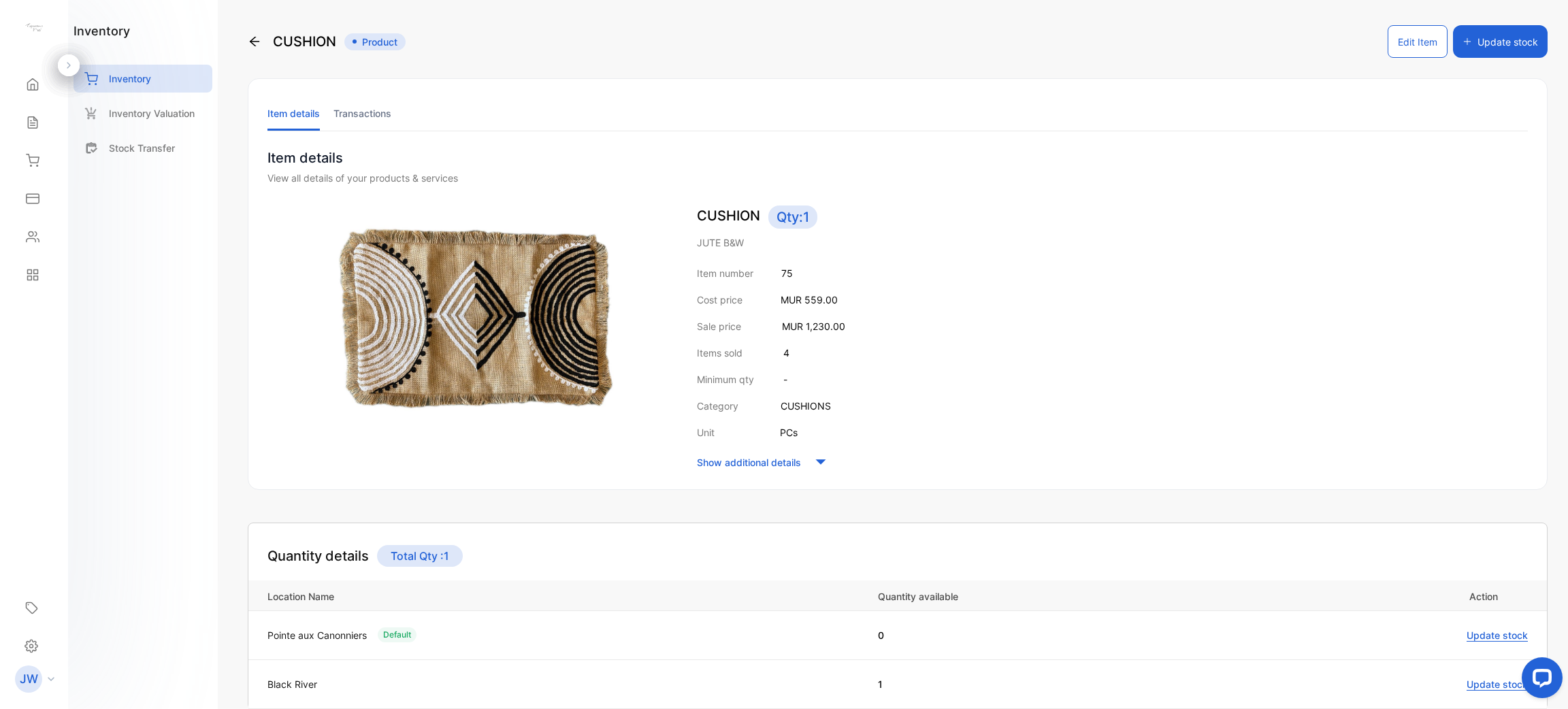
click at [359, 105] on li "Transactions" at bounding box center [362, 113] width 58 height 35
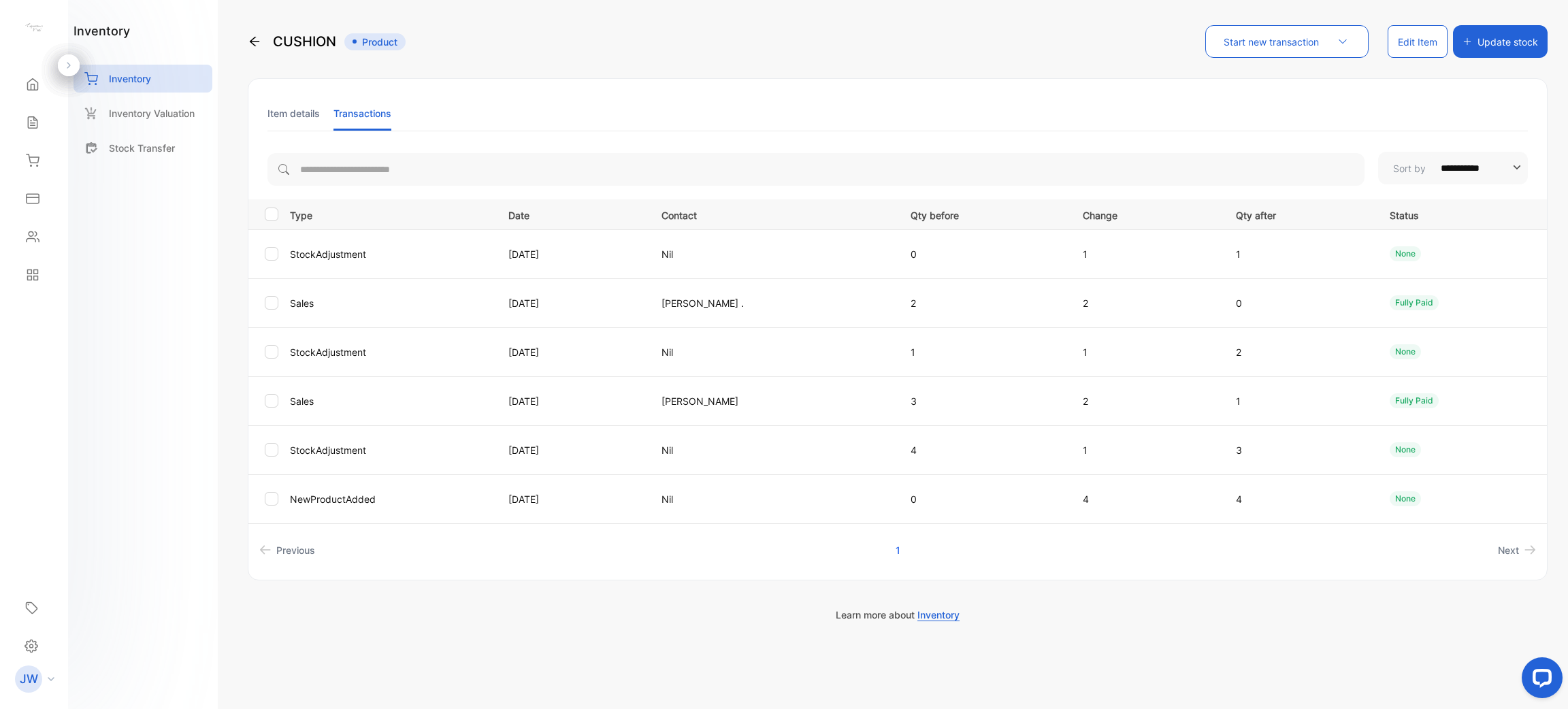
click at [316, 117] on li "Item details" at bounding box center [294, 113] width 53 height 35
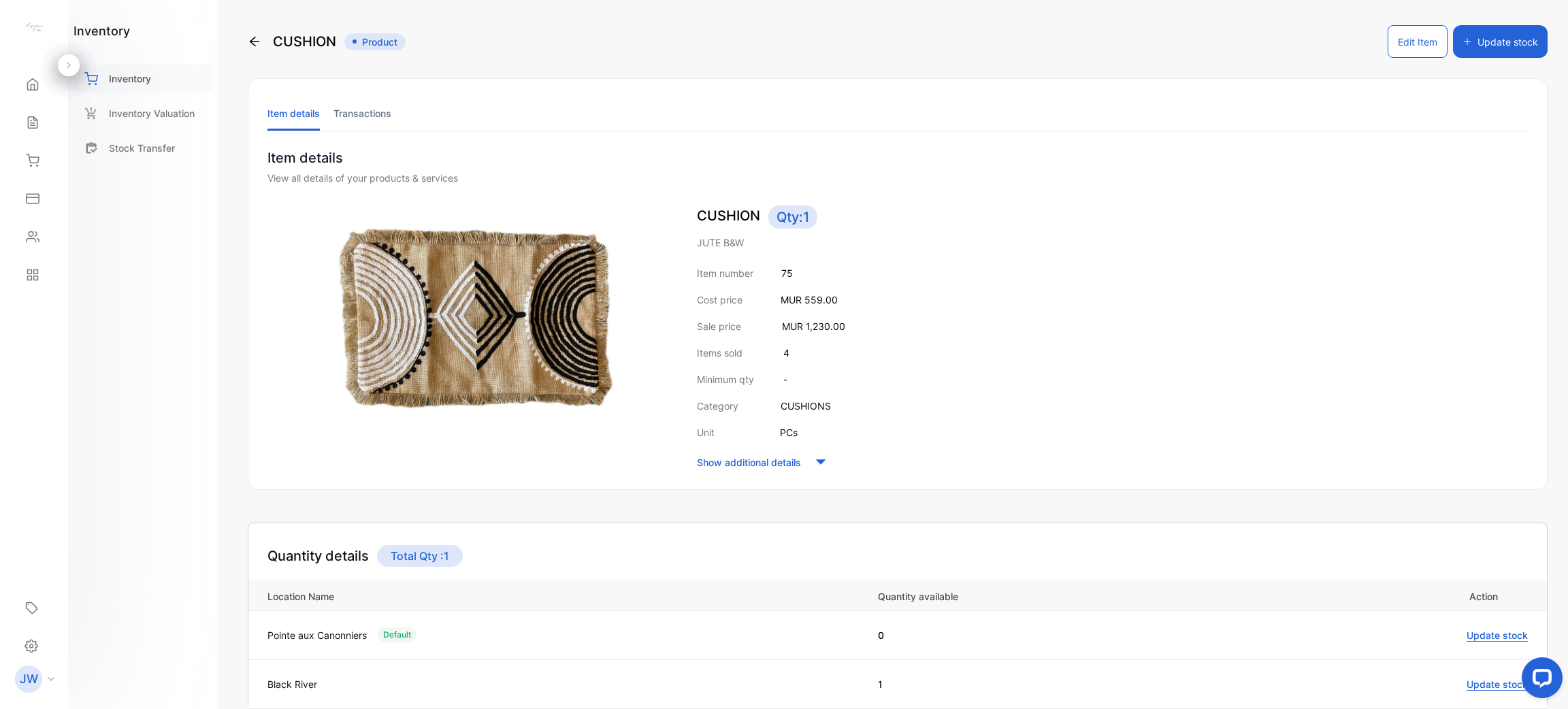
click at [172, 82] on div "Inventory" at bounding box center [142, 78] width 139 height 28
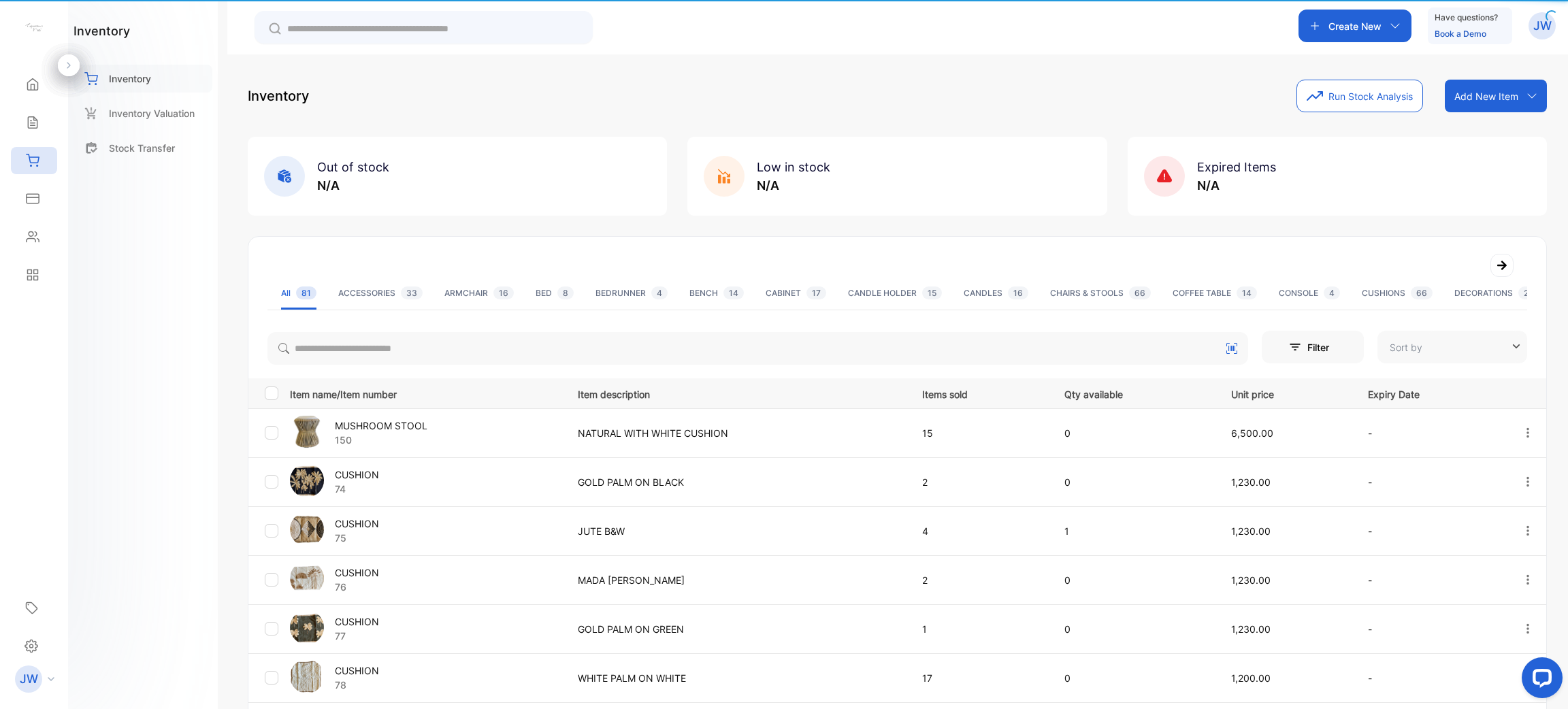
type input "**********"
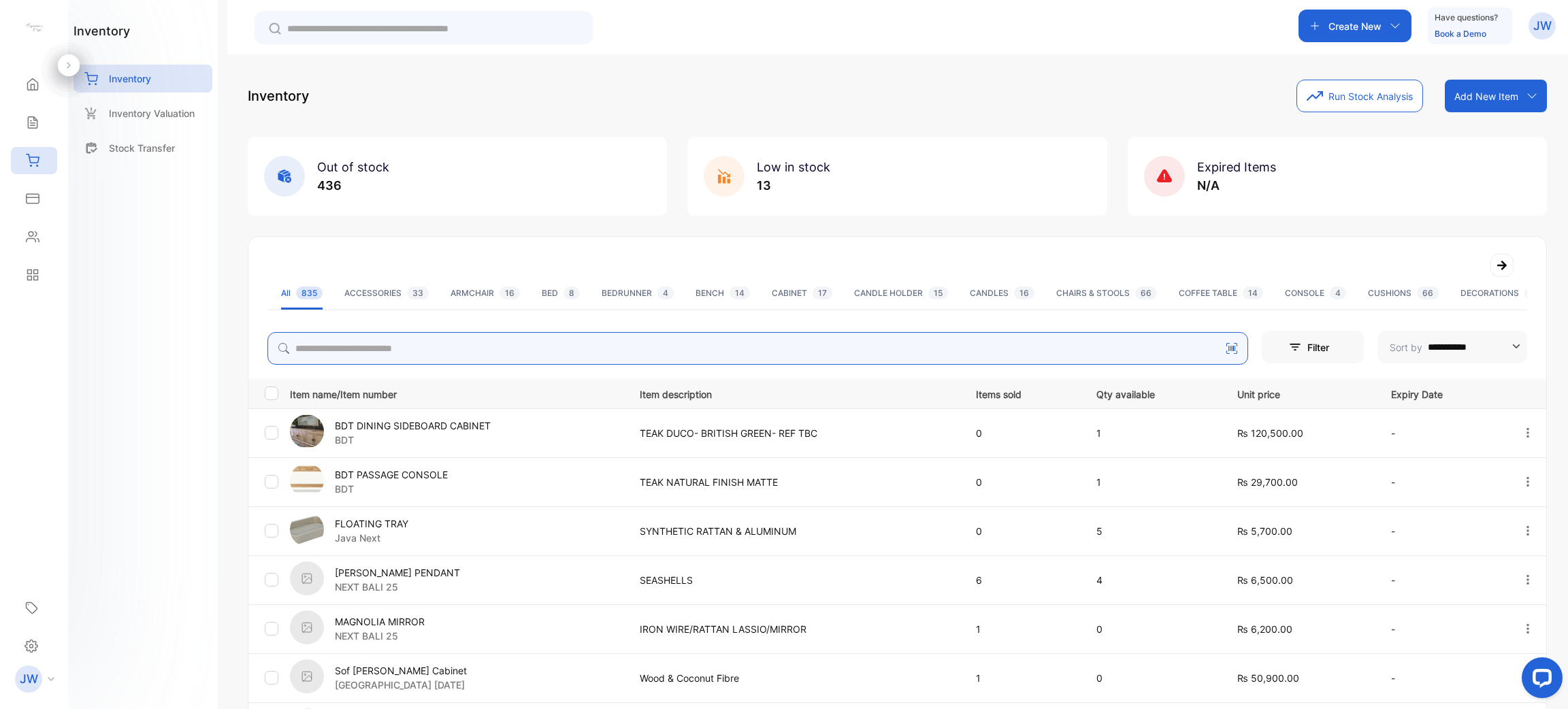
click at [514, 355] on input "search" at bounding box center [757, 349] width 980 height 32
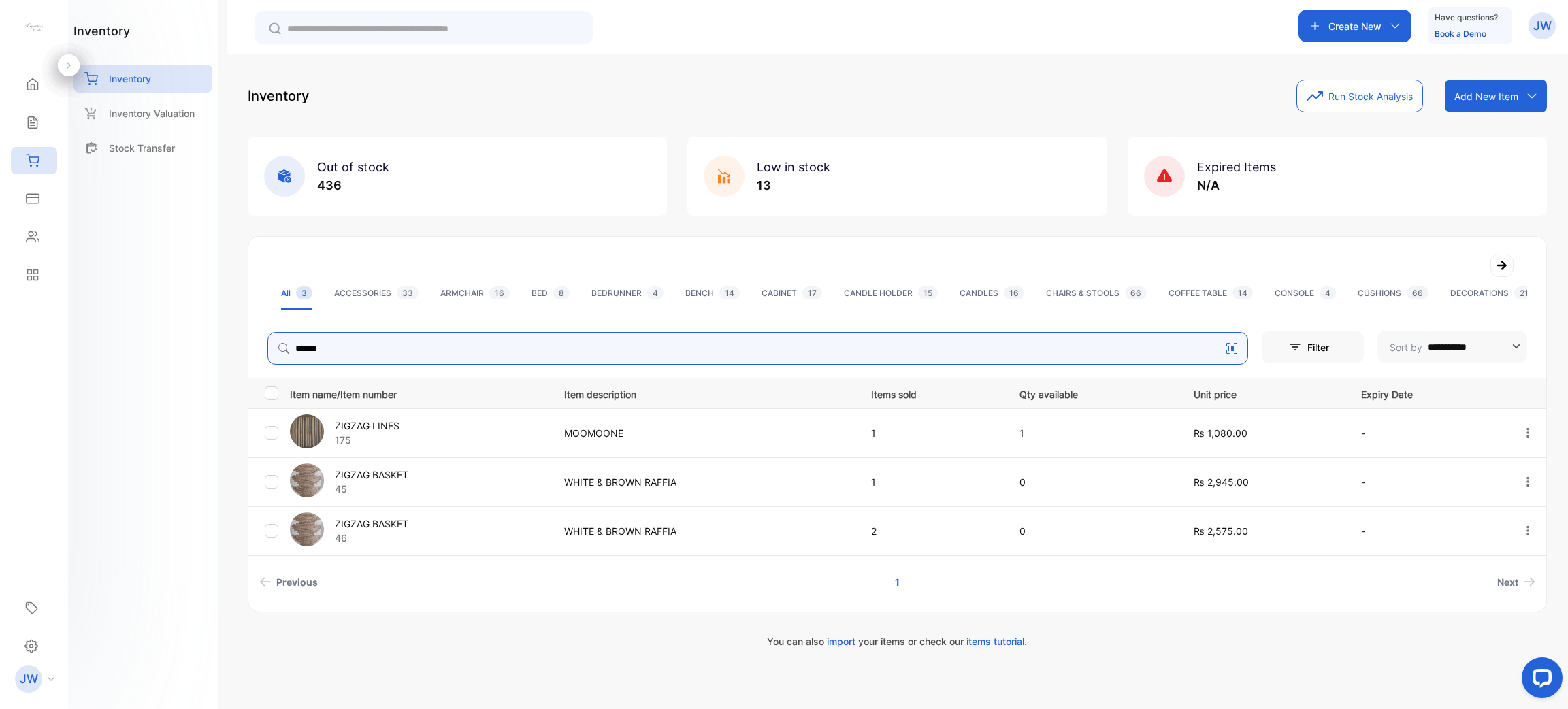
type input "******"
click at [367, 430] on p "ZIGZAG LINES" at bounding box center [367, 425] width 65 height 14
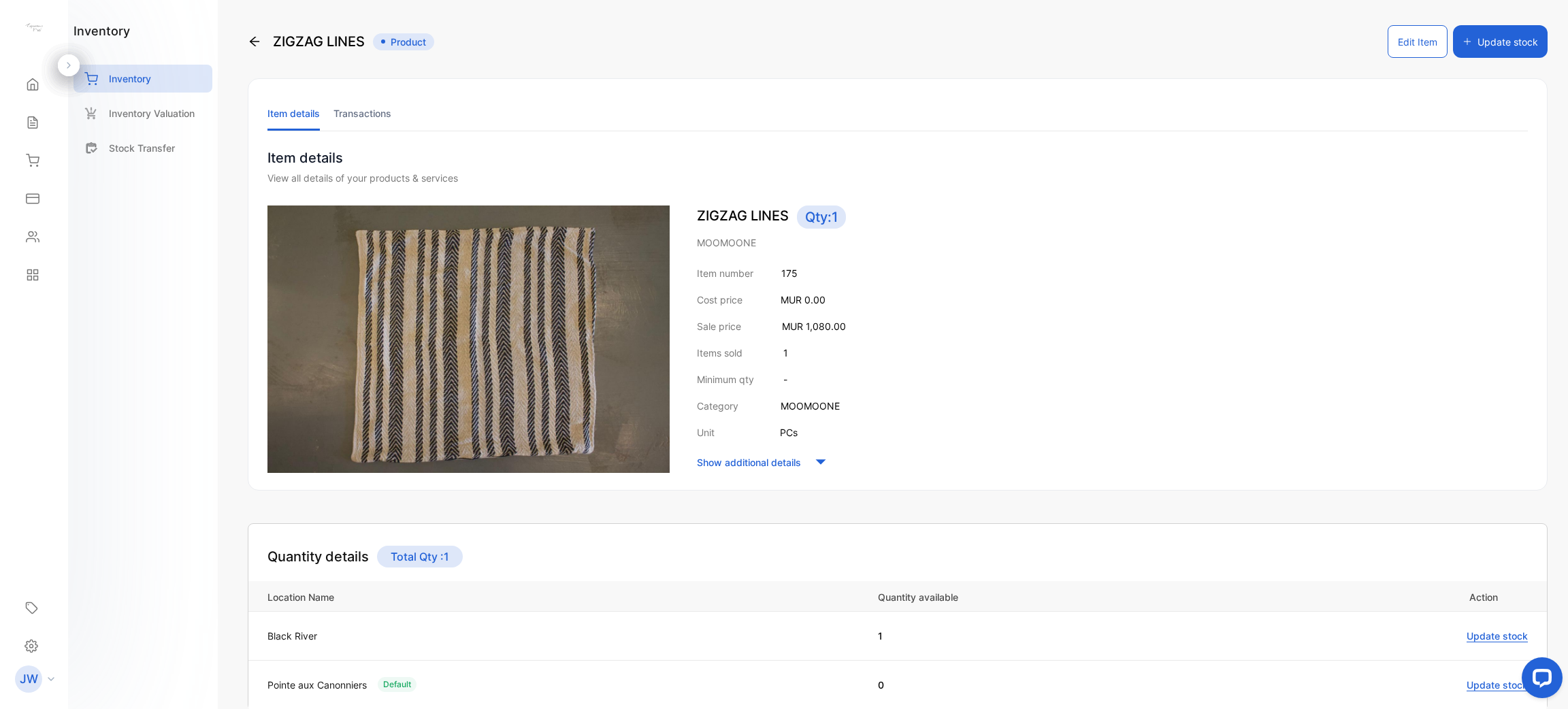
click at [359, 114] on li "Transactions" at bounding box center [362, 113] width 58 height 35
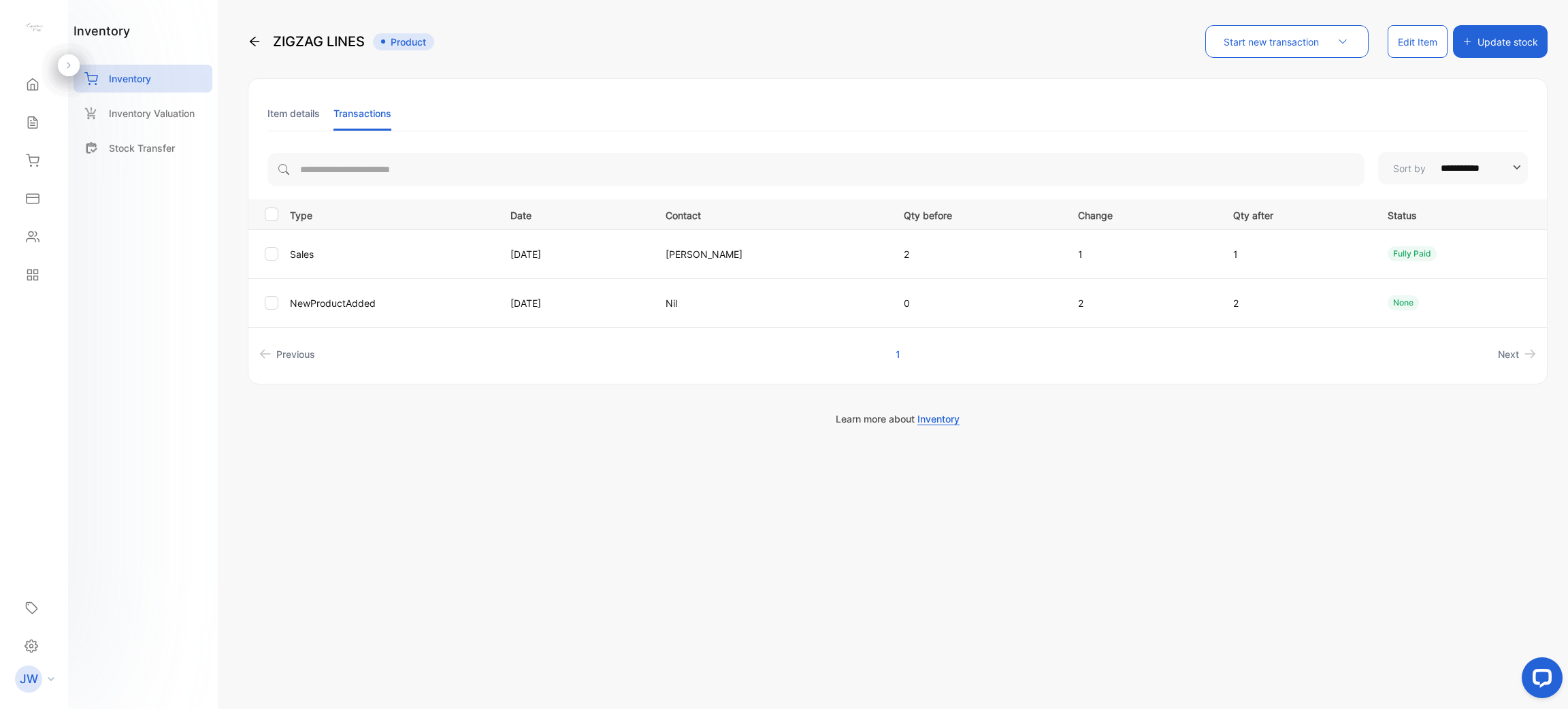
click at [307, 117] on li "Item details" at bounding box center [294, 113] width 53 height 35
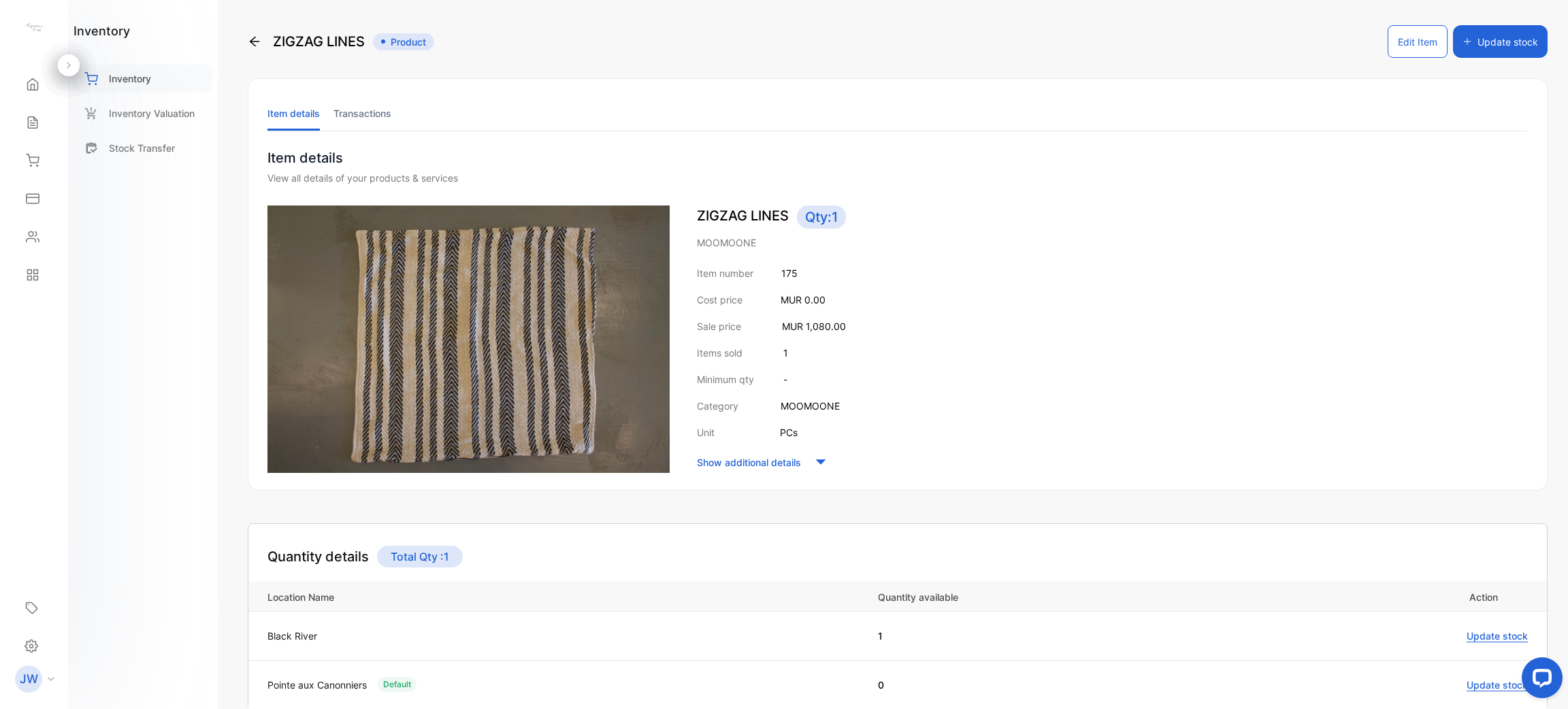
click at [147, 88] on div "Inventory" at bounding box center [142, 78] width 139 height 28
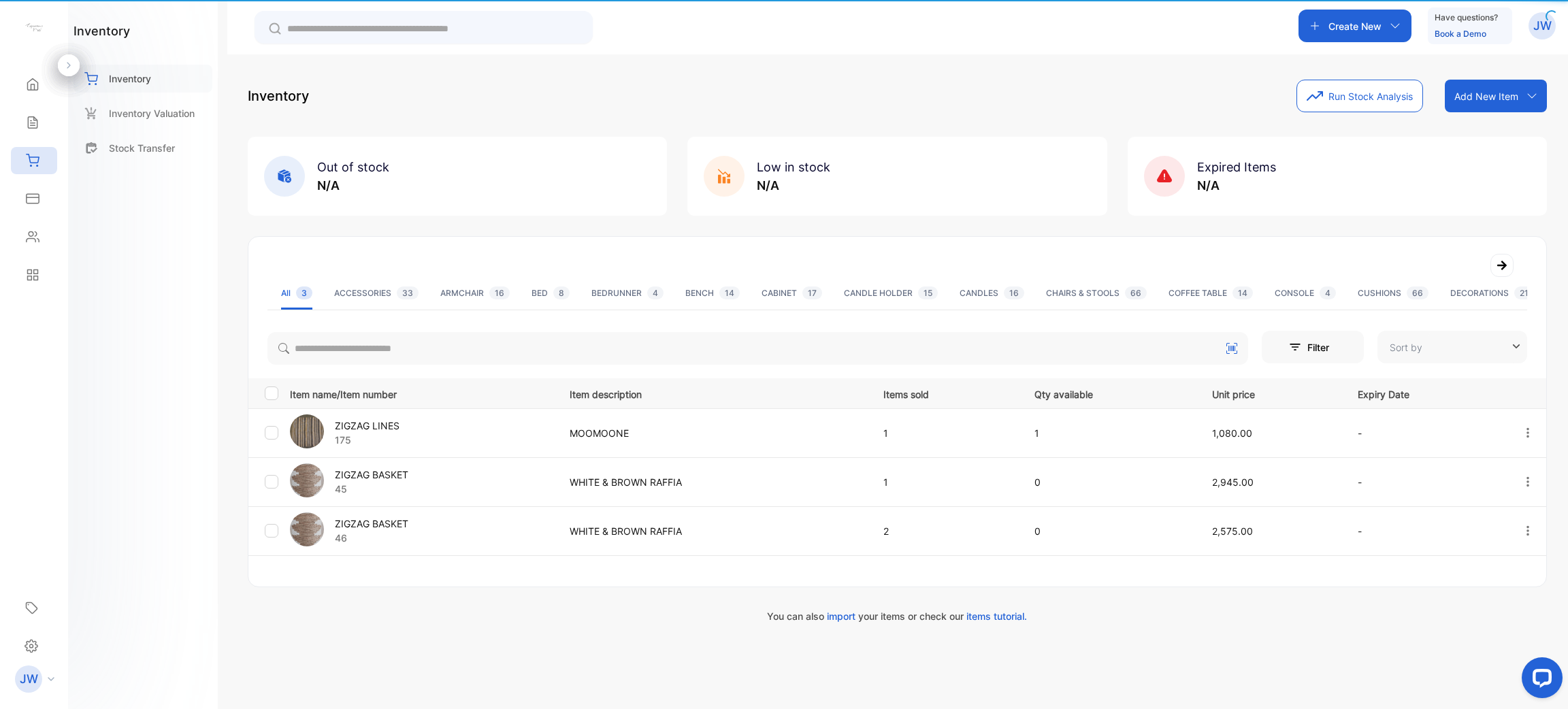
type input "**********"
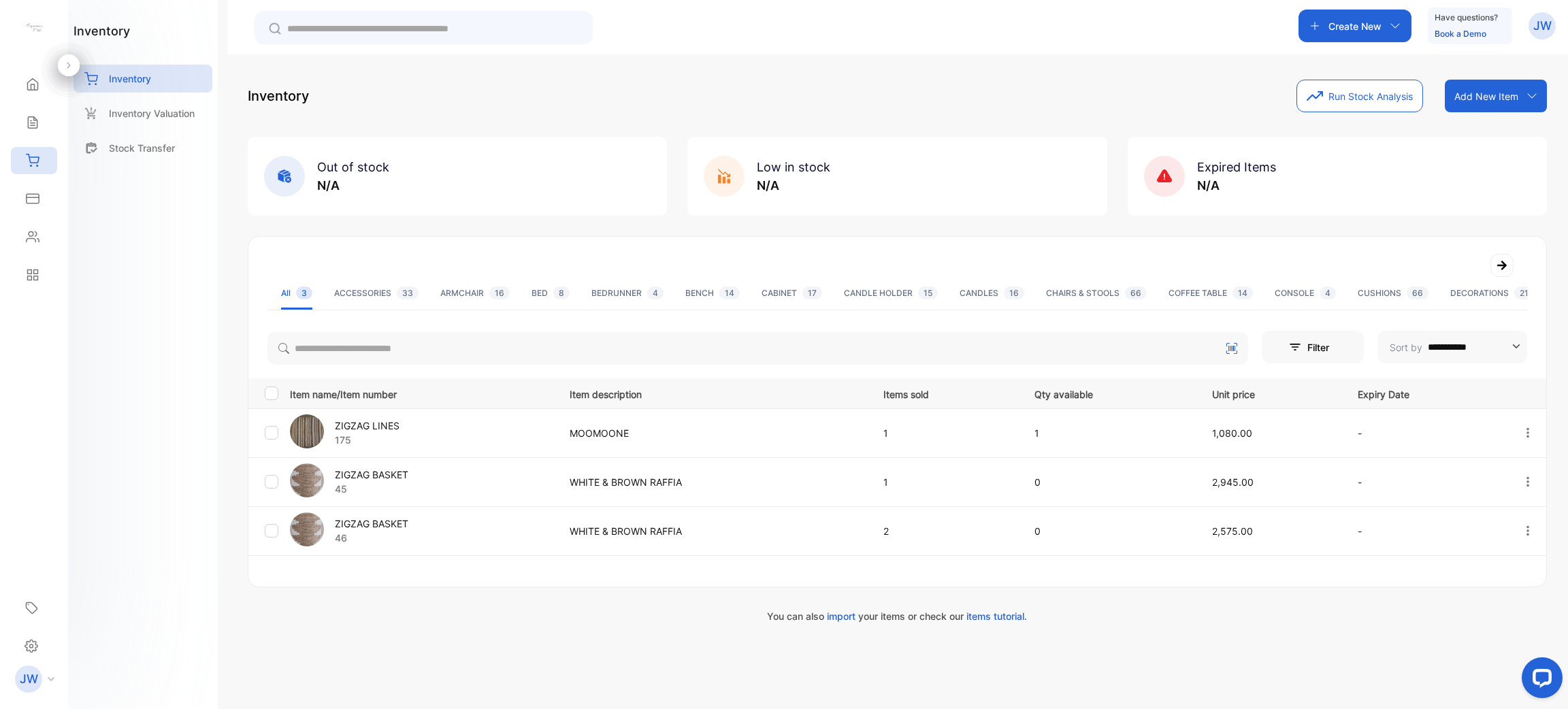
click at [378, 323] on div "**********" at bounding box center [897, 412] width 1299 height 351
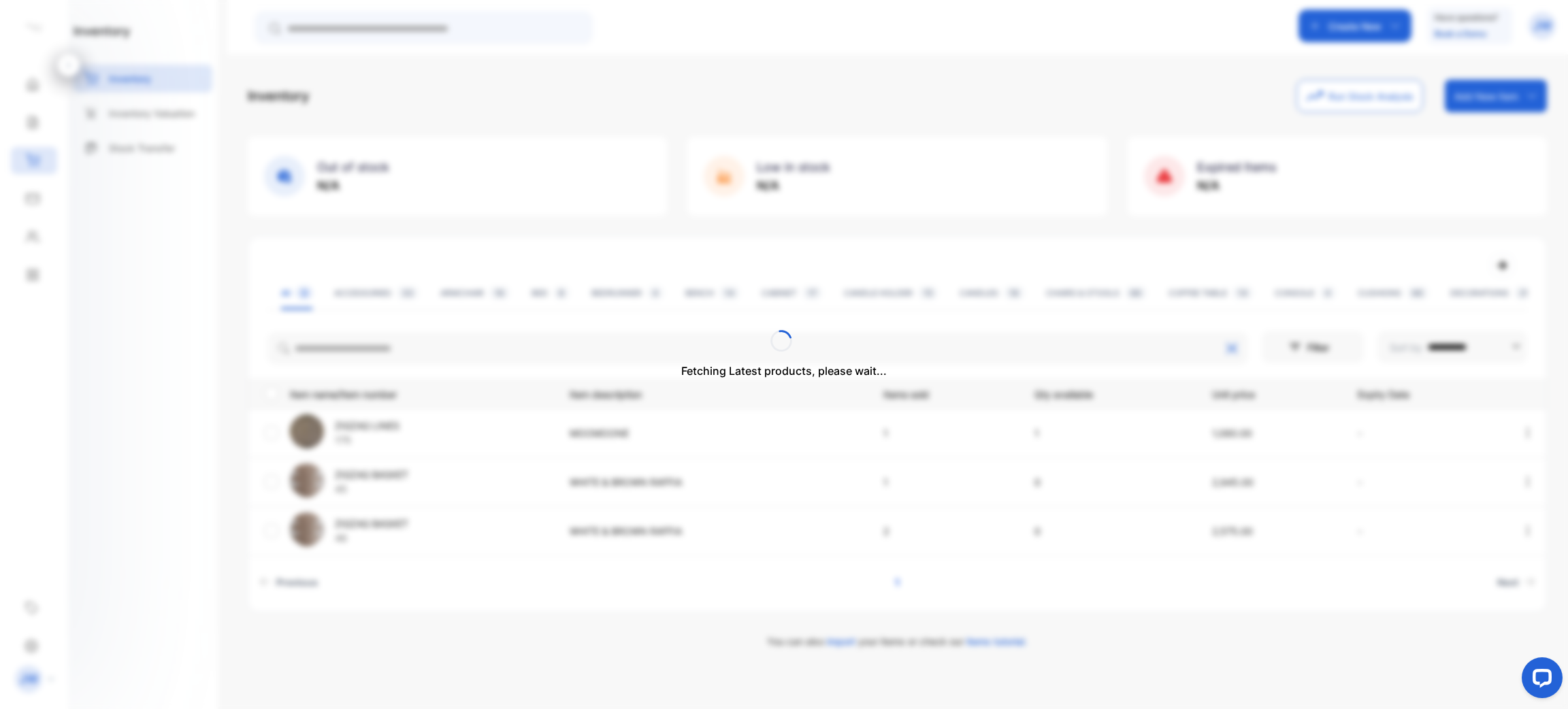
click at [361, 341] on div "Fetching Latest products, please wait..." at bounding box center [784, 354] width 1568 height 709
click at [442, 347] on input "search" at bounding box center [757, 349] width 980 height 32
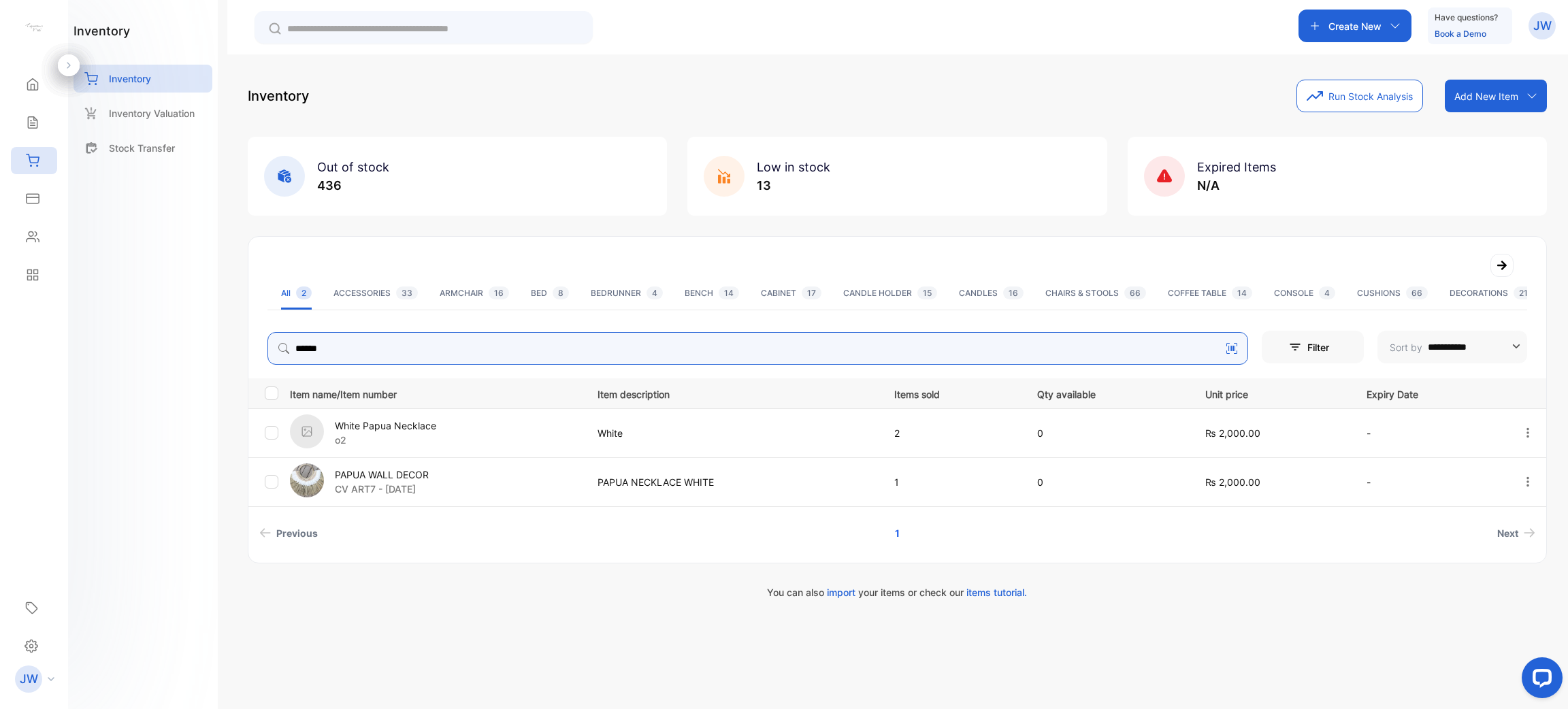
drag, startPoint x: 416, startPoint y: 338, endPoint x: 175, endPoint y: 354, distance: 241.5
click at [175, 354] on div "**********" at bounding box center [784, 395] width 1568 height 791
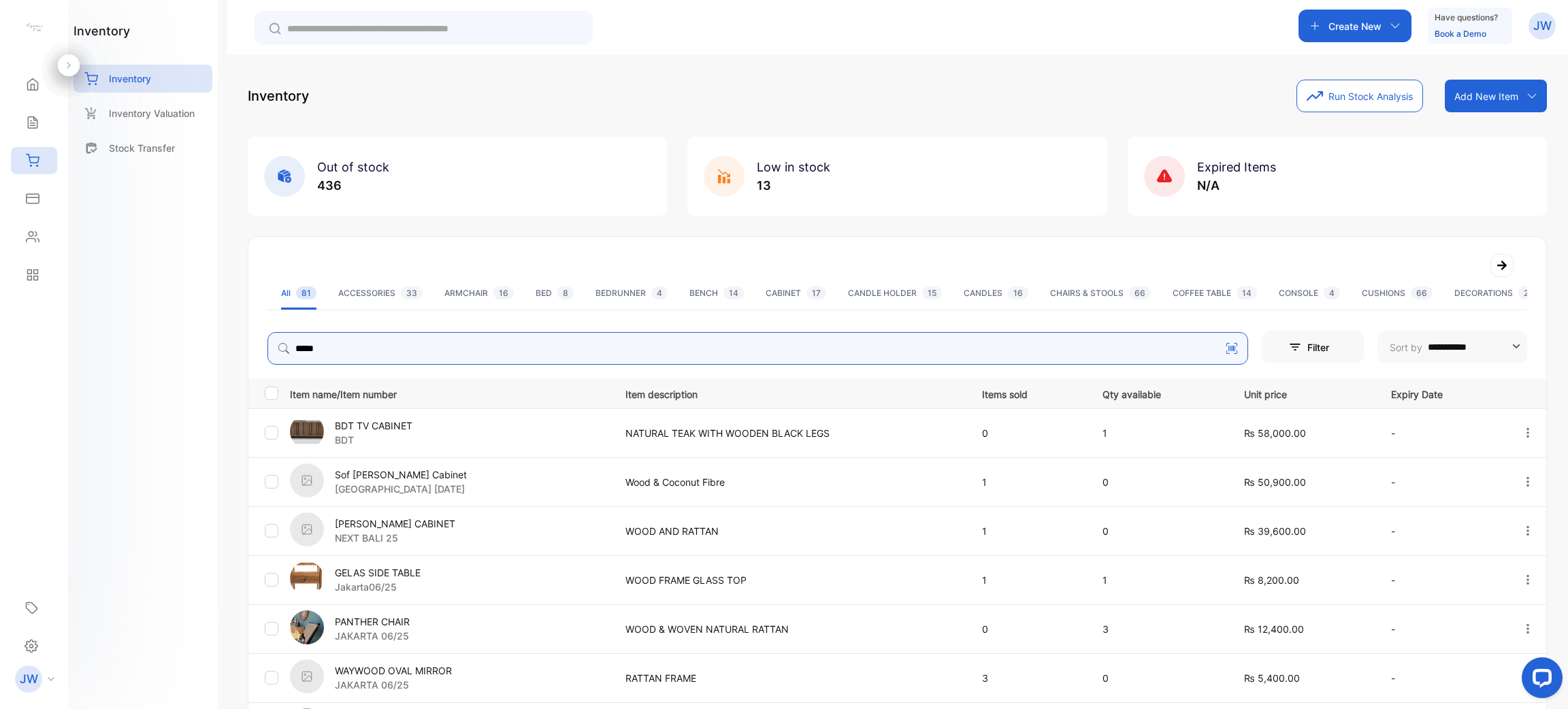
type input "*****"
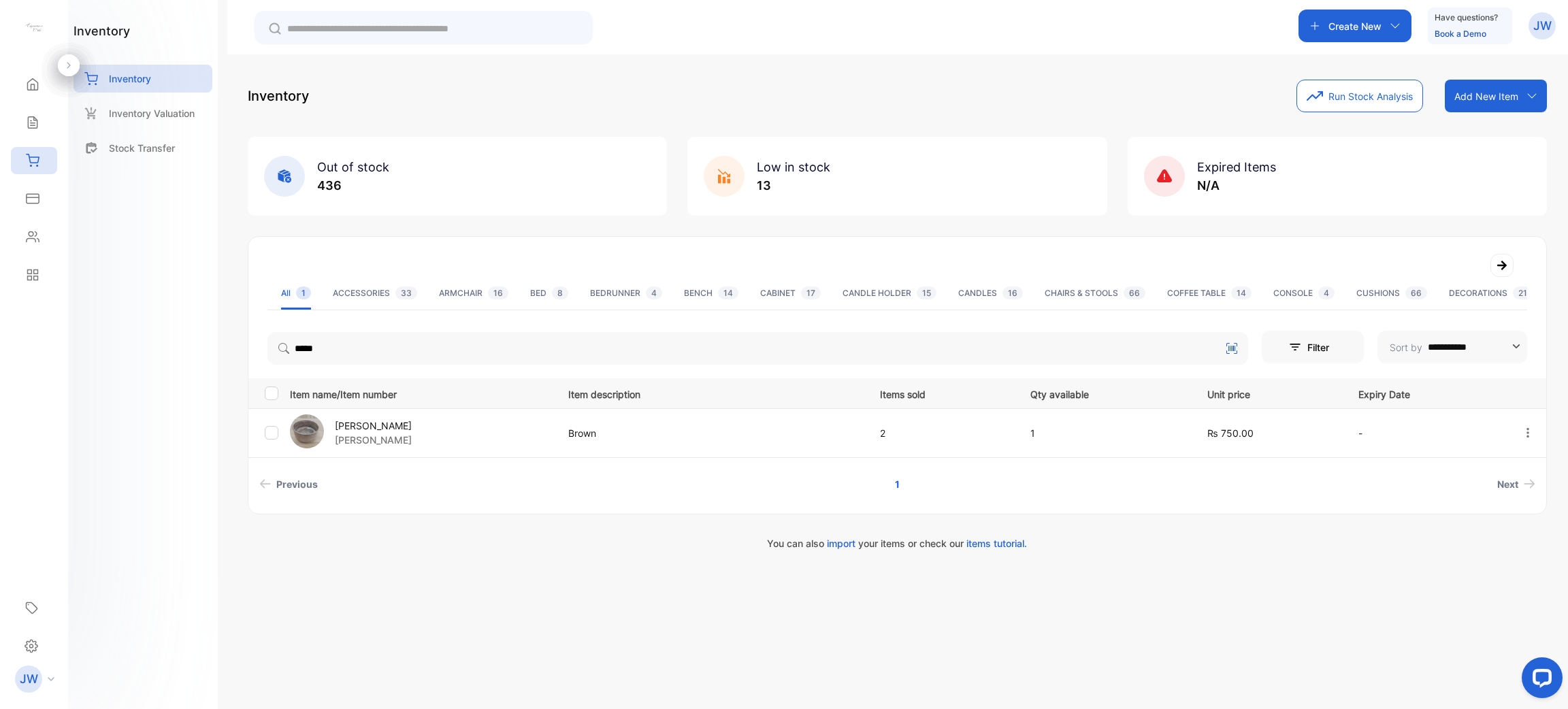
click at [381, 424] on p "[PERSON_NAME]" at bounding box center [373, 425] width 77 height 14
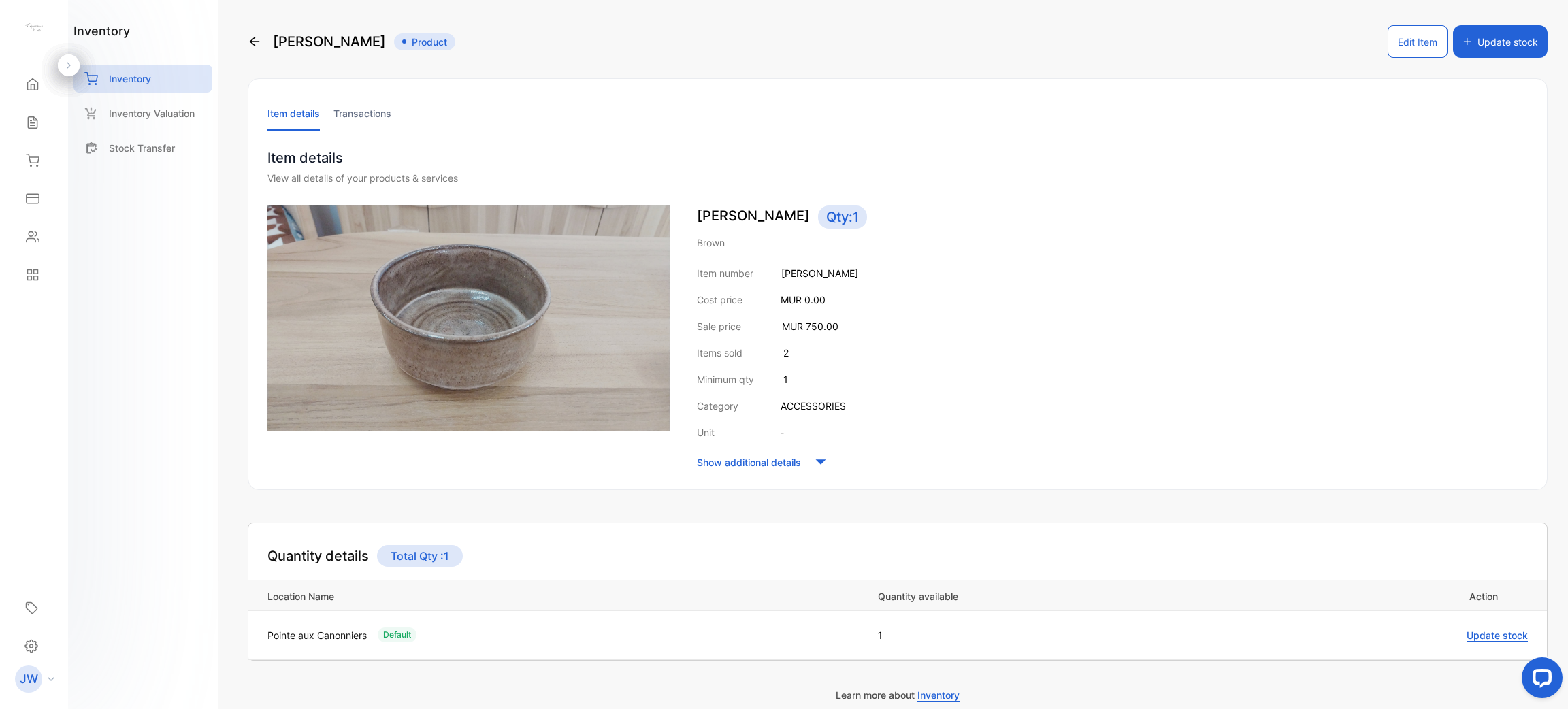
click at [356, 110] on li "Transactions" at bounding box center [362, 113] width 58 height 35
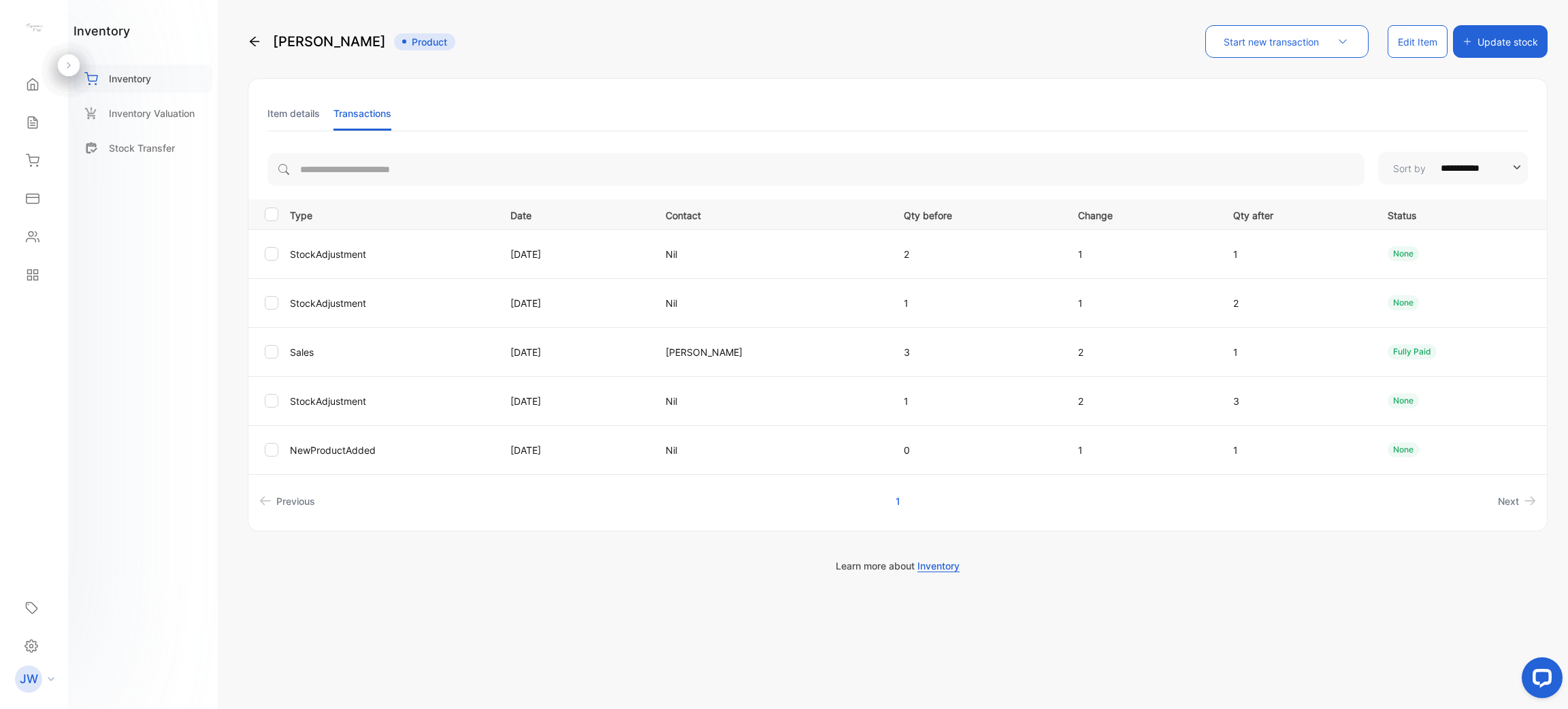
click at [165, 84] on div "Inventory" at bounding box center [142, 78] width 139 height 28
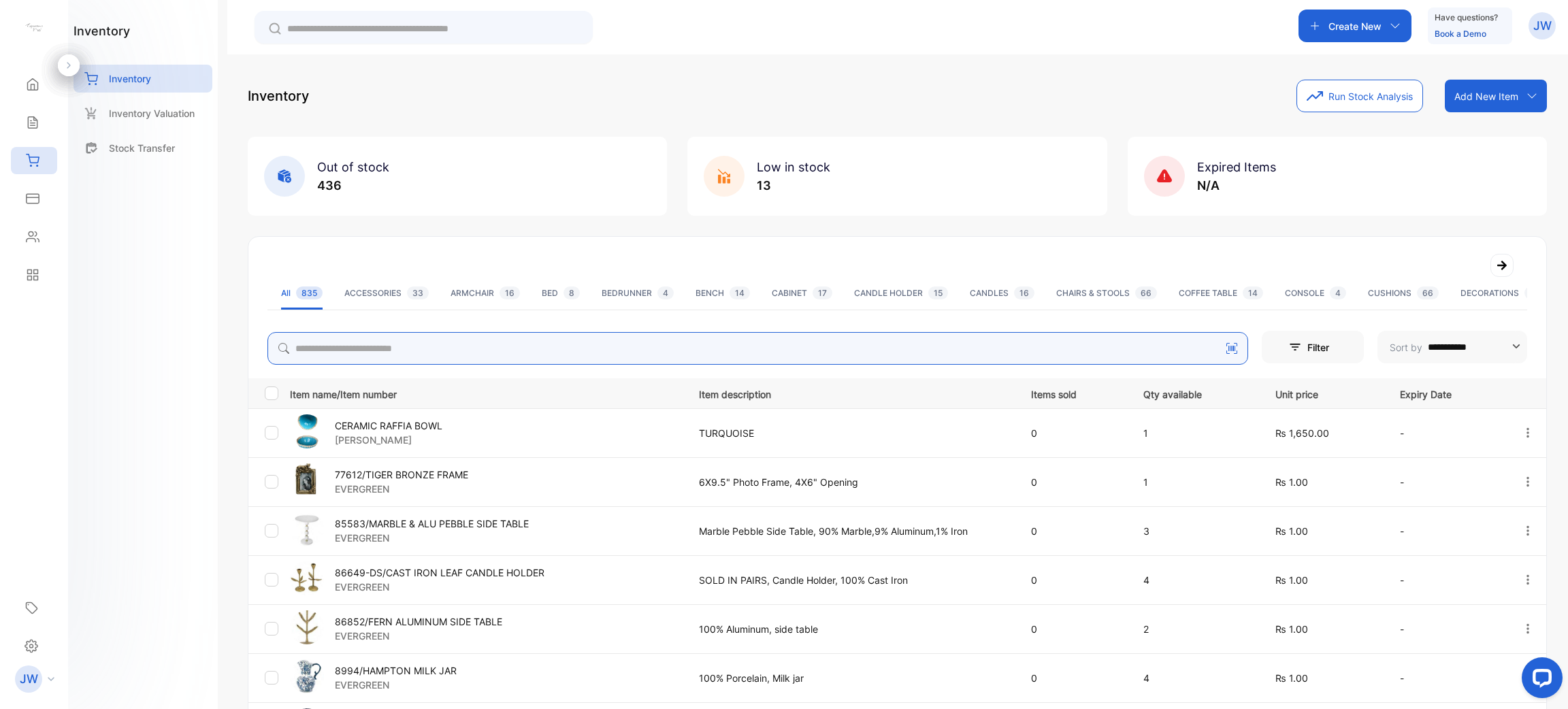
click at [464, 344] on input "search" at bounding box center [757, 349] width 980 height 32
click at [28, 129] on icon at bounding box center [32, 123] width 14 height 14
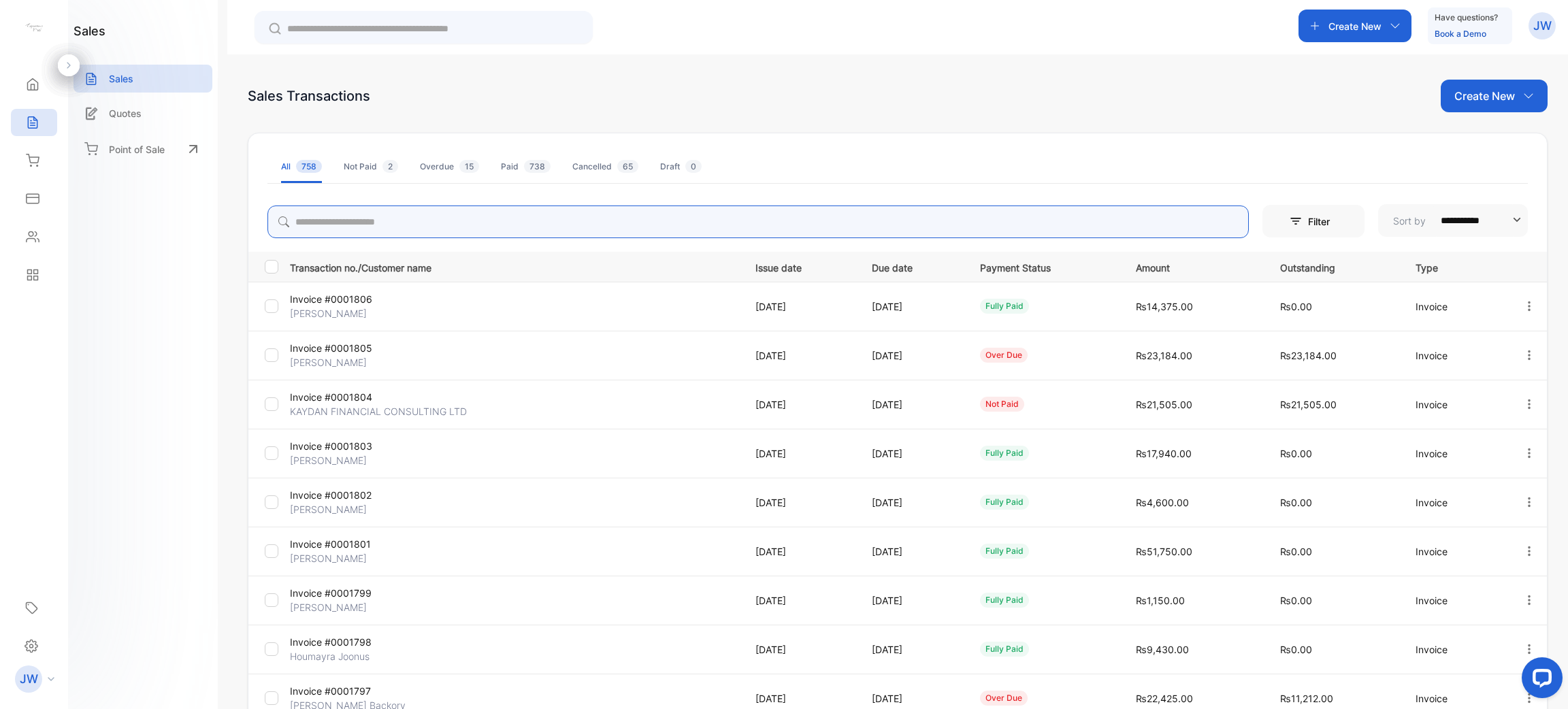
click at [655, 222] on input "search" at bounding box center [758, 222] width 981 height 32
type input "**********"
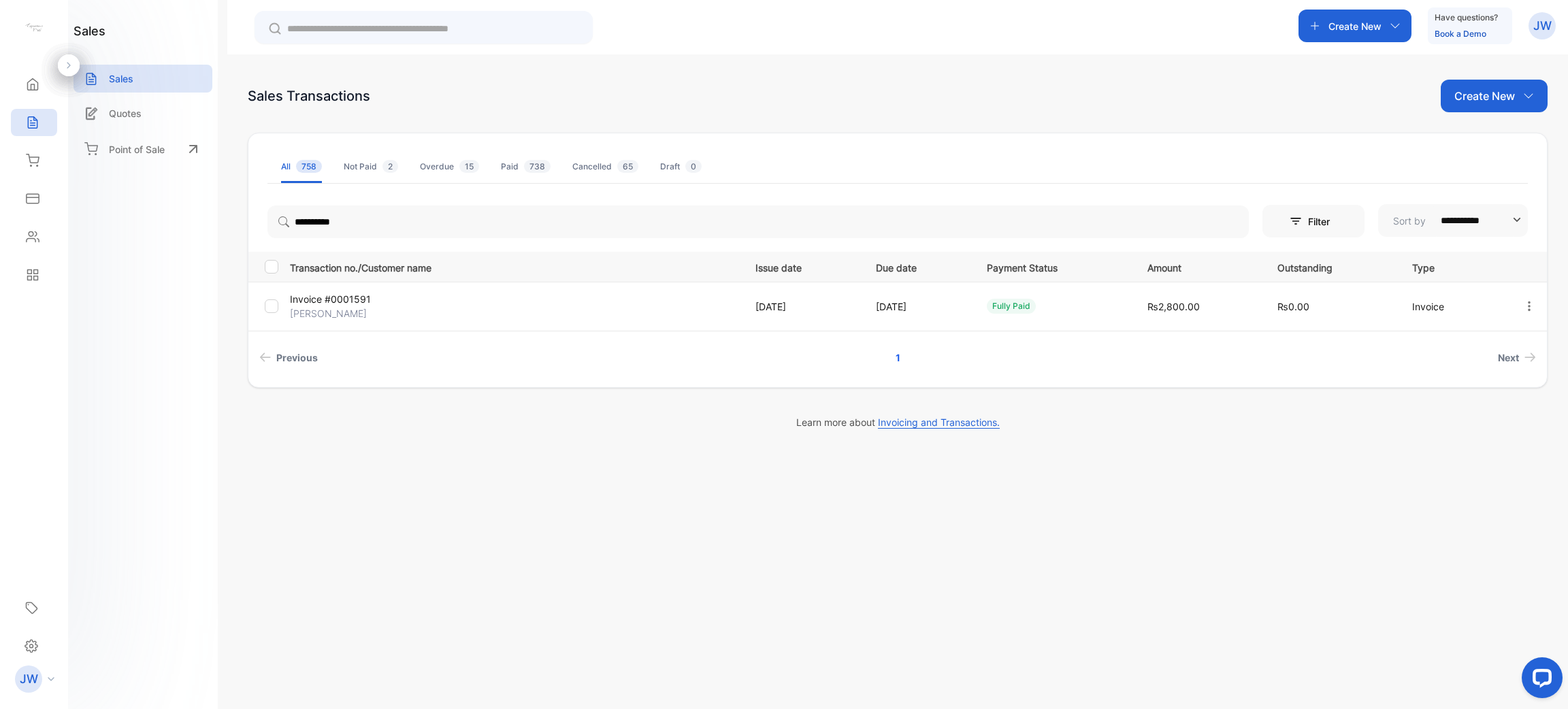
click at [381, 314] on p "[PERSON_NAME]" at bounding box center [365, 313] width 150 height 14
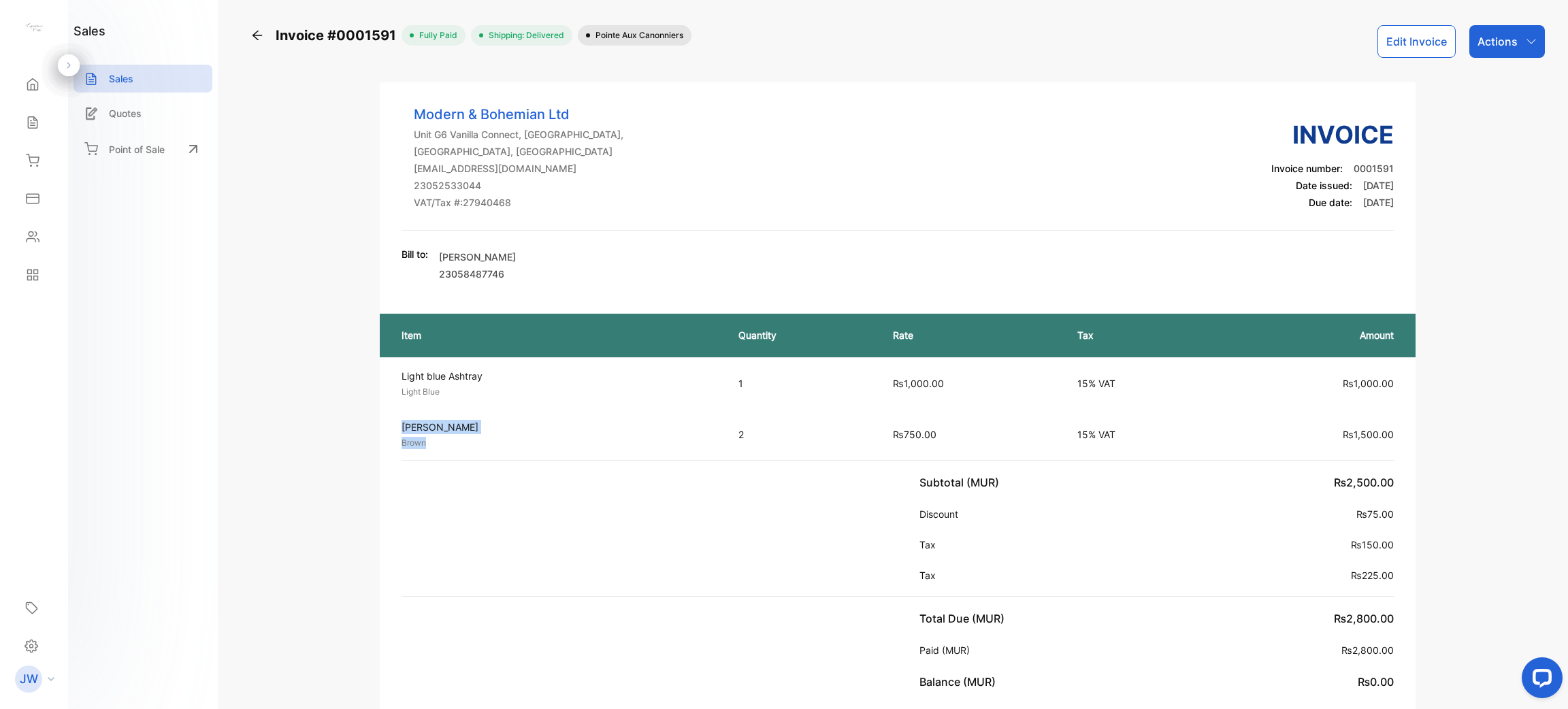
drag, startPoint x: 398, startPoint y: 428, endPoint x: 499, endPoint y: 447, distance: 102.8
click at [499, 447] on td "[PERSON_NAME] Brown Unit price: ₨750.00" at bounding box center [552, 435] width 345 height 51
drag, startPoint x: 733, startPoint y: 439, endPoint x: 778, endPoint y: 437, distance: 45.0
click at [778, 437] on td "2" at bounding box center [801, 435] width 154 height 51
click at [697, 374] on p "Light blue Ashtray" at bounding box center [557, 376] width 313 height 14
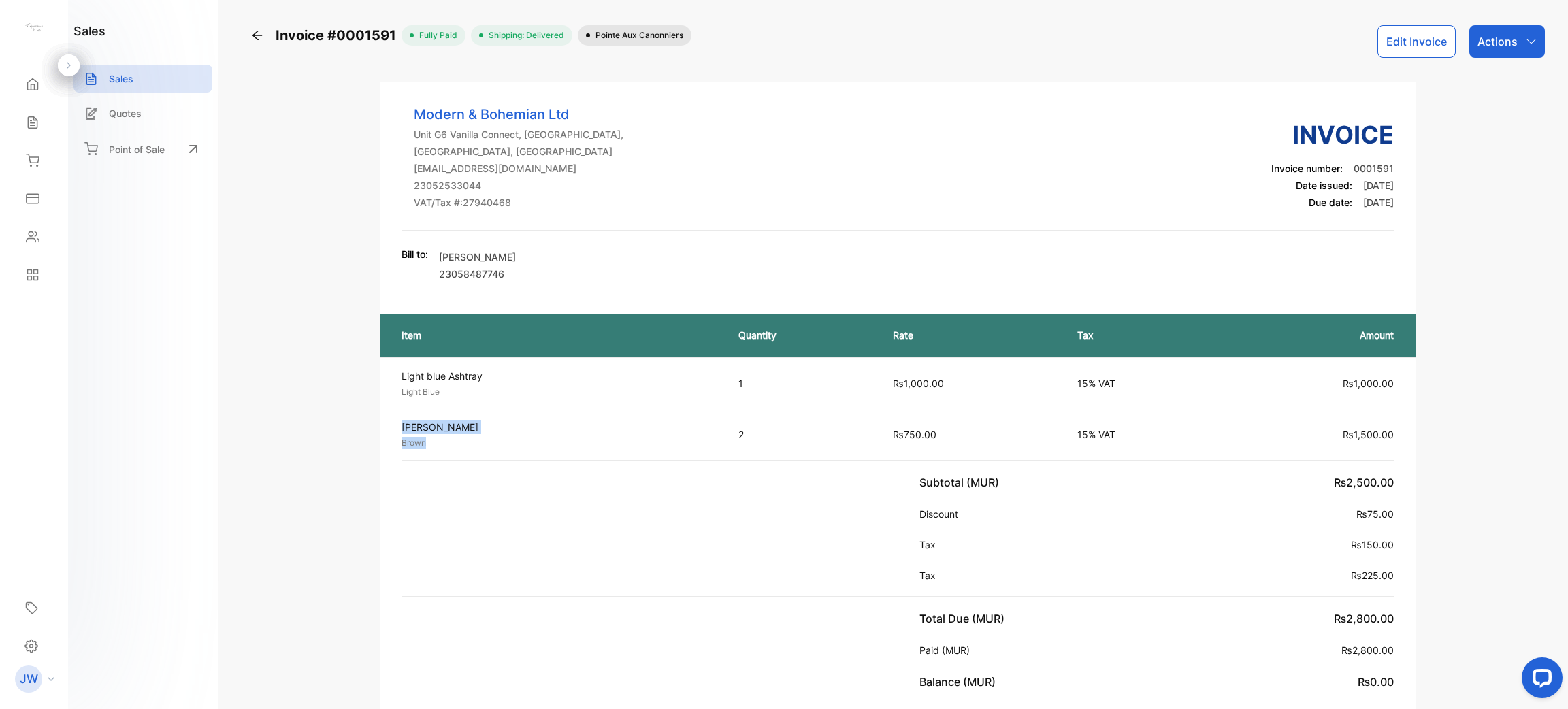
drag, startPoint x: 404, startPoint y: 426, endPoint x: 582, endPoint y: 452, distance: 179.9
click at [582, 452] on td "[PERSON_NAME] Brown Unit price: ₨750.00" at bounding box center [552, 435] width 345 height 51
click at [750, 435] on p "2" at bounding box center [801, 435] width 127 height 14
click at [782, 39] on div "Actions" at bounding box center [1507, 42] width 76 height 32
click at [782, 339] on div "Download PDF" at bounding box center [1476, 343] width 134 height 27
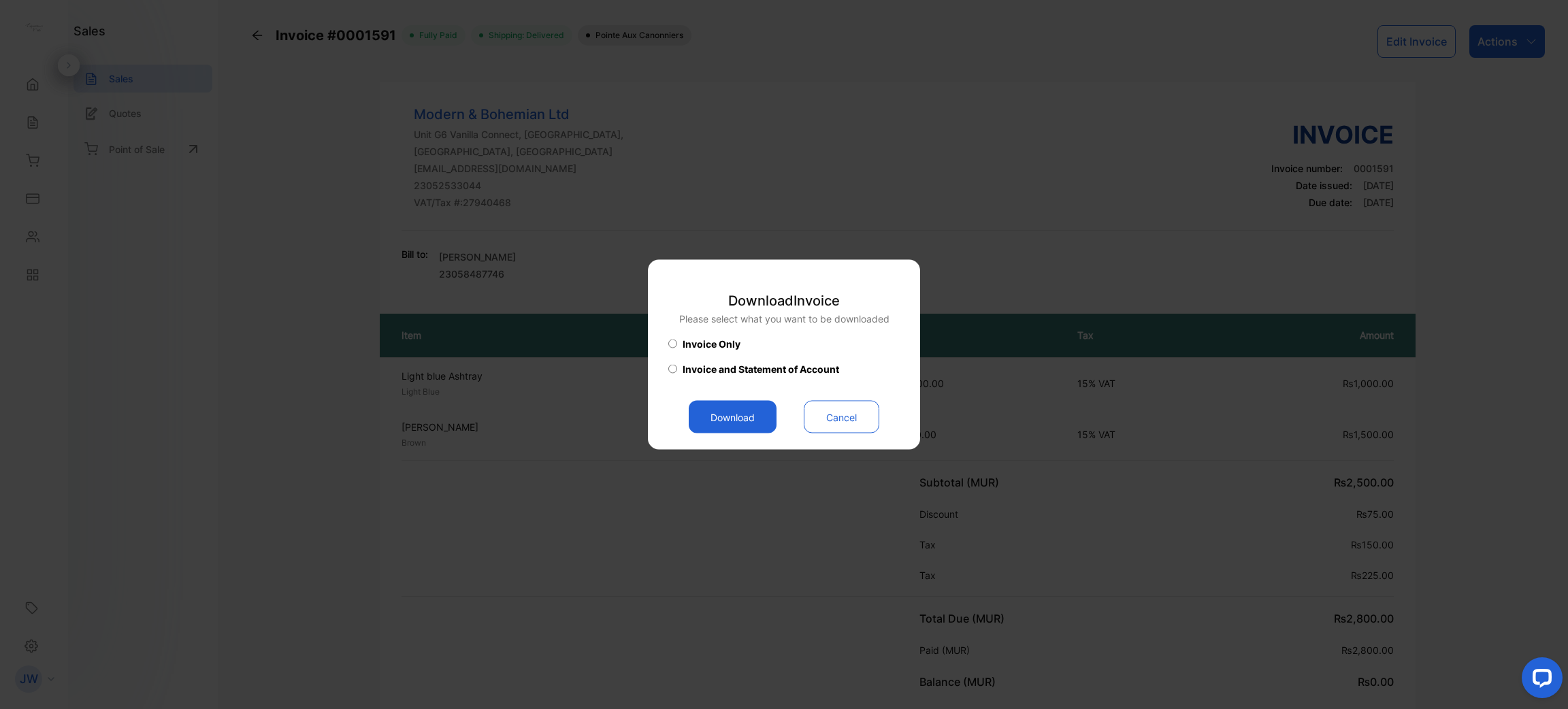
click at [744, 418] on button "Download" at bounding box center [732, 418] width 88 height 32
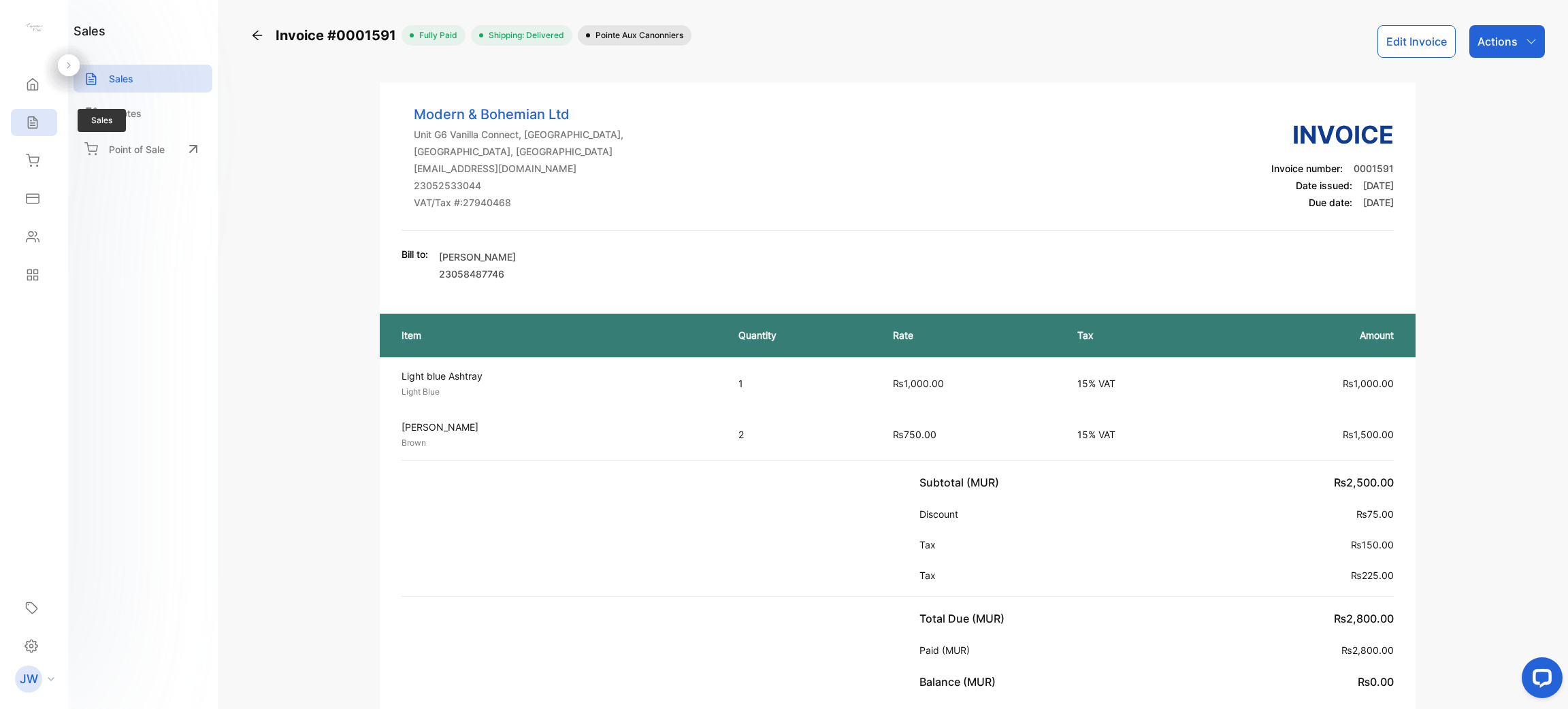
click at [38, 118] on icon at bounding box center [32, 123] width 14 height 14
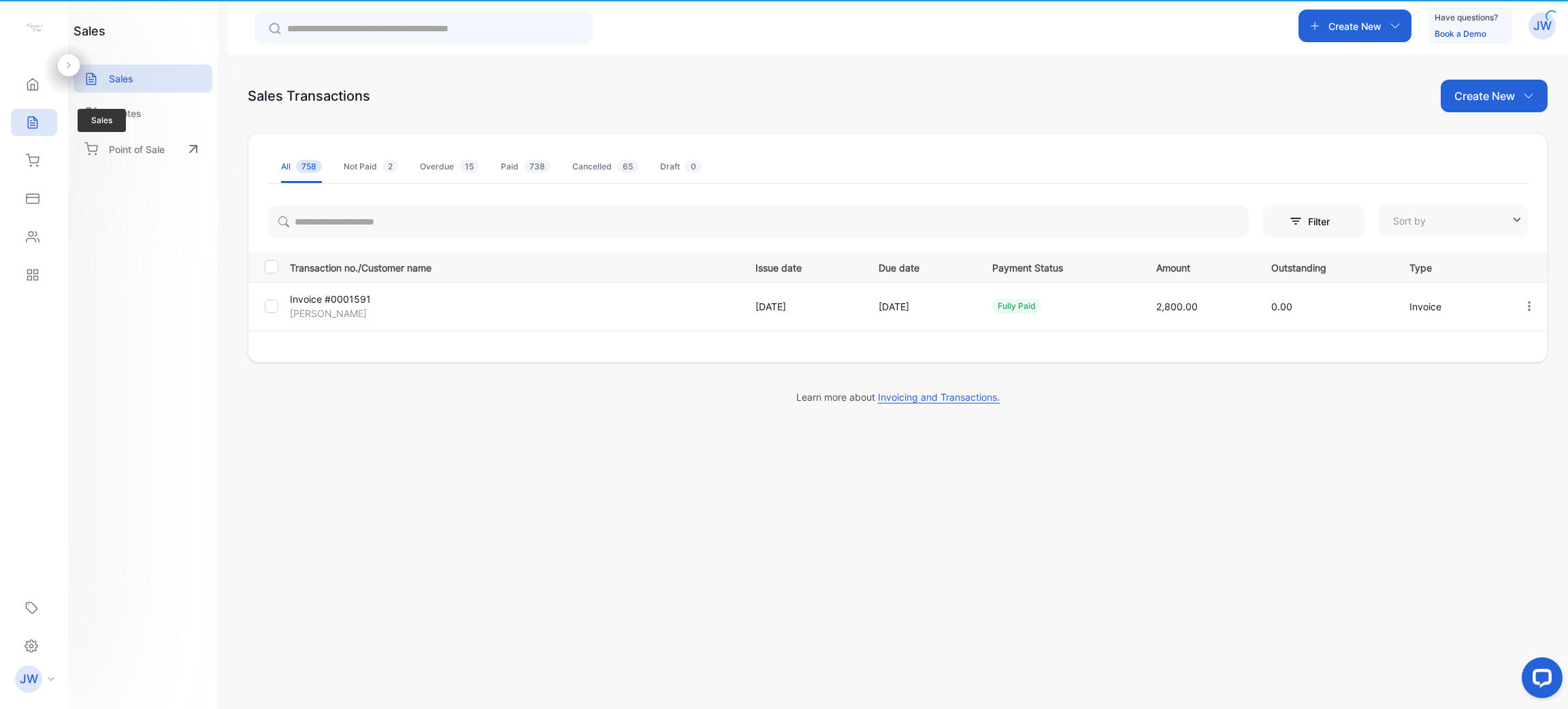
type input "**********"
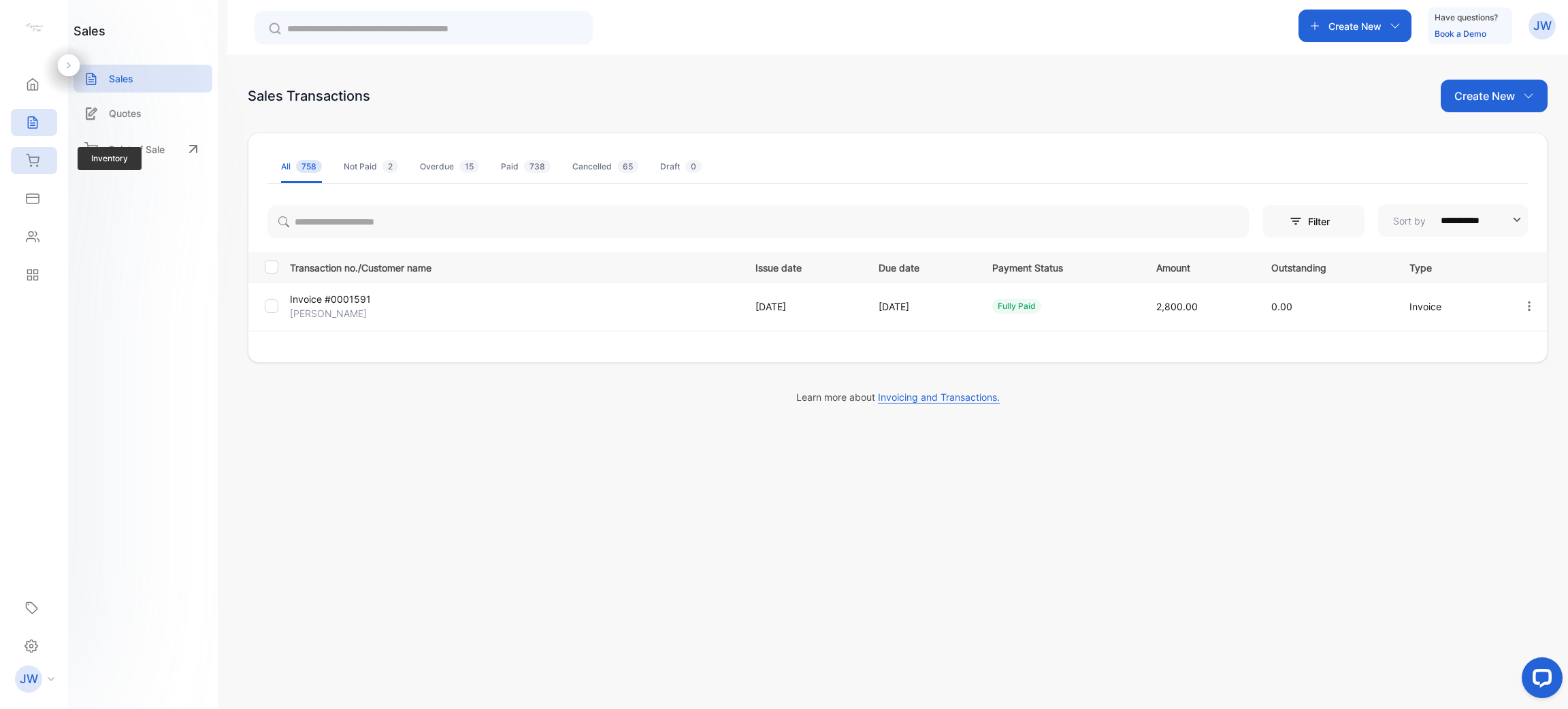
click at [39, 158] on div "Inventory" at bounding box center [34, 161] width 46 height 27
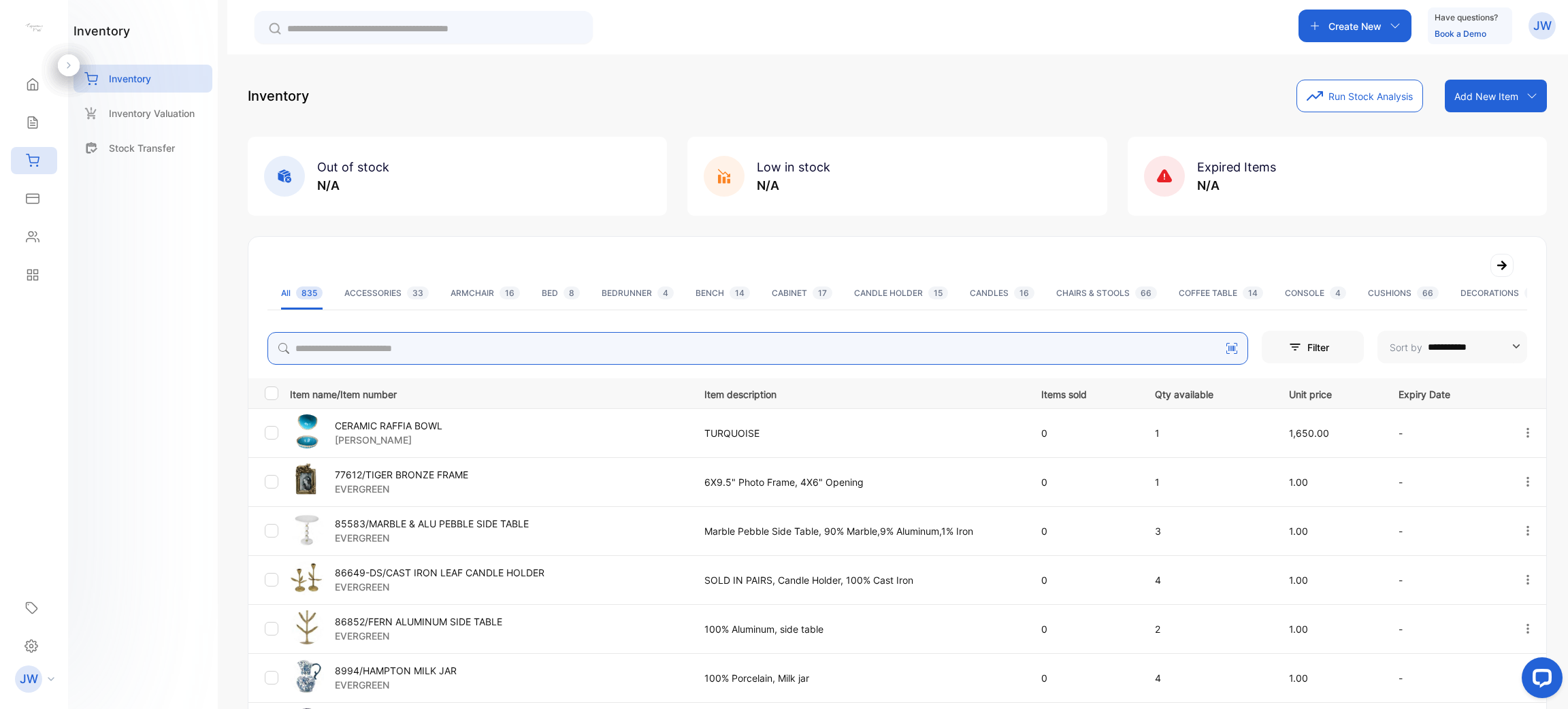
click at [473, 345] on input "search" at bounding box center [757, 349] width 980 height 32
type input "******"
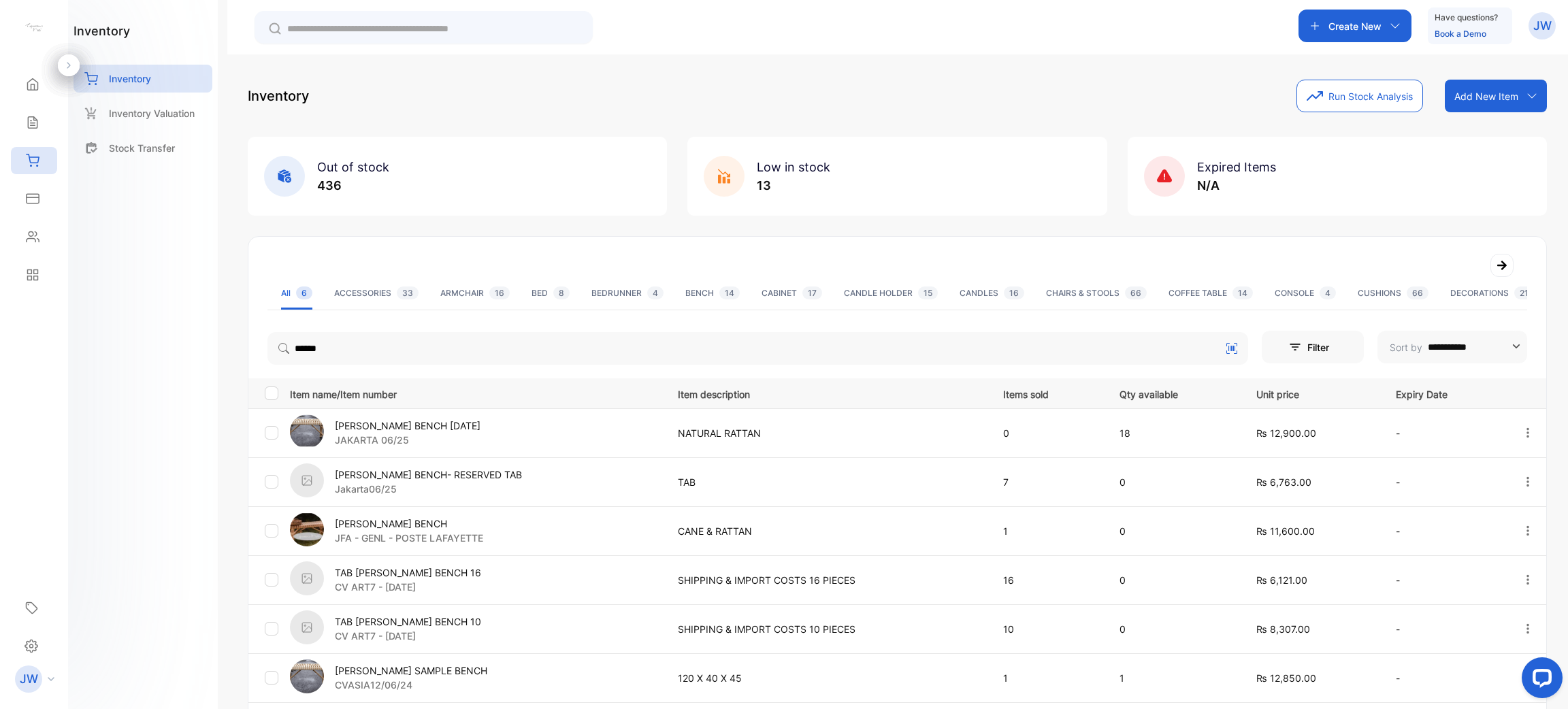
click at [468, 485] on p "Jakarta06/25" at bounding box center [428, 489] width 187 height 14
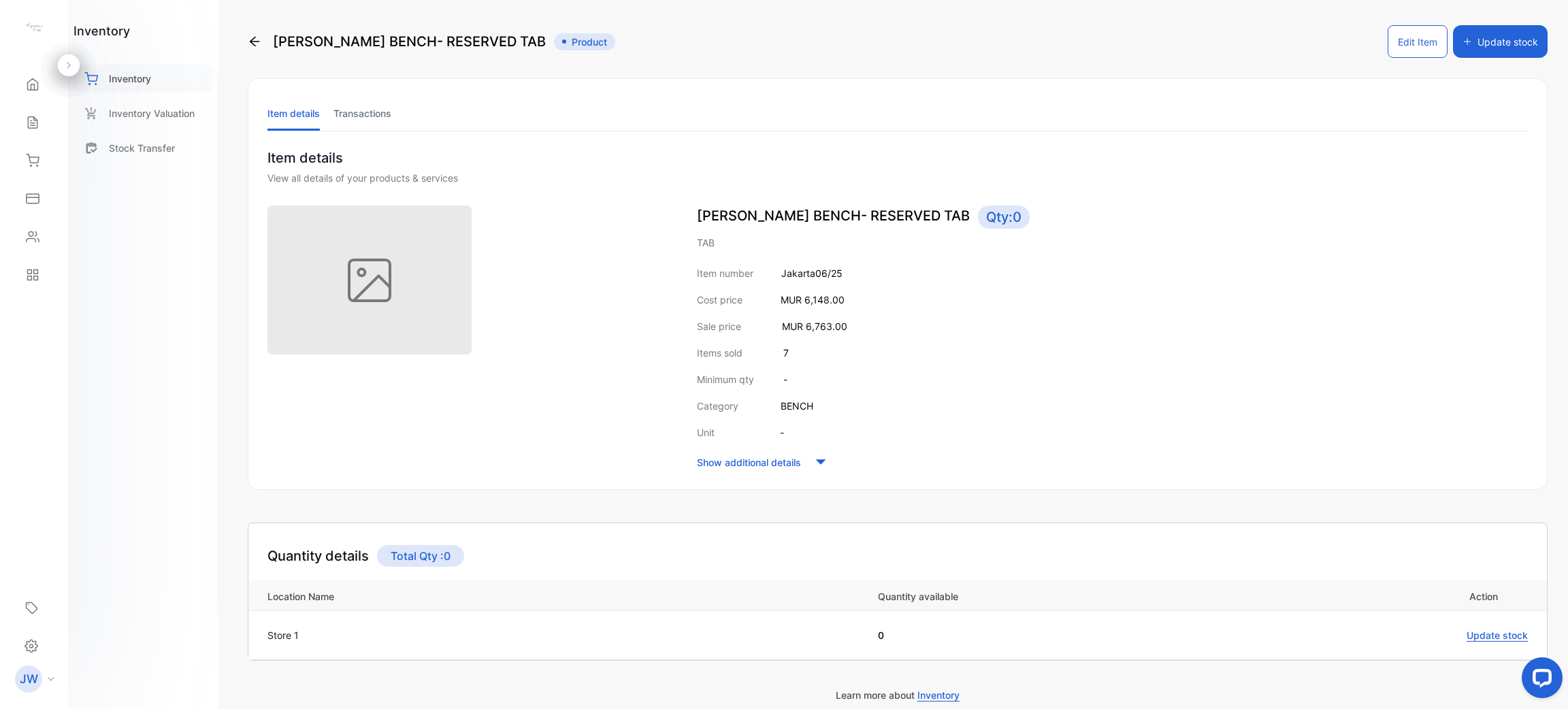
click at [181, 85] on div "Inventory" at bounding box center [142, 78] width 139 height 28
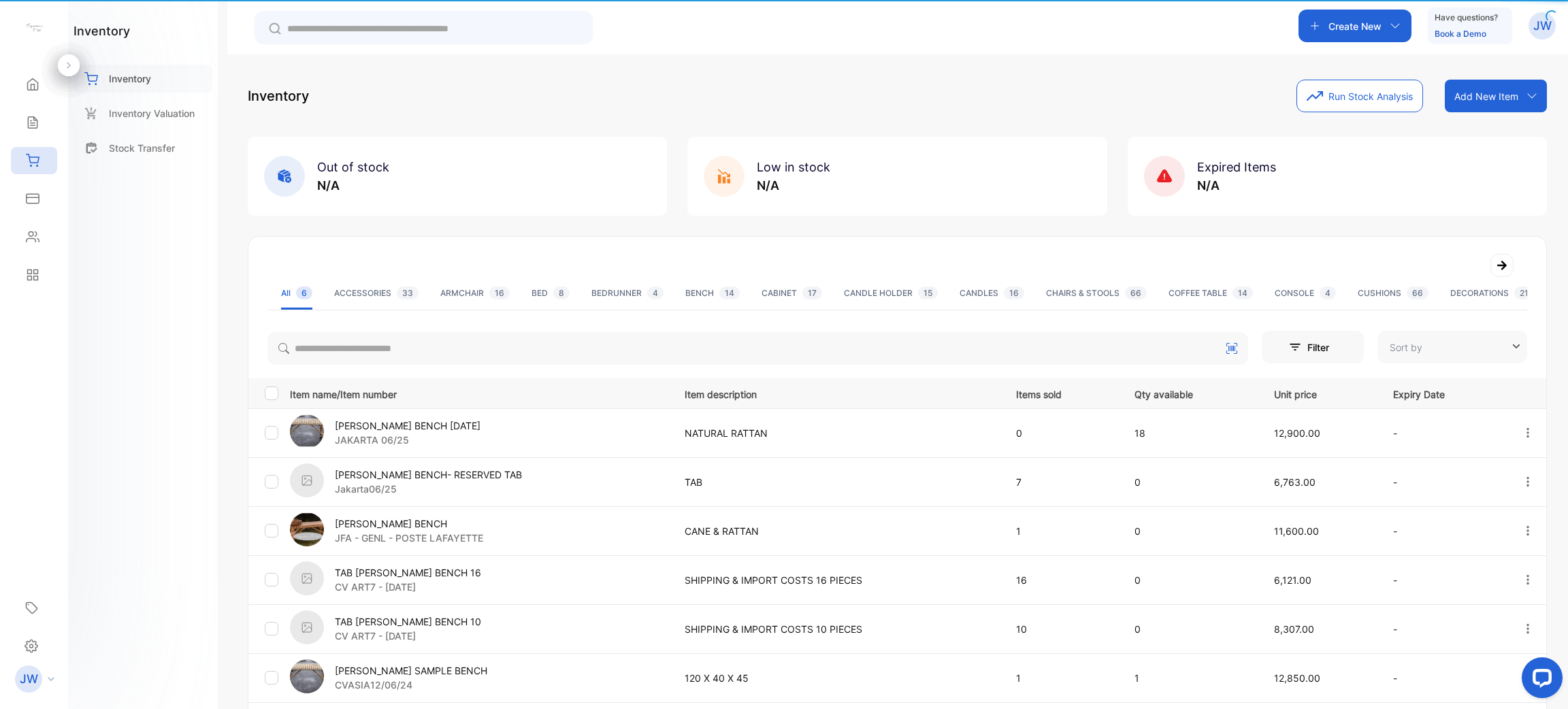
type input "**********"
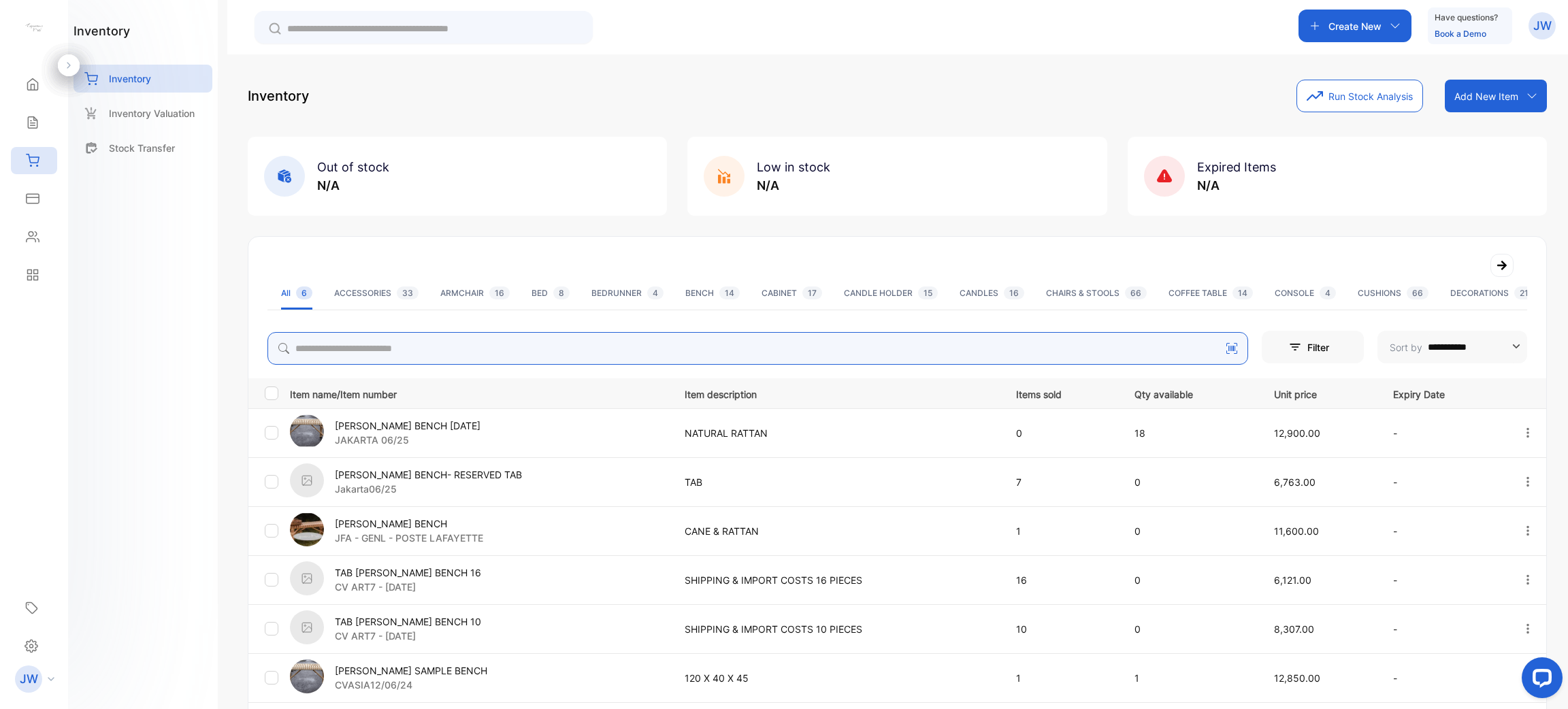
click at [536, 350] on input "search" at bounding box center [757, 349] width 980 height 32
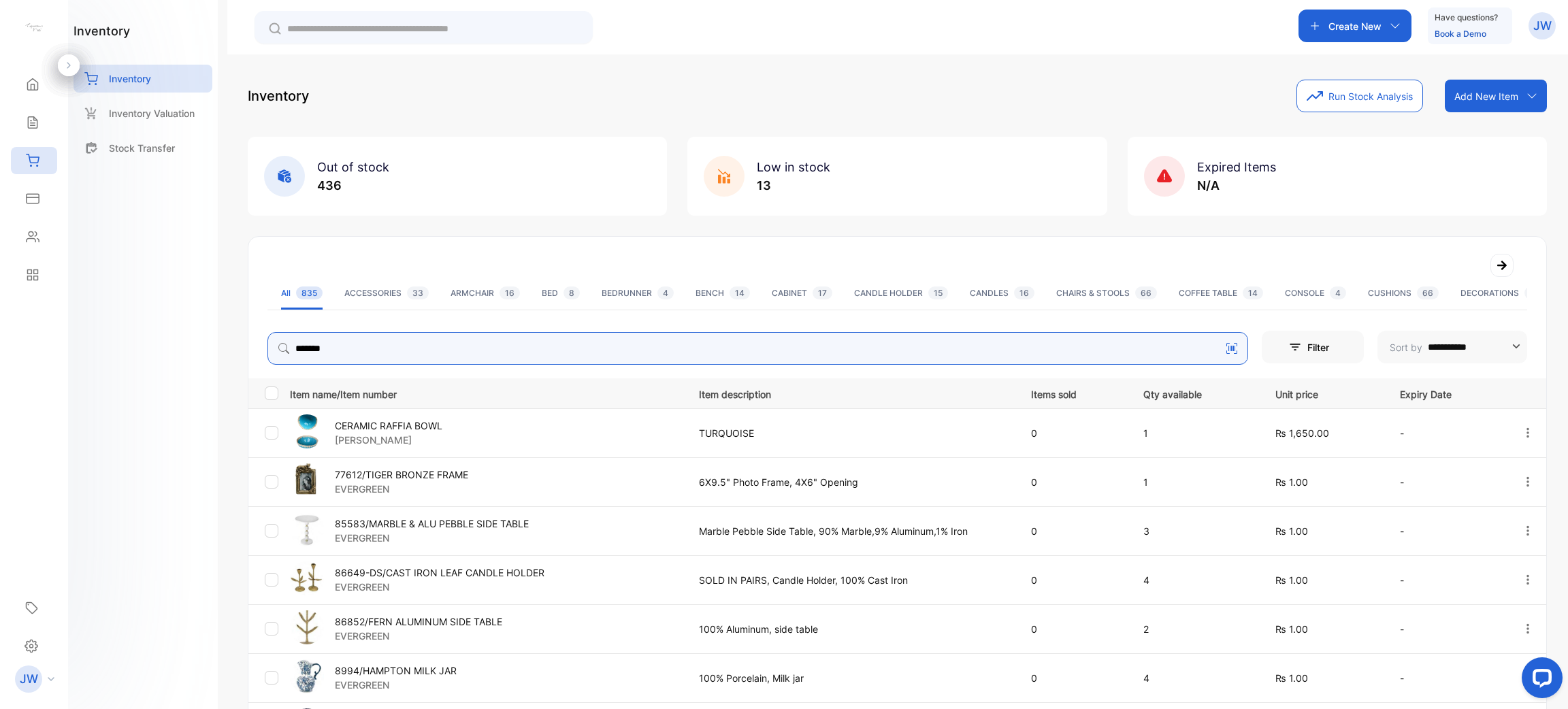
type input "*******"
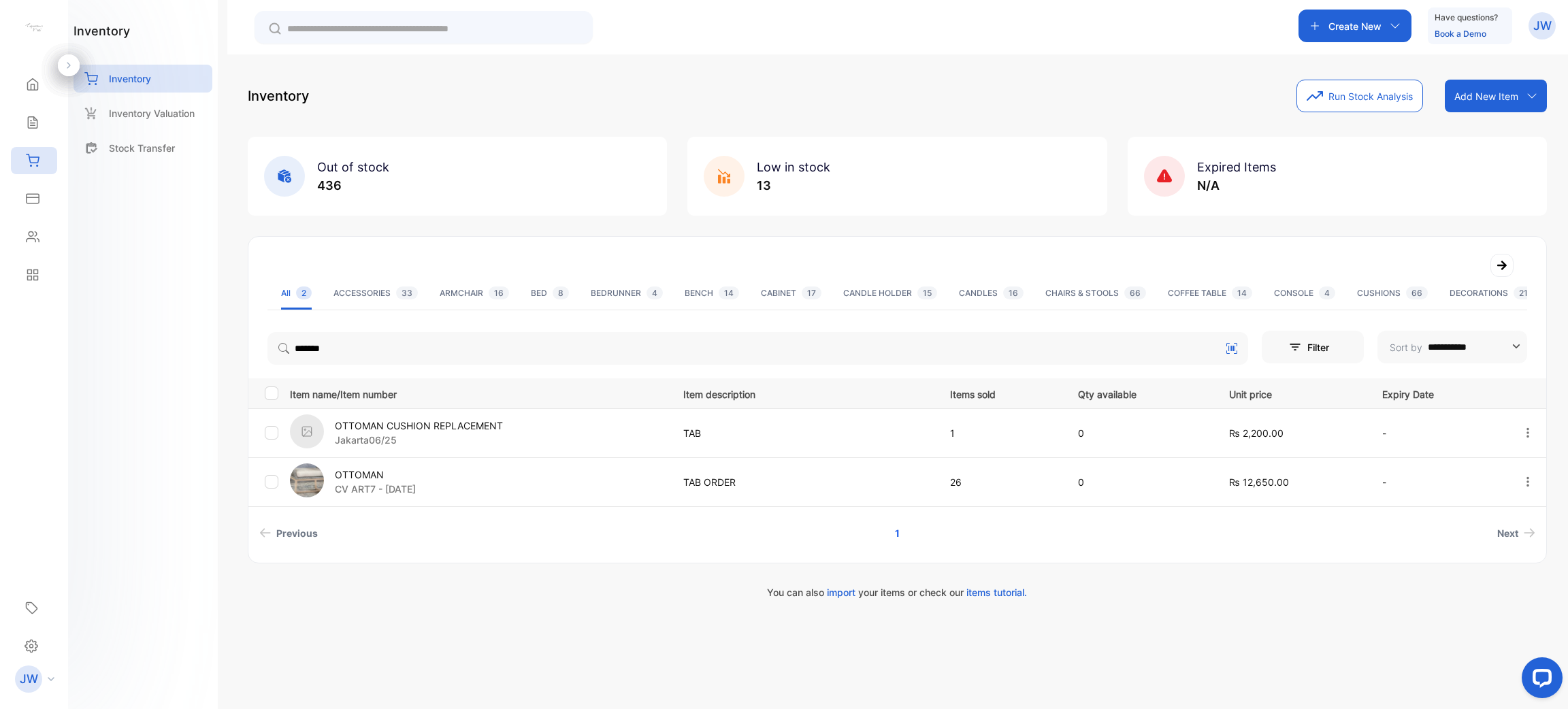
click at [426, 437] on p "Jakarta06/25" at bounding box center [418, 440] width 168 height 14
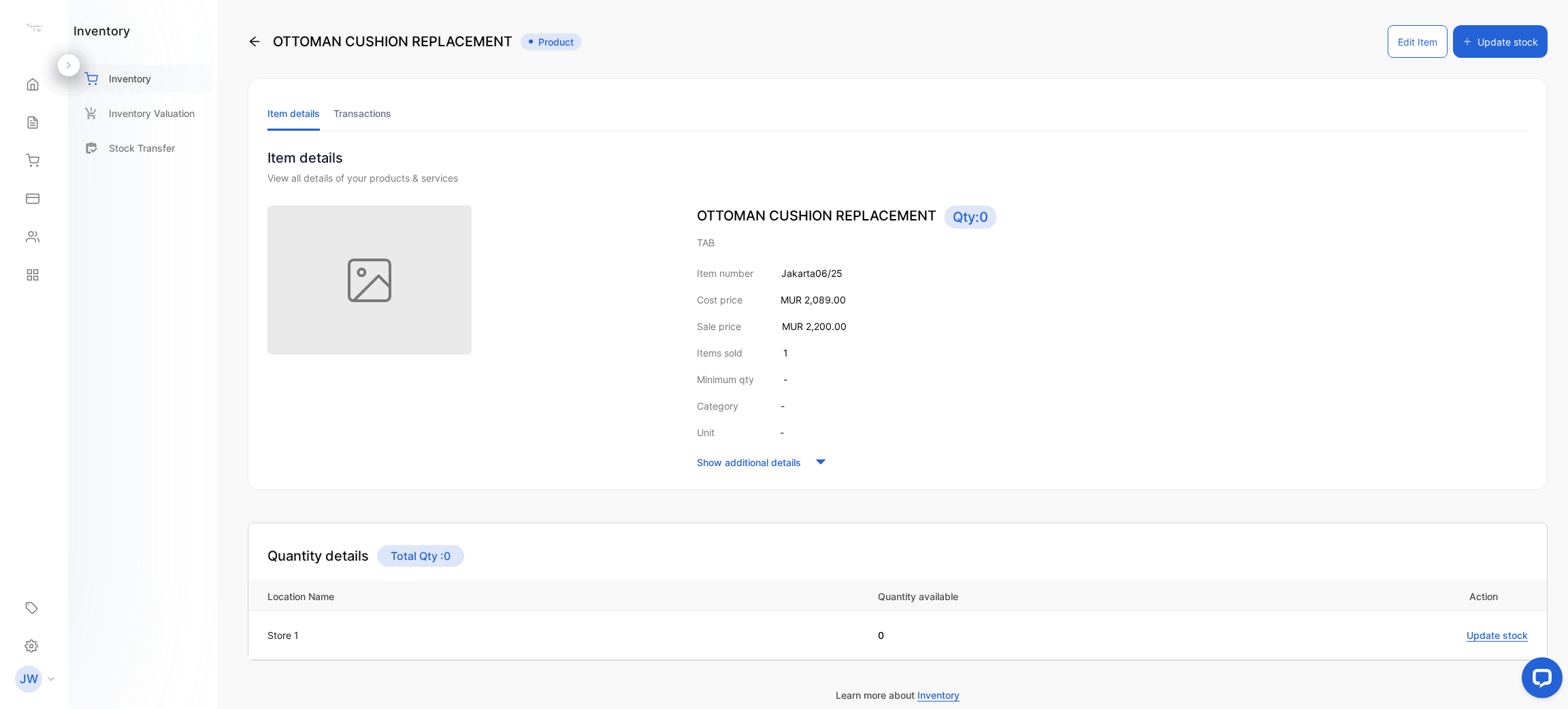
click at [123, 73] on p "Inventory" at bounding box center [130, 78] width 43 height 14
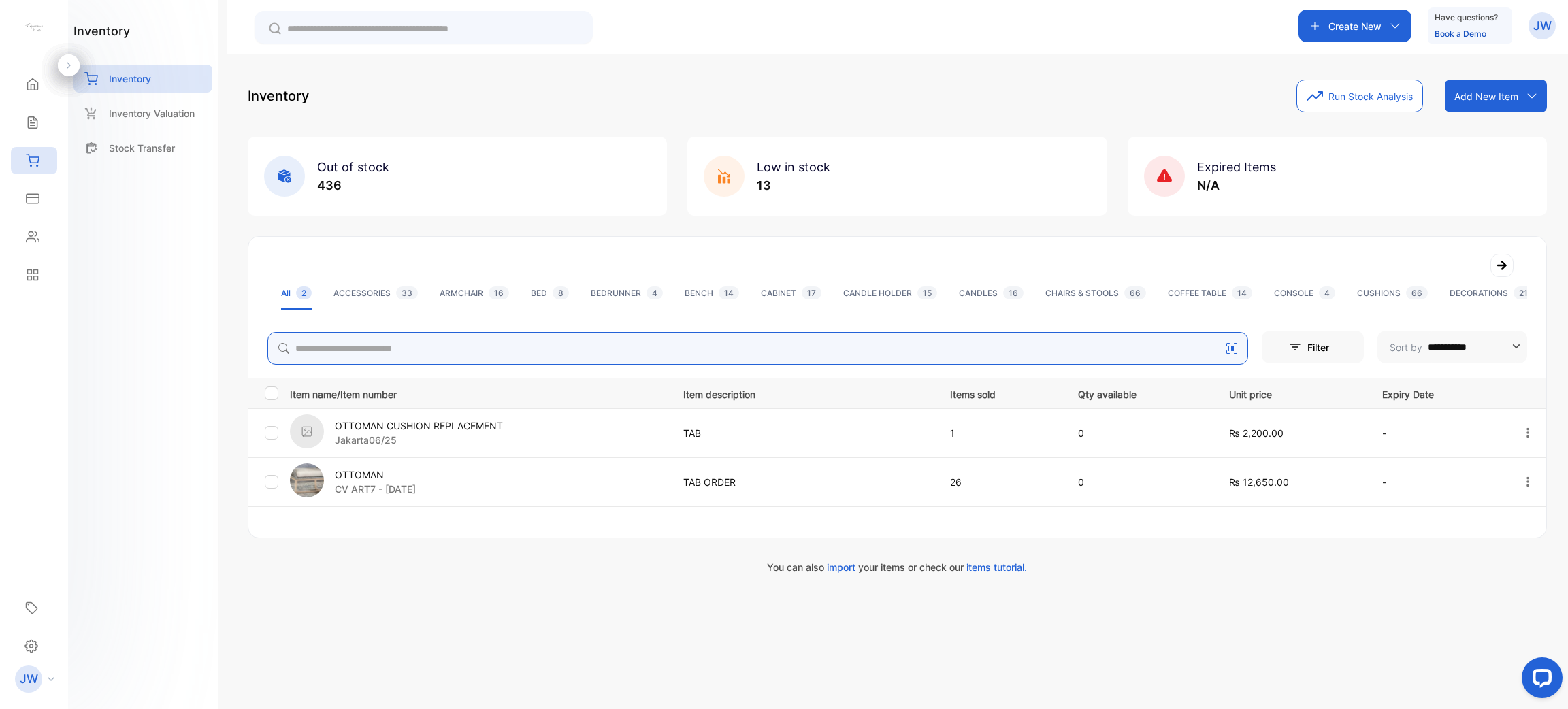
drag, startPoint x: 545, startPoint y: 337, endPoint x: 520, endPoint y: 340, distance: 25.2
click at [520, 340] on input "search" at bounding box center [757, 349] width 980 height 32
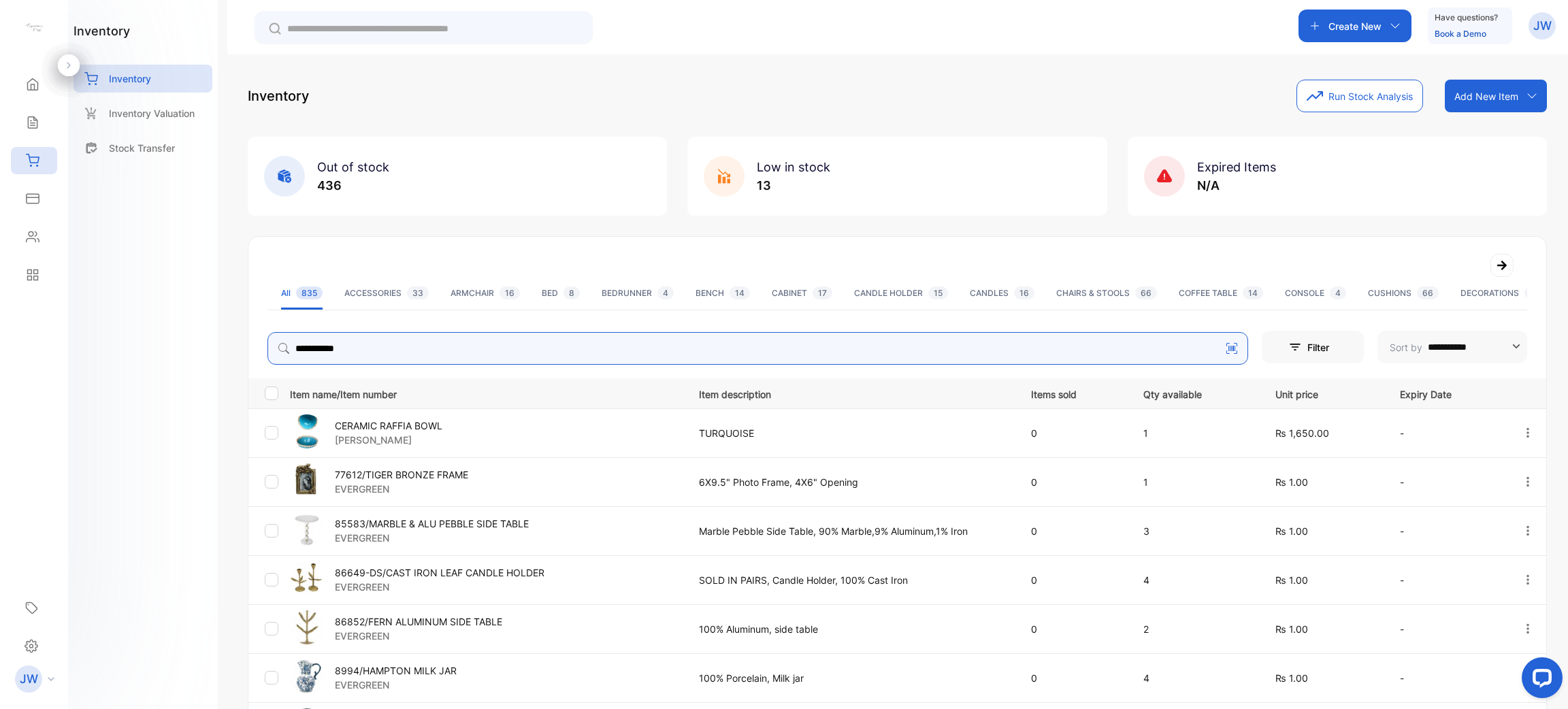
type input "**********"
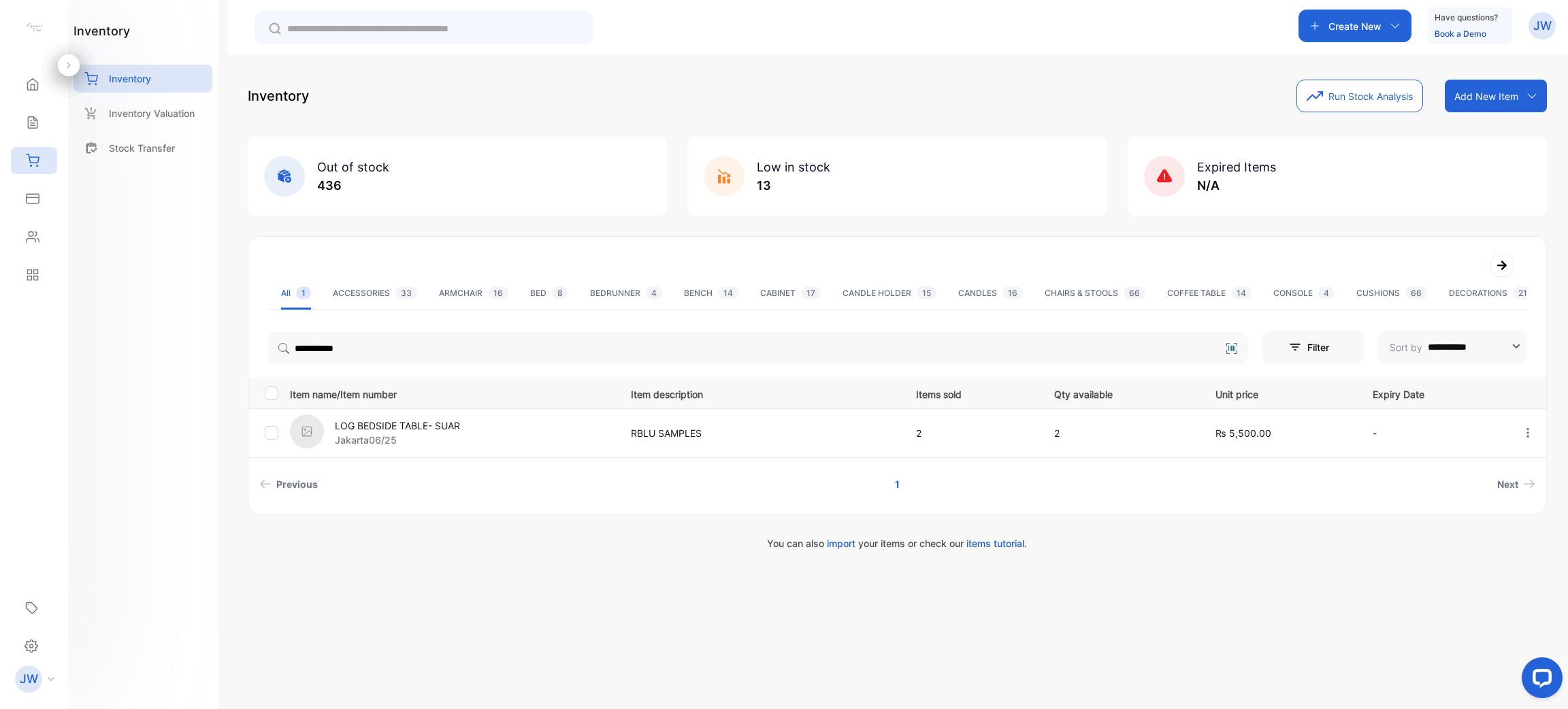
click at [413, 423] on p "LOG BEDSIDE TABLE- SUAR" at bounding box center [397, 425] width 125 height 14
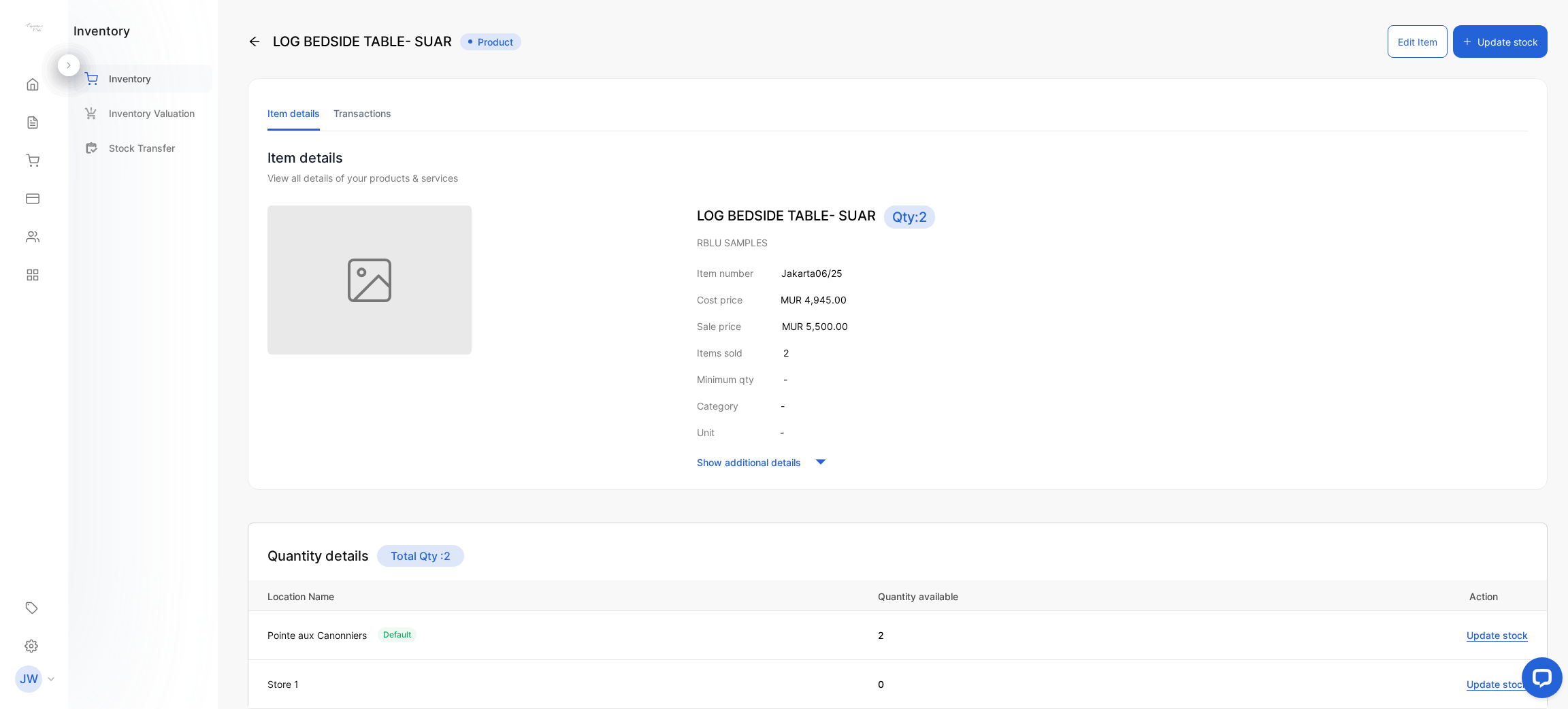
click at [121, 67] on div "Inventory" at bounding box center [142, 78] width 139 height 28
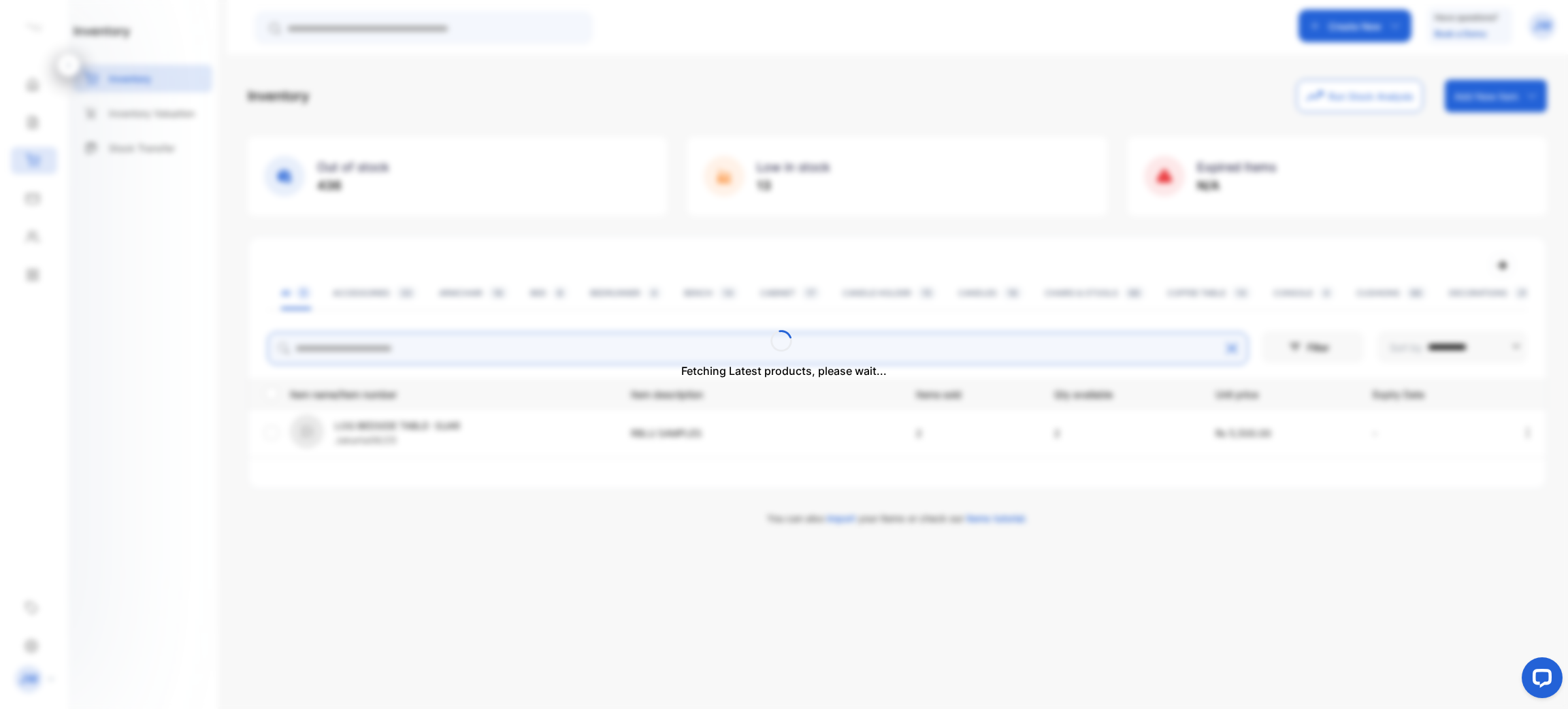
click at [438, 361] on div "**********" at bounding box center [897, 302] width 1299 height 446
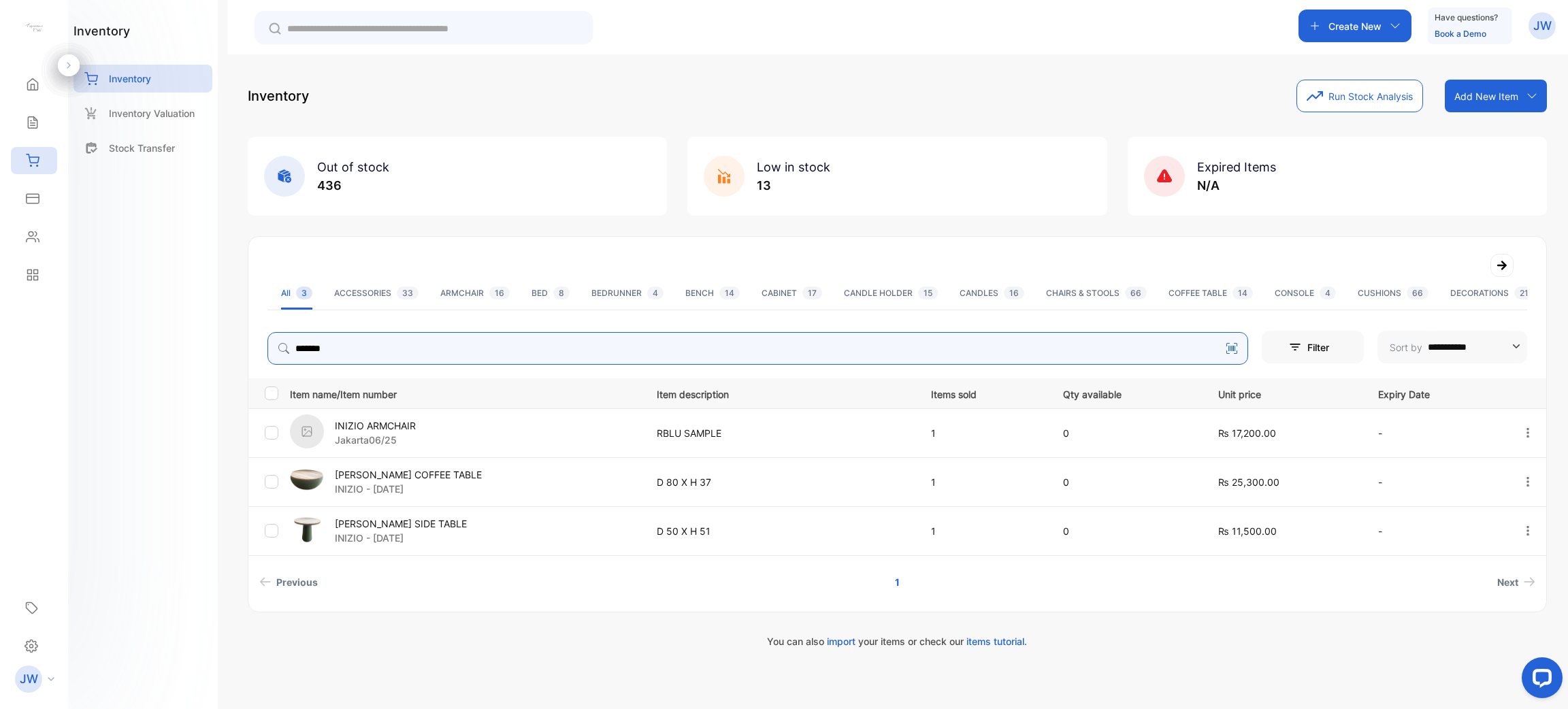
type input "******"
click at [365, 428] on p "INIZIO ARMCHAIR" at bounding box center [375, 425] width 81 height 14
click at [411, 350] on input "******" at bounding box center [757, 349] width 980 height 32
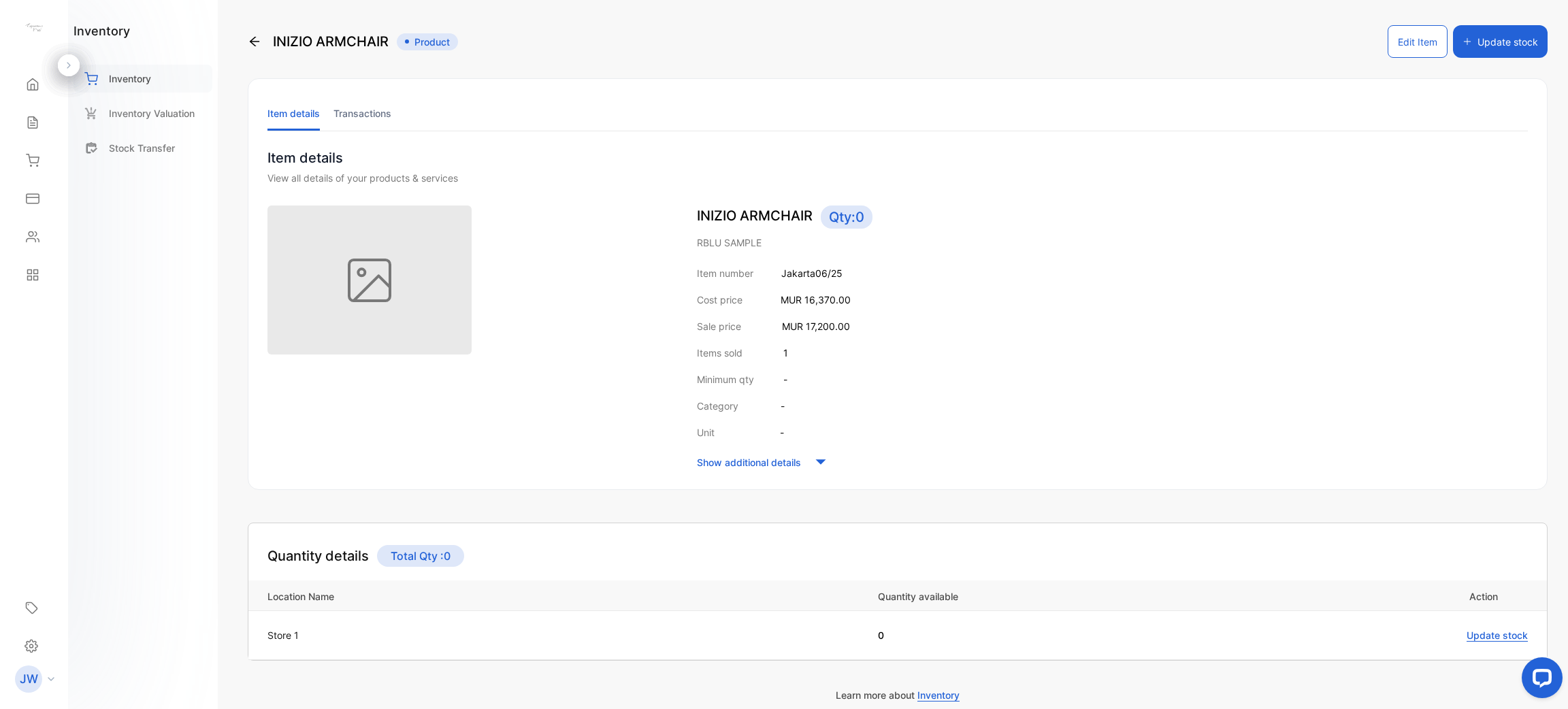
click at [175, 72] on div "Inventory" at bounding box center [142, 78] width 139 height 28
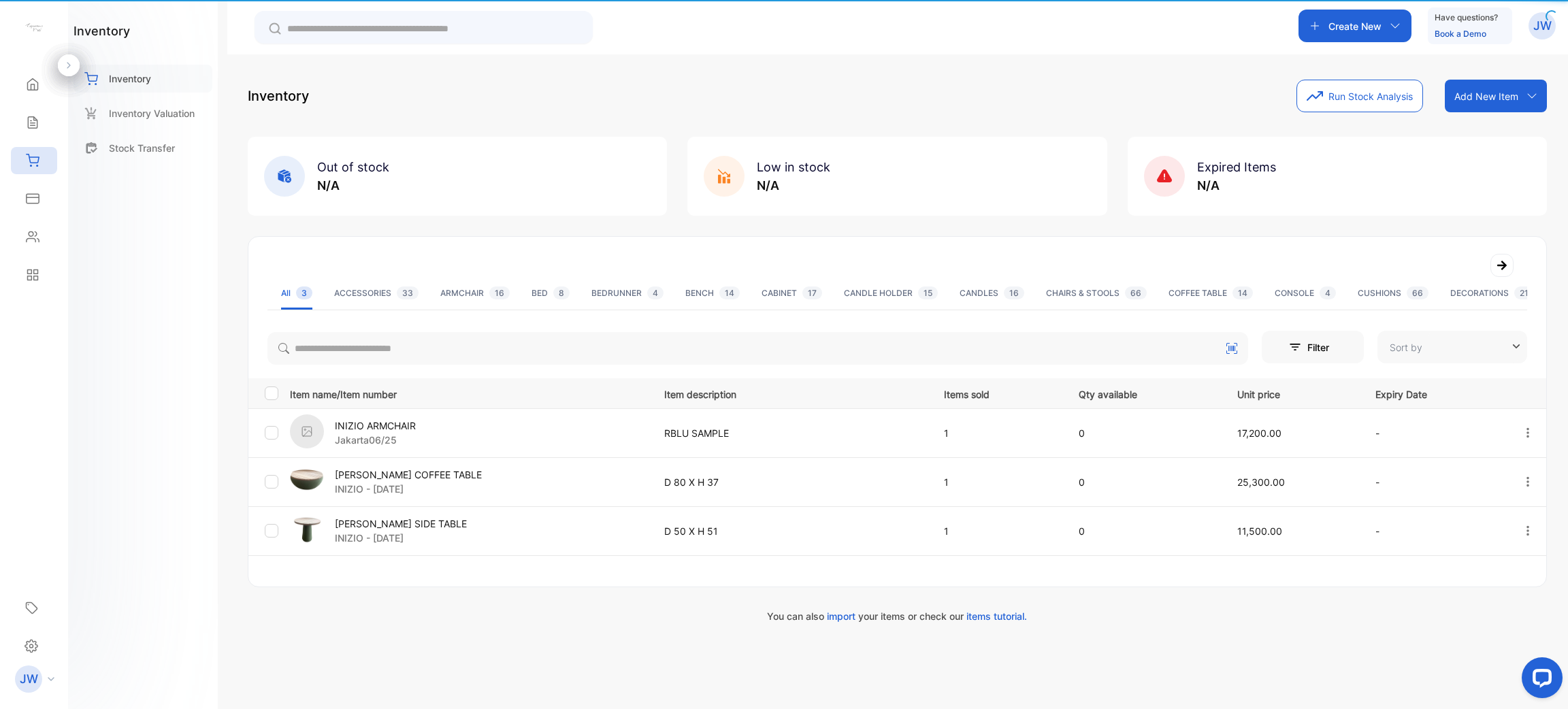
type input "**********"
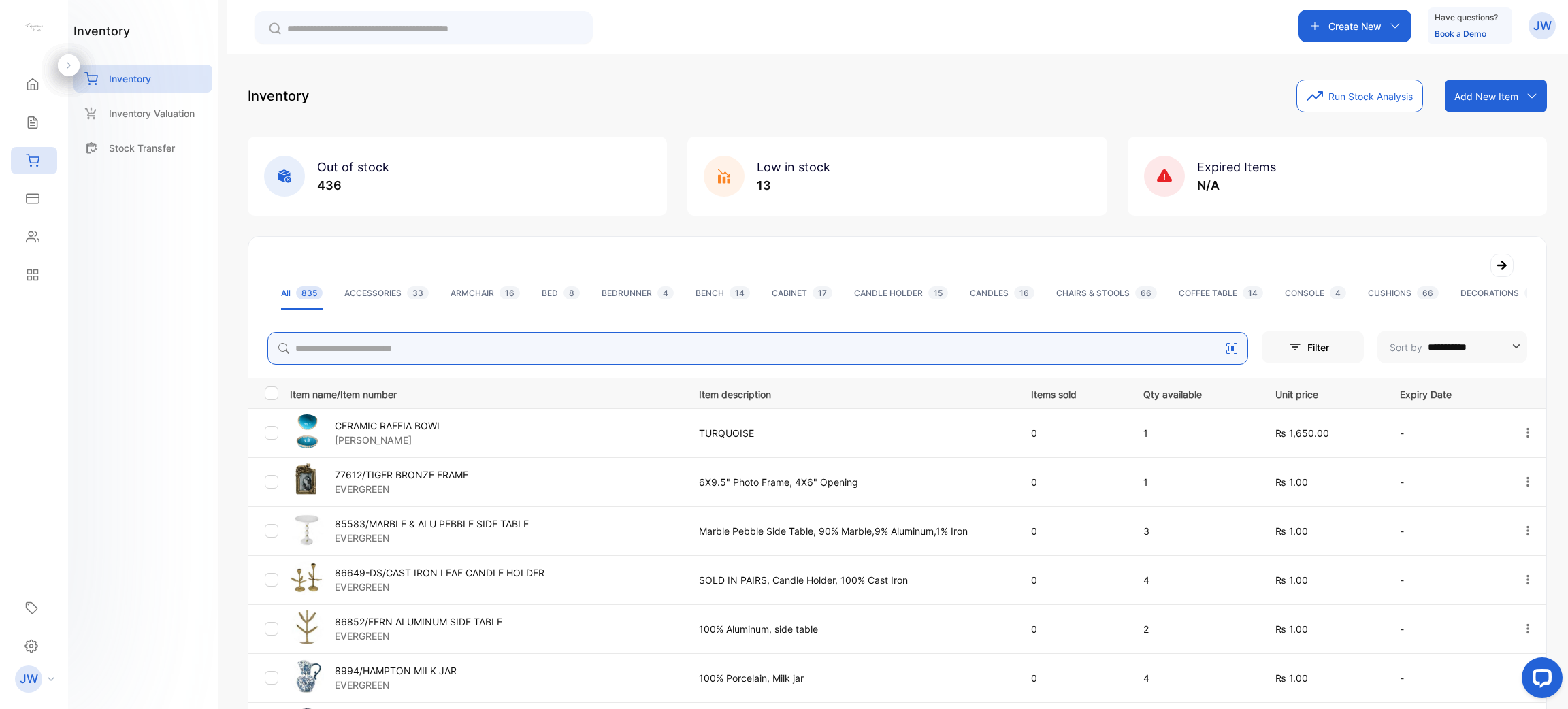
click at [492, 351] on input "search" at bounding box center [757, 349] width 980 height 32
type input "*****"
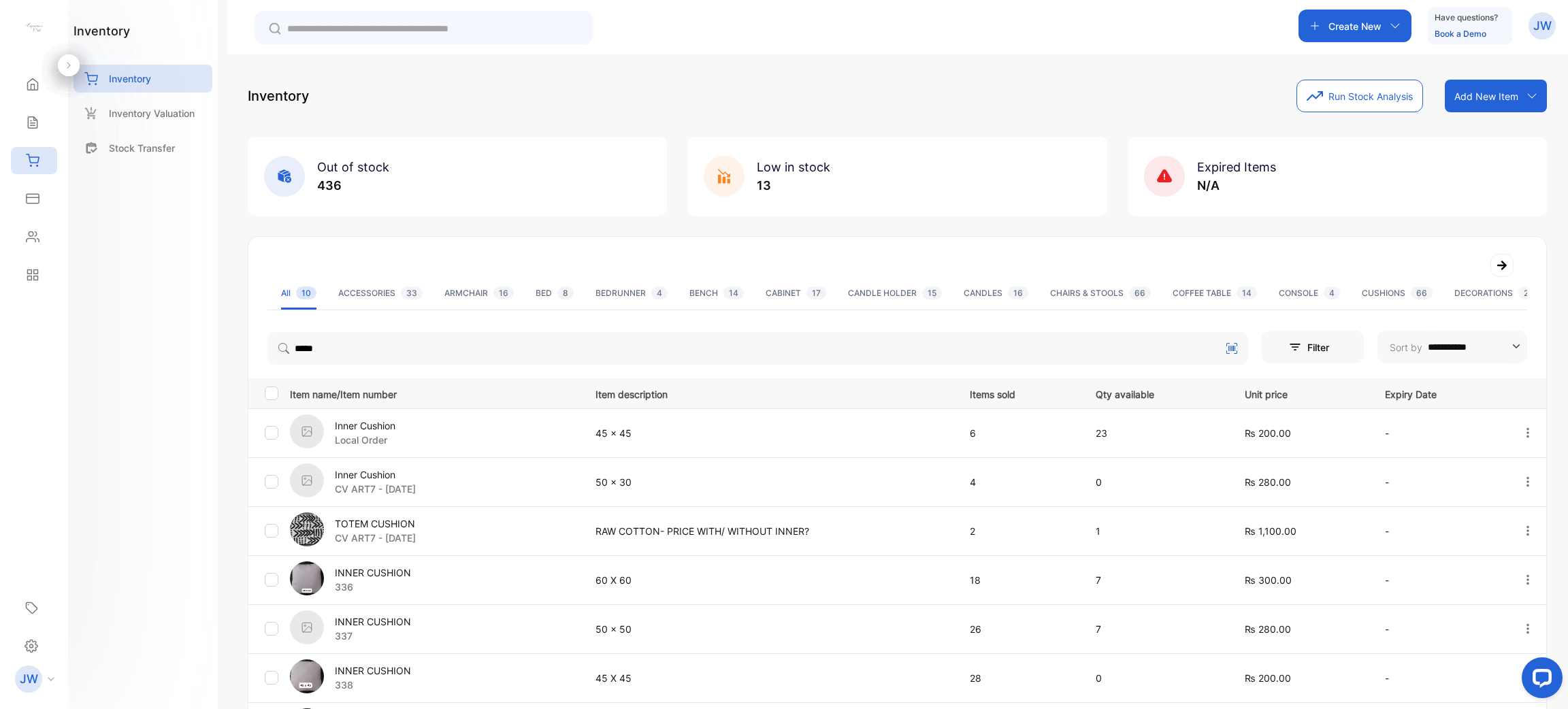
click at [389, 427] on p "Inner Cushion" at bounding box center [365, 425] width 60 height 14
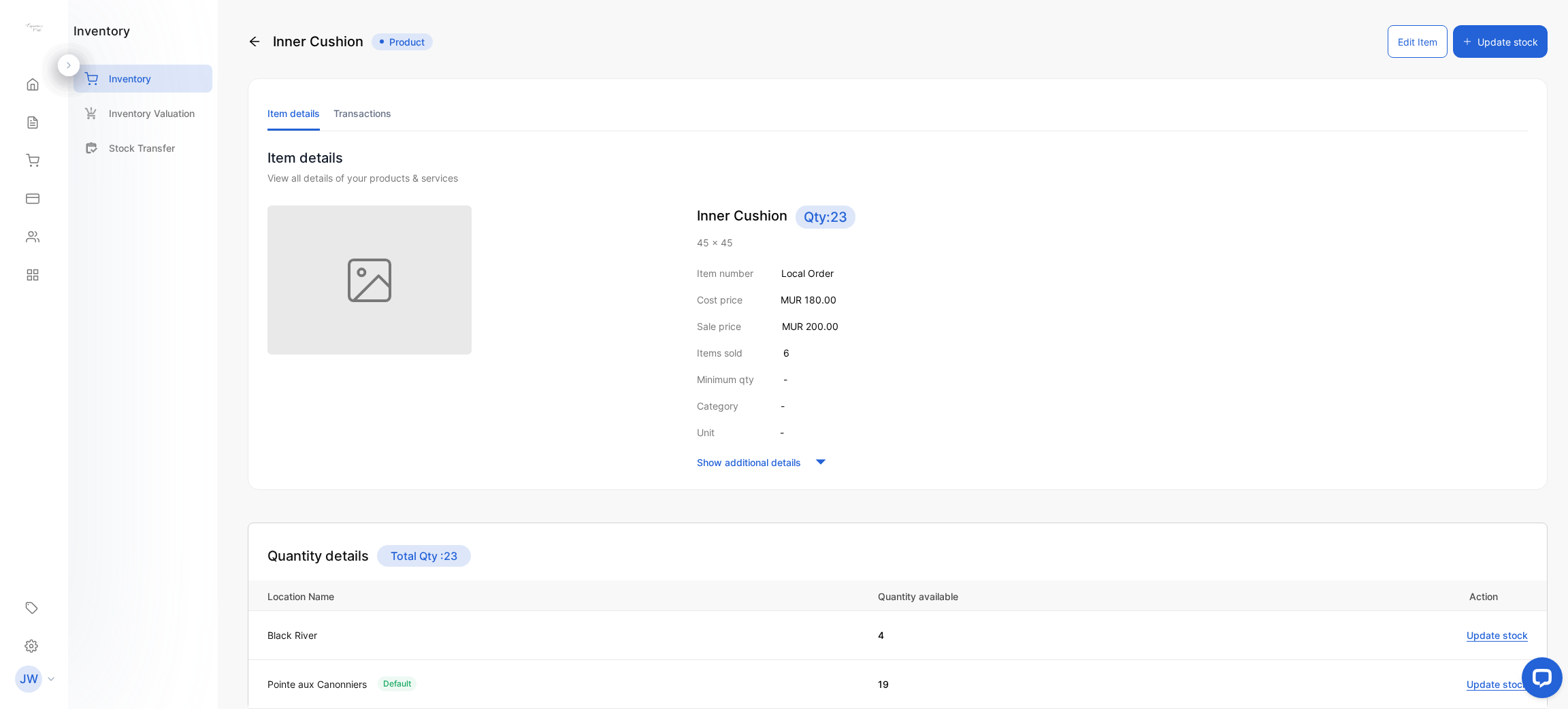
click at [379, 118] on li "Transactions" at bounding box center [362, 113] width 58 height 35
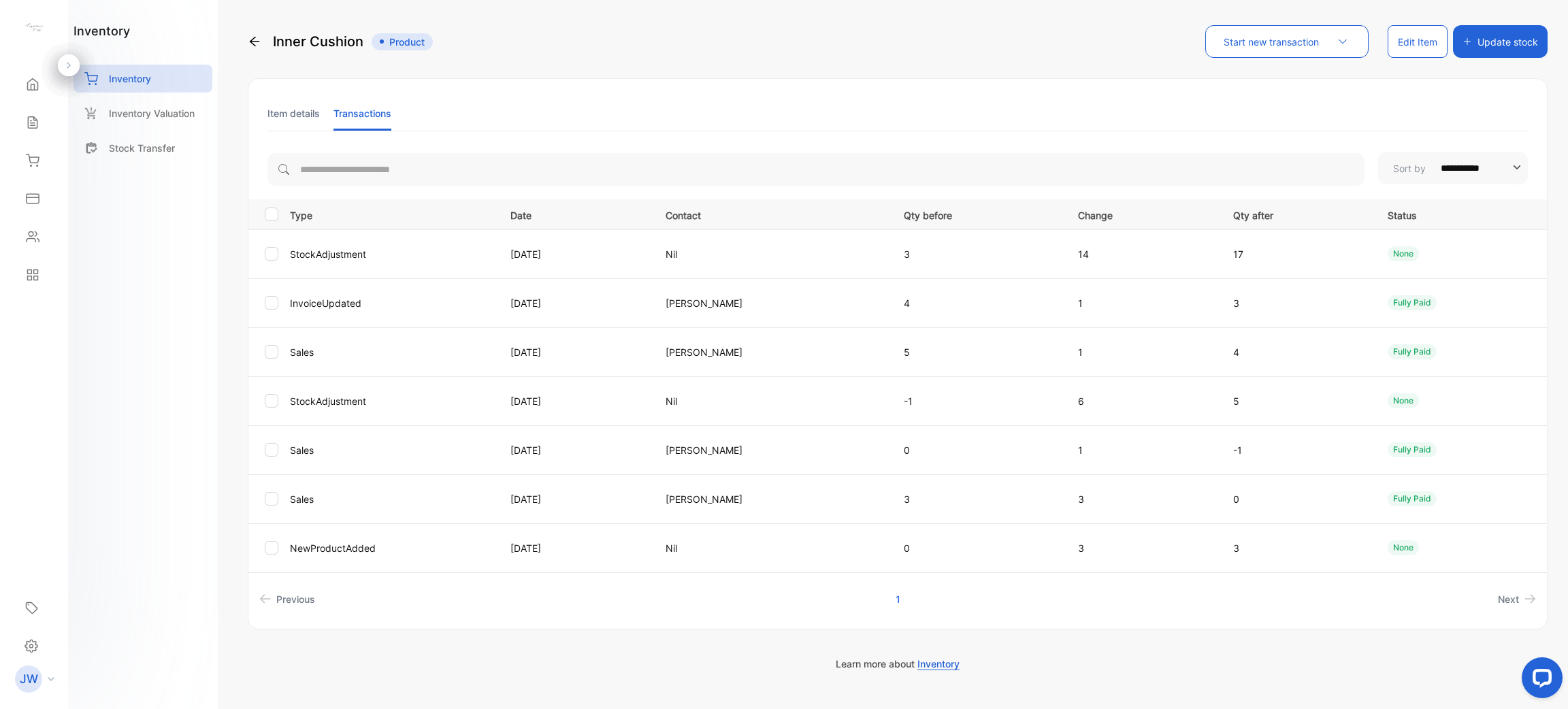
click at [292, 116] on li "Item details" at bounding box center [294, 113] width 53 height 35
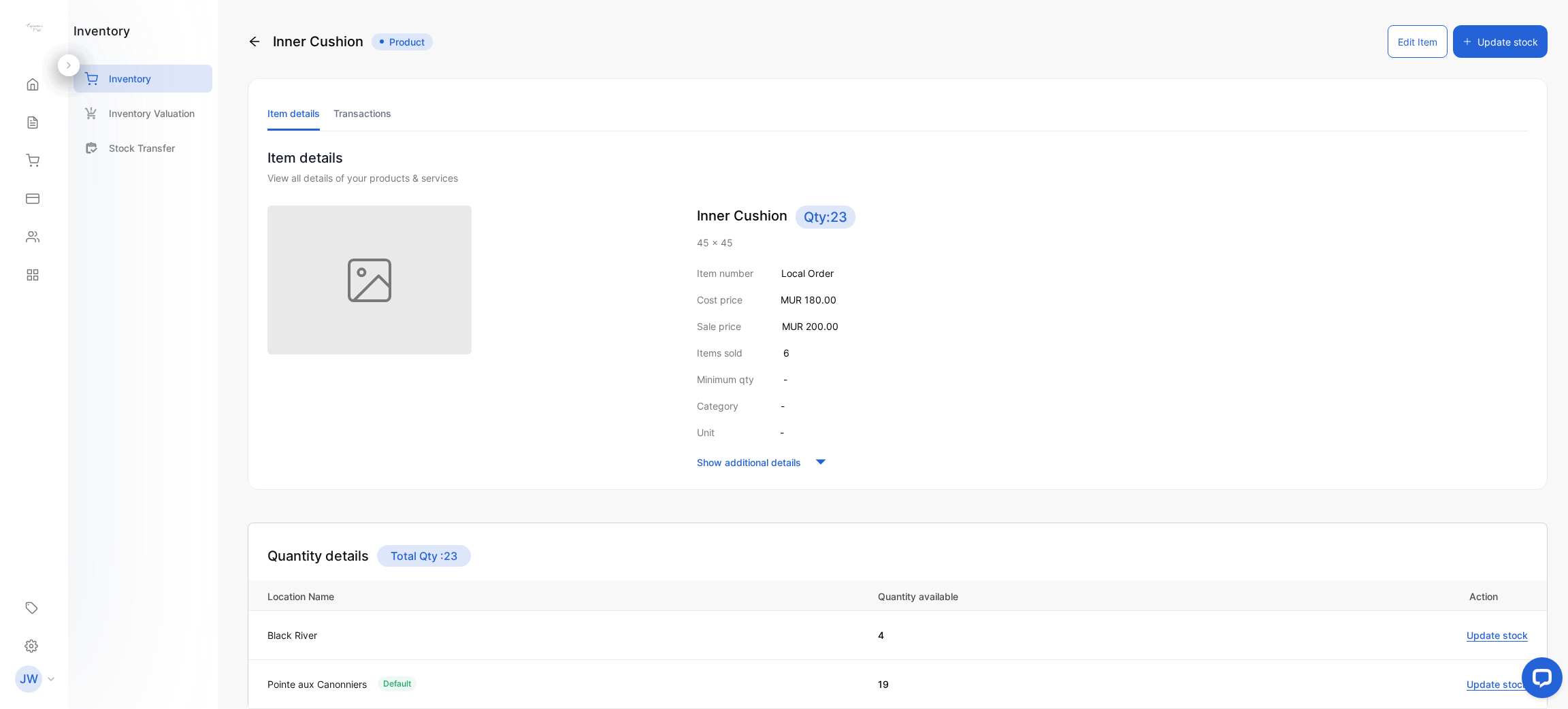
click at [265, 43] on div "Inner Cushion Product" at bounding box center [340, 42] width 185 height 32
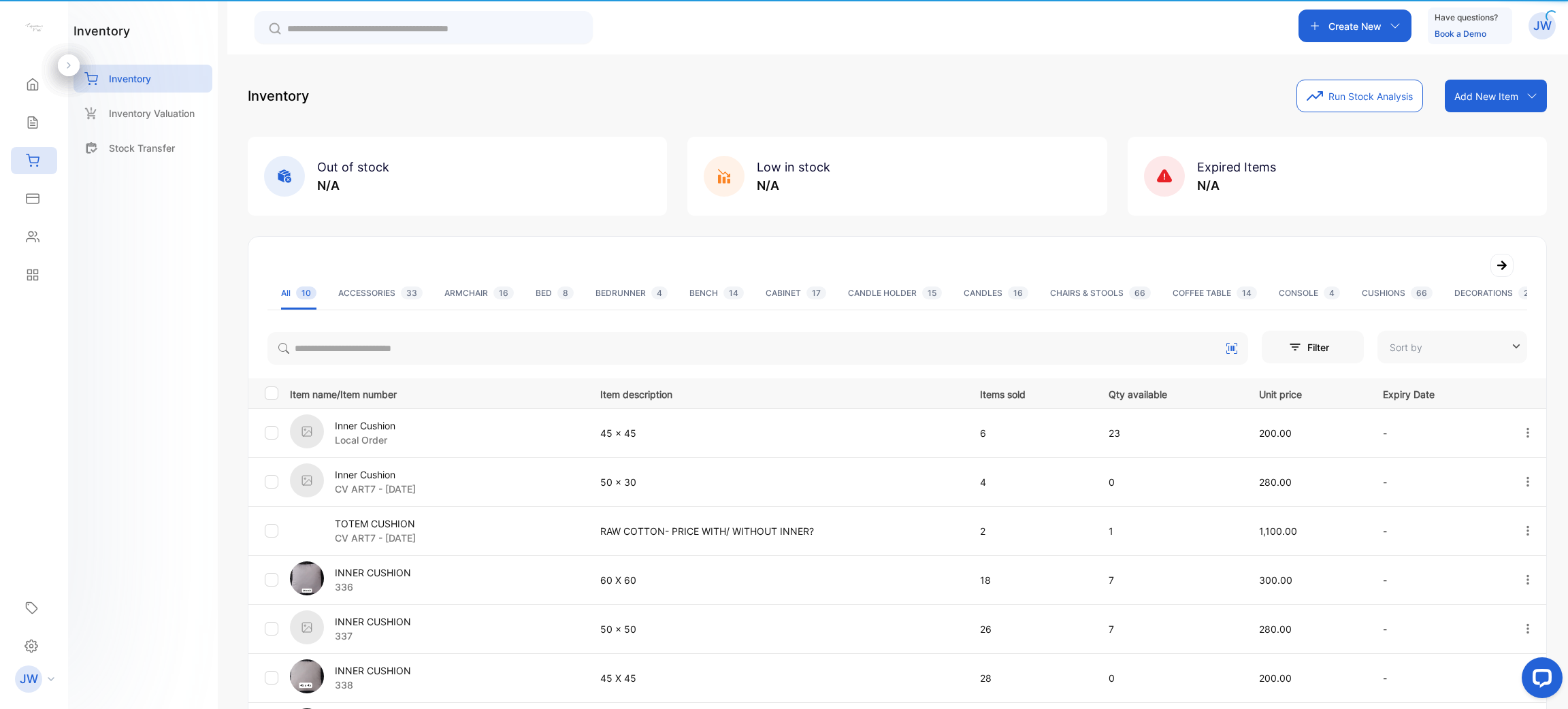
type input "**********"
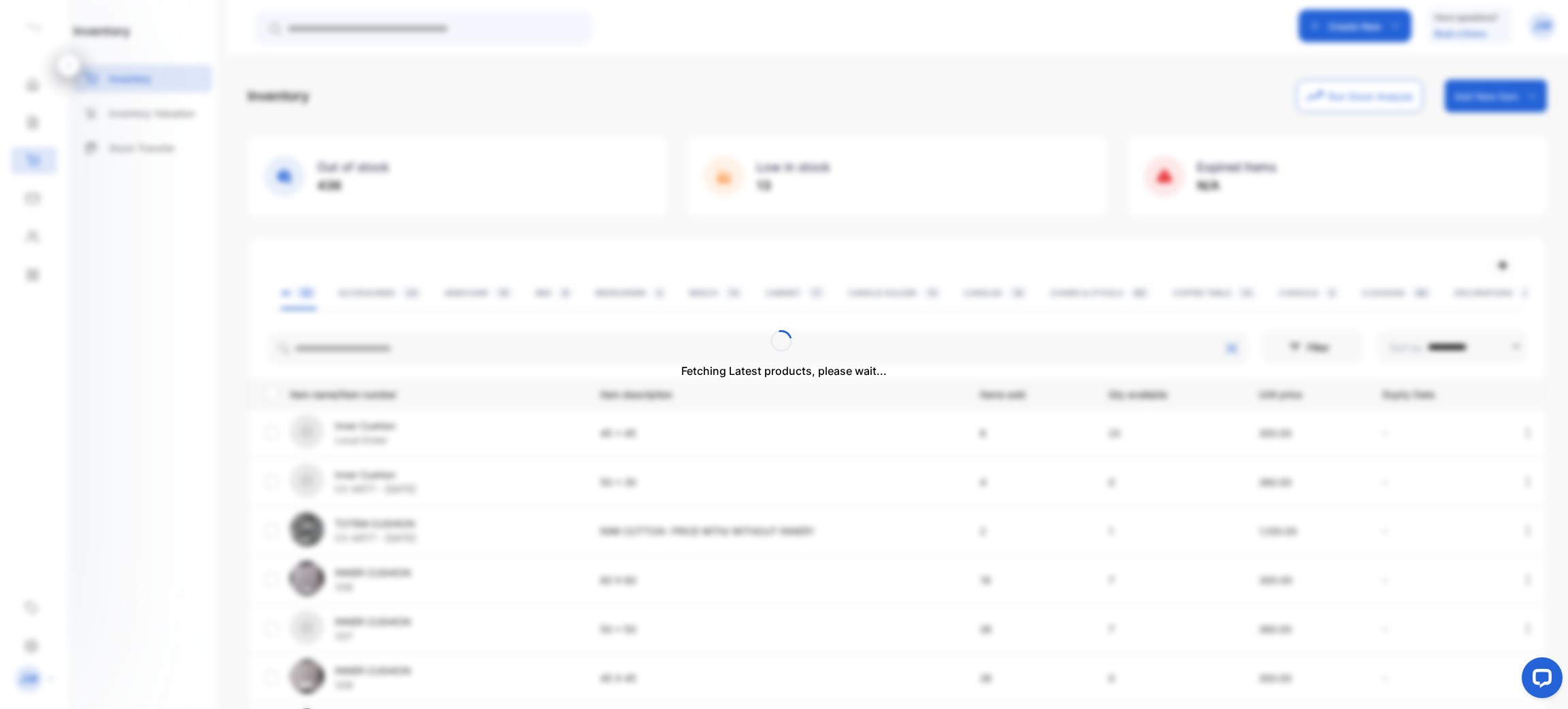
click at [530, 351] on div "Fetching Latest products, please wait..." at bounding box center [784, 354] width 1568 height 709
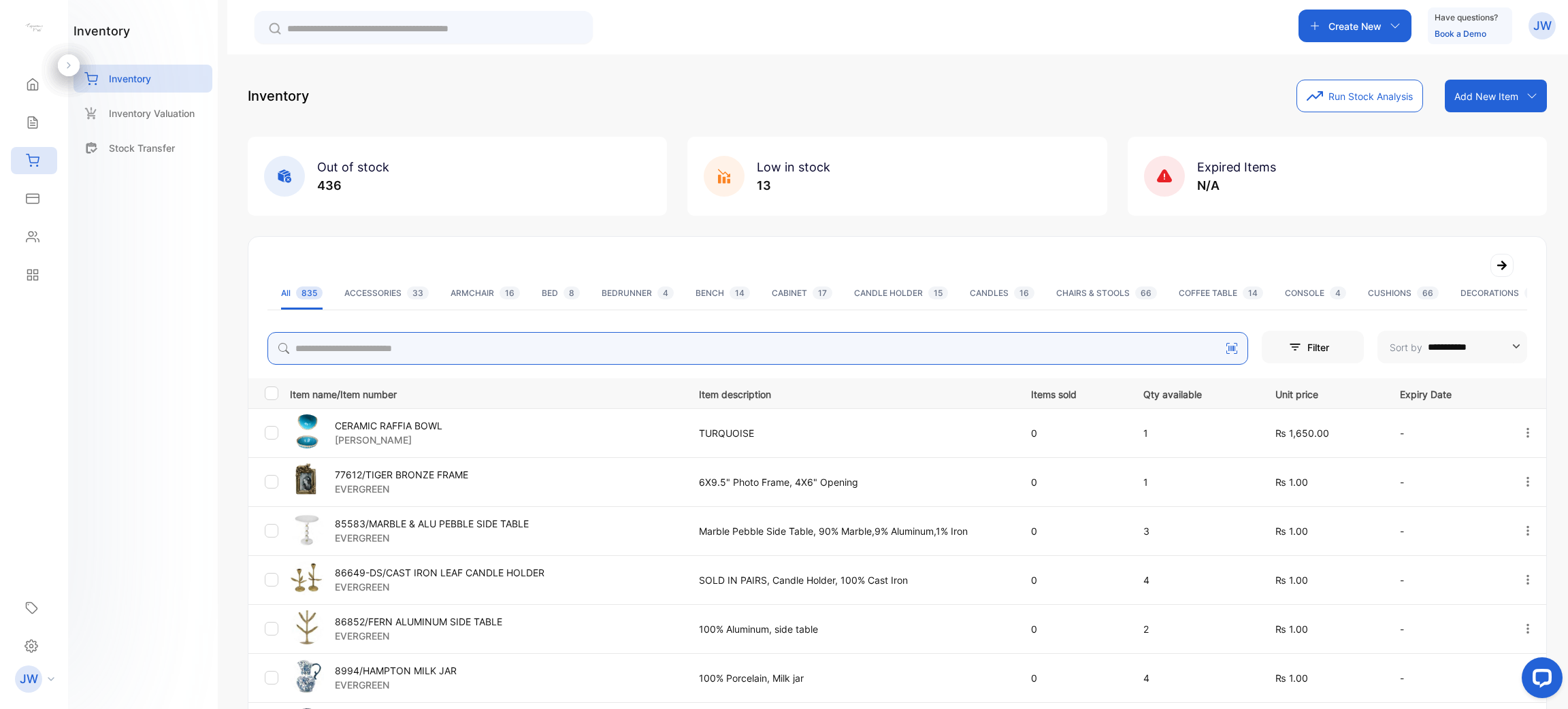
click at [644, 347] on input "search" at bounding box center [757, 349] width 980 height 32
type input "*****"
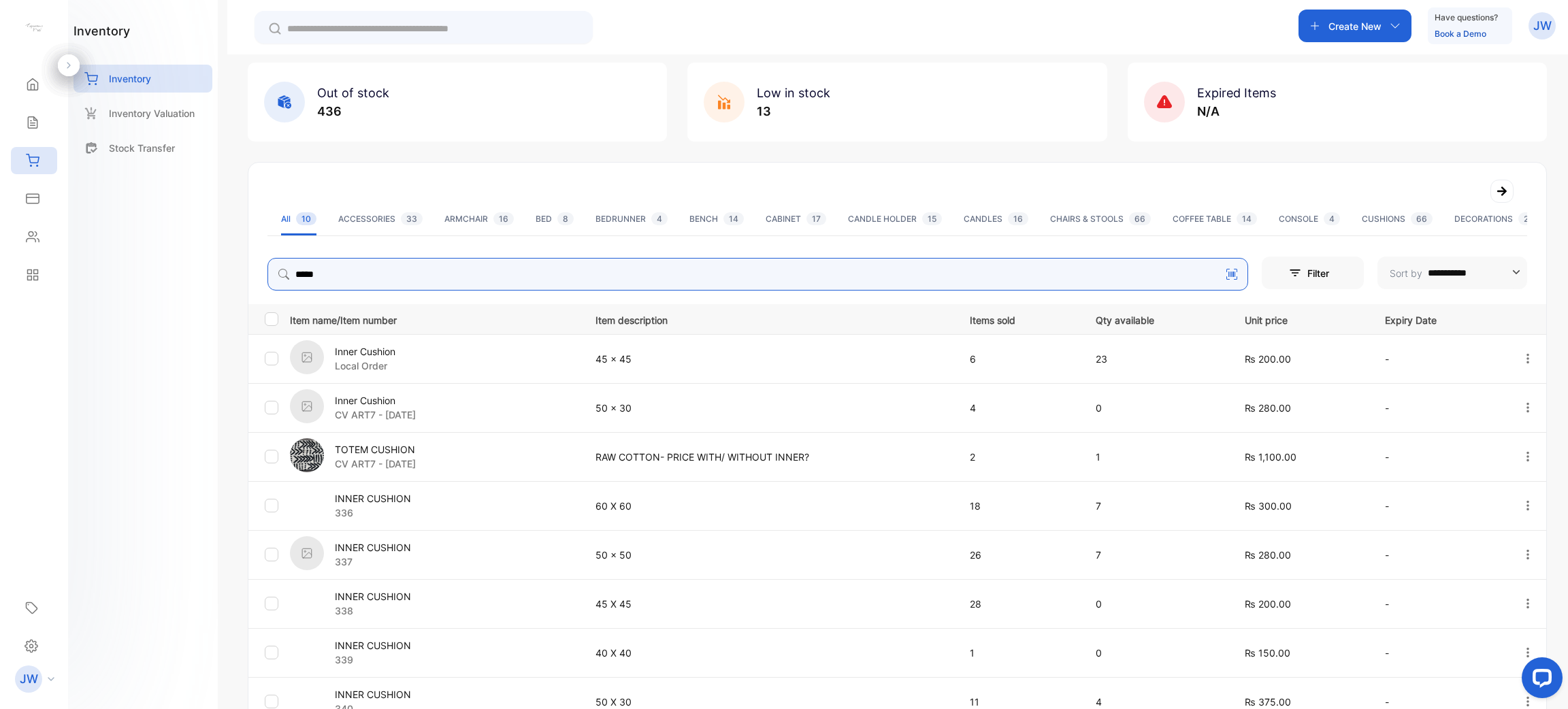
scroll to position [117, 0]
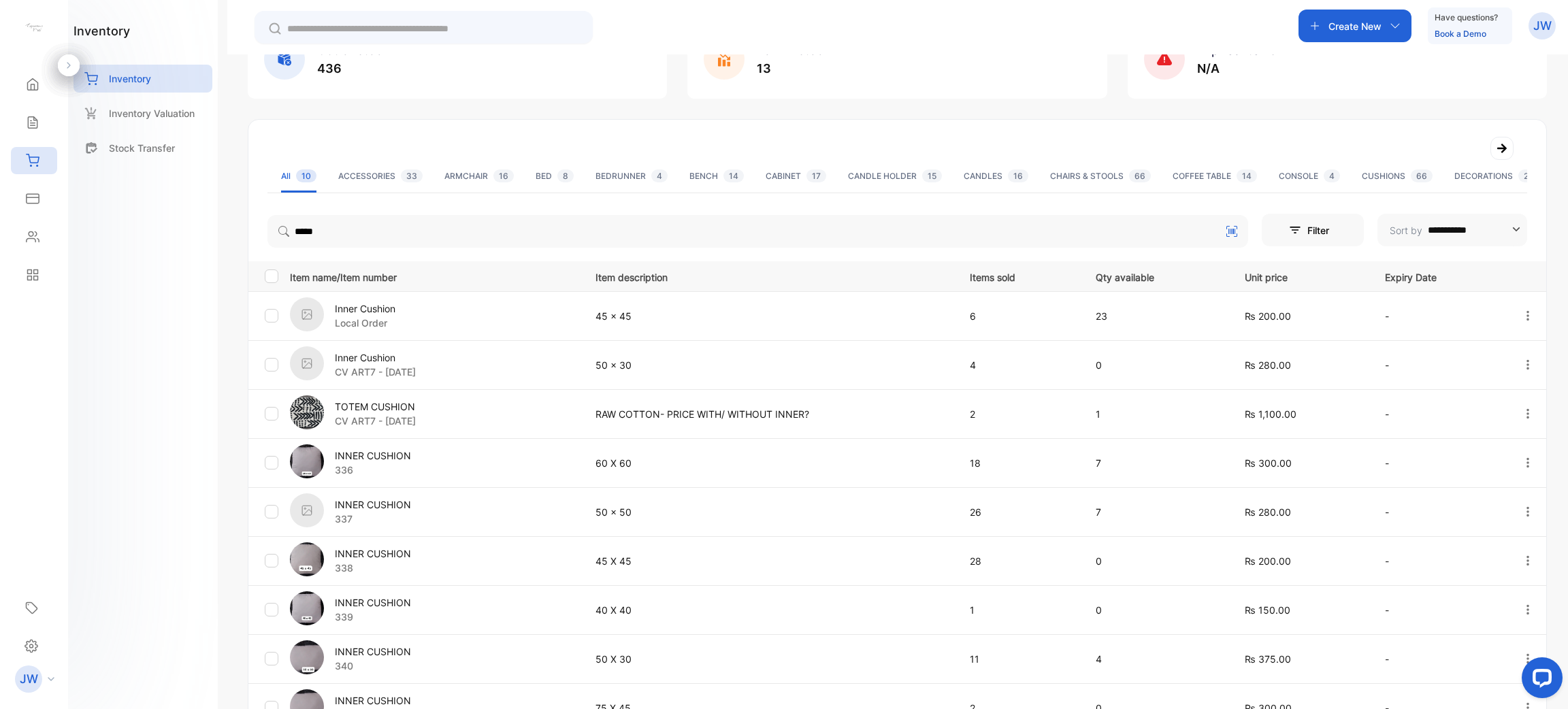
click at [386, 457] on p "INNER CUSHION" at bounding box center [372, 455] width 76 height 14
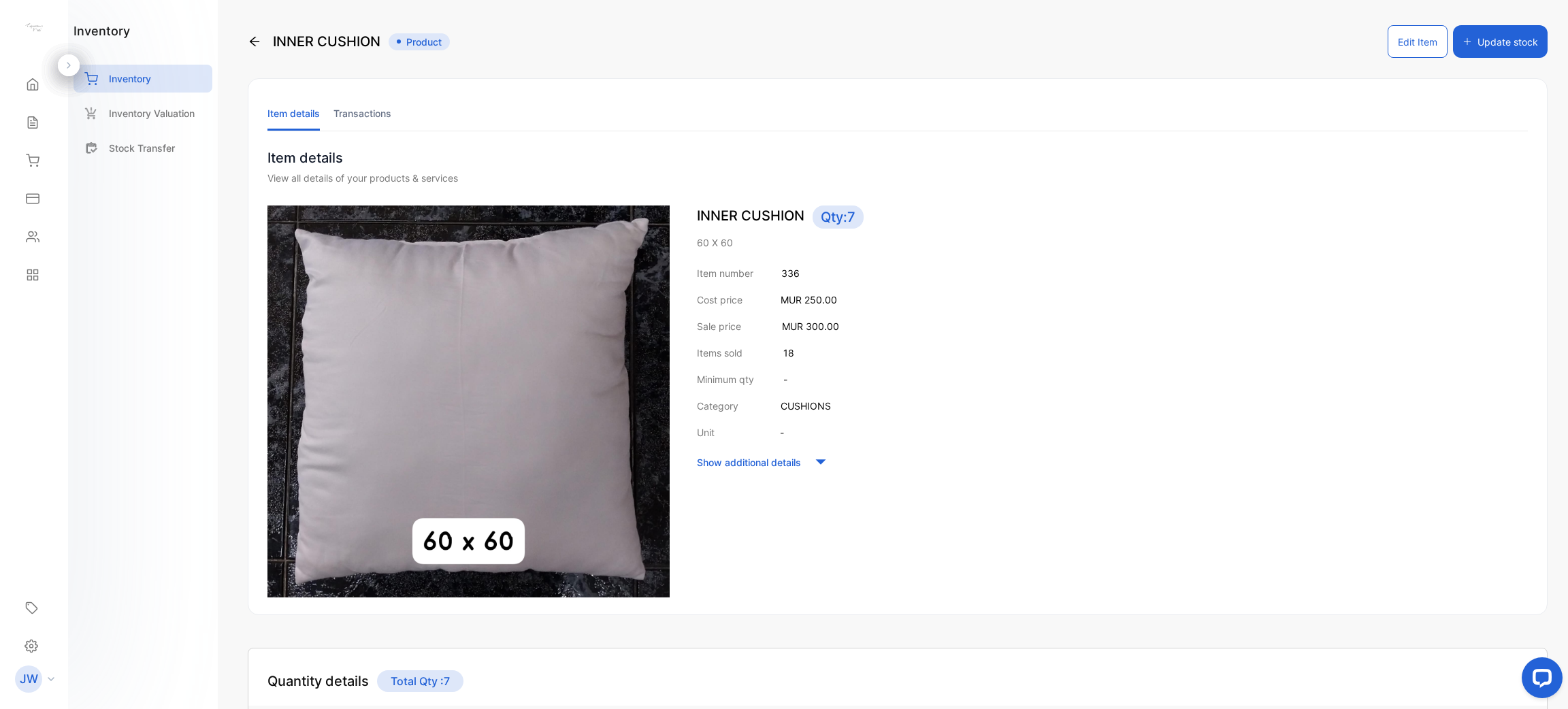
click at [346, 96] on li "Transactions" at bounding box center [362, 113] width 58 height 35
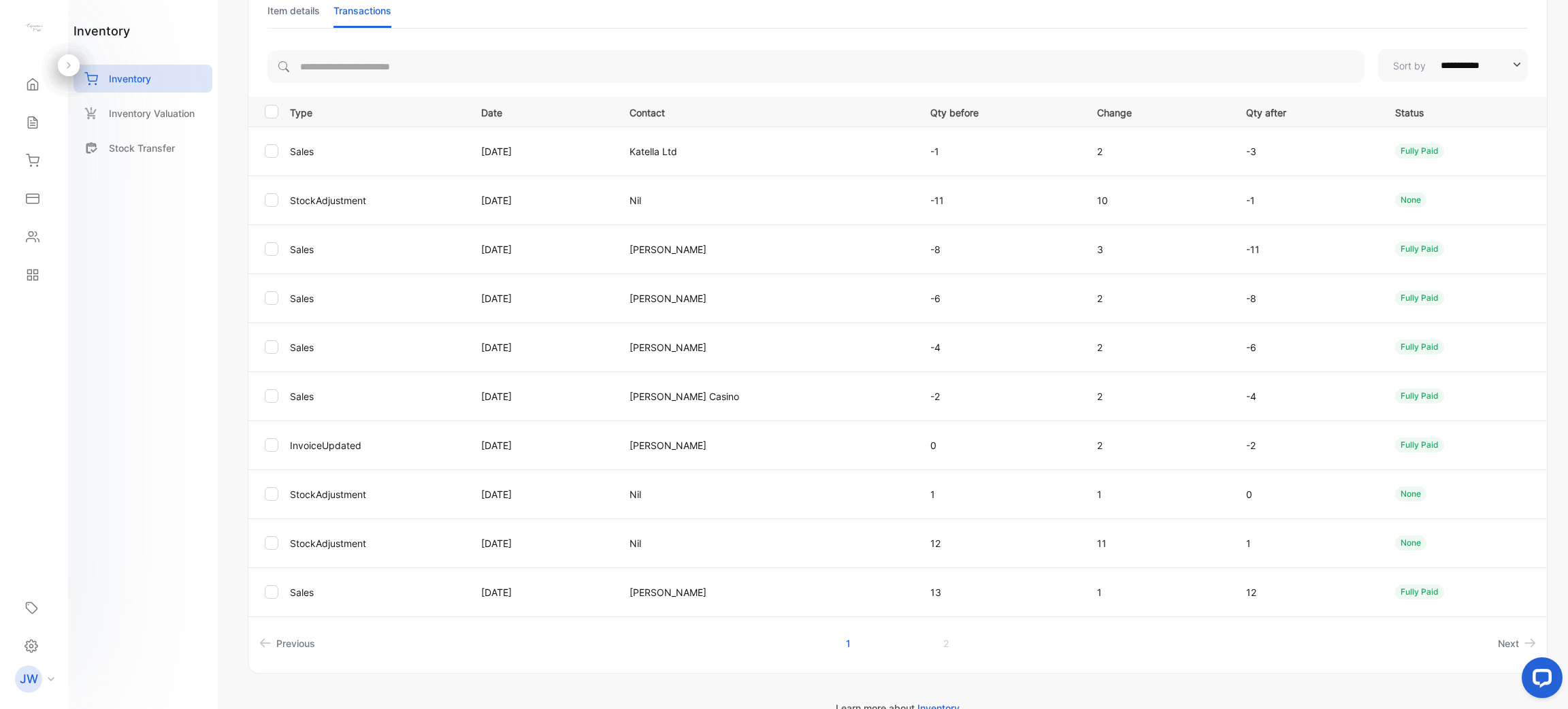
scroll to position [108, 0]
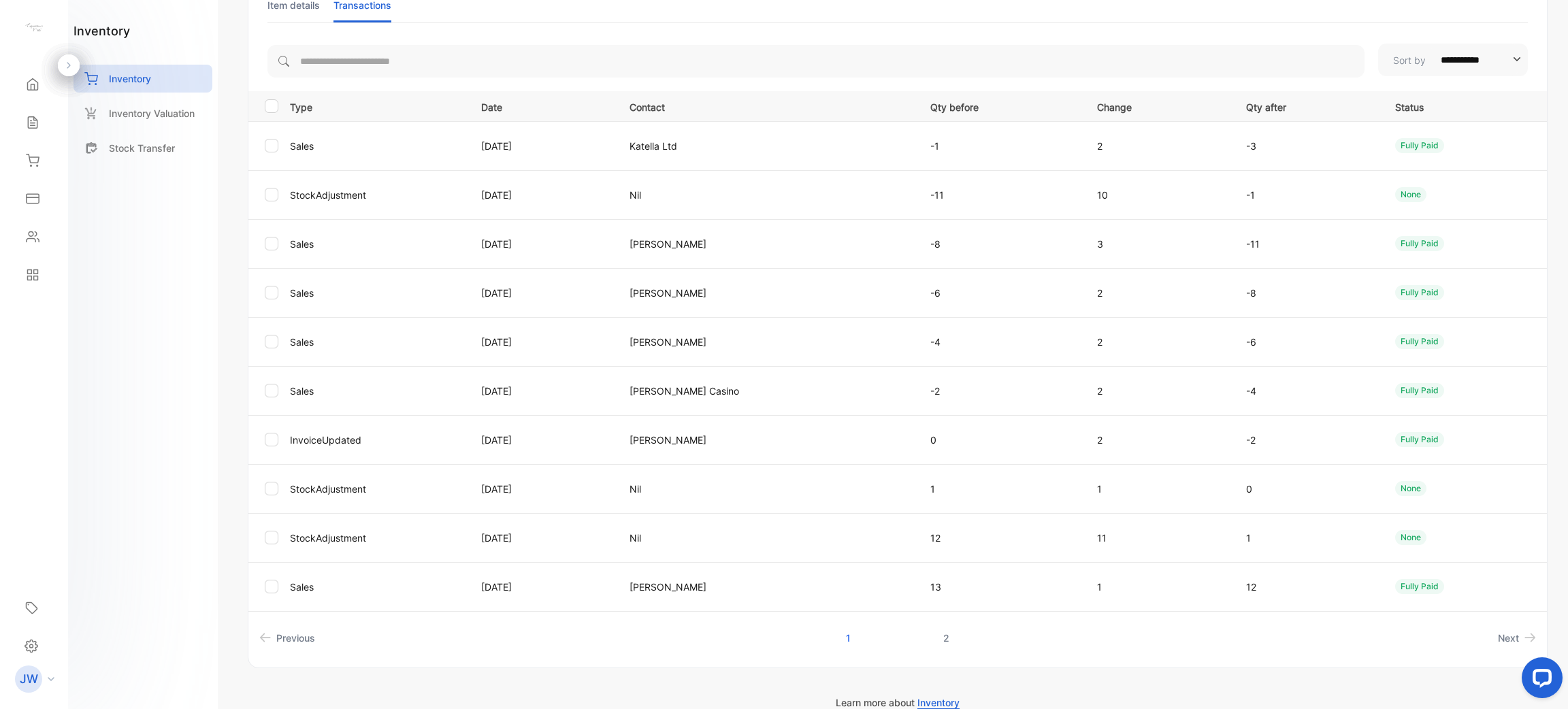
click at [782, 637] on link "2" at bounding box center [946, 638] width 39 height 26
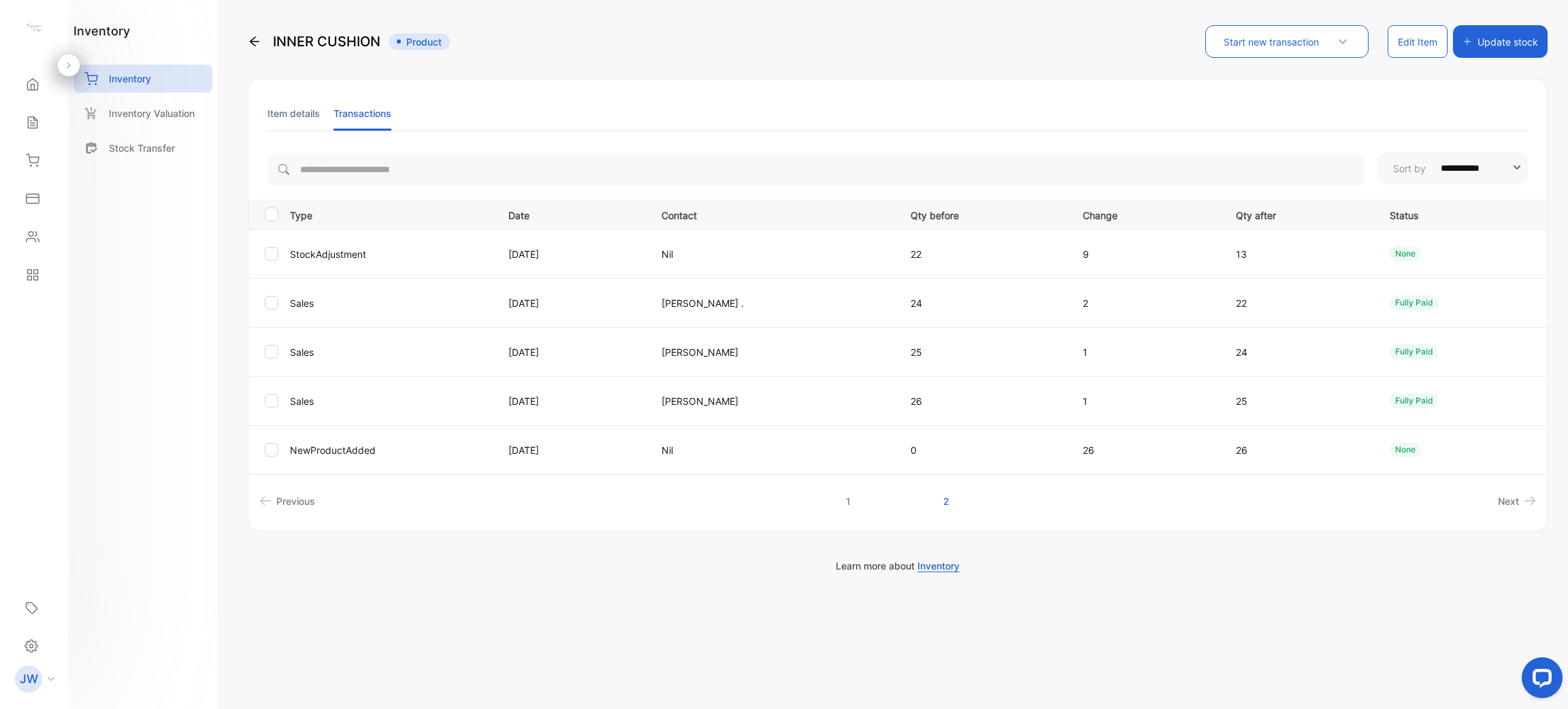
click at [782, 506] on link "1" at bounding box center [848, 502] width 37 height 26
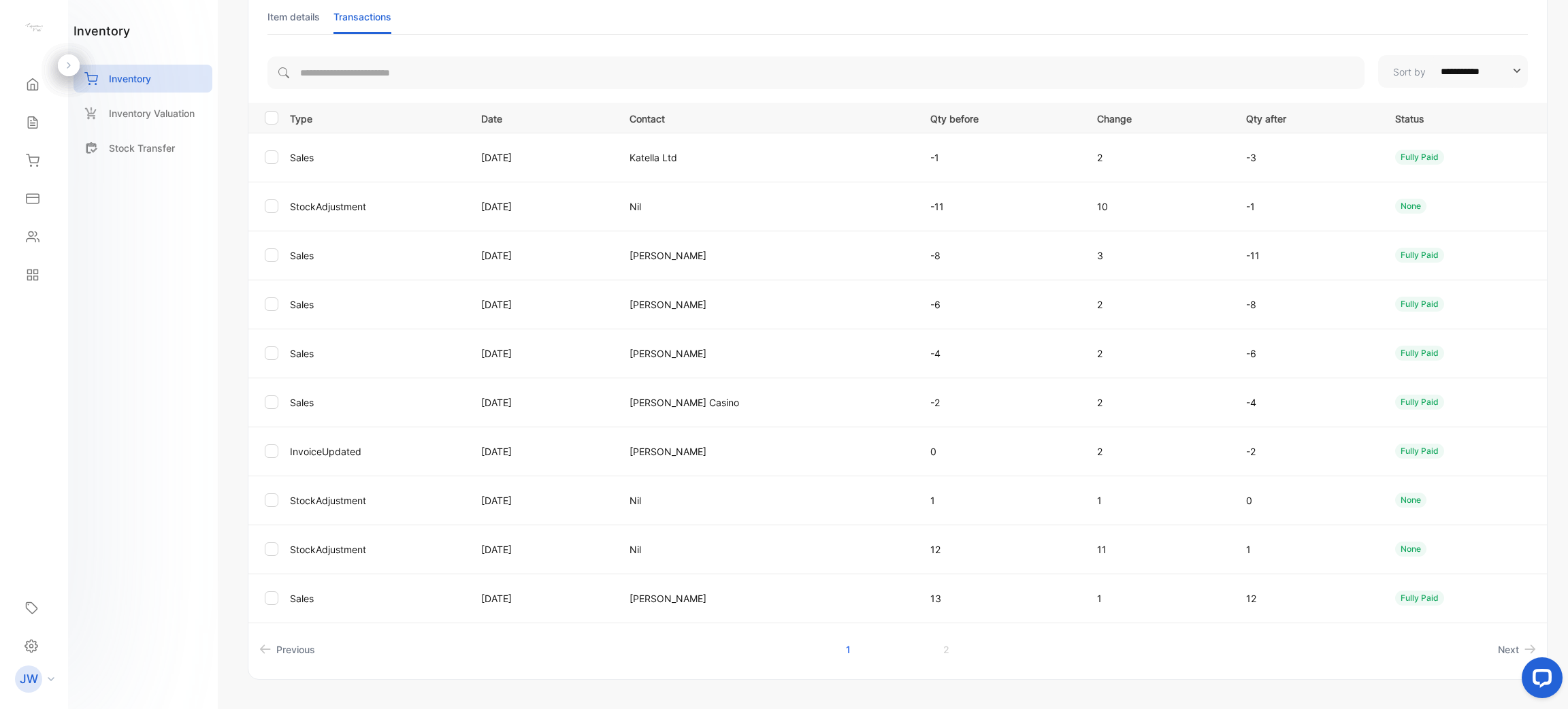
scroll to position [98, 0]
click at [782, 469] on td "0" at bounding box center [997, 450] width 167 height 49
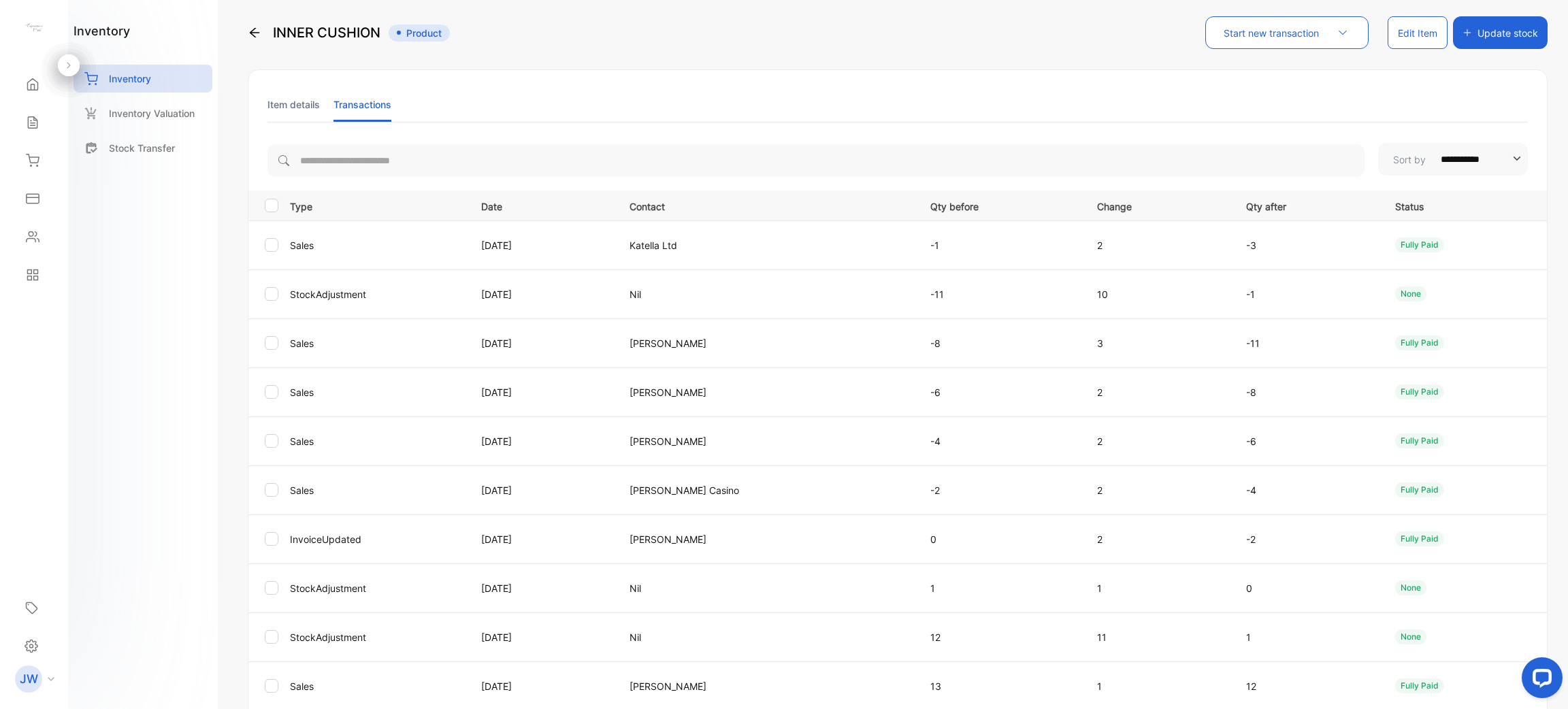
scroll to position [0, 0]
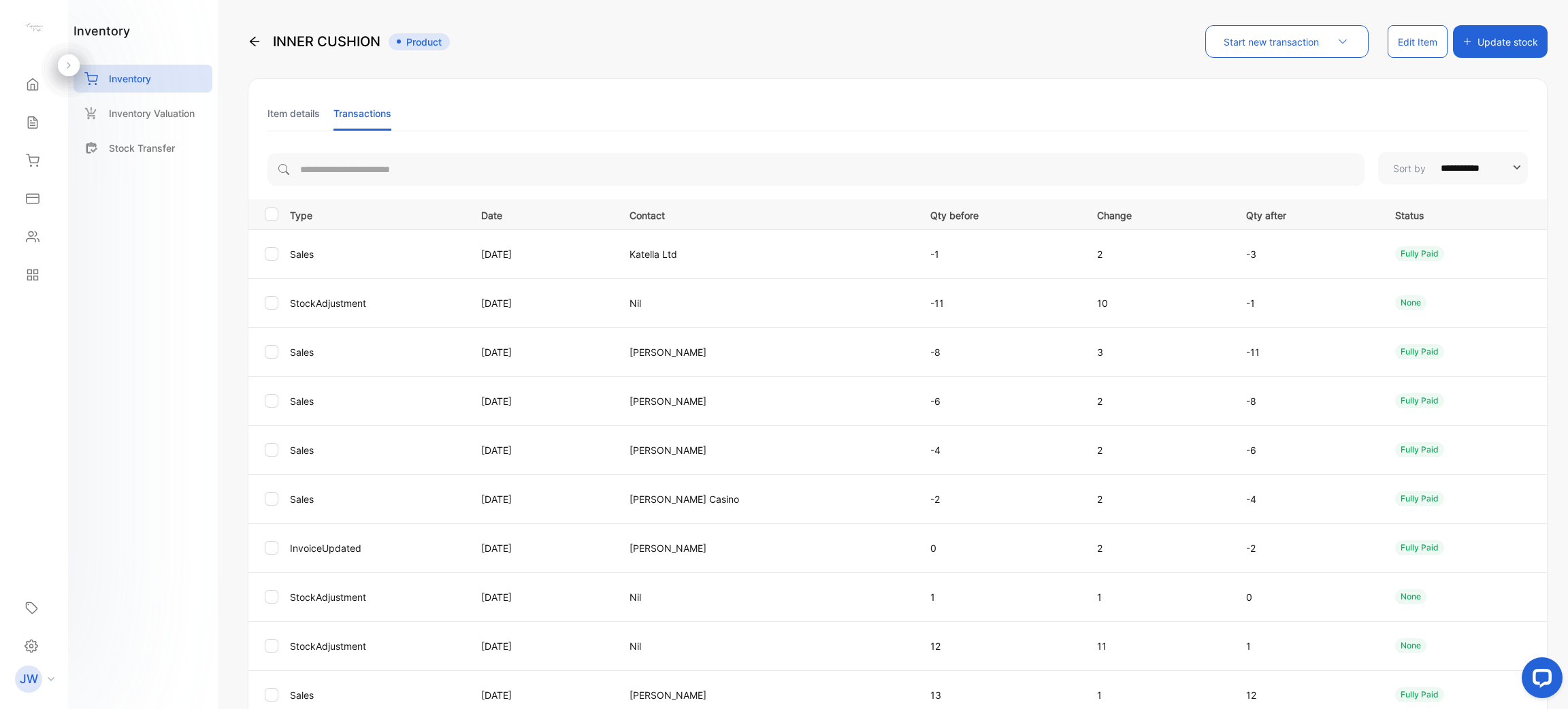
click at [307, 122] on li "Item details" at bounding box center [294, 113] width 53 height 35
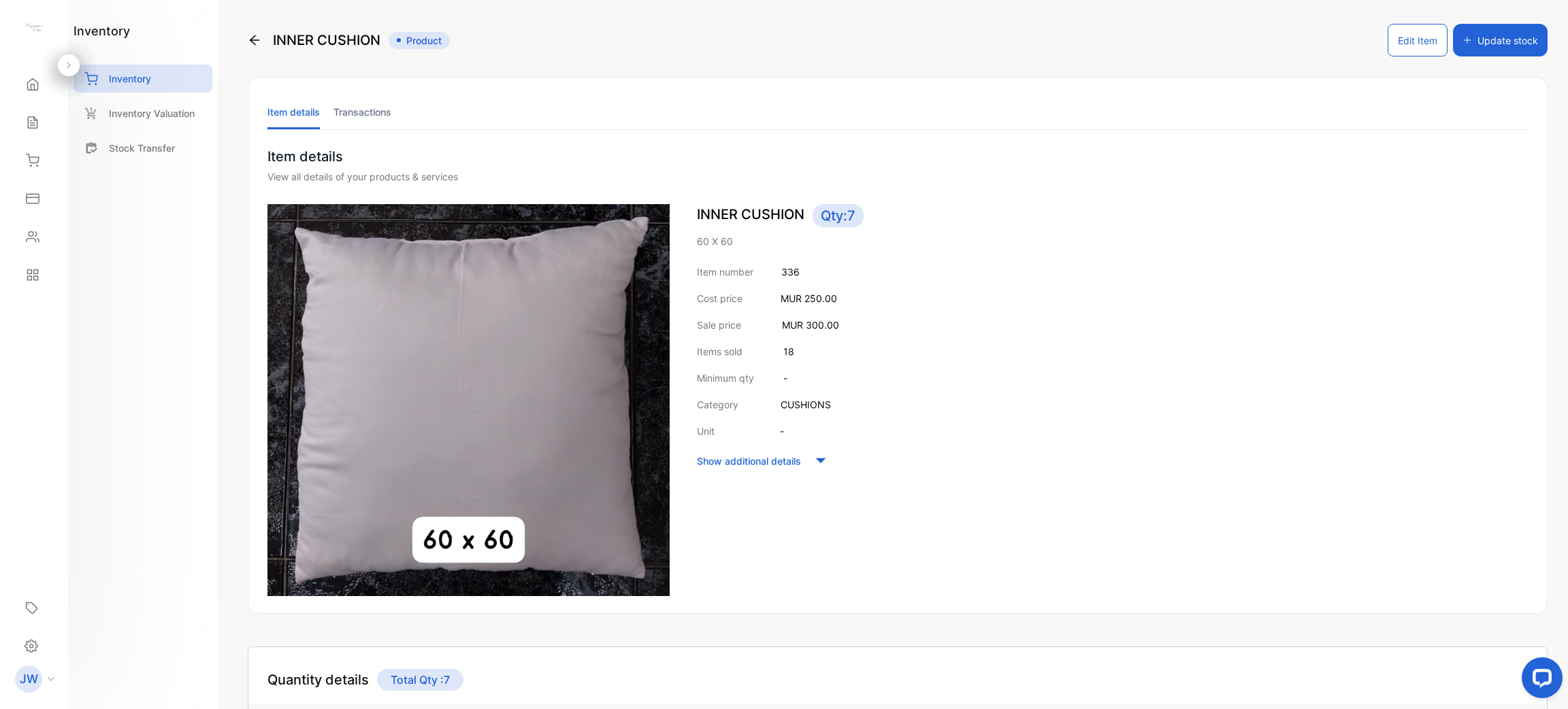
scroll to position [1, 0]
click at [362, 113] on li "Transactions" at bounding box center [362, 112] width 58 height 35
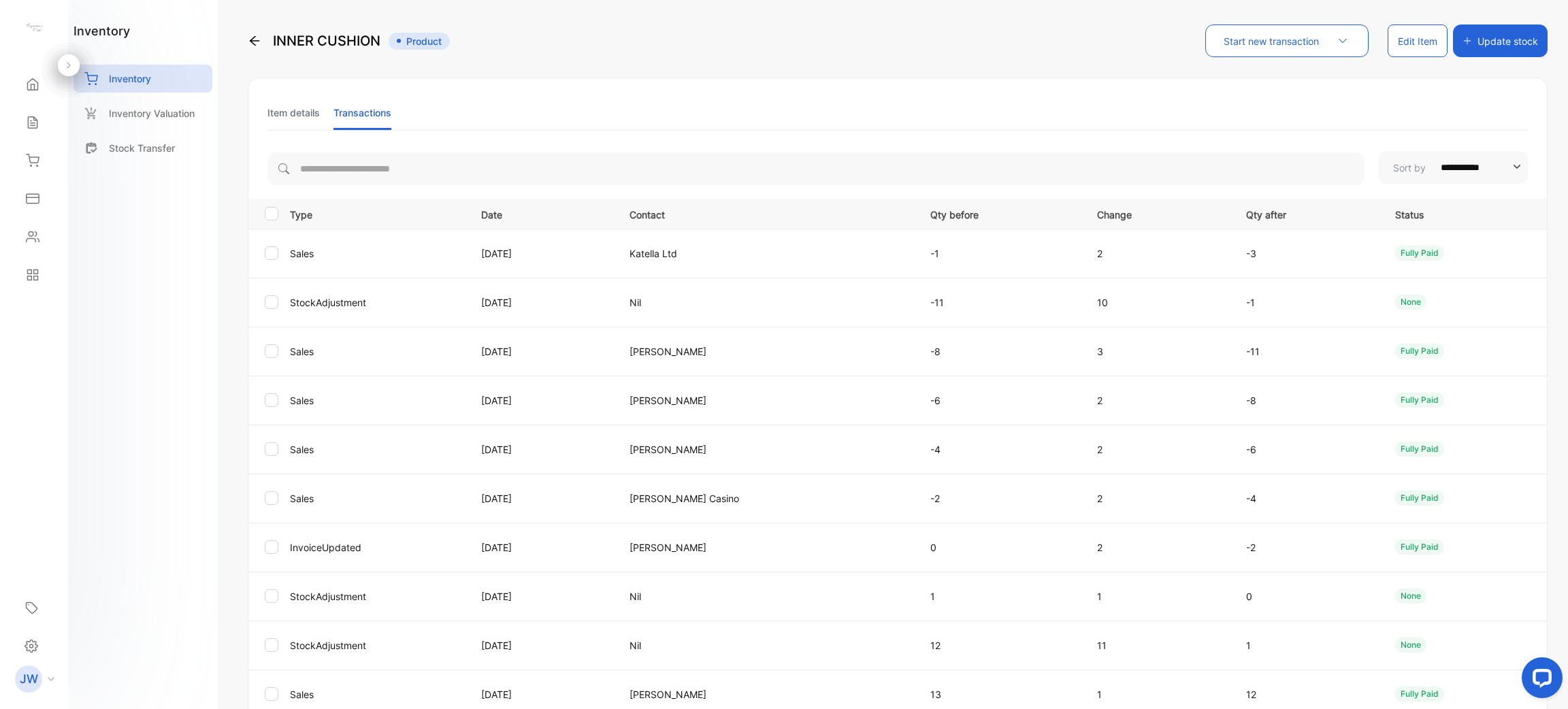
click at [305, 117] on li "Item details" at bounding box center [294, 112] width 53 height 35
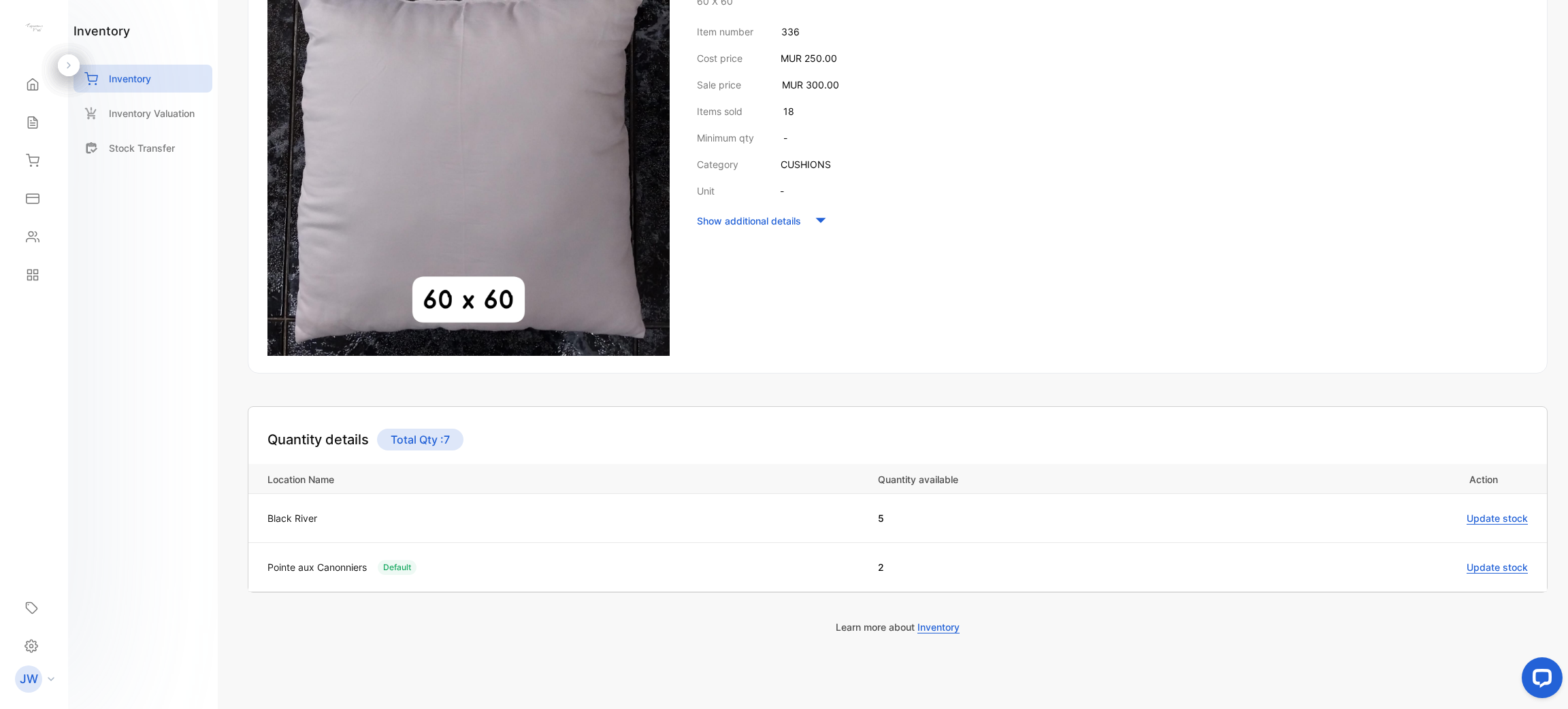
scroll to position [0, 0]
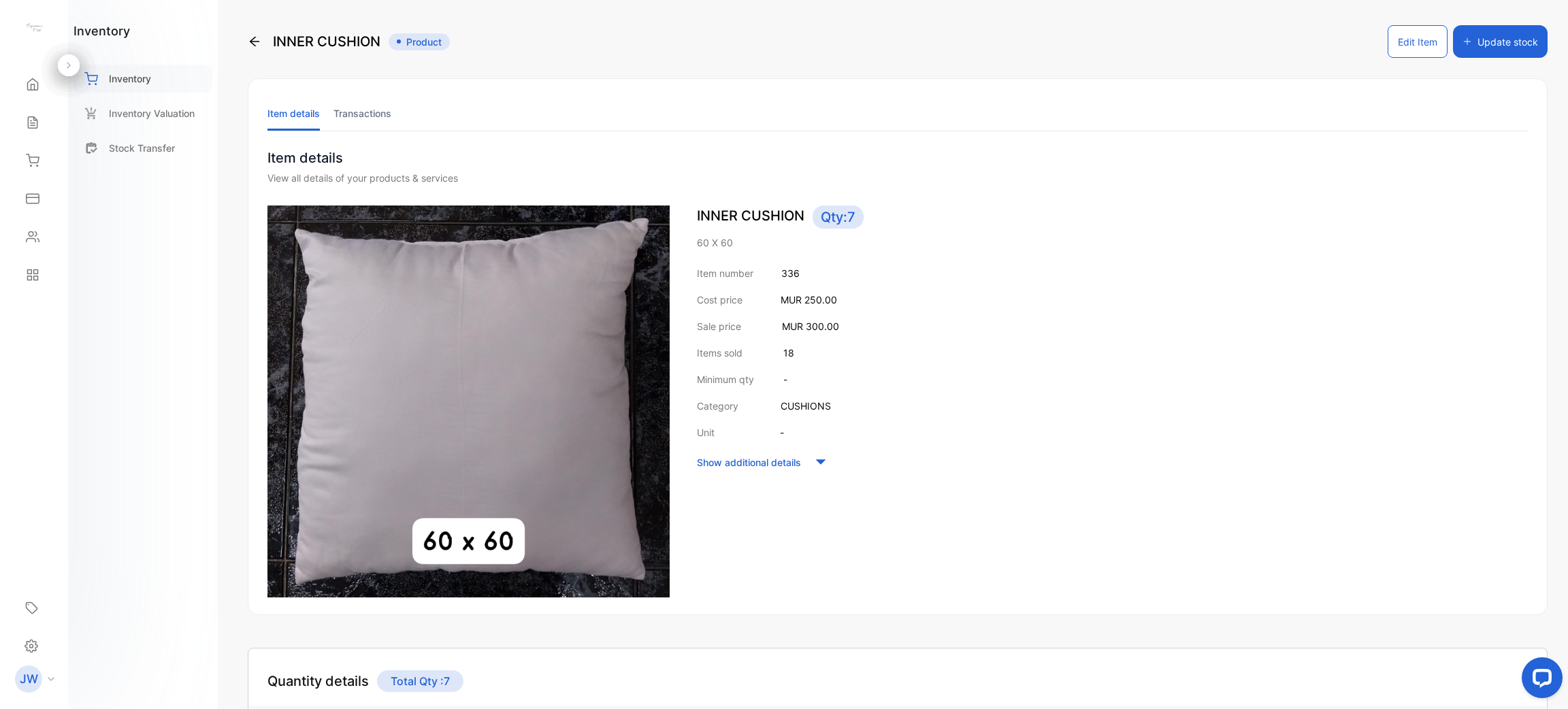
click at [171, 83] on div "Inventory" at bounding box center [142, 78] width 139 height 28
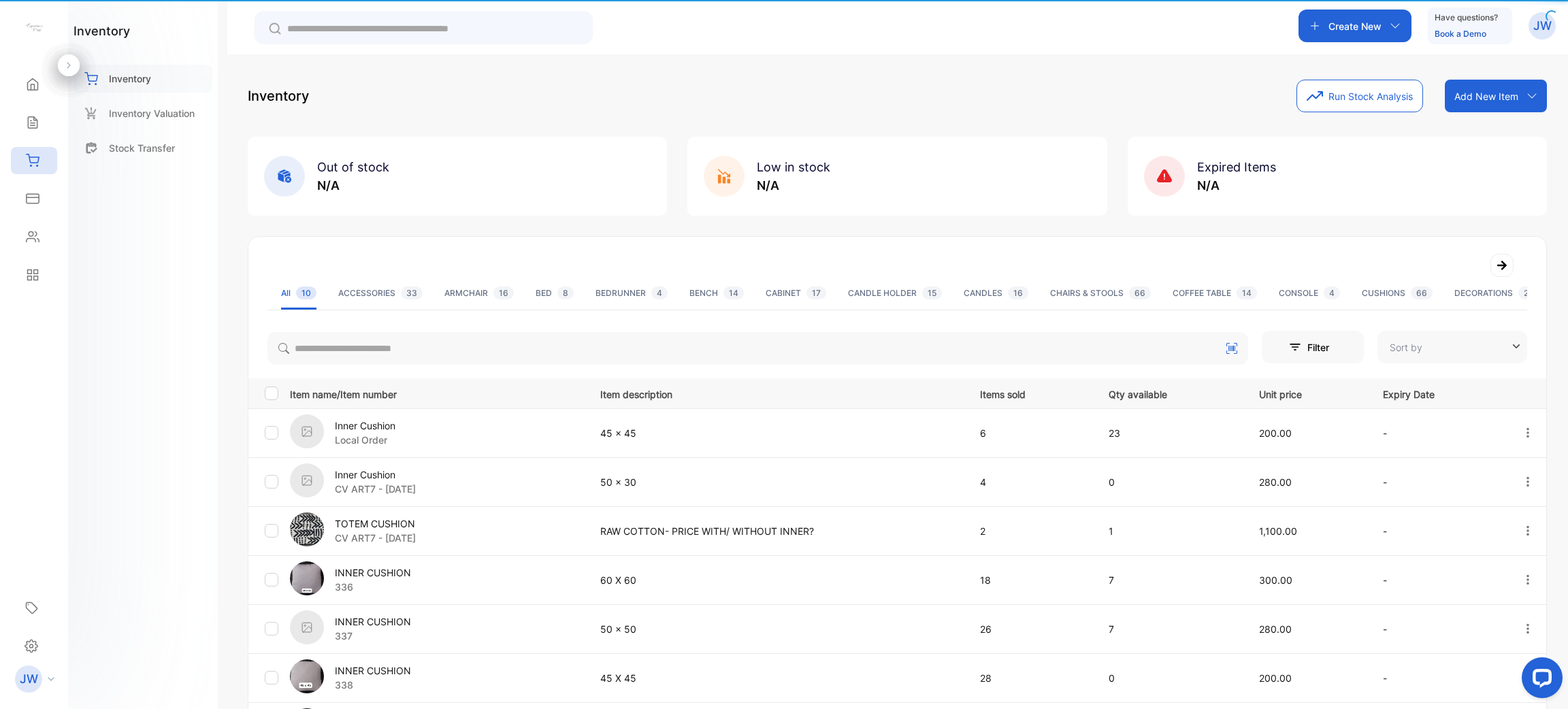
type input "**********"
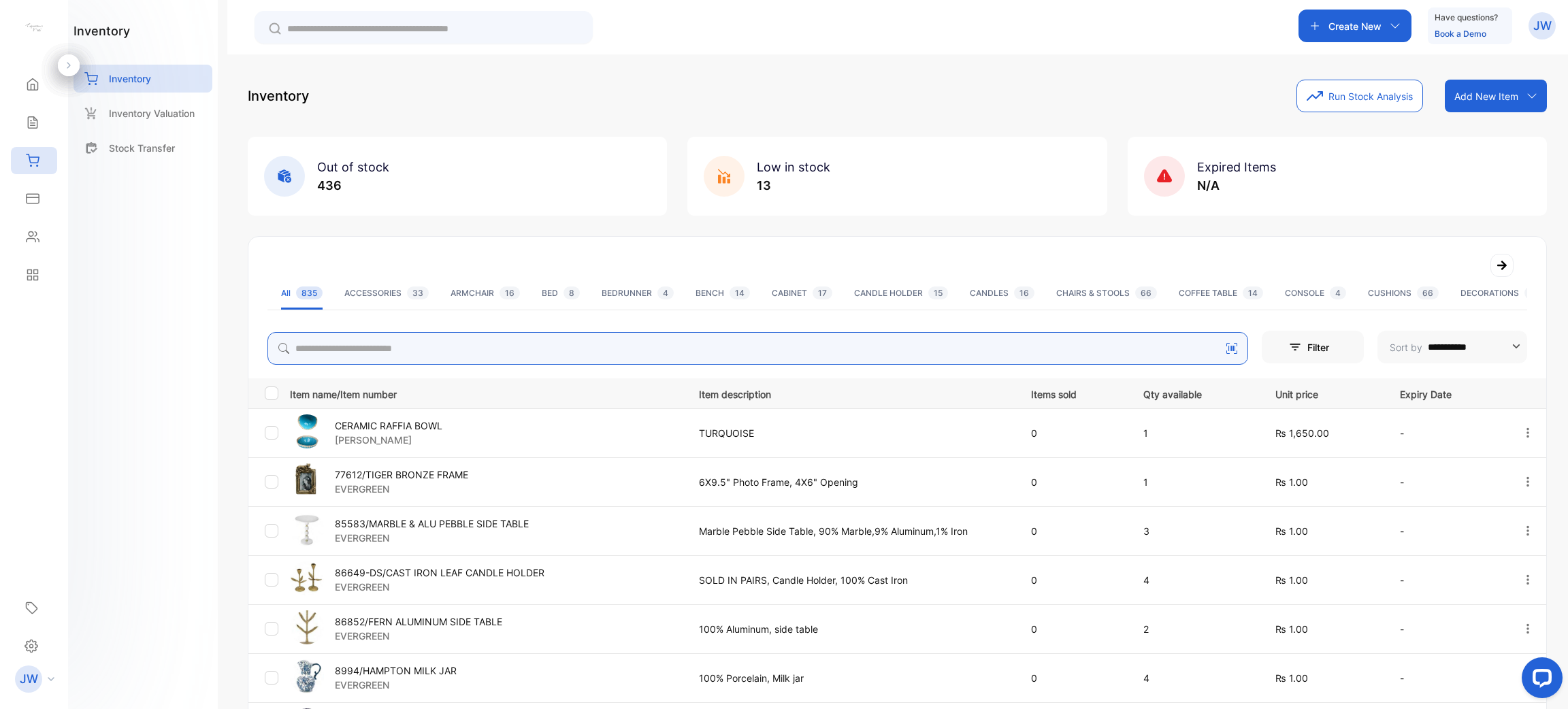
click at [346, 344] on input "search" at bounding box center [757, 349] width 980 height 32
type input "*****"
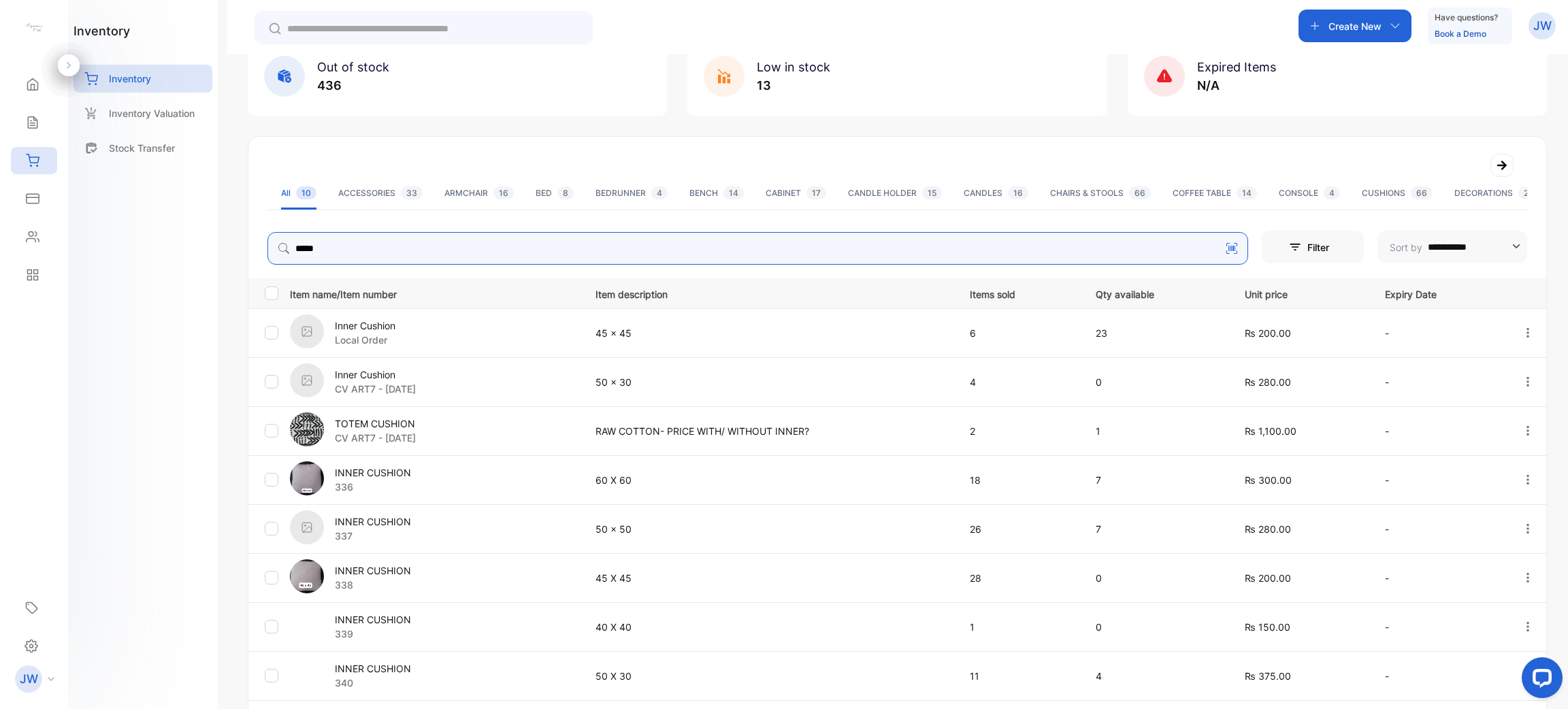
scroll to position [112, 0]
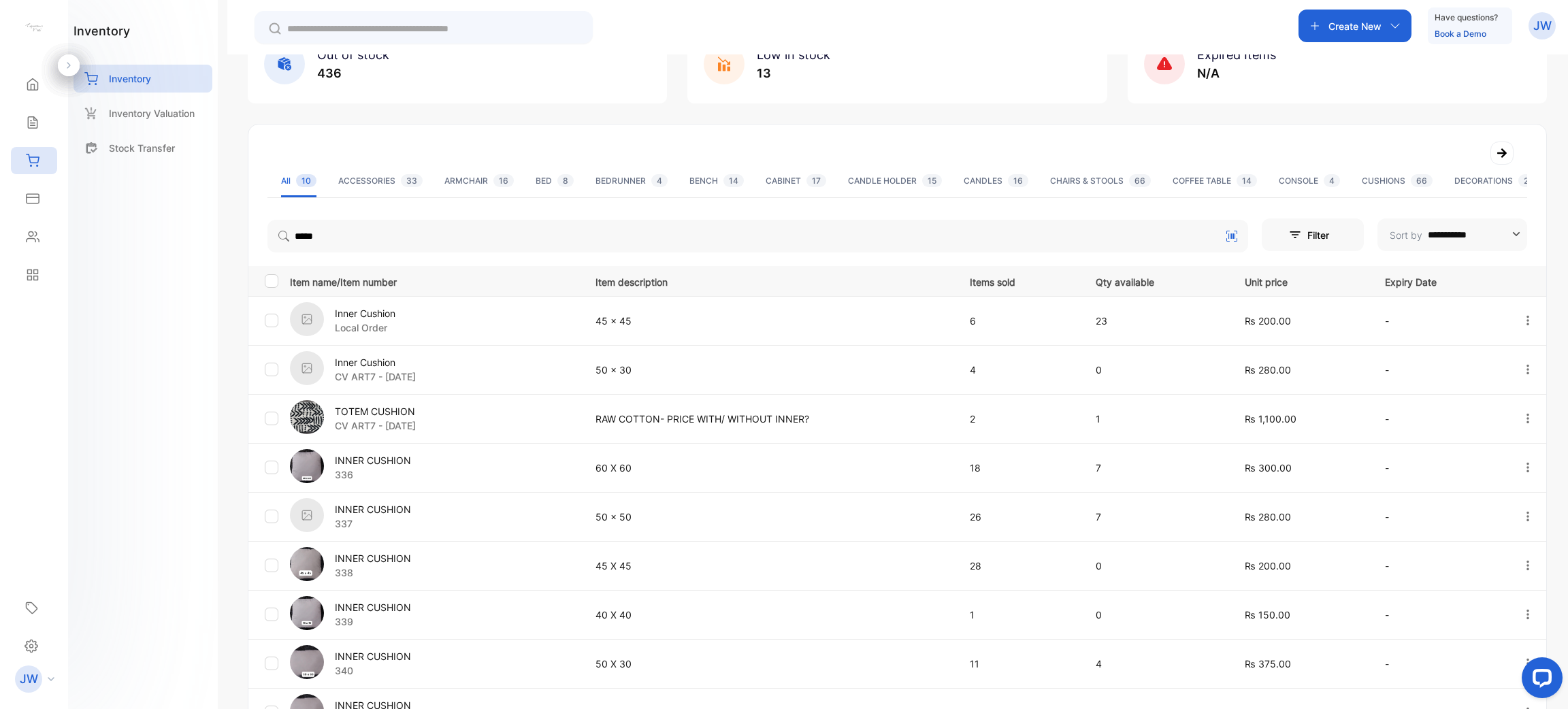
click at [391, 562] on p "INNER CUSHION" at bounding box center [372, 558] width 76 height 14
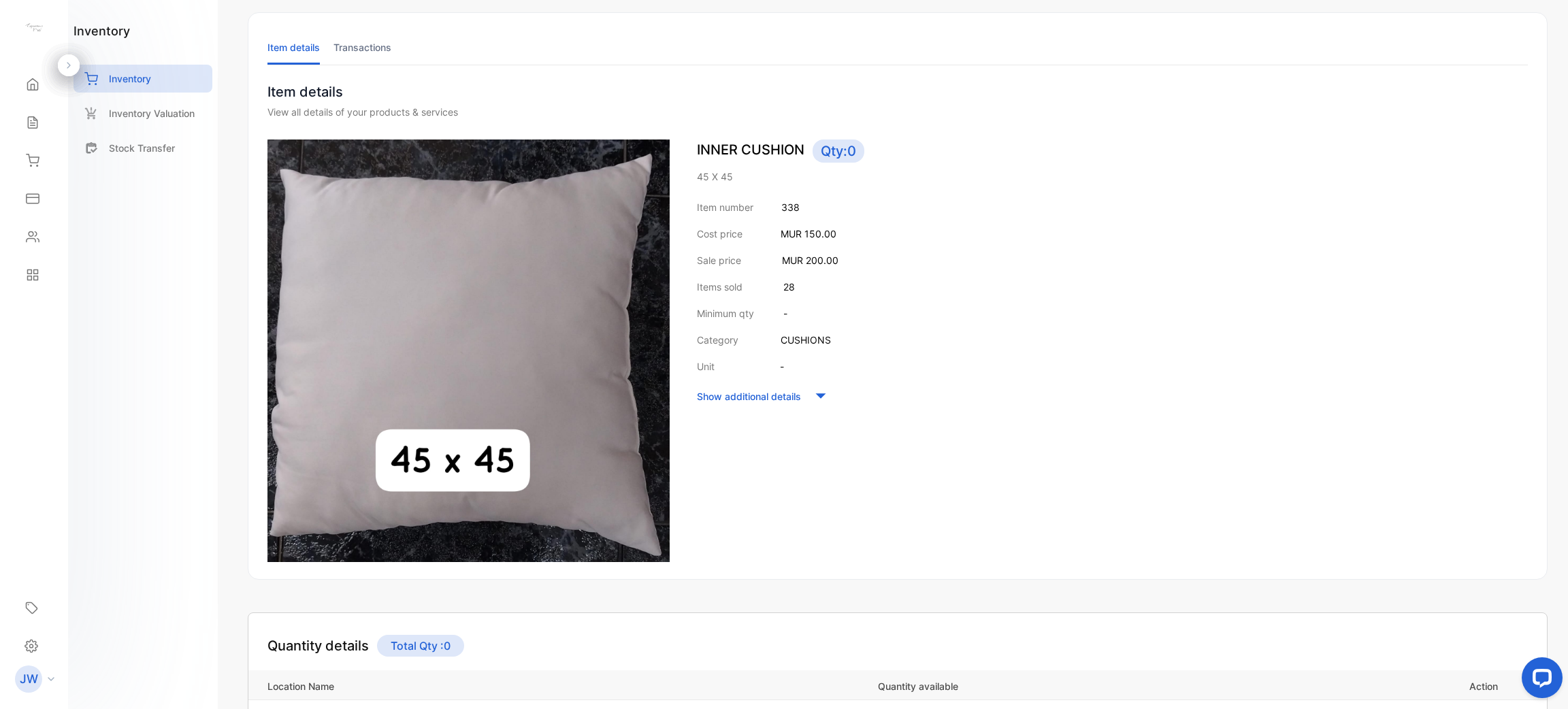
scroll to position [67, 0]
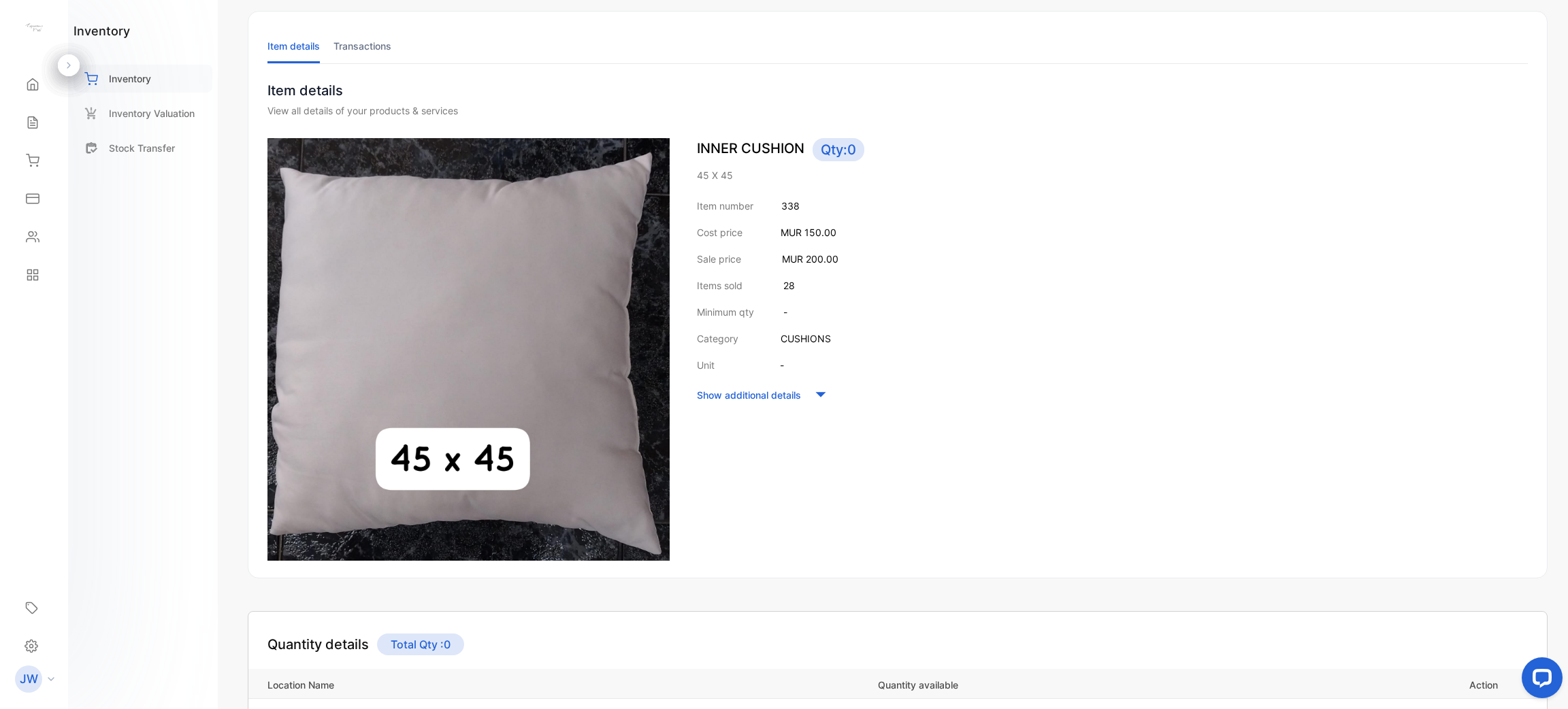
click at [150, 76] on p "Inventory" at bounding box center [130, 78] width 43 height 14
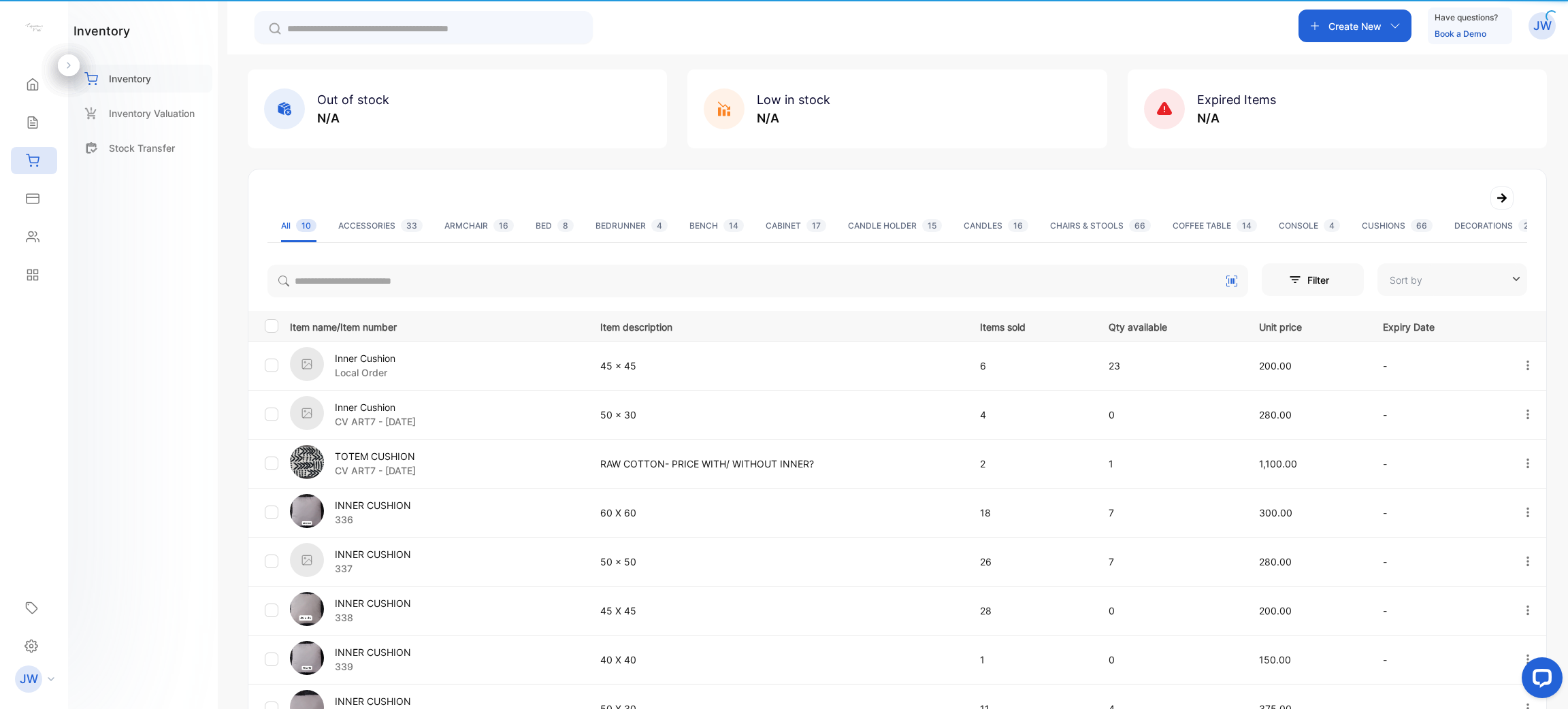
type input "**********"
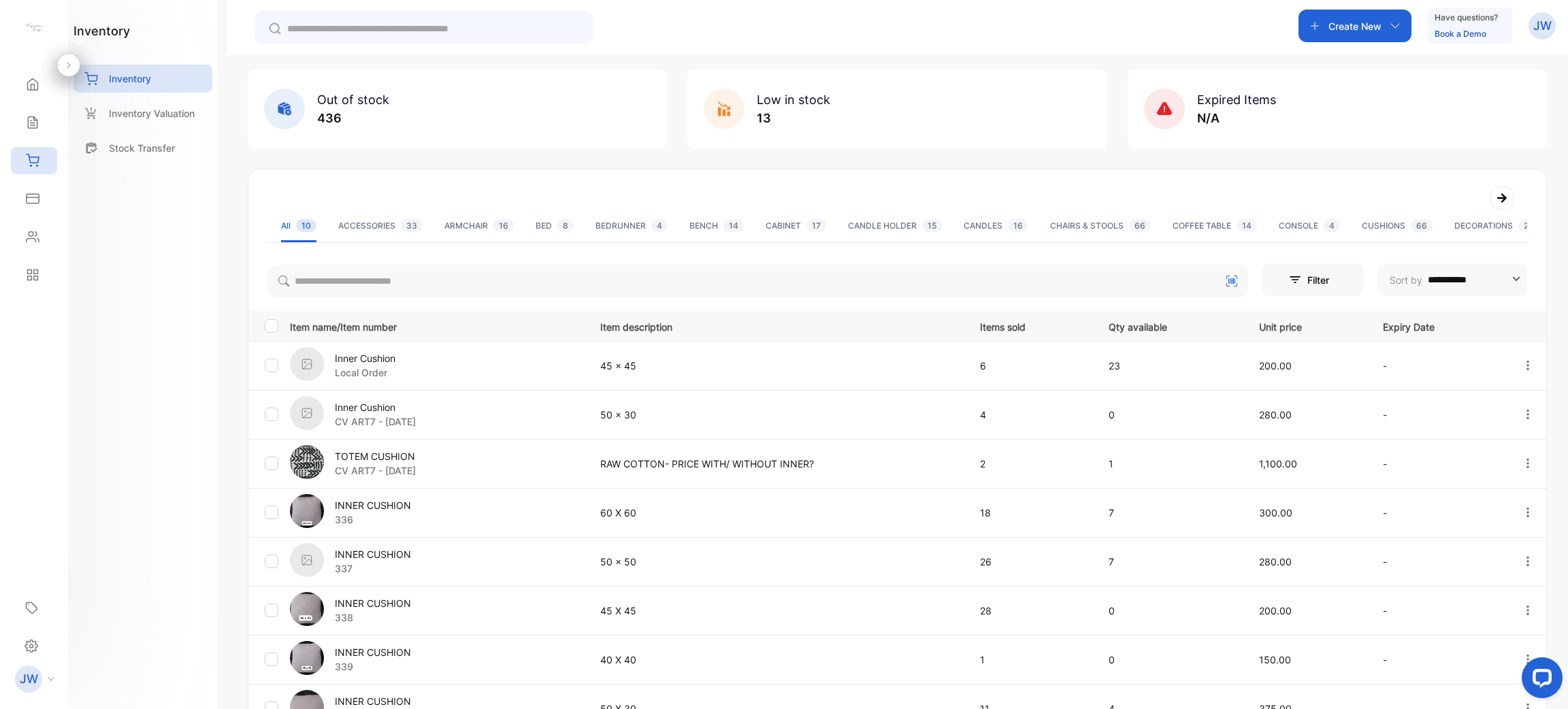
click at [479, 301] on div "**********" at bounding box center [897, 545] width 1297 height 573
click at [475, 297] on div "Fetching Latest products, please wait..." at bounding box center [784, 354] width 1568 height 709
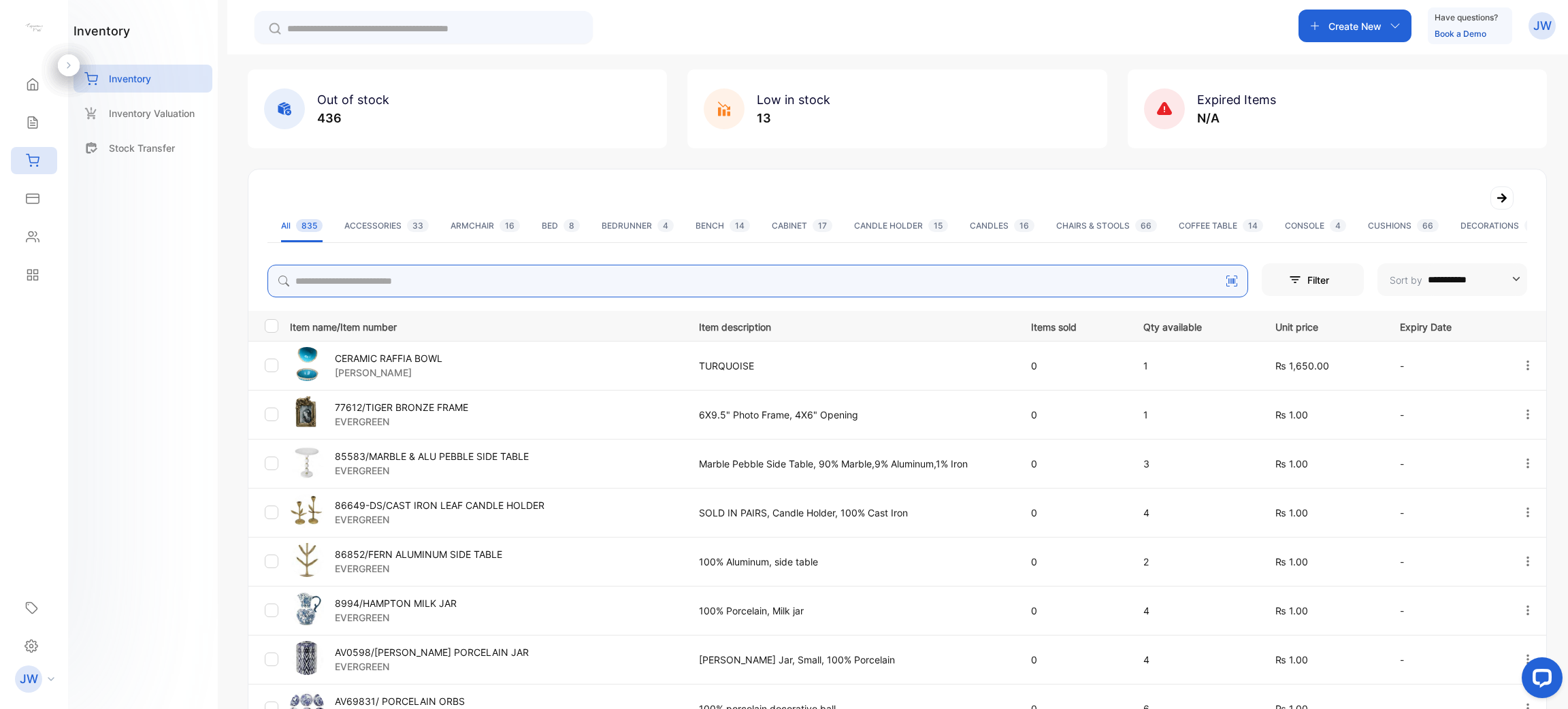
click at [566, 286] on input "search" at bounding box center [757, 281] width 980 height 32
type input "*****"
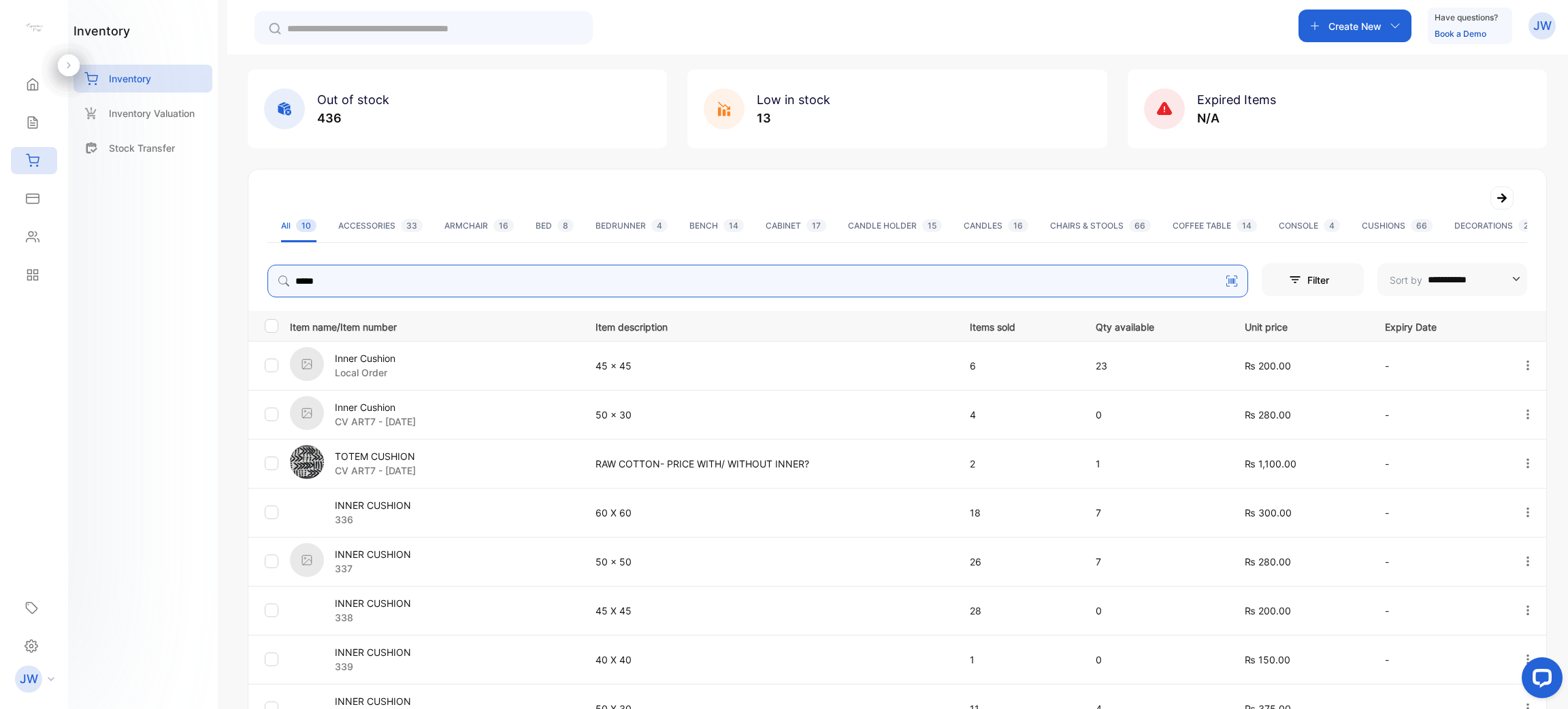
scroll to position [141, 0]
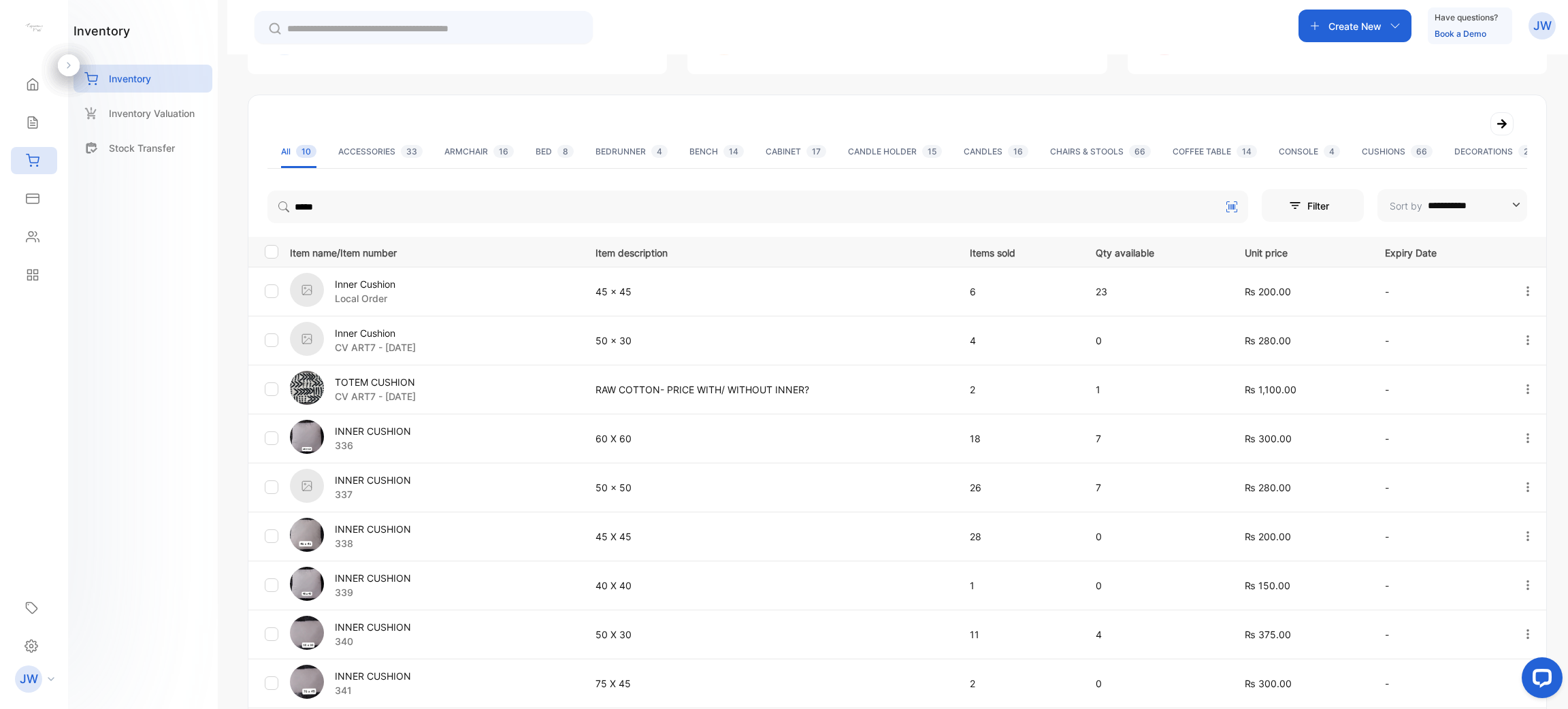
click at [386, 489] on p "337" at bounding box center [372, 494] width 76 height 14
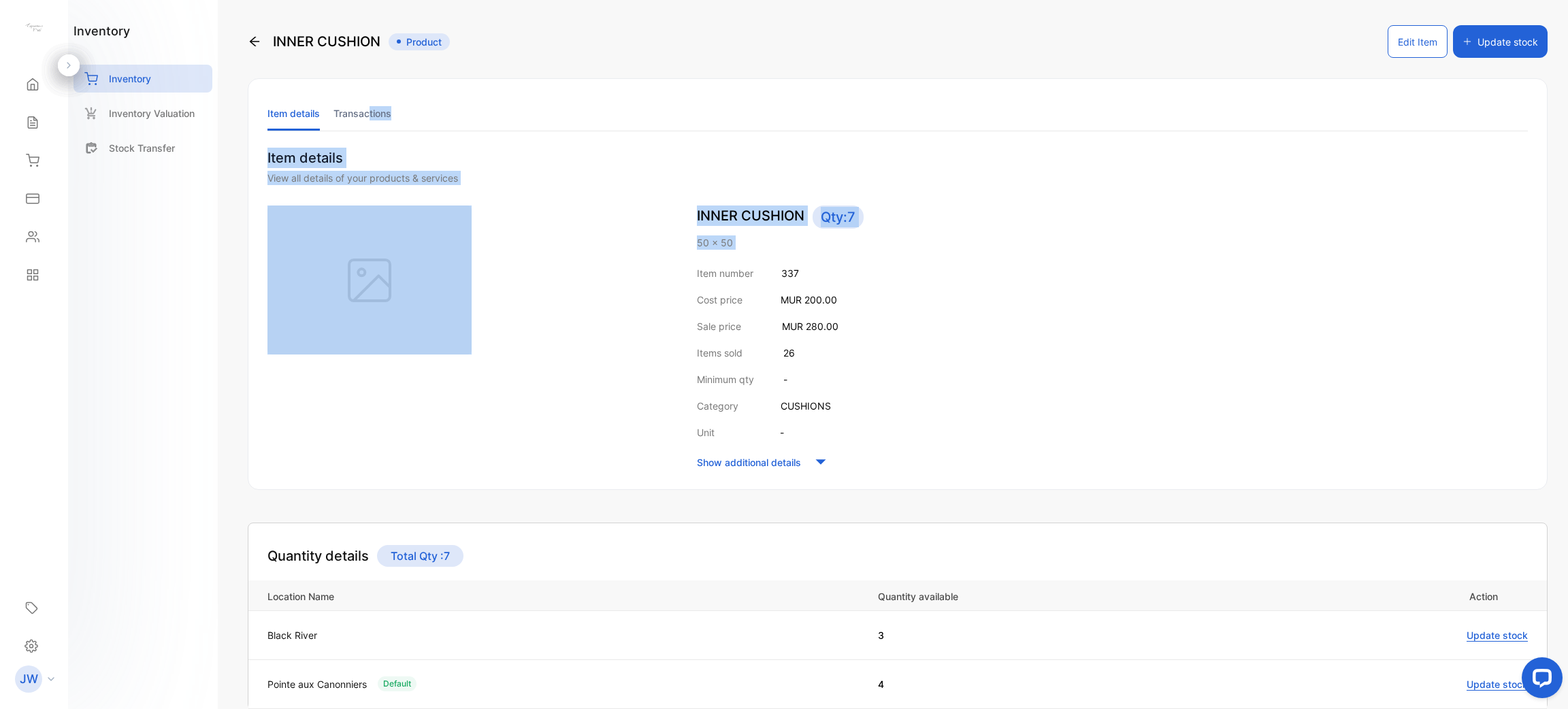
drag, startPoint x: 370, startPoint y: 118, endPoint x: 714, endPoint y: 285, distance: 382.4
click at [714, 285] on div "Item details Transactions Item details View all details of your products & serv…" at bounding box center [898, 284] width 1300 height 412
click at [171, 76] on div "Inventory" at bounding box center [142, 78] width 139 height 28
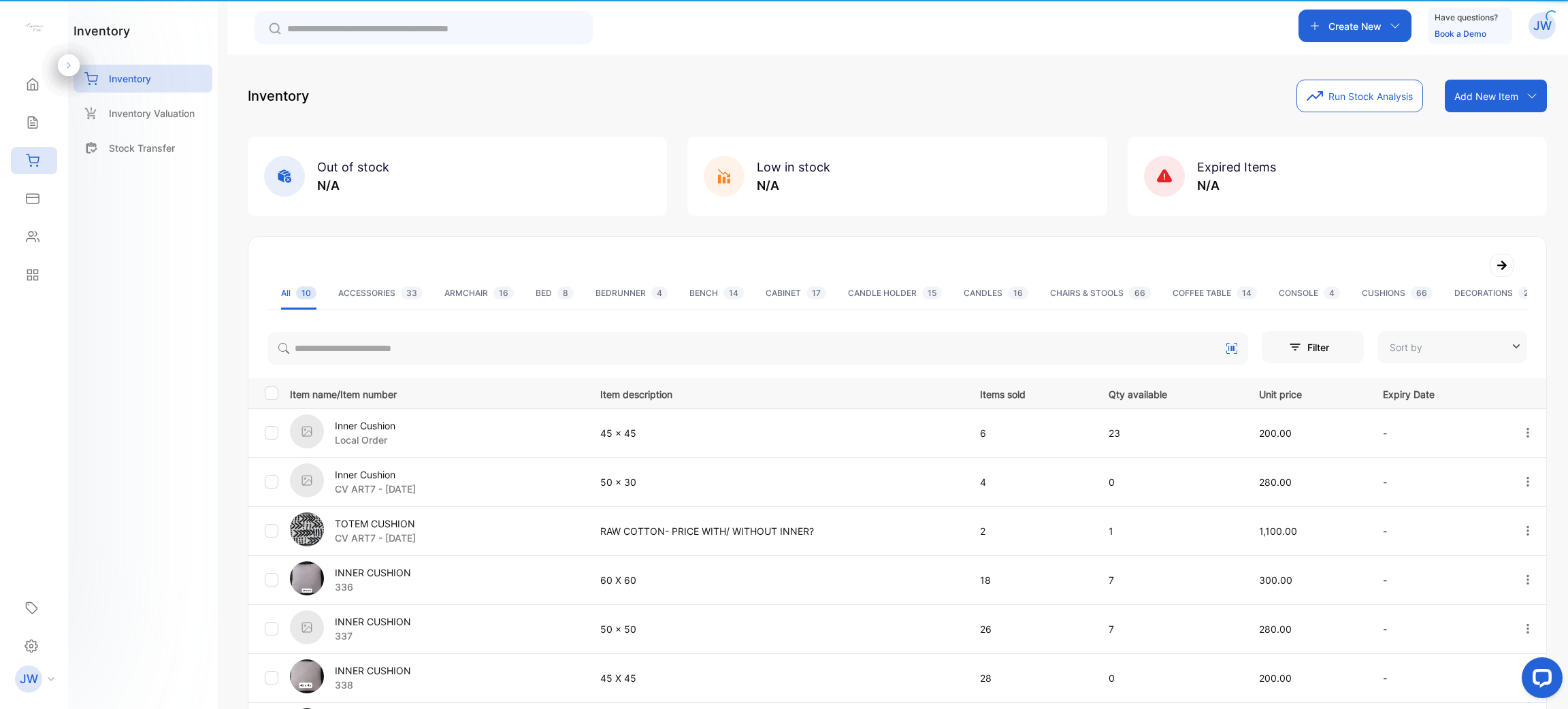
type input "**********"
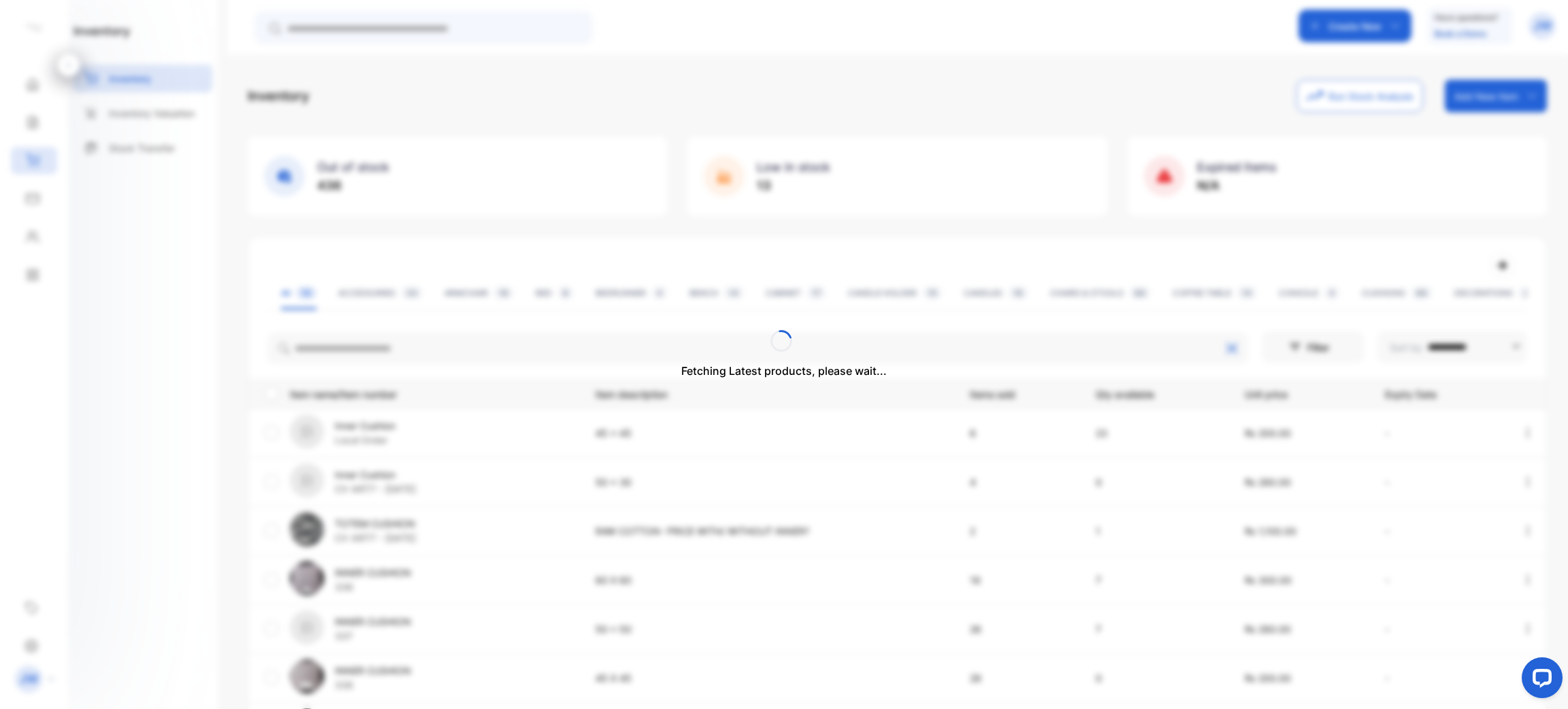
click at [377, 319] on div "Fetching Latest products, please wait..." at bounding box center [784, 354] width 1568 height 709
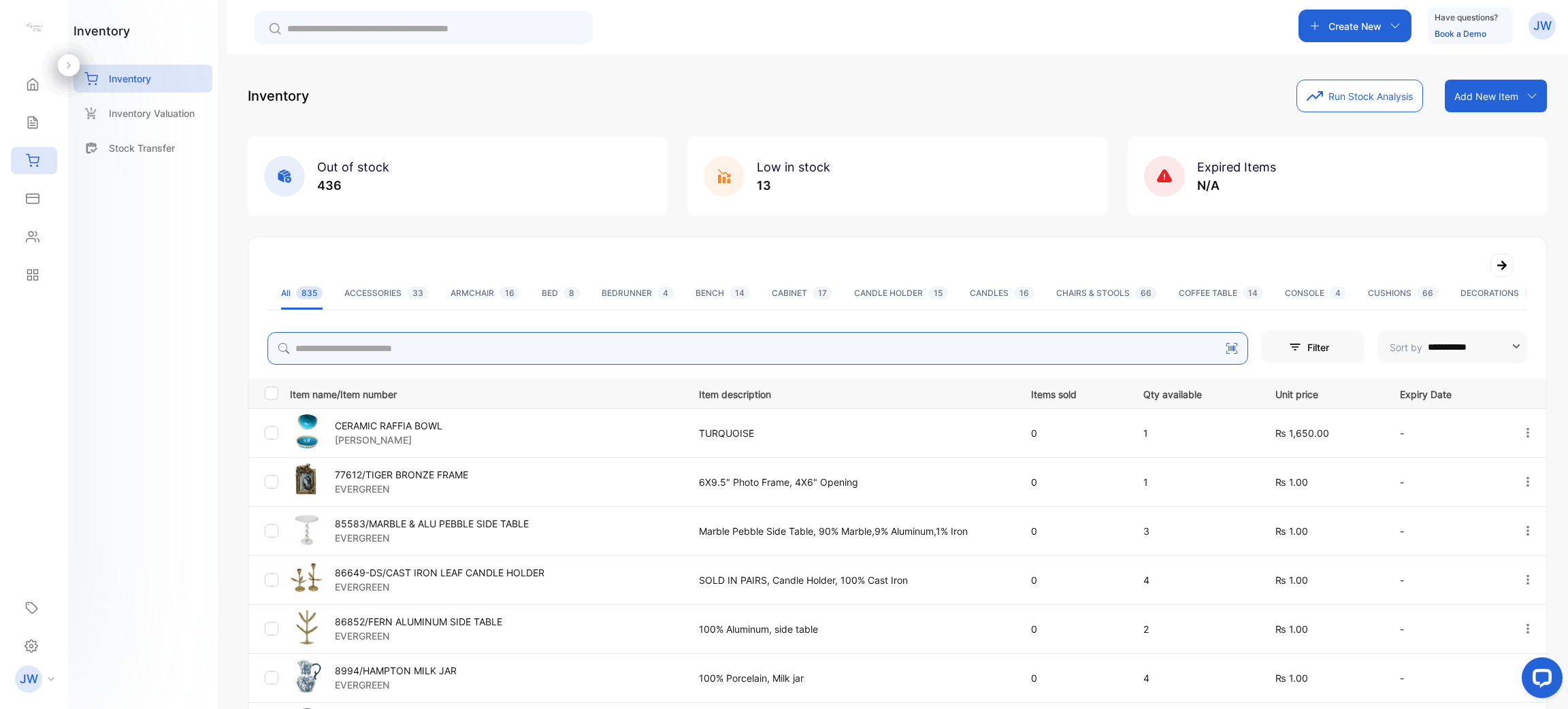
click at [470, 345] on input "search" at bounding box center [757, 349] width 980 height 32
type input "*****"
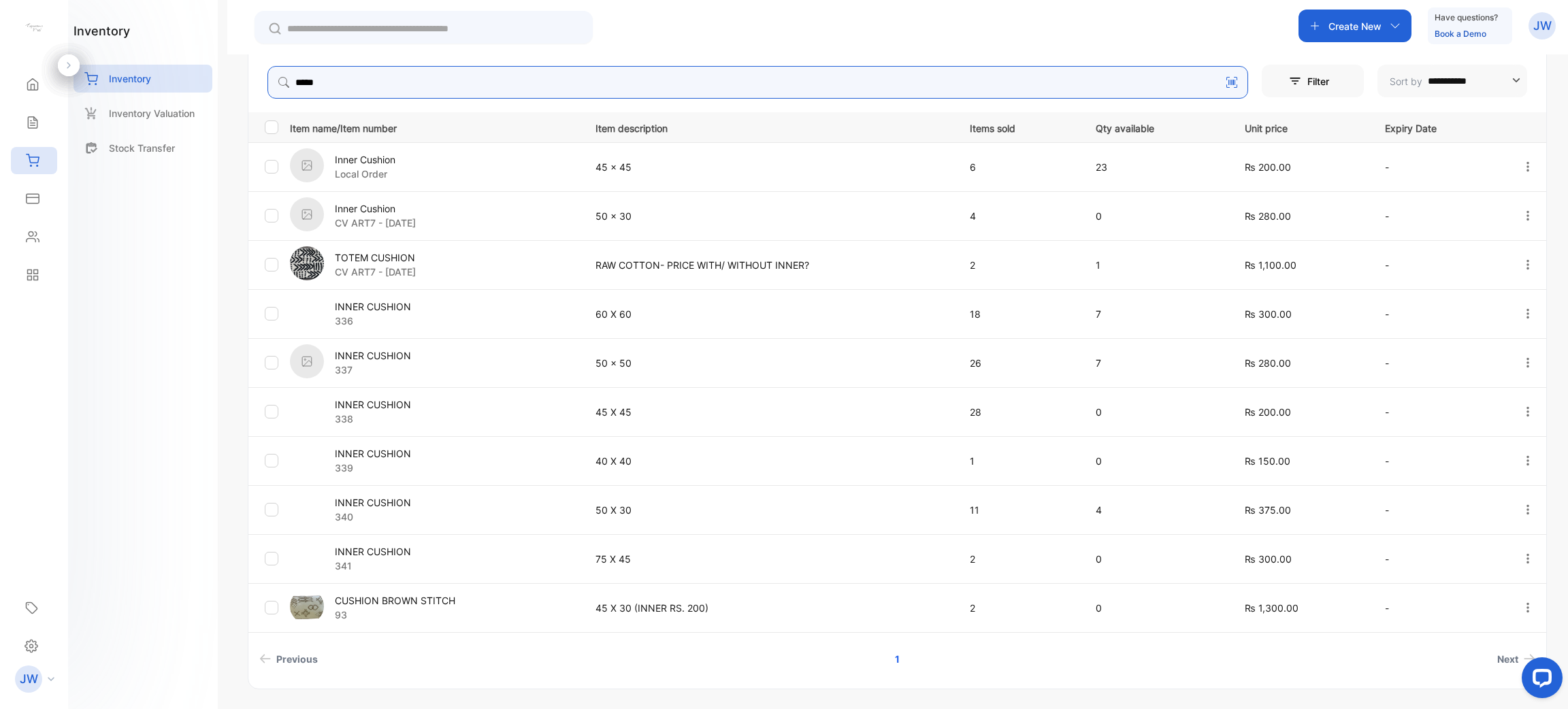
scroll to position [303, 0]
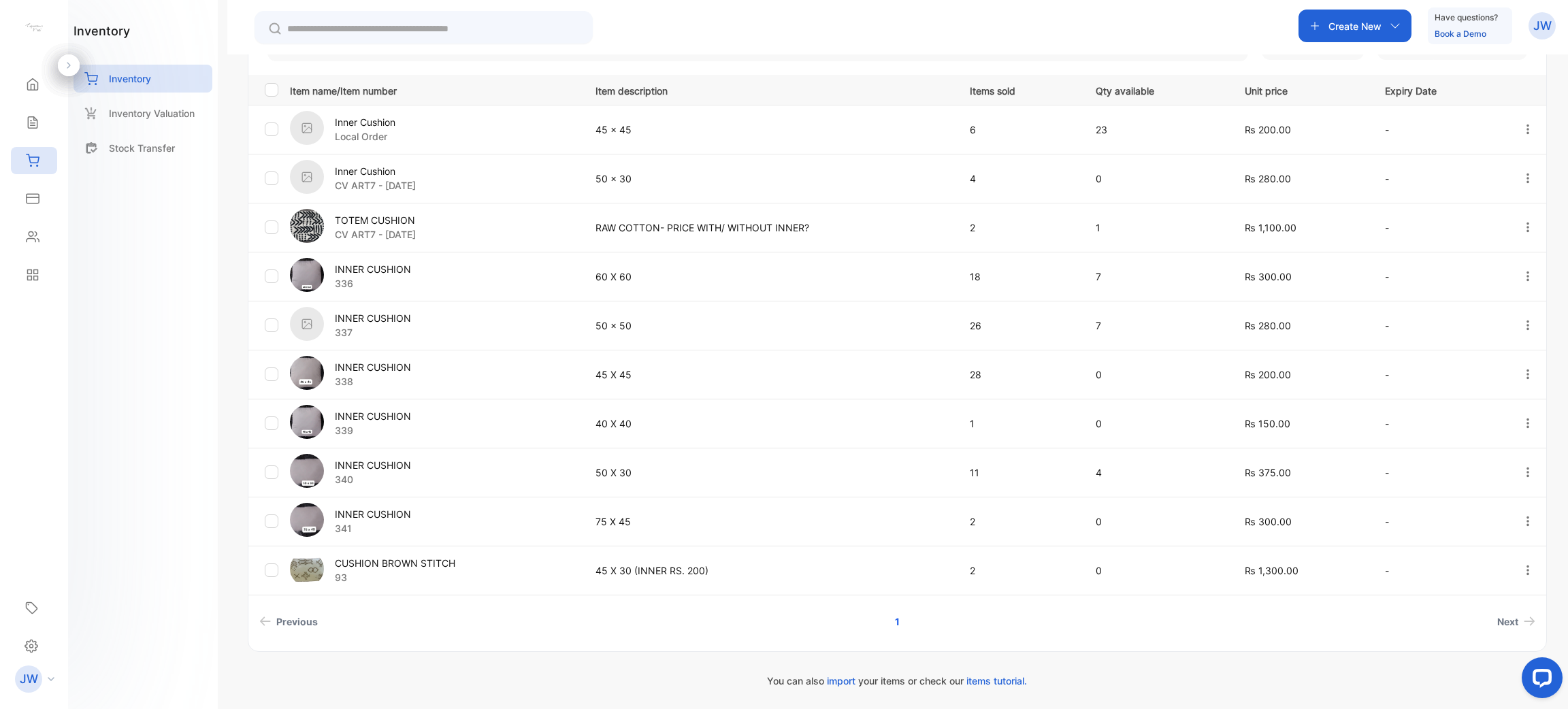
click at [391, 520] on p "INNER CUSHION" at bounding box center [372, 514] width 76 height 14
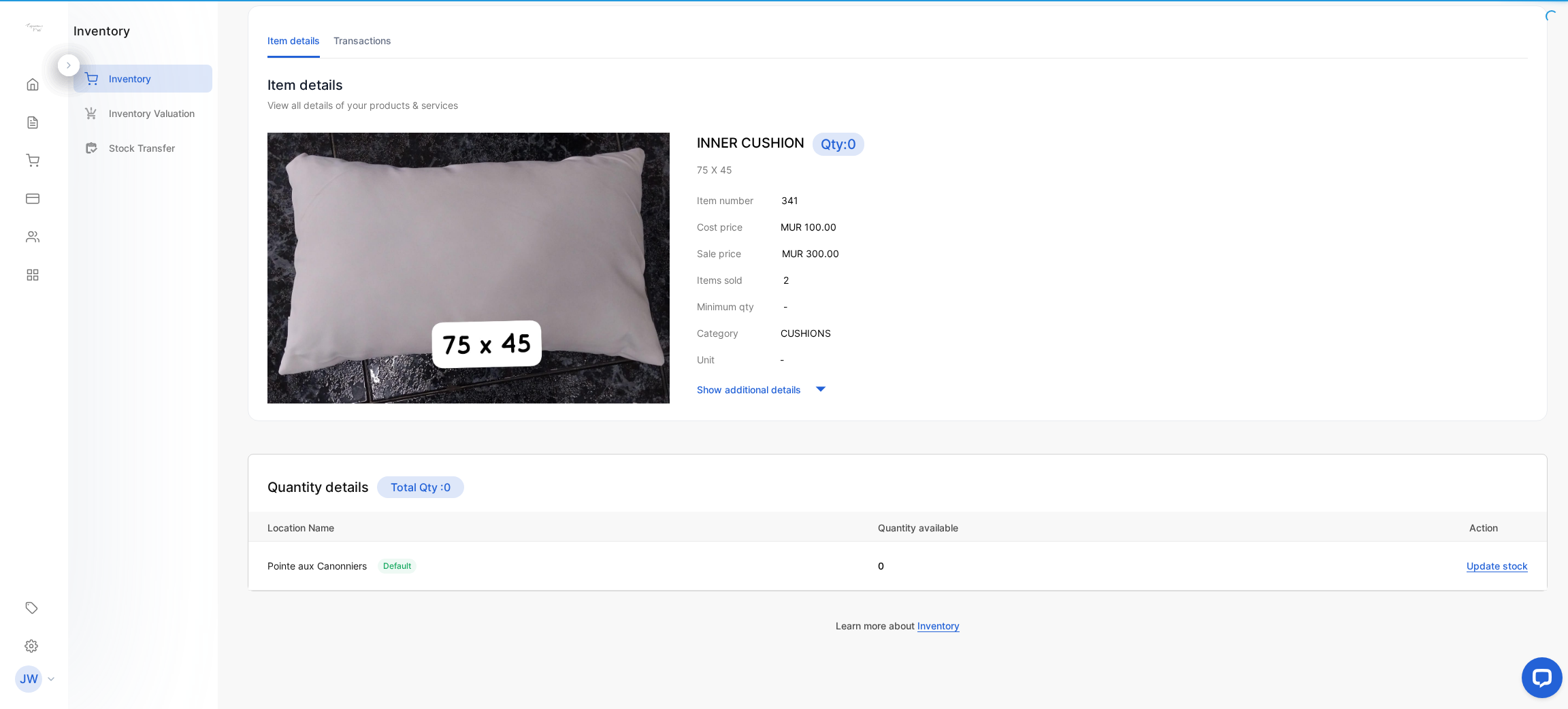
scroll to position [69, 0]
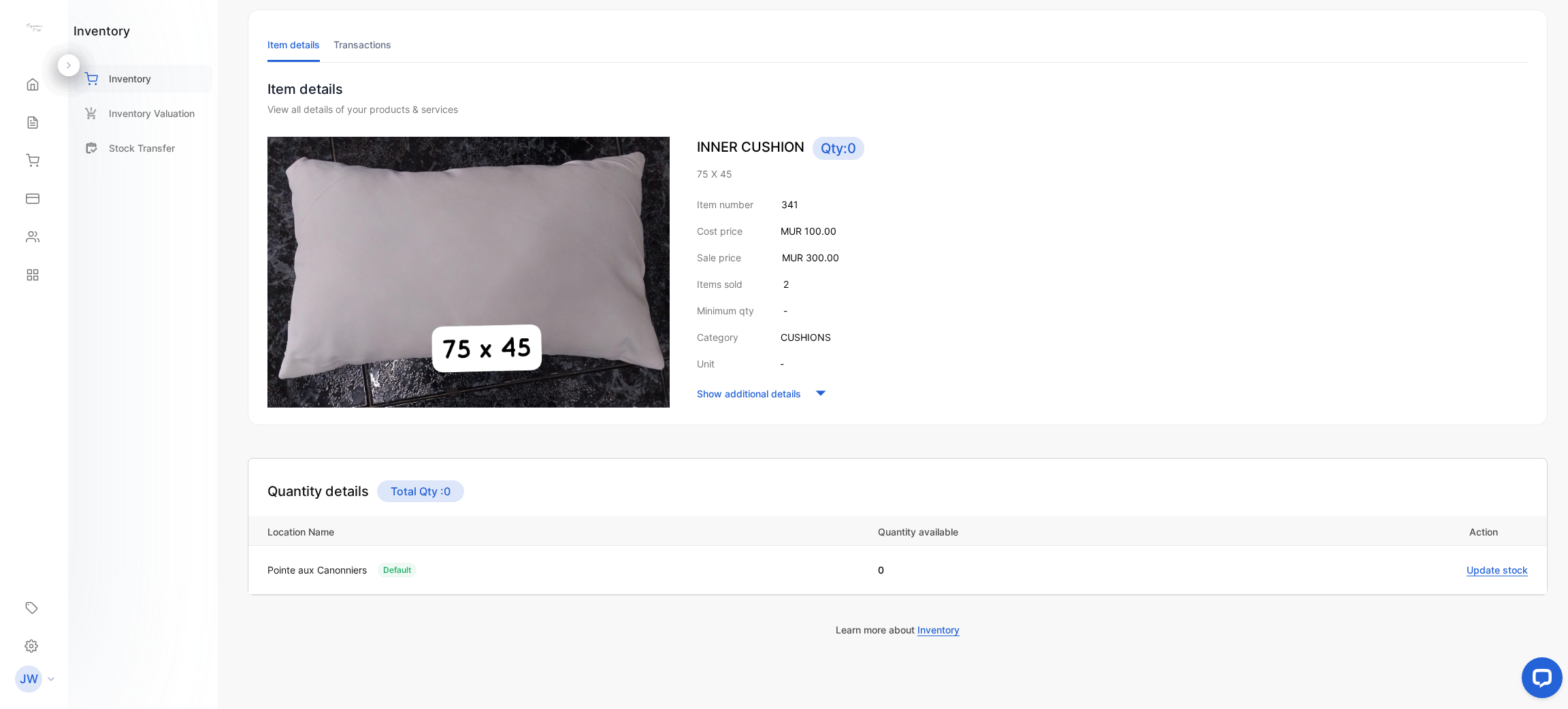
click at [169, 69] on div "Inventory" at bounding box center [142, 78] width 139 height 28
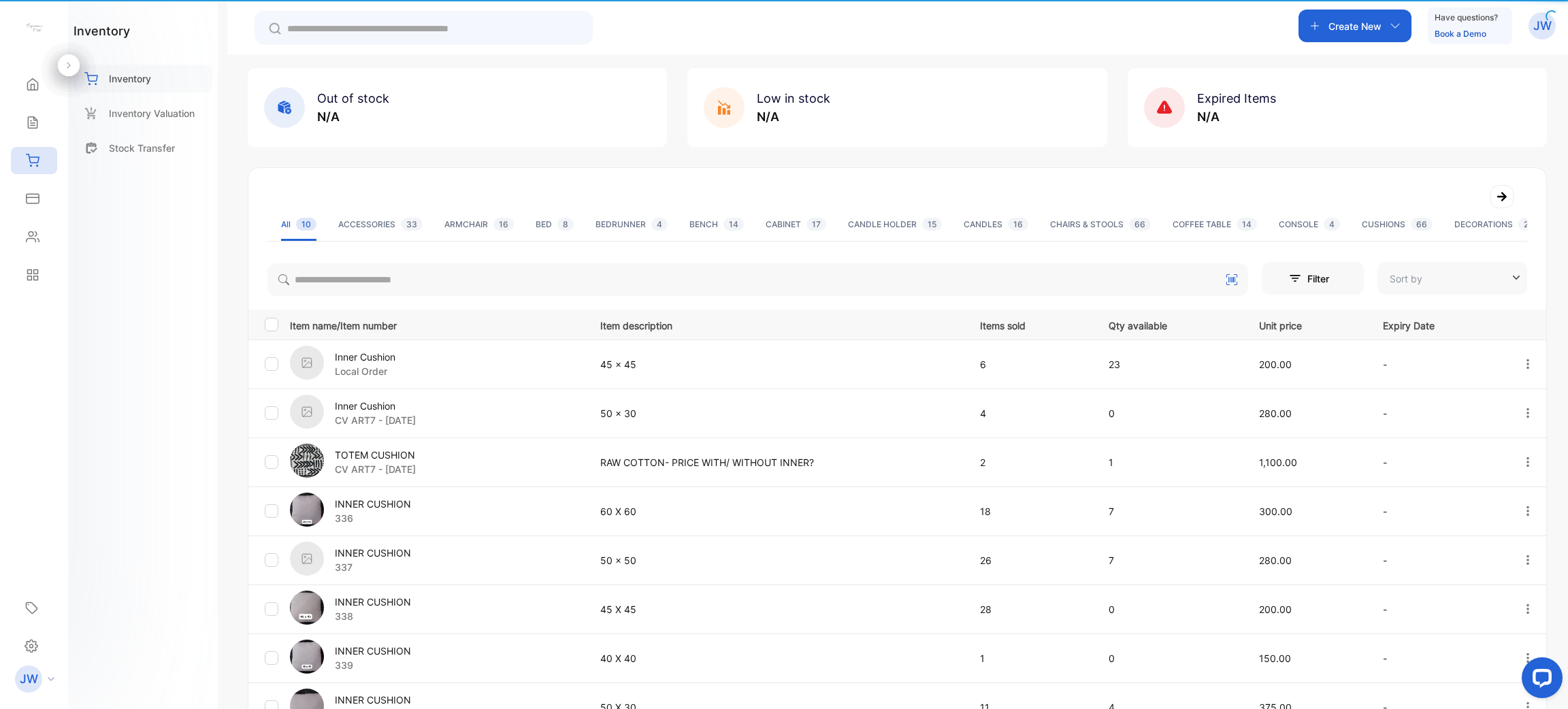
type input "**********"
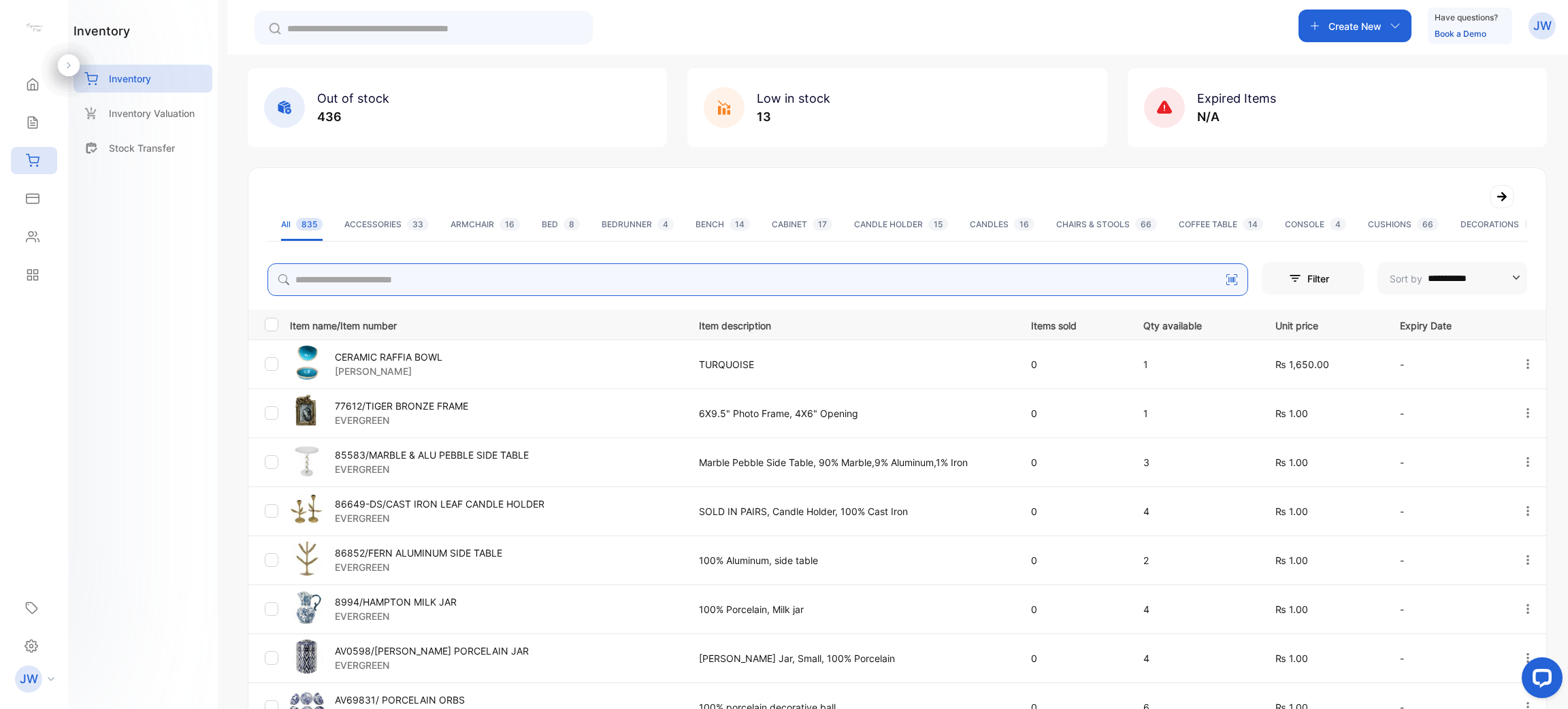
click at [549, 273] on input "search" at bounding box center [757, 280] width 980 height 32
type input "*******"
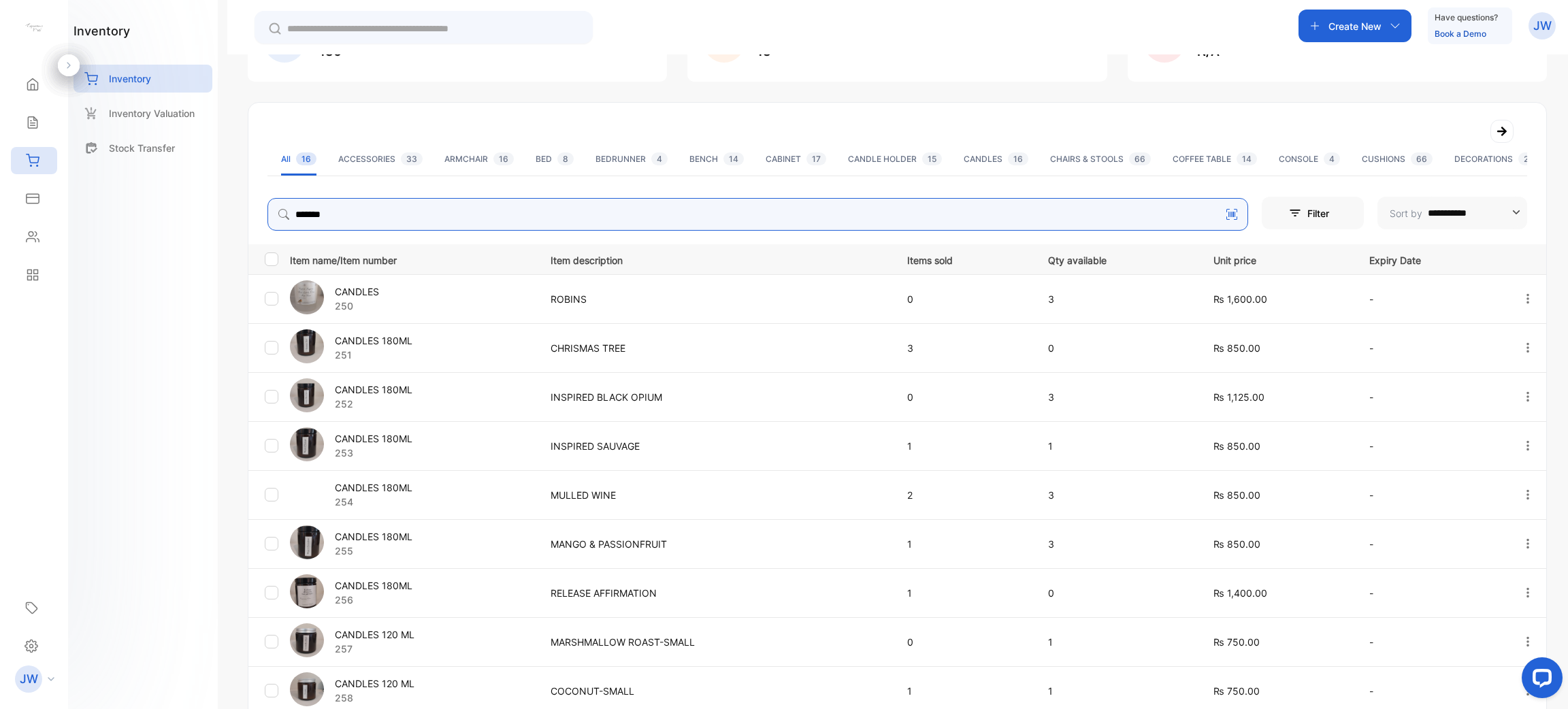
scroll to position [137, 0]
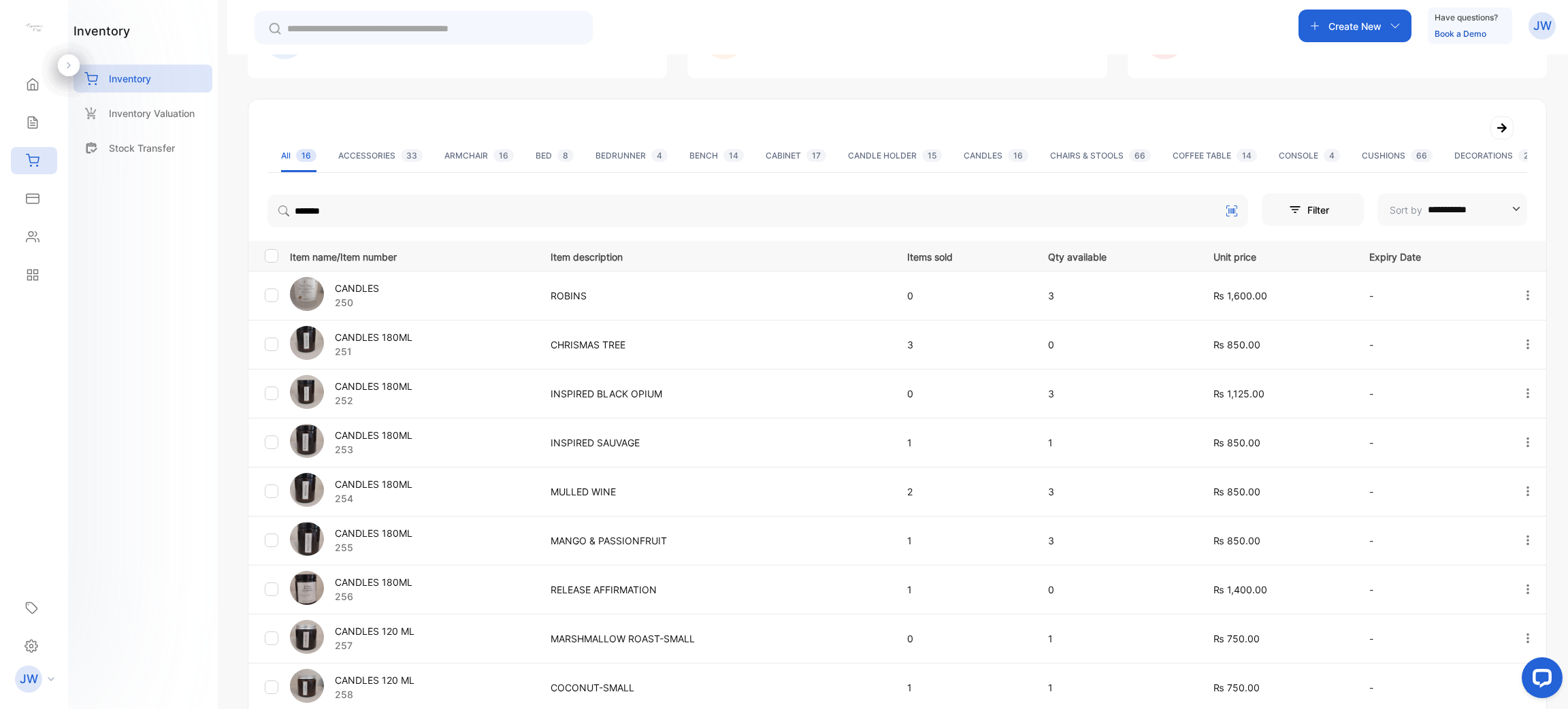
click at [377, 290] on p "CANDLES" at bounding box center [357, 288] width 44 height 14
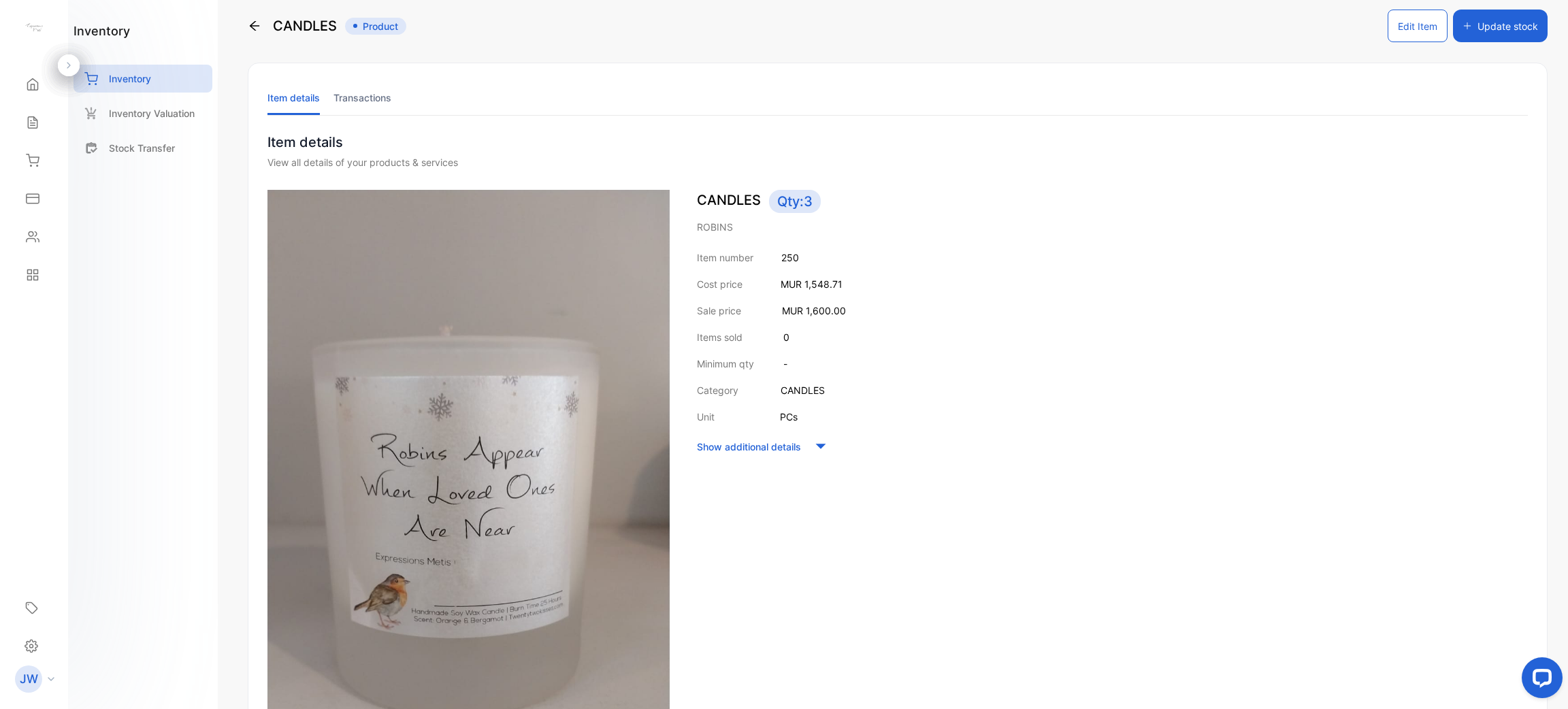
scroll to position [12, 0]
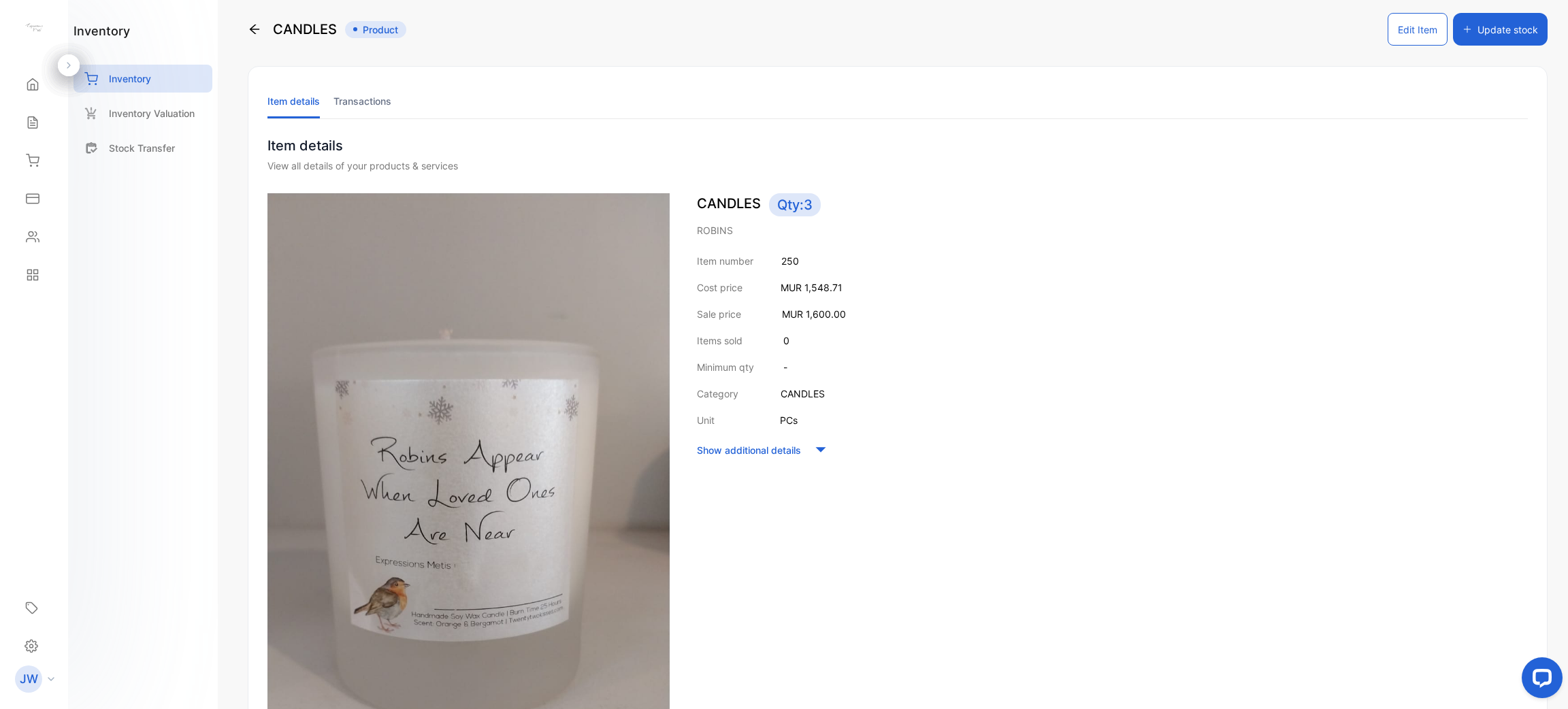
click at [350, 104] on li "Transactions" at bounding box center [362, 101] width 58 height 35
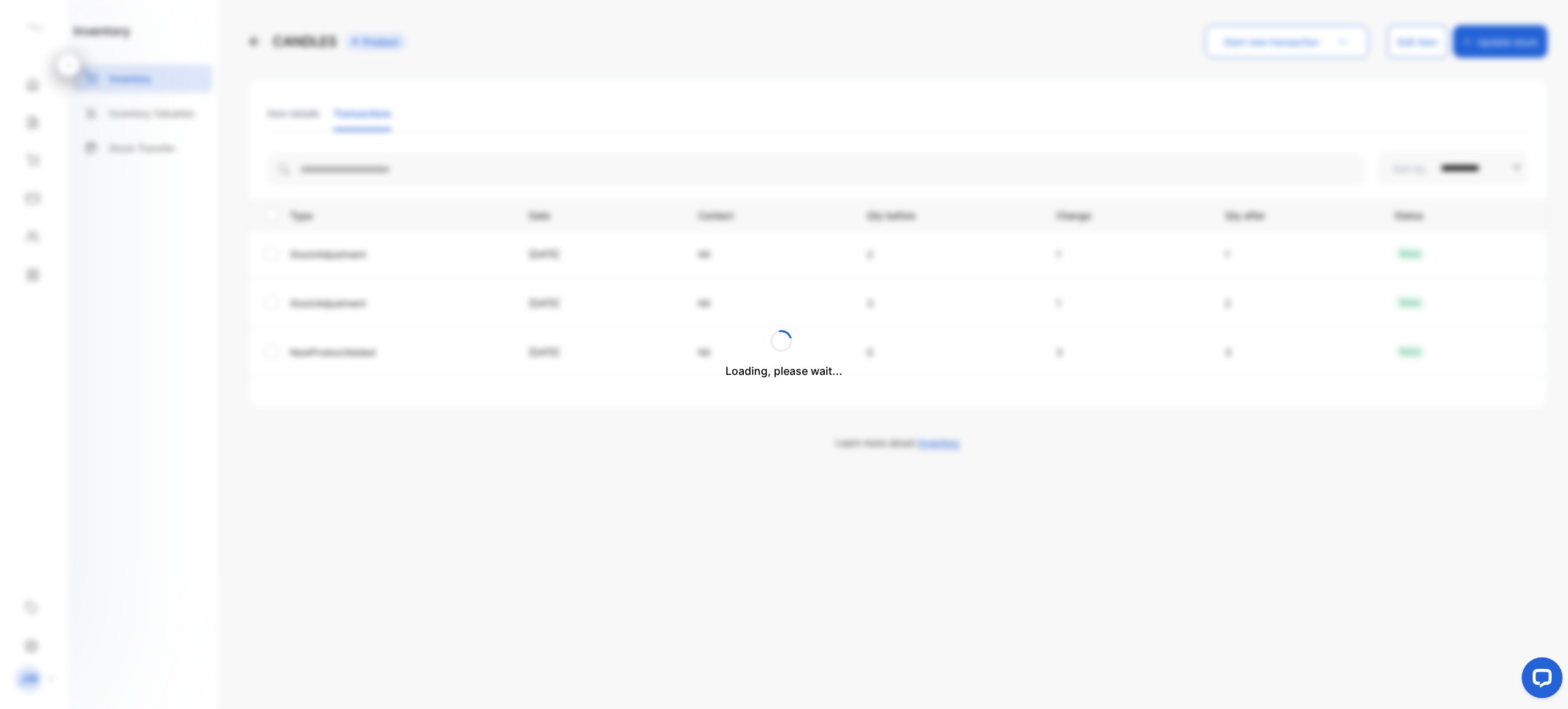
scroll to position [0, 0]
click at [308, 118] on li "Item details" at bounding box center [294, 113] width 53 height 35
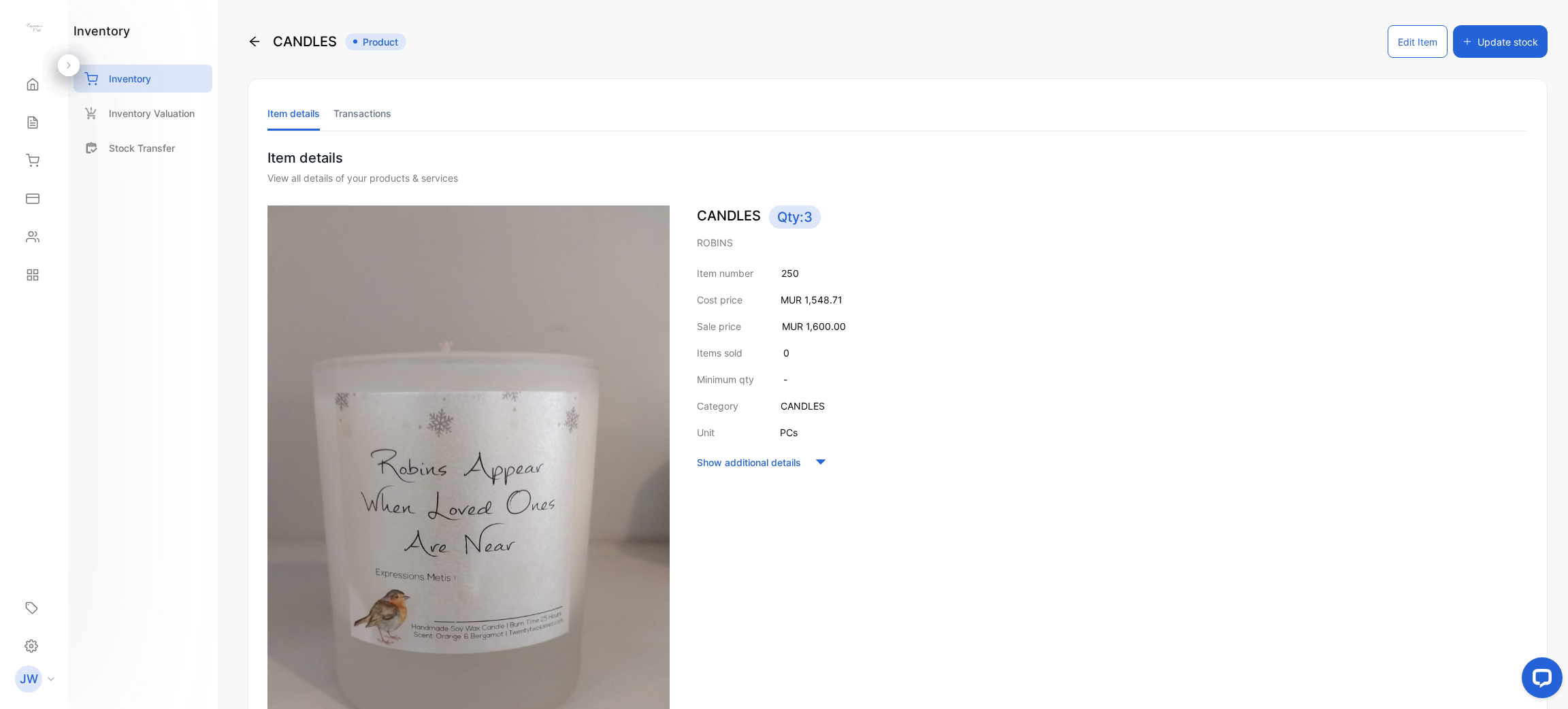
click at [262, 43] on div "CANDLES Product" at bounding box center [327, 42] width 158 height 32
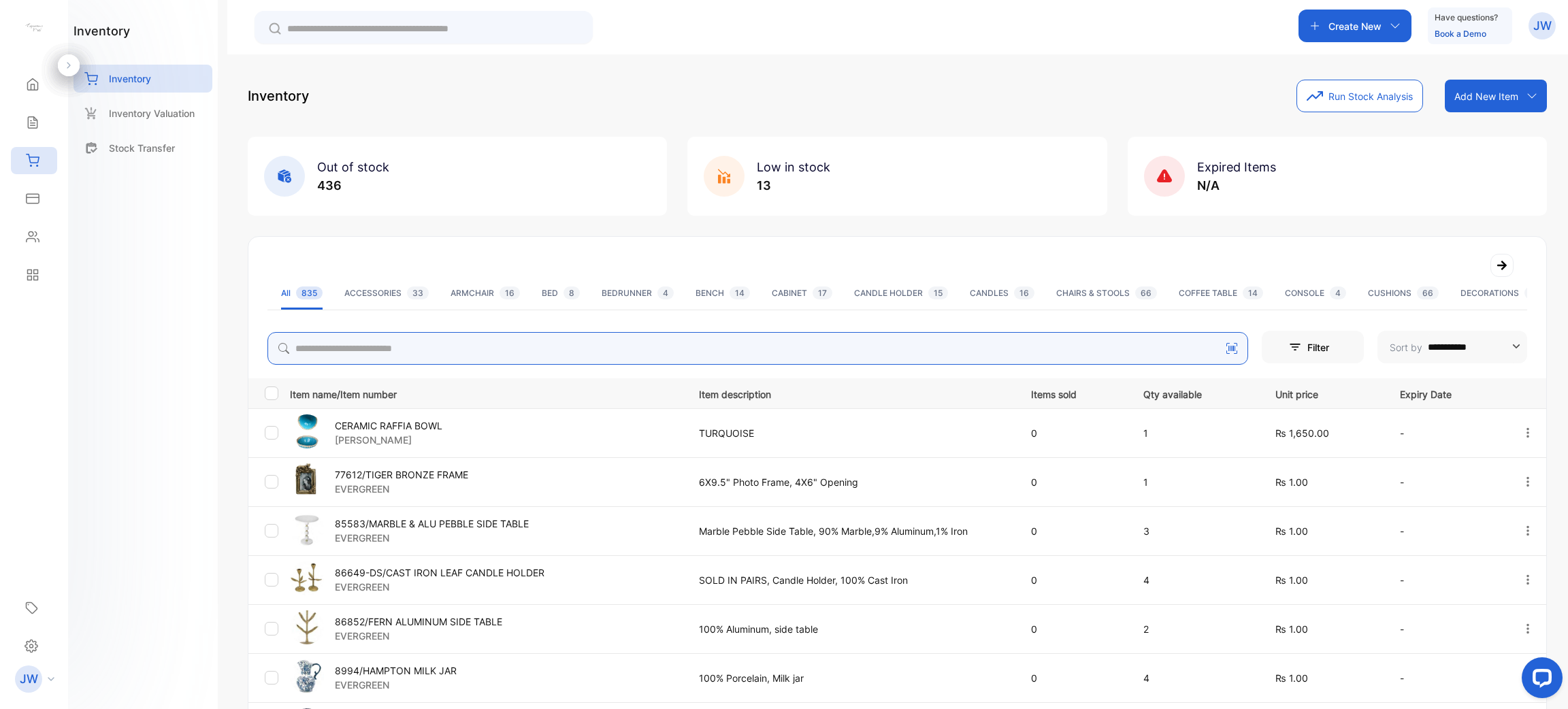
click at [473, 345] on input "search" at bounding box center [757, 349] width 980 height 32
type input "*"
type input "*******"
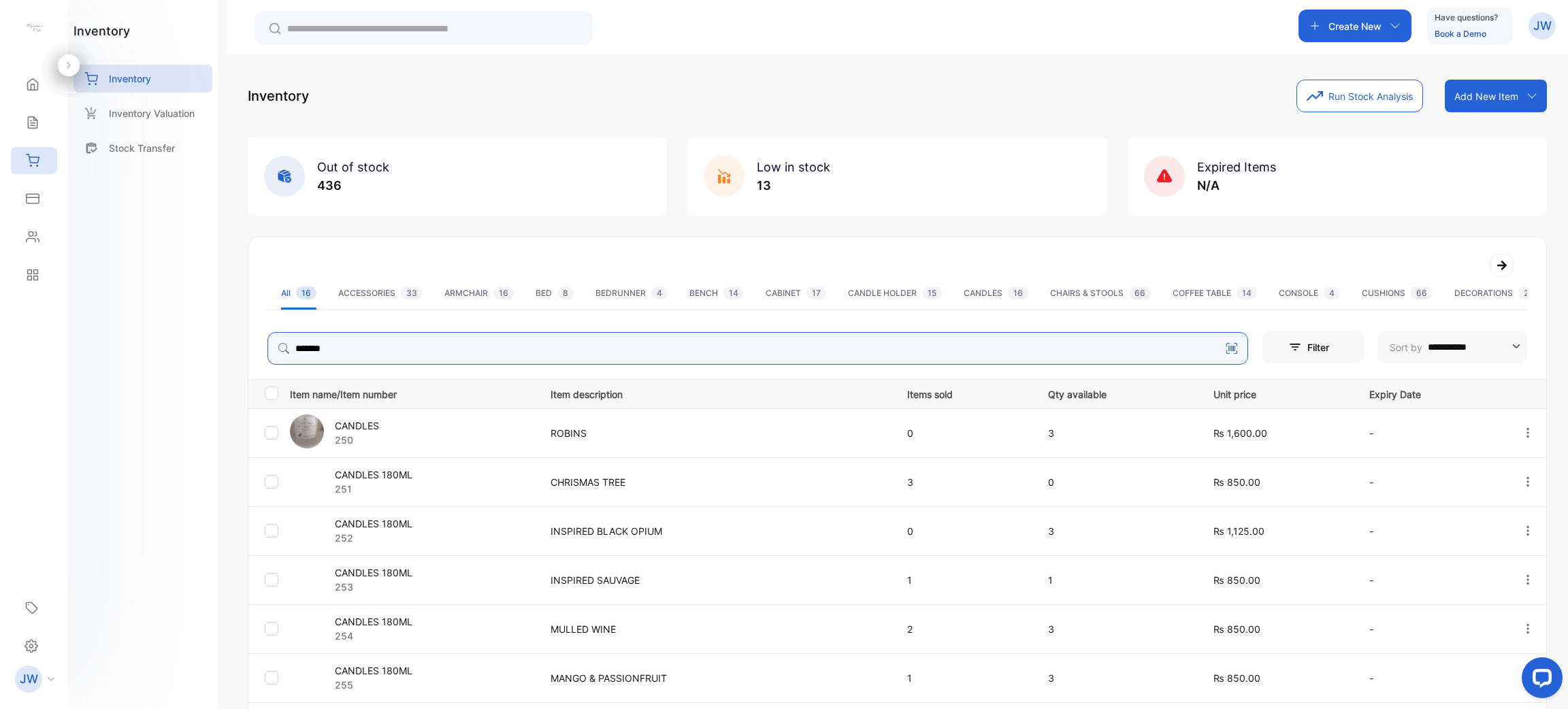
scroll to position [98, 0]
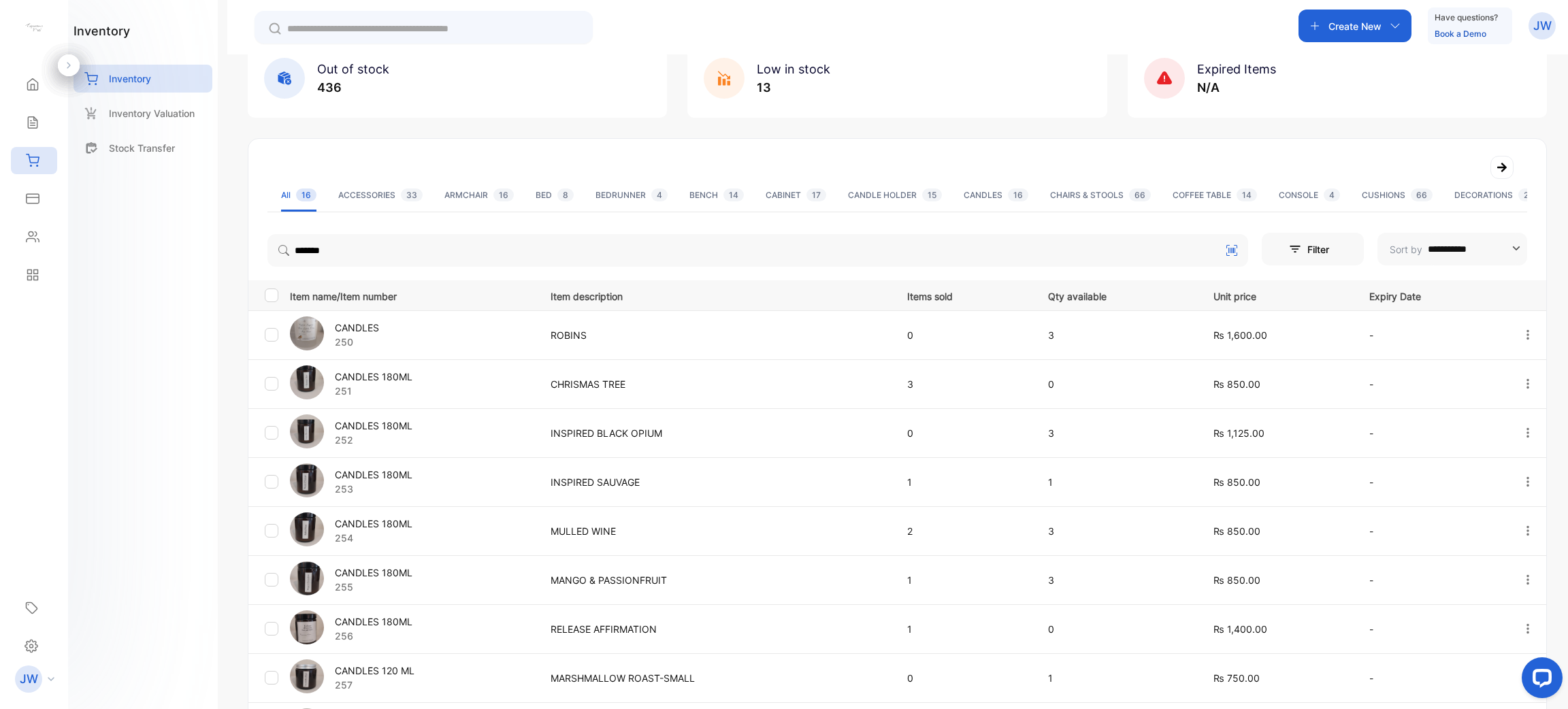
click at [401, 383] on p "CANDLES 180ML" at bounding box center [373, 377] width 78 height 14
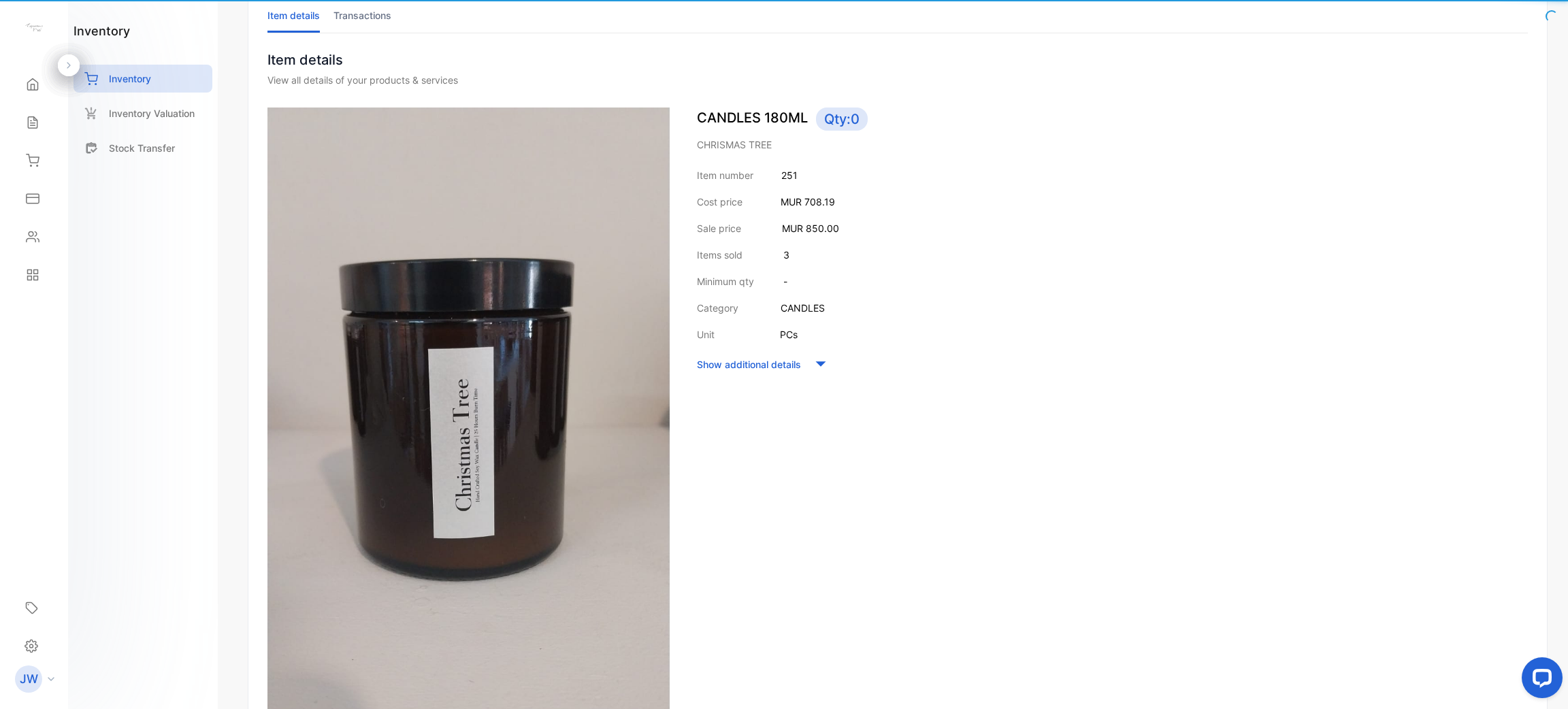
scroll to position [69, 0]
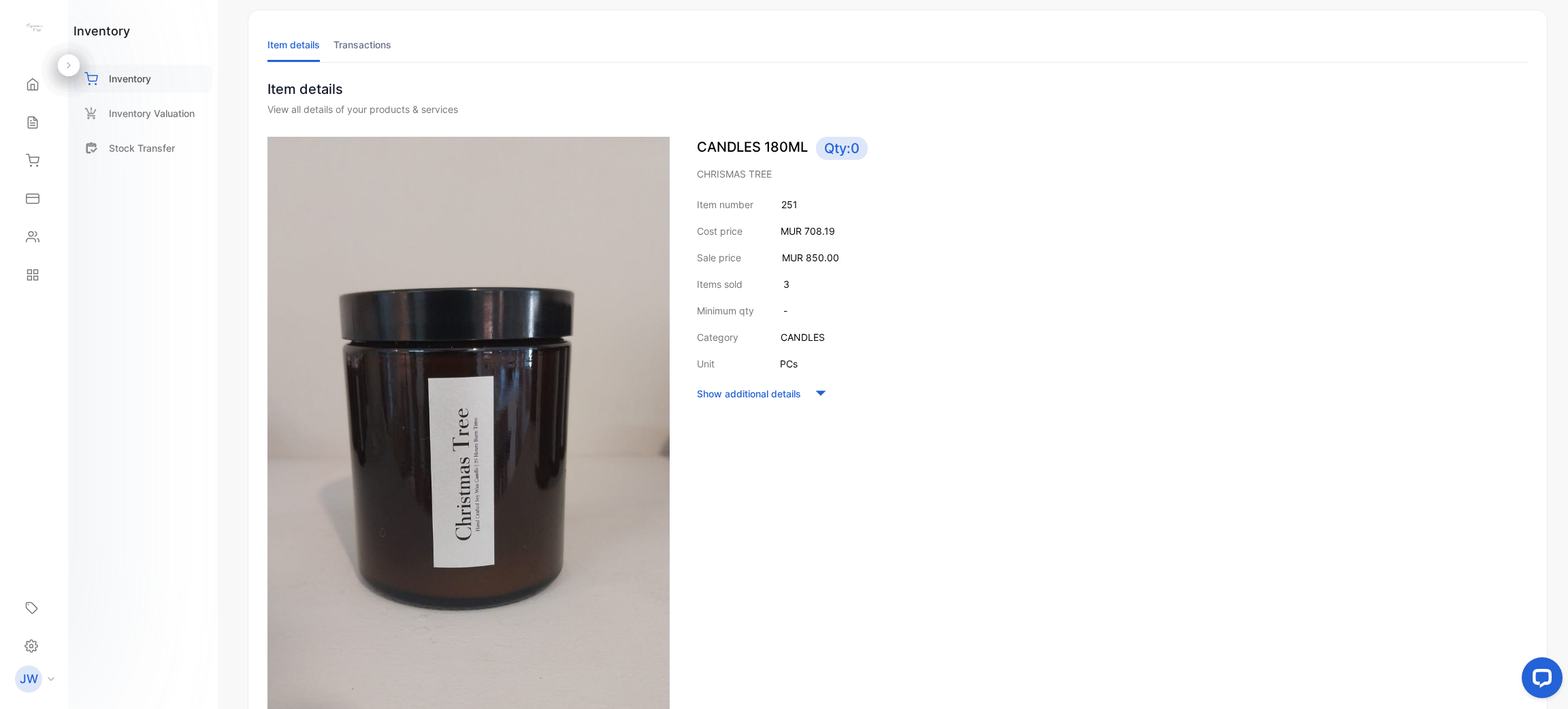
click at [194, 72] on div "Inventory" at bounding box center [142, 78] width 139 height 28
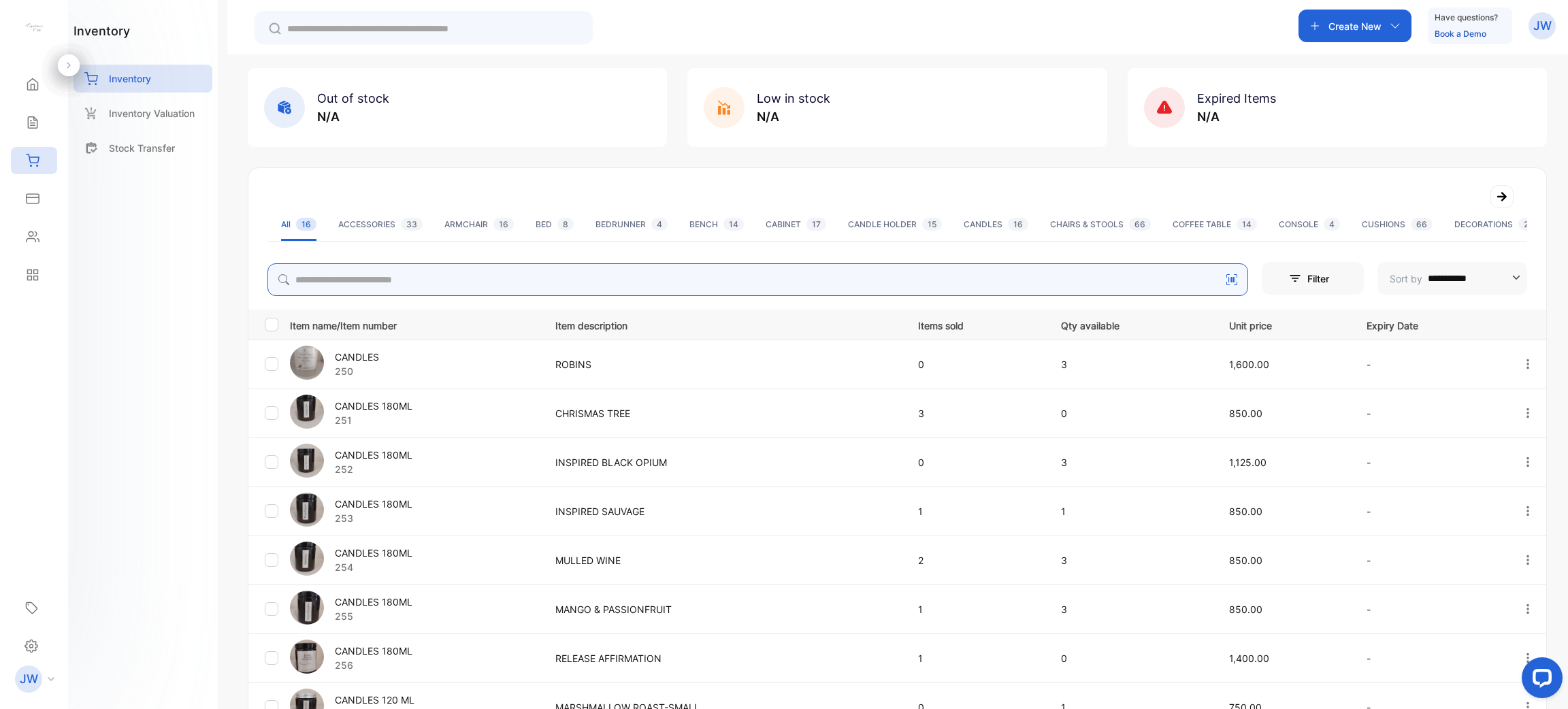
click at [448, 274] on input "search" at bounding box center [757, 280] width 980 height 32
type input "*"
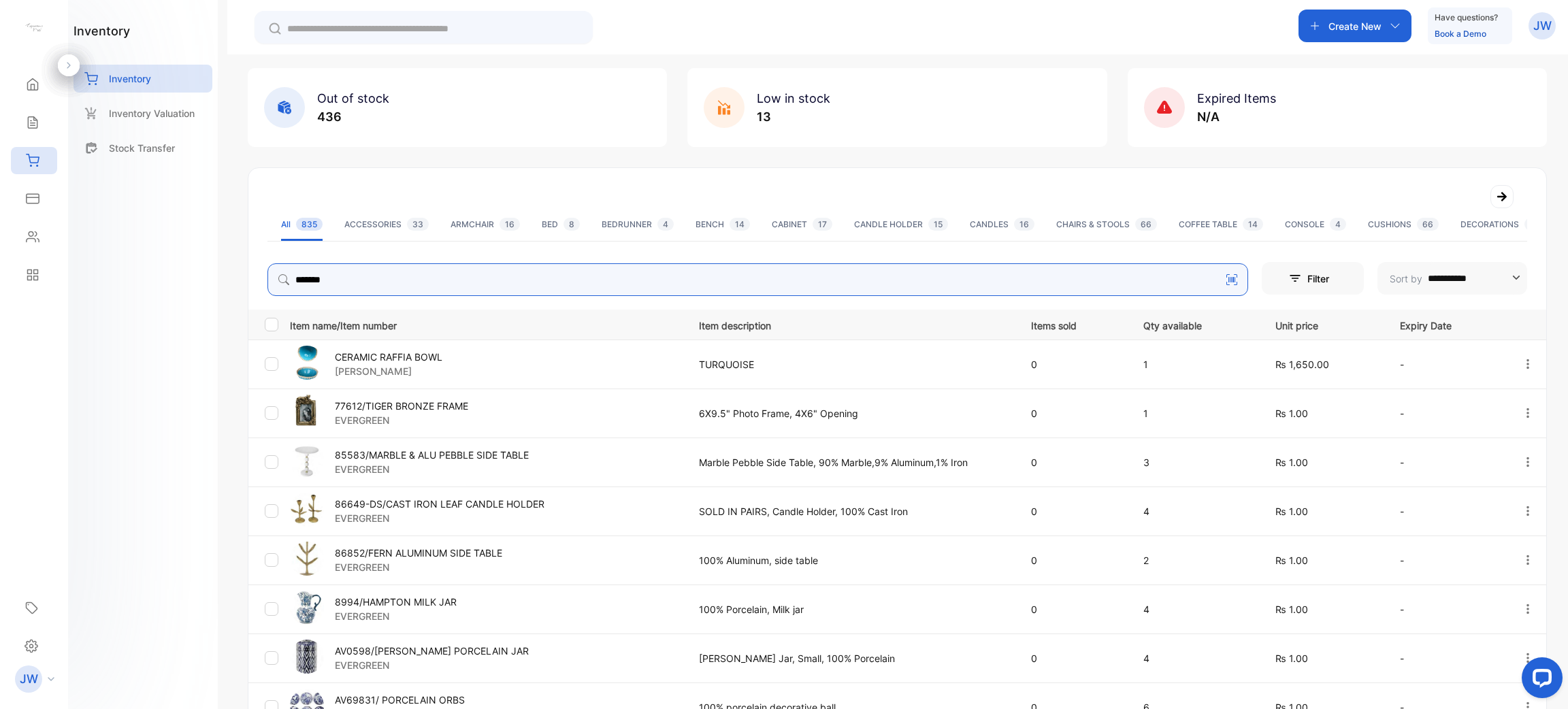
type input "*******"
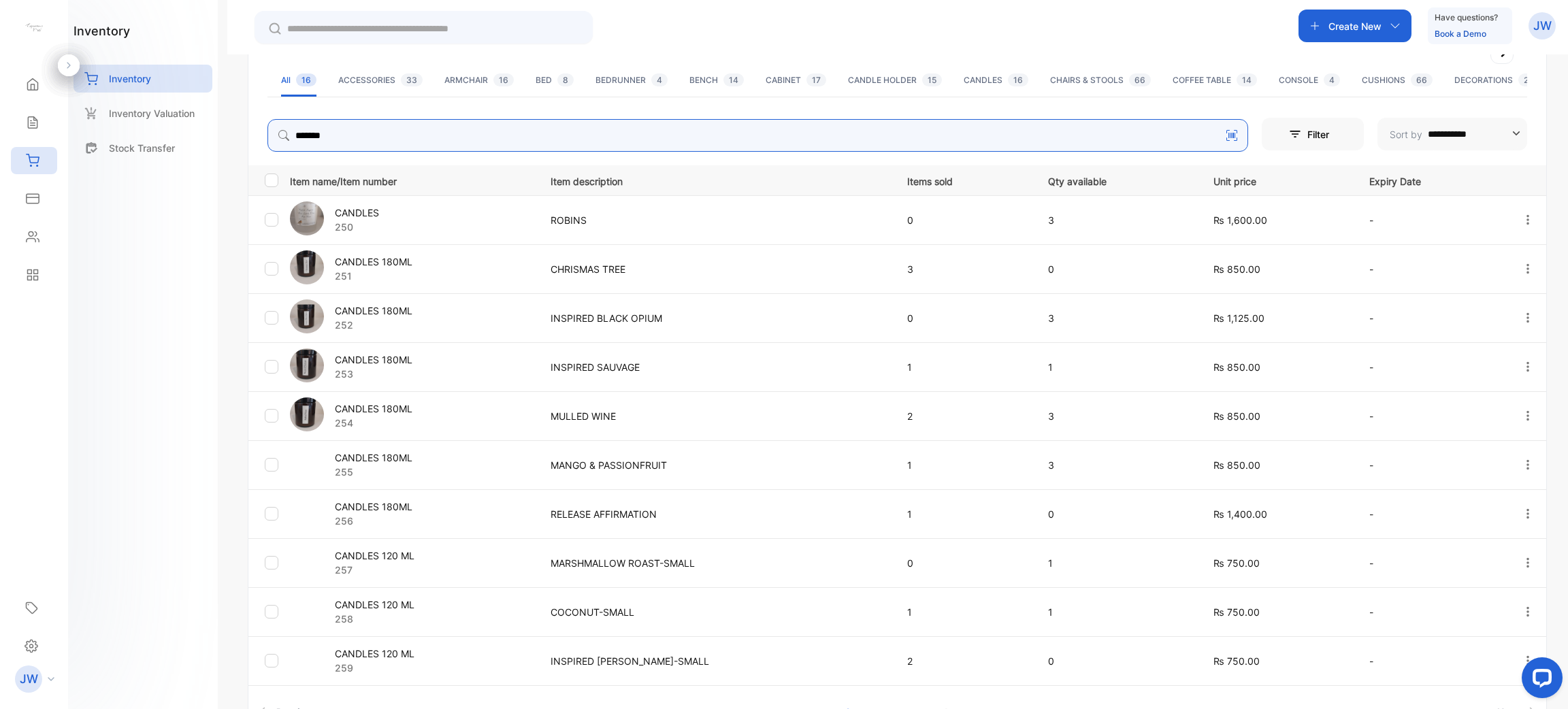
scroll to position [215, 0]
click at [402, 320] on p "252" at bounding box center [373, 323] width 78 height 14
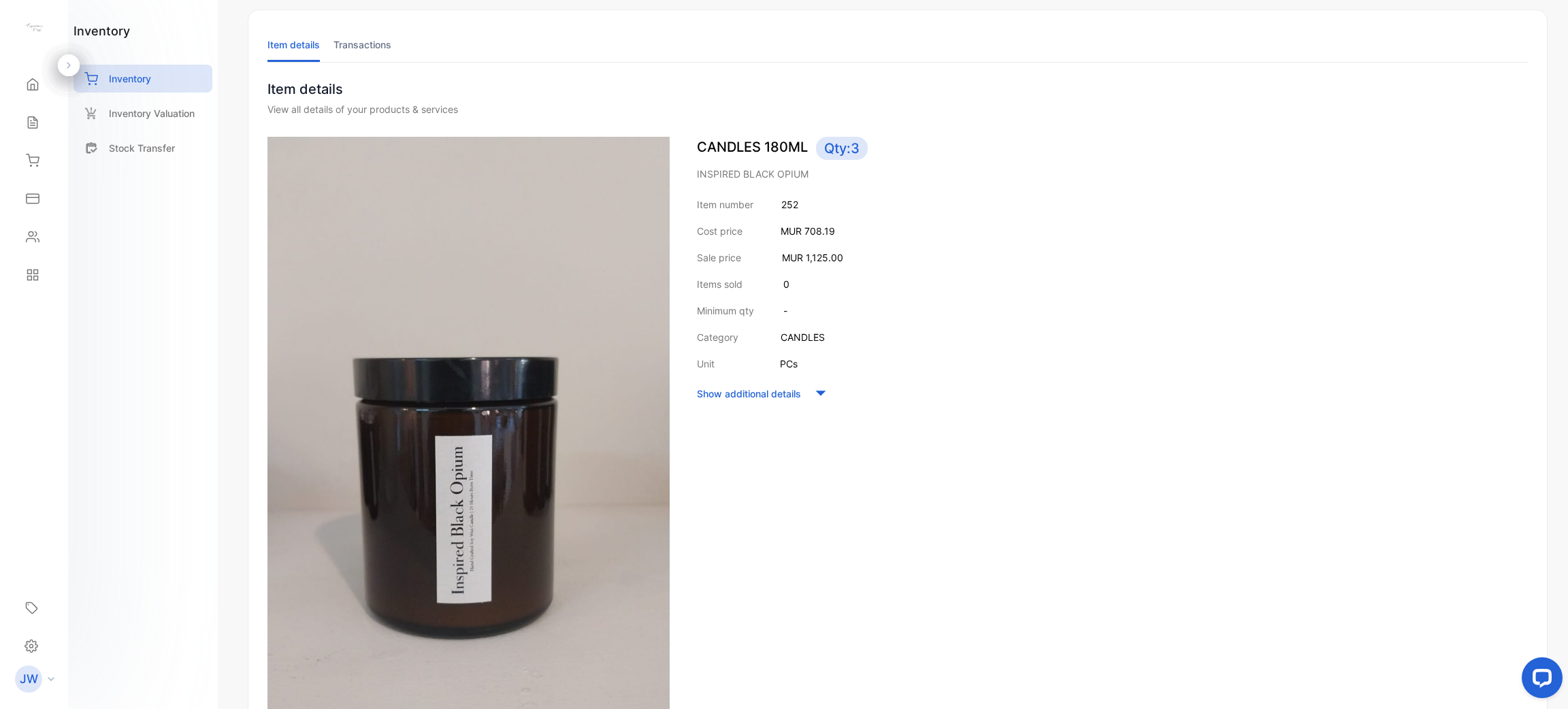
scroll to position [95, 0]
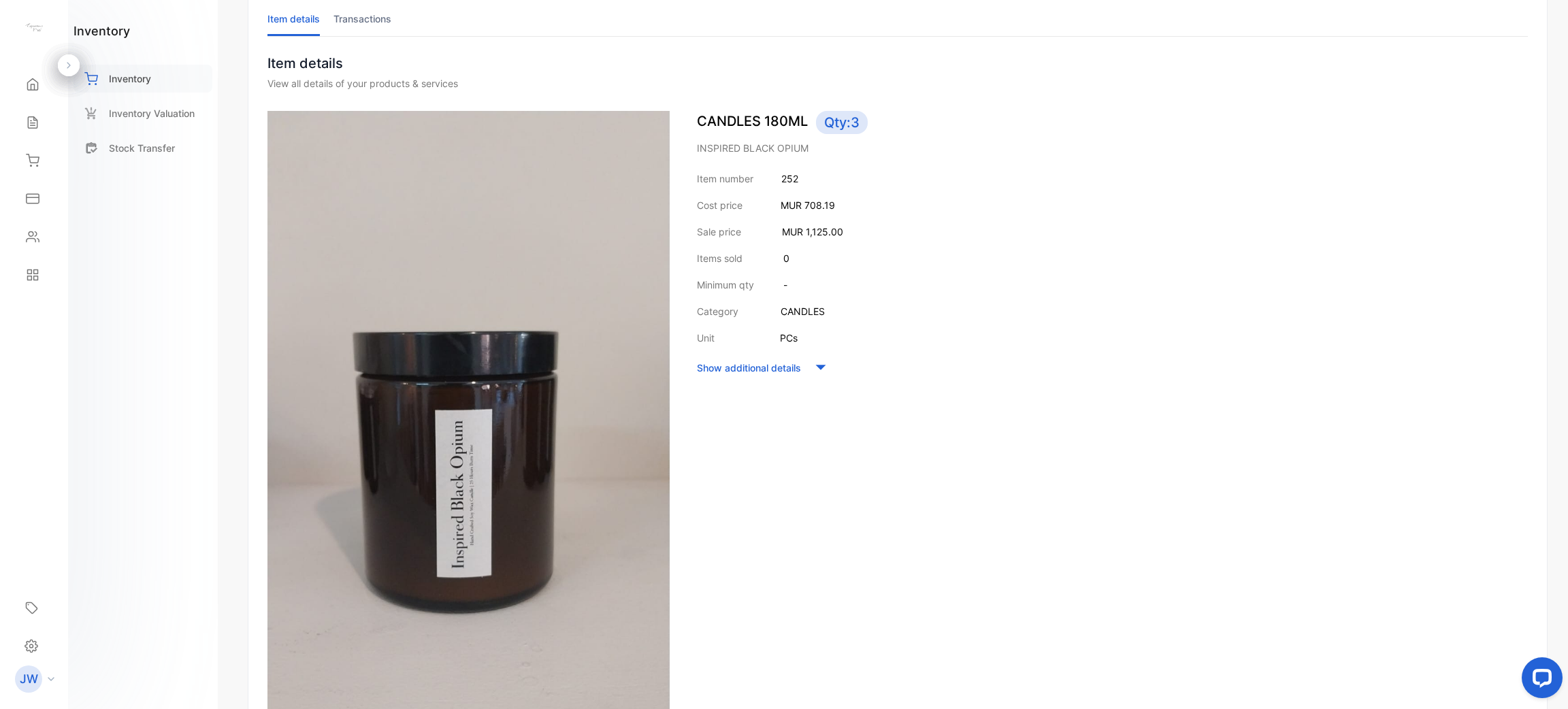
click at [147, 79] on p "Inventory" at bounding box center [130, 78] width 43 height 14
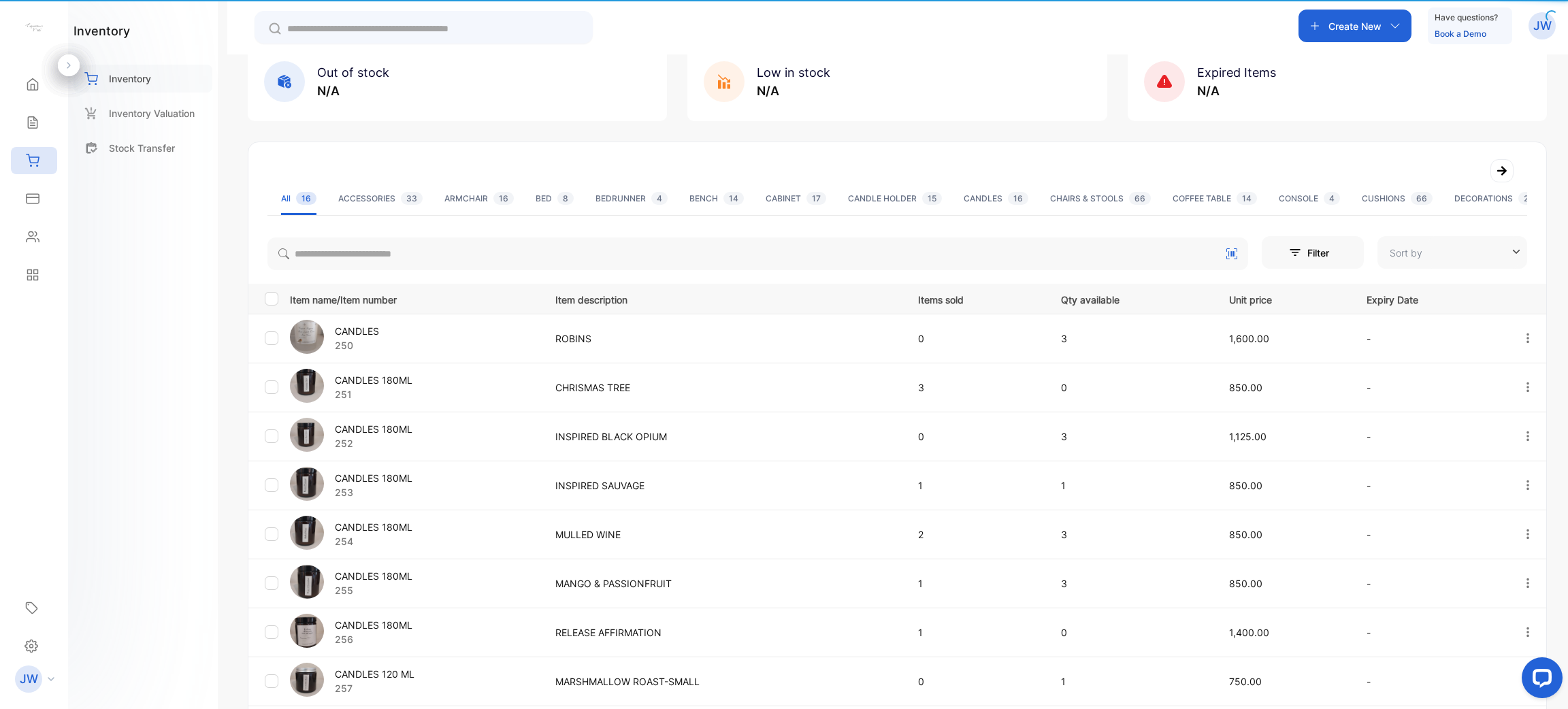
type input "**********"
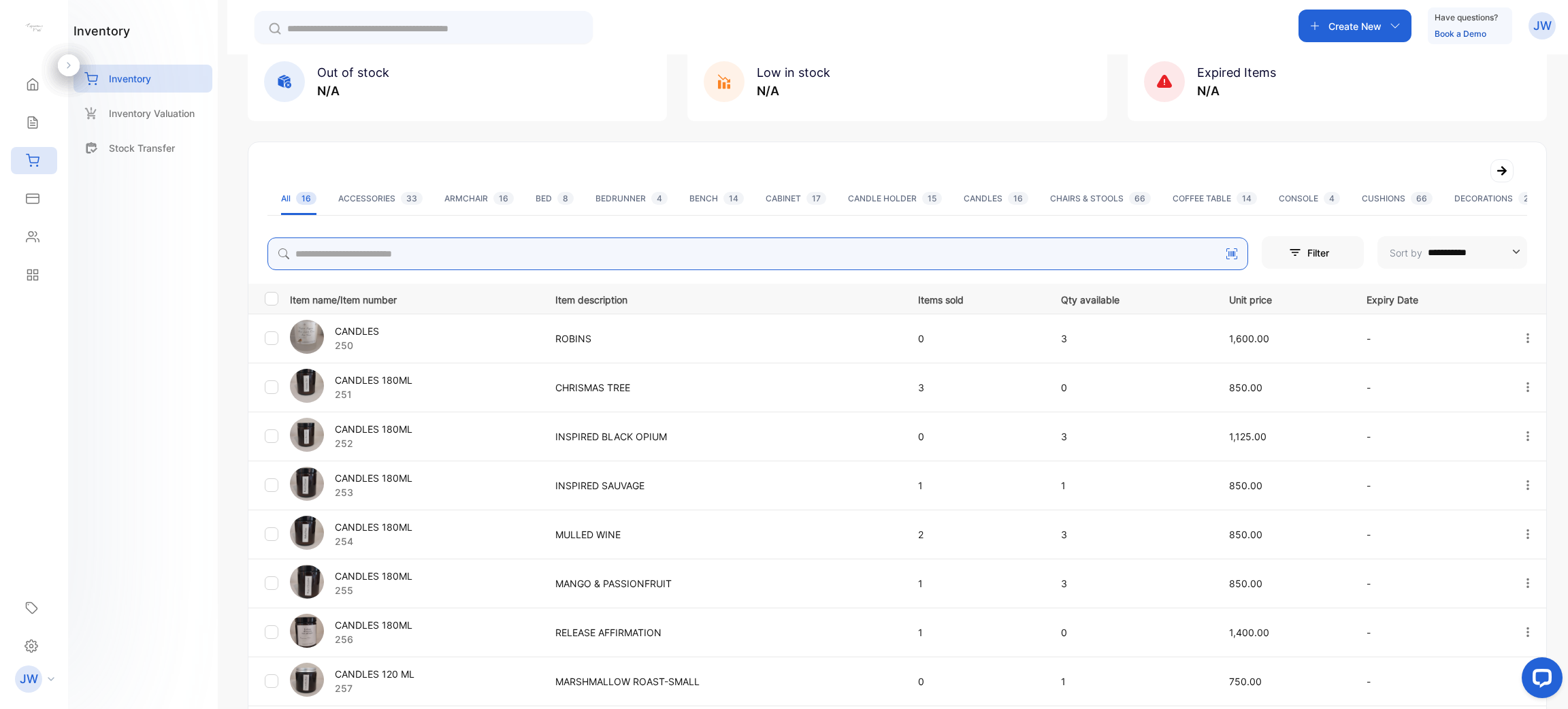
click at [439, 264] on input "search" at bounding box center [757, 254] width 980 height 32
type input "*******"
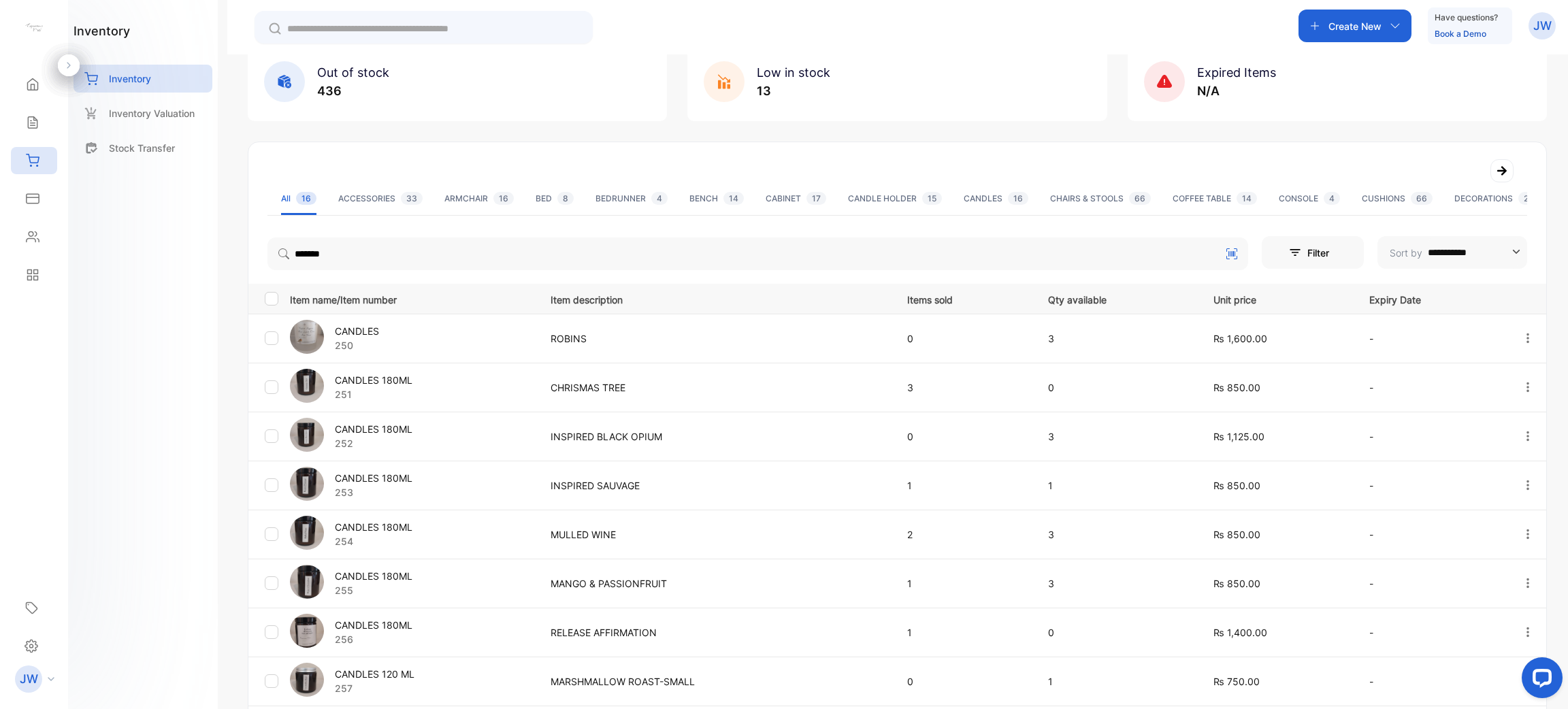
click at [383, 617] on div "CANDLES 180ML 256" at bounding box center [411, 633] width 244 height 37
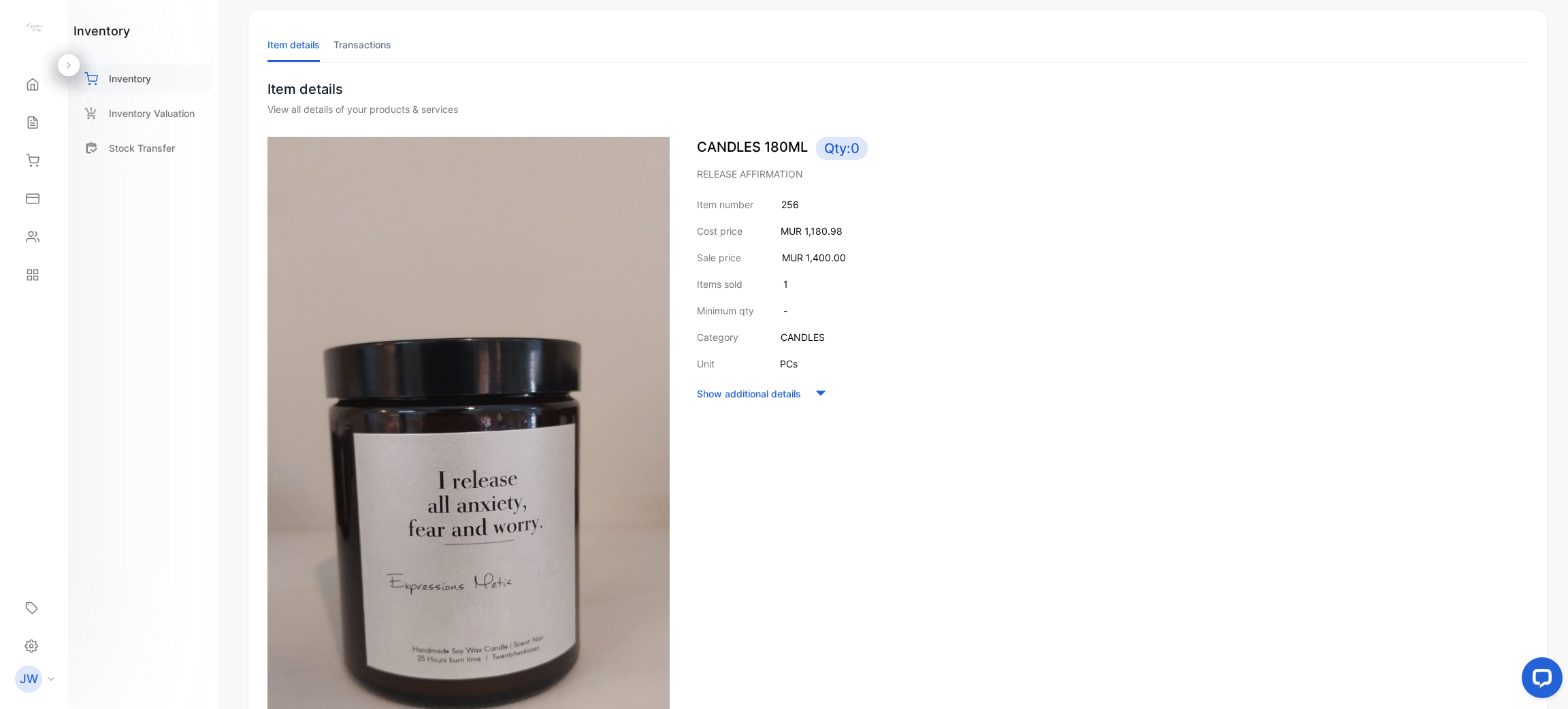
click at [150, 73] on p "Inventory" at bounding box center [130, 78] width 43 height 14
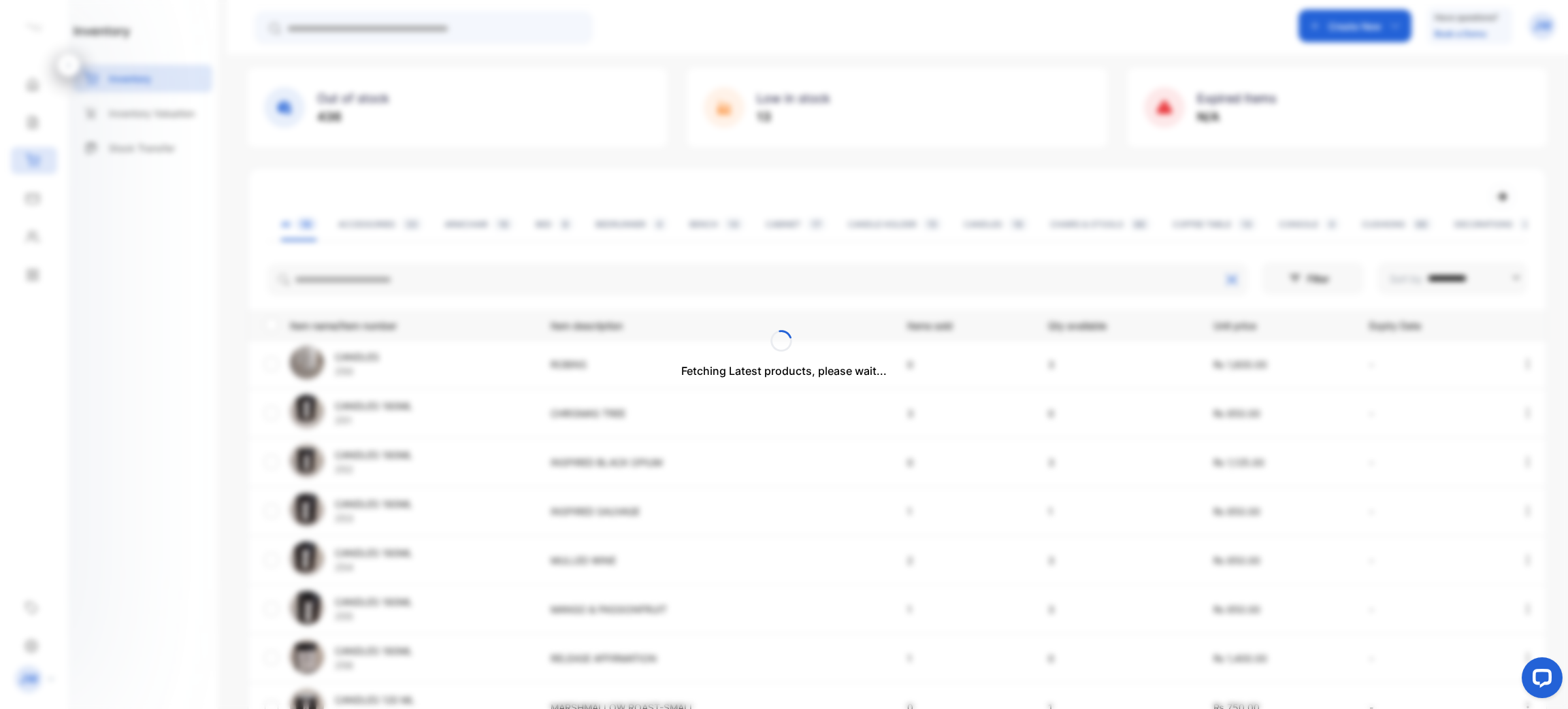
click at [366, 274] on div "Fetching Latest products, please wait..." at bounding box center [784, 354] width 1568 height 709
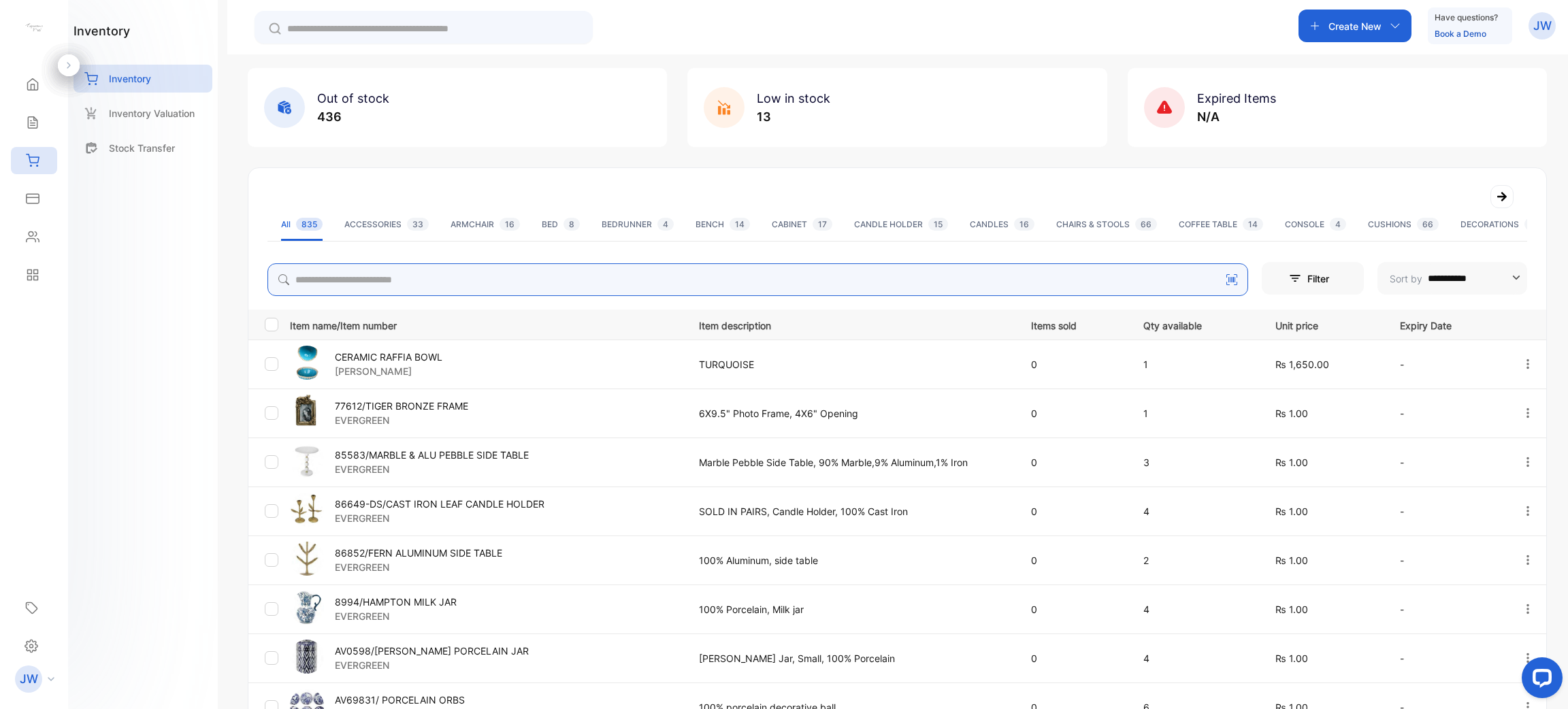
click at [366, 274] on input "search" at bounding box center [757, 280] width 980 height 32
type input "*******"
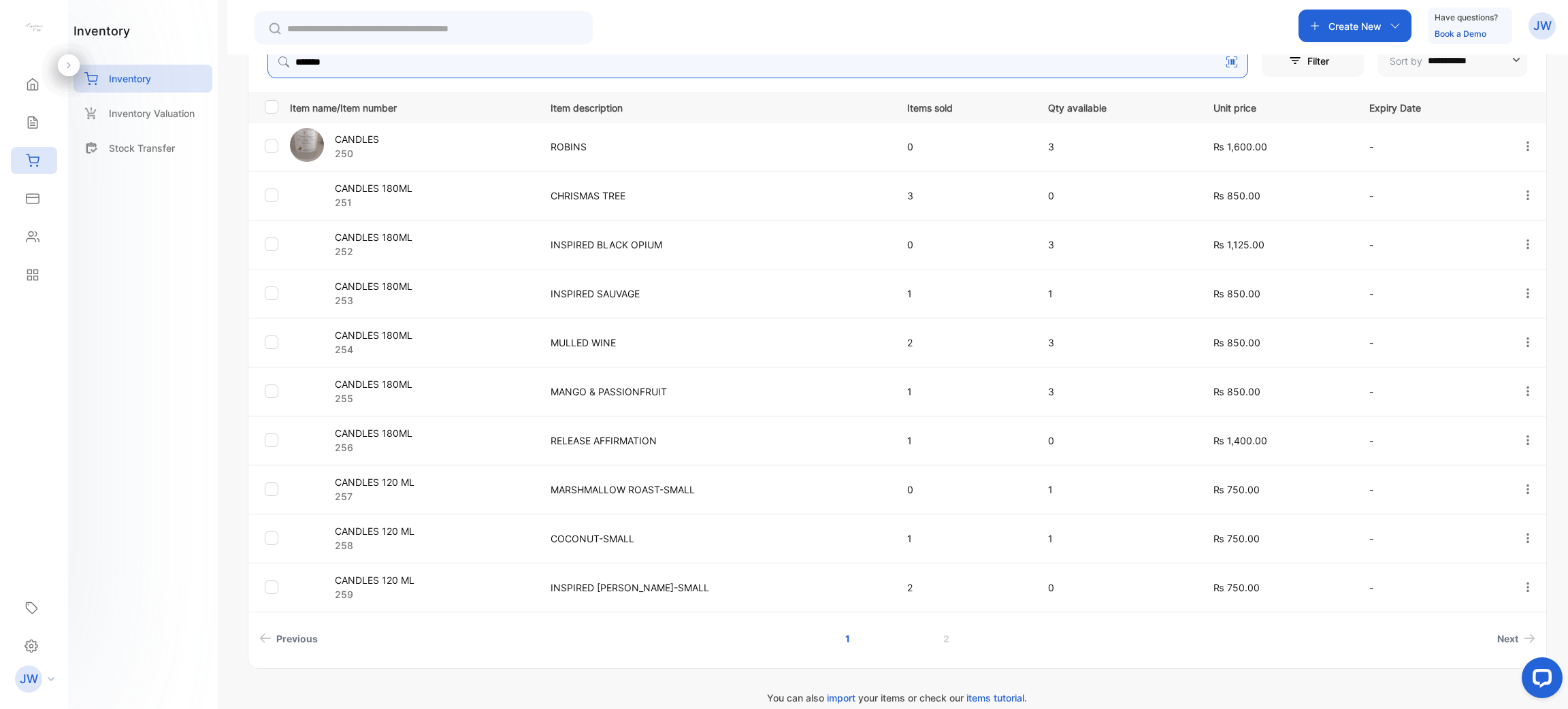
scroll to position [290, 0]
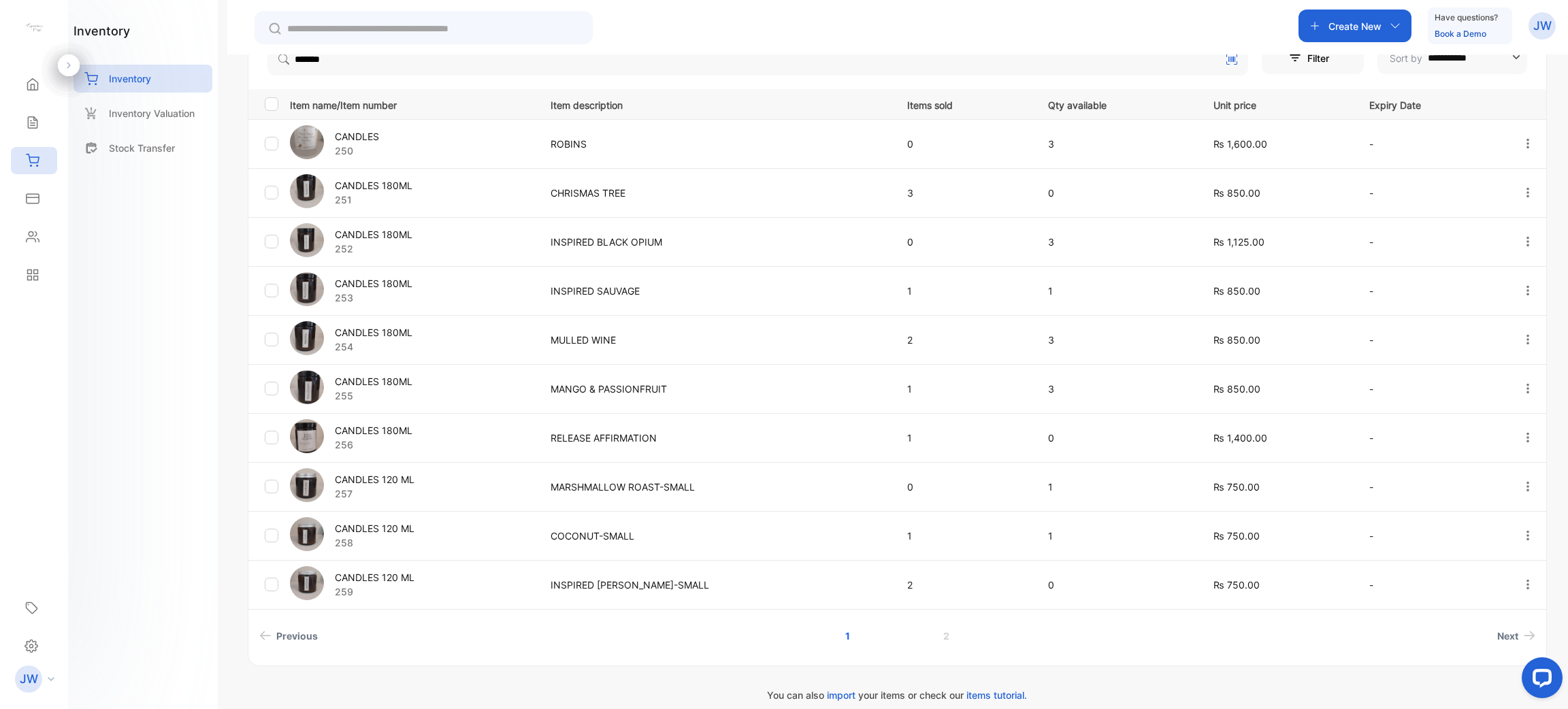
click at [411, 488] on p "257" at bounding box center [374, 493] width 79 height 14
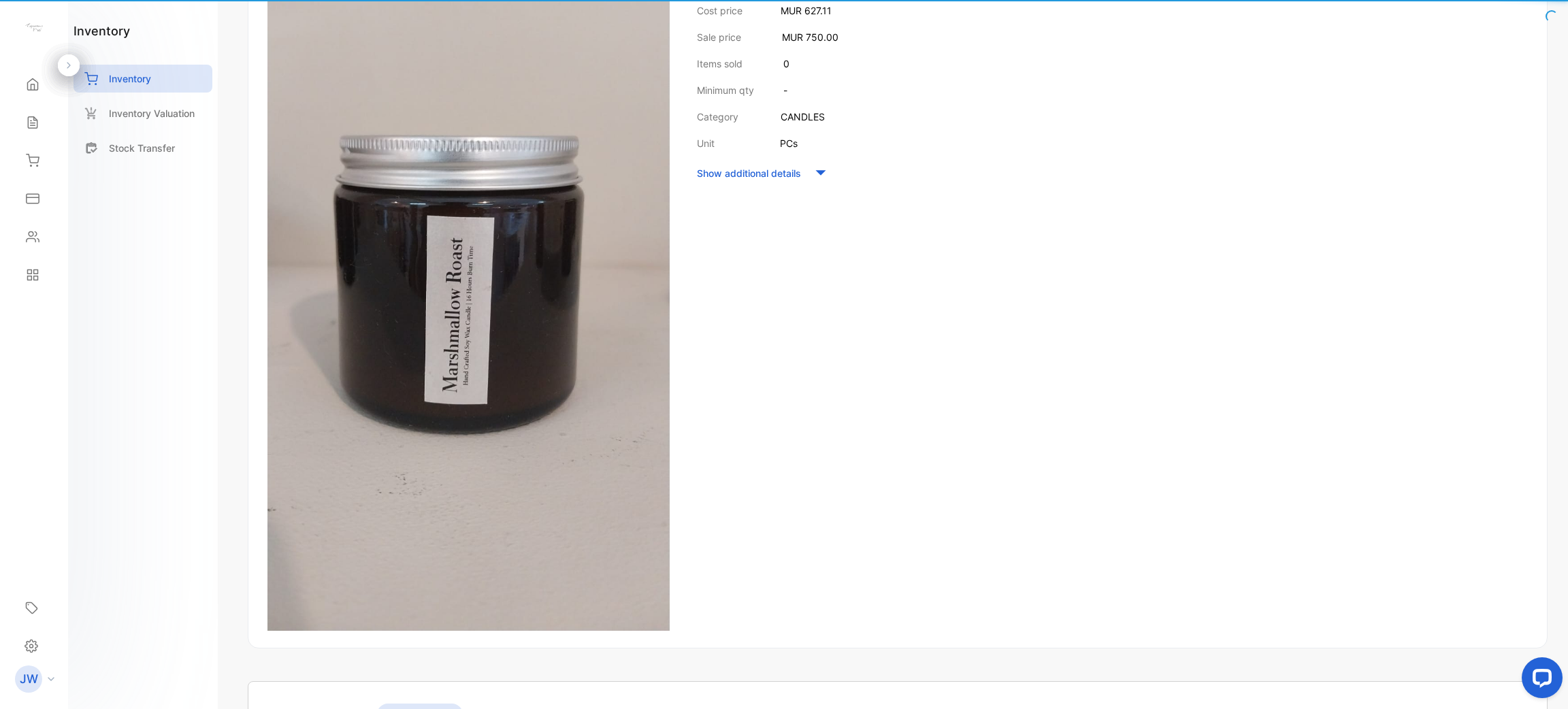
scroll to position [69, 0]
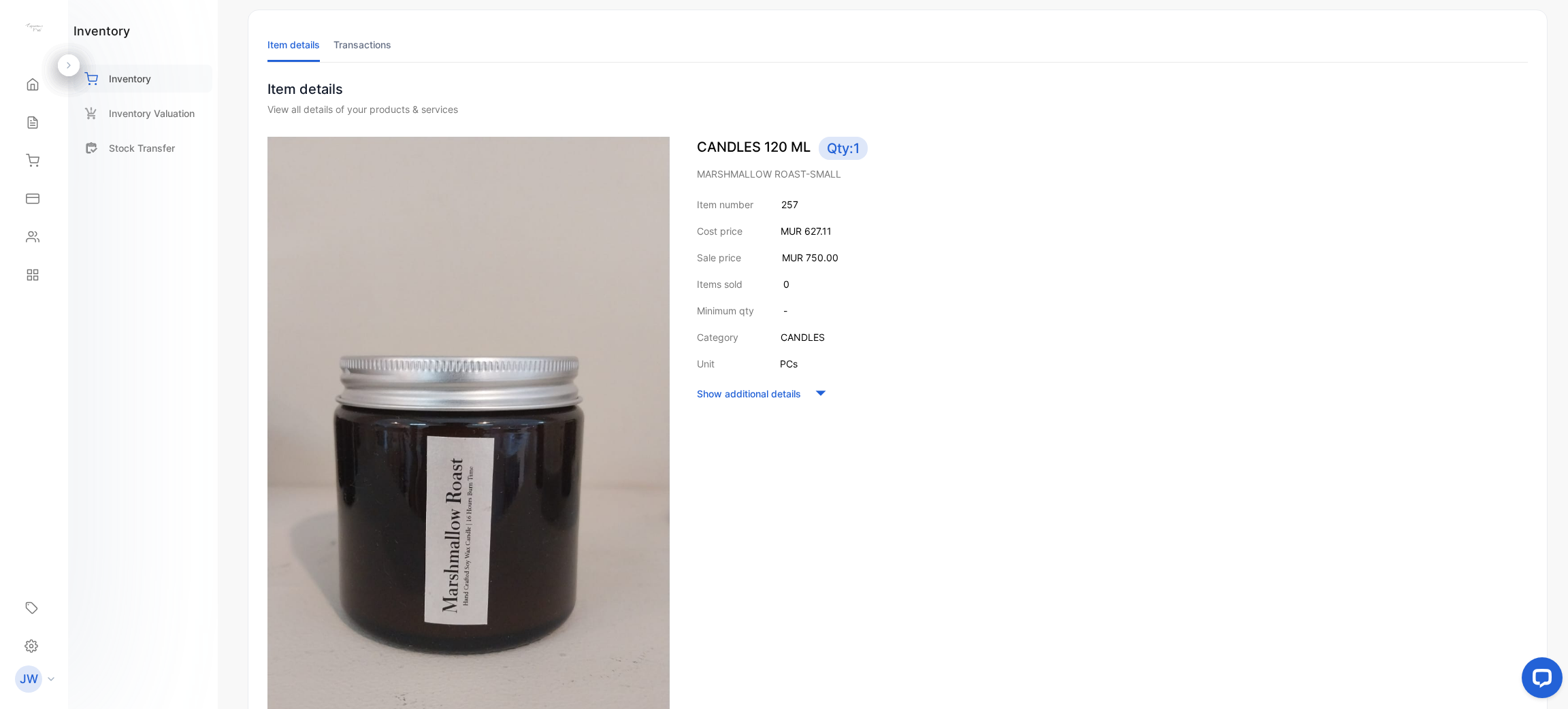
click at [166, 78] on div "Inventory" at bounding box center [142, 78] width 139 height 28
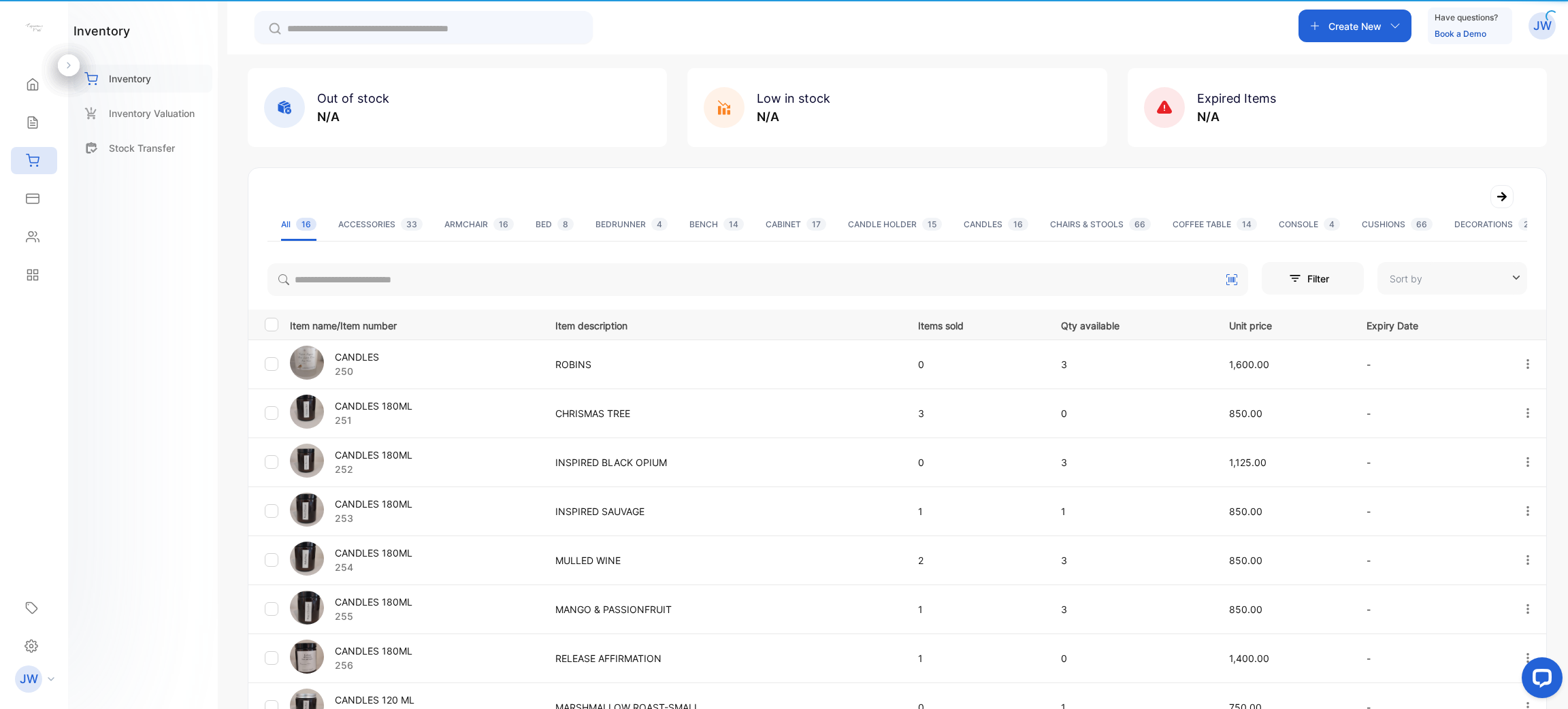
type input "**********"
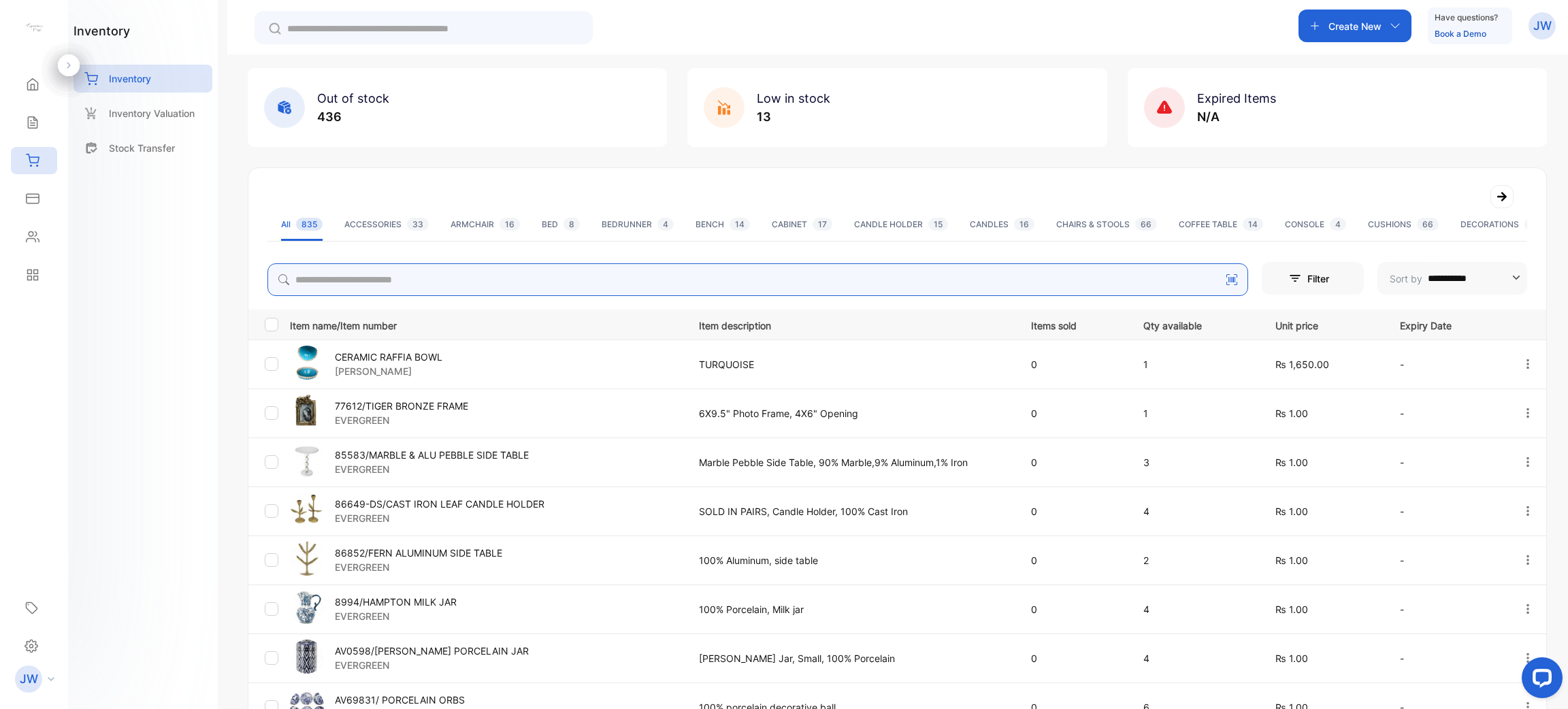
click at [685, 283] on input "search" at bounding box center [757, 280] width 980 height 32
type input "*******"
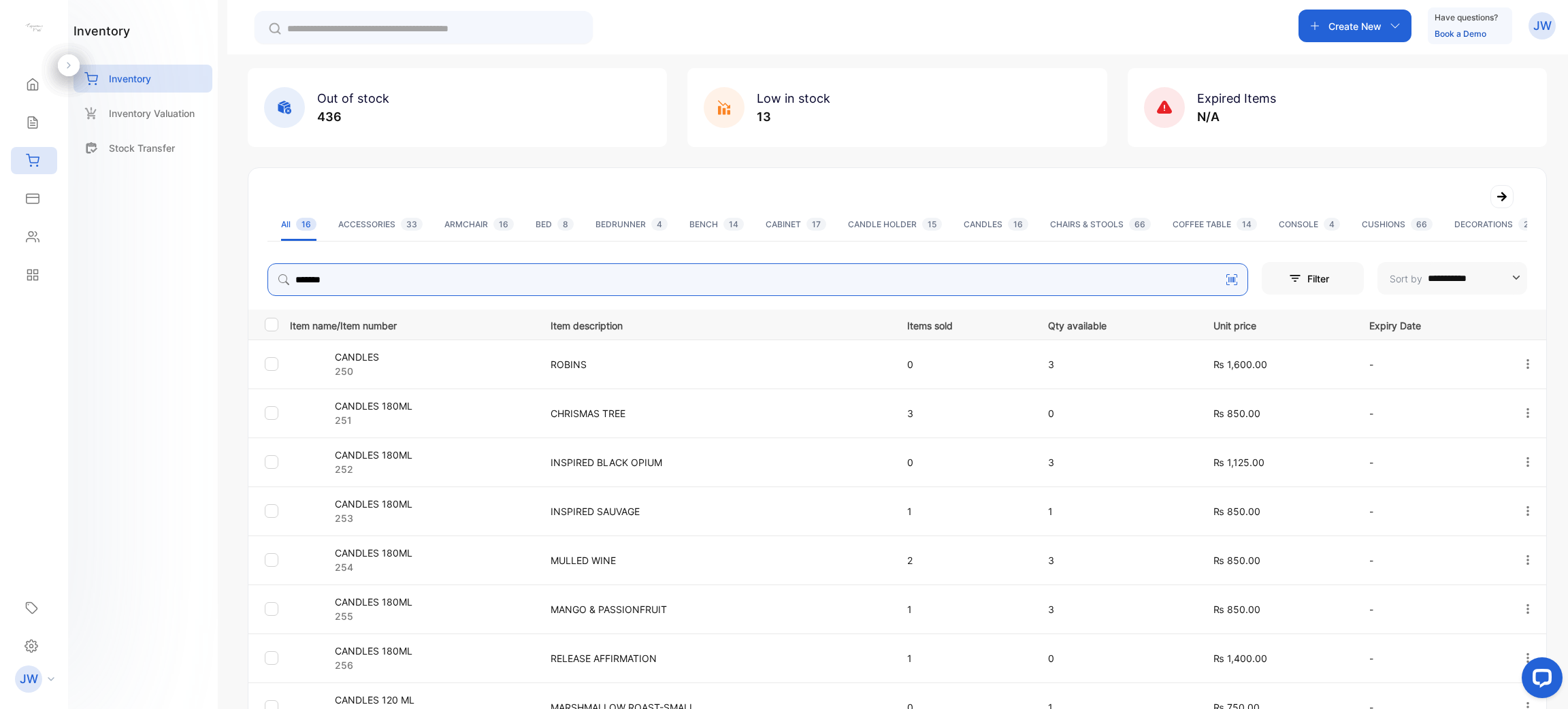
scroll to position [303, 0]
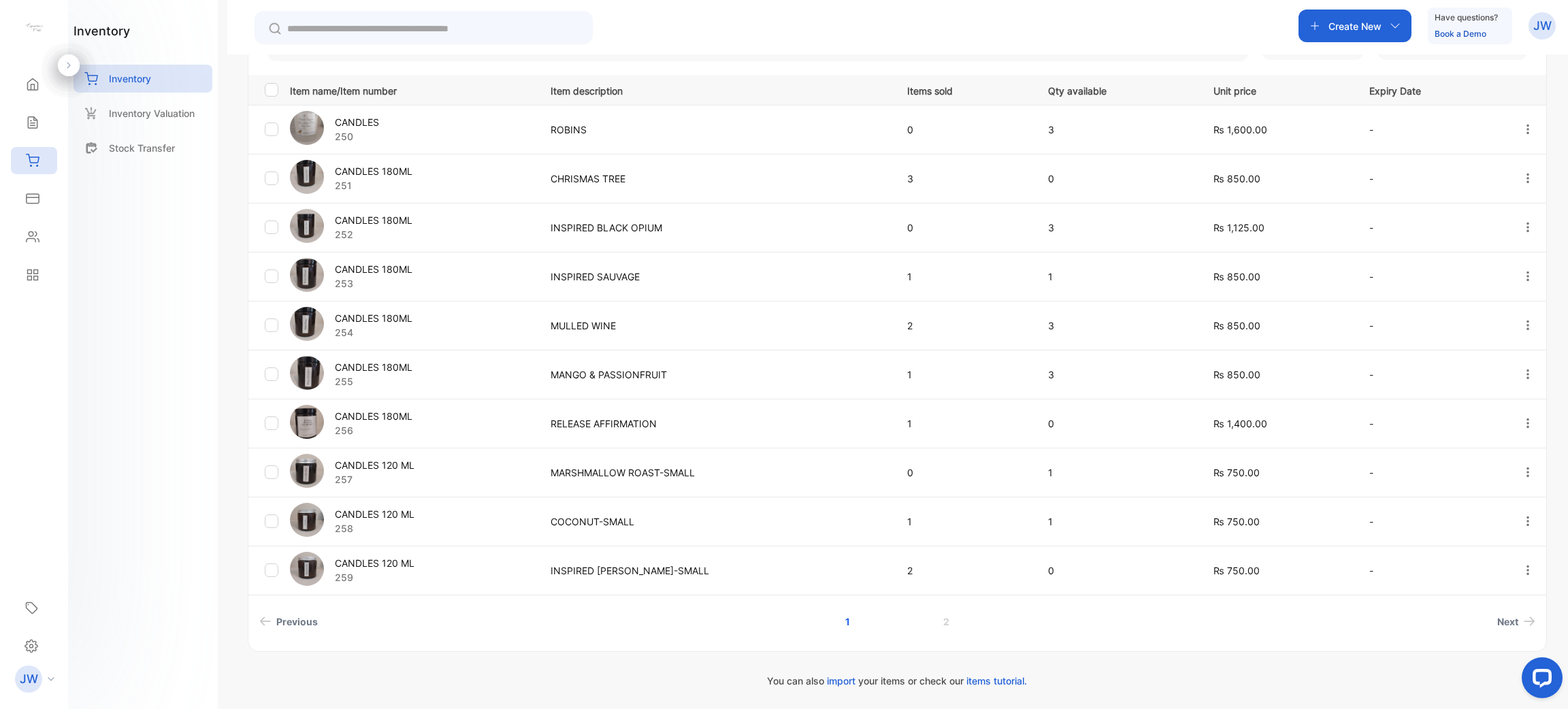
click at [406, 528] on p "258" at bounding box center [374, 528] width 79 height 14
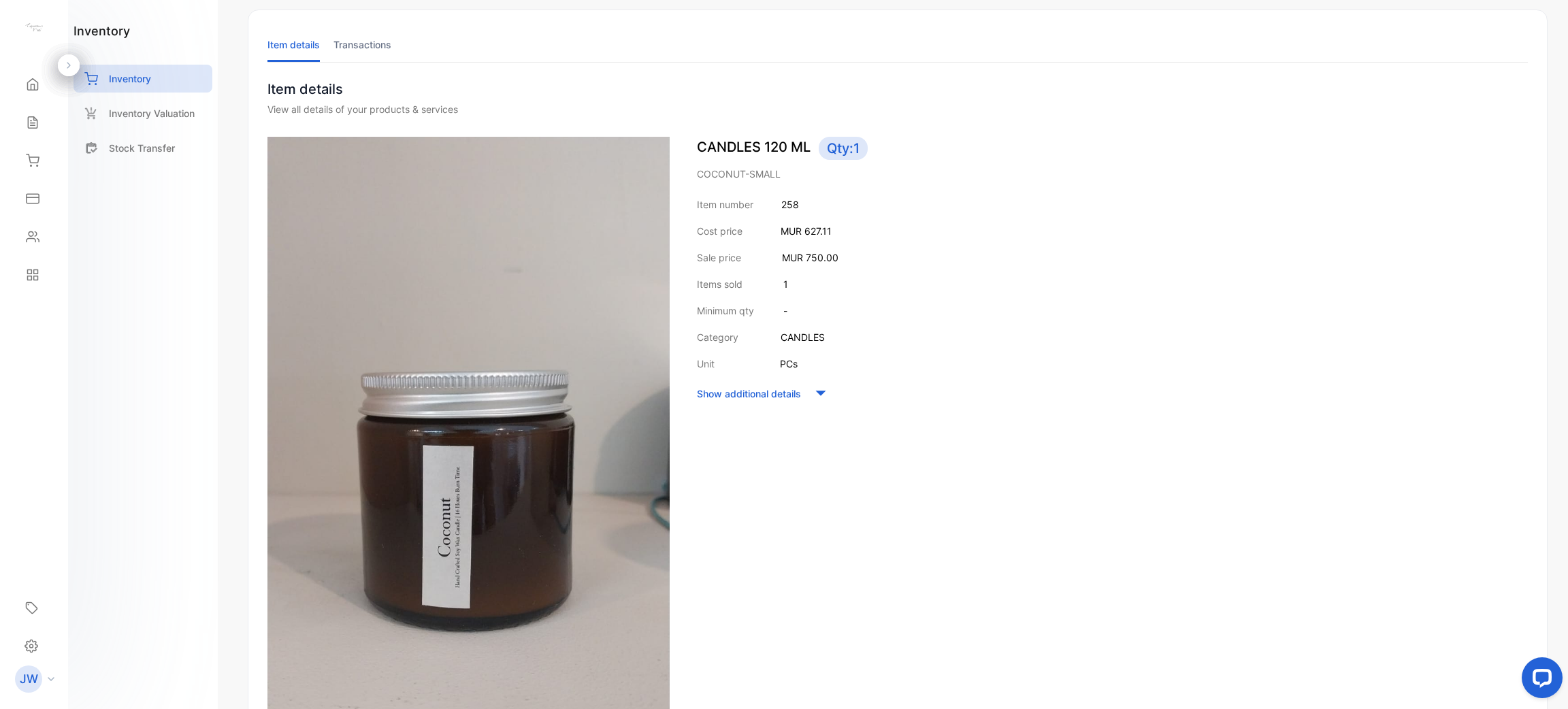
click at [148, 79] on p "Inventory" at bounding box center [130, 78] width 43 height 14
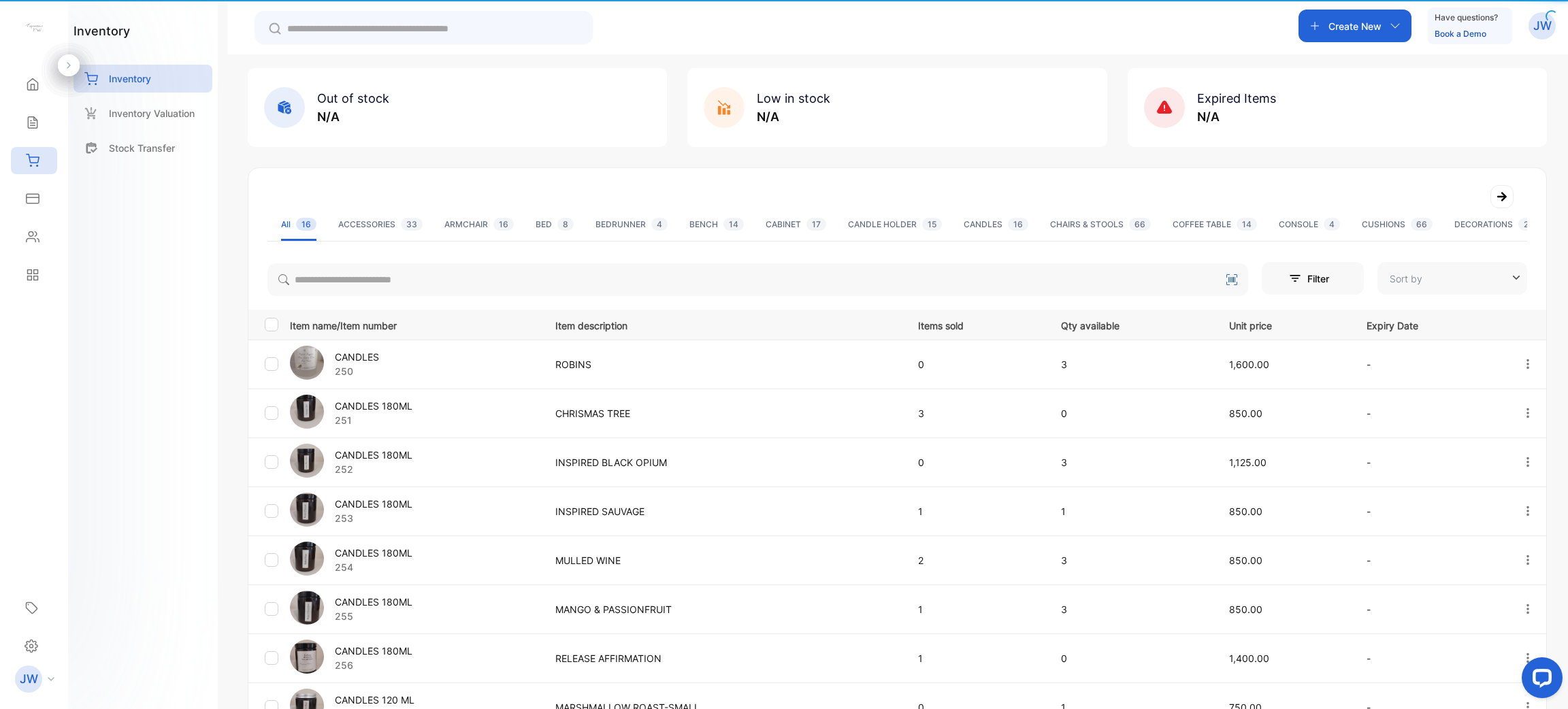
type input "**********"
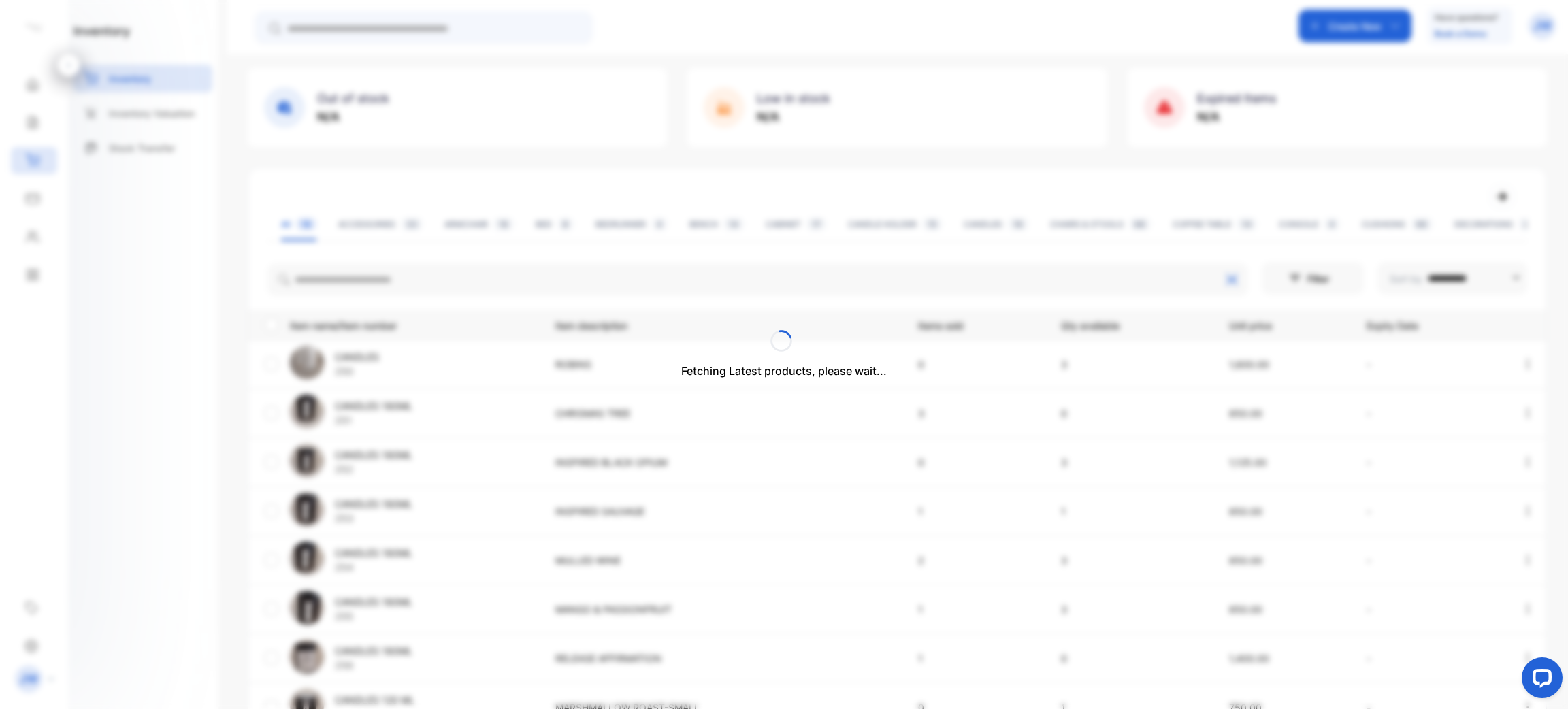
click at [606, 280] on div "Fetching Latest products, please wait..." at bounding box center [784, 354] width 1568 height 709
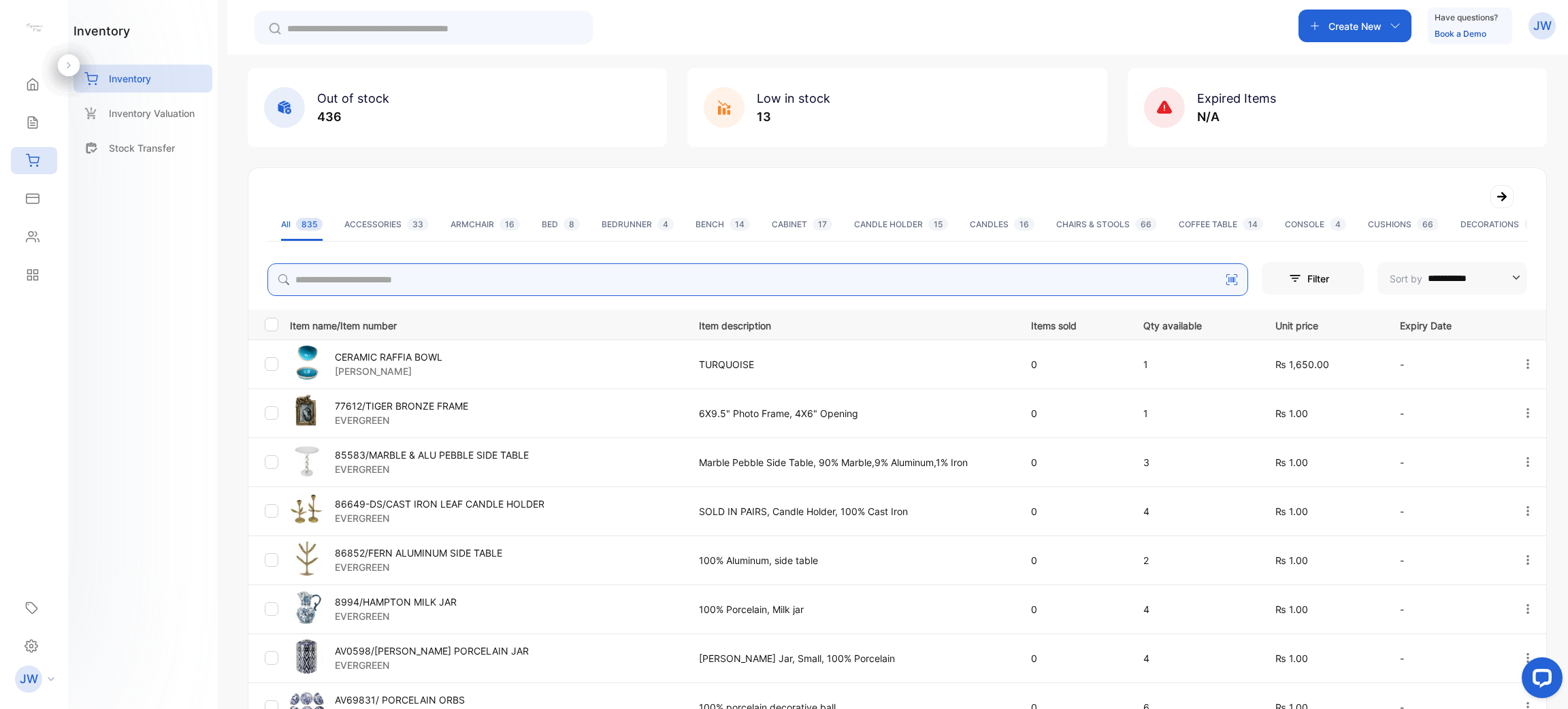
click at [606, 280] on input "search" at bounding box center [757, 280] width 980 height 32
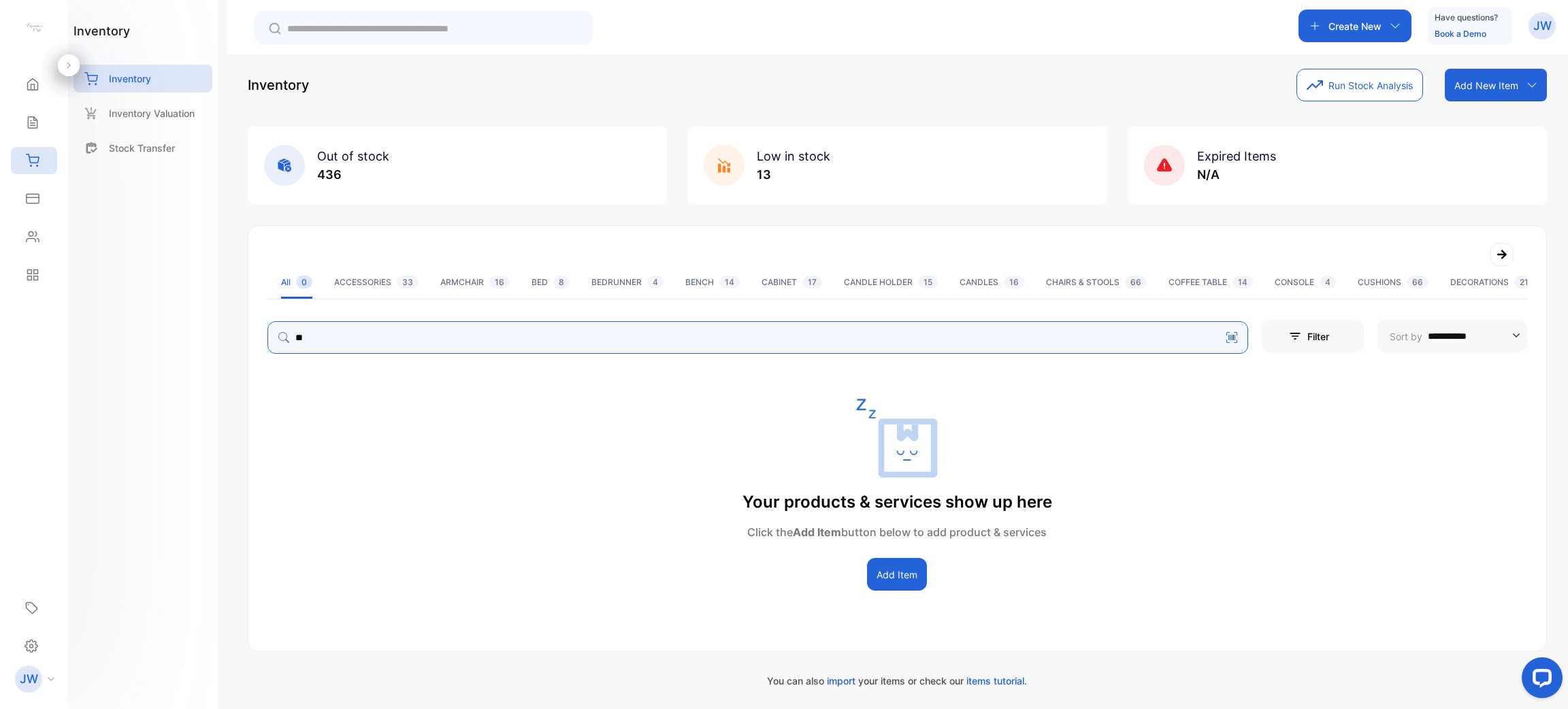
type input "*"
type input "*******"
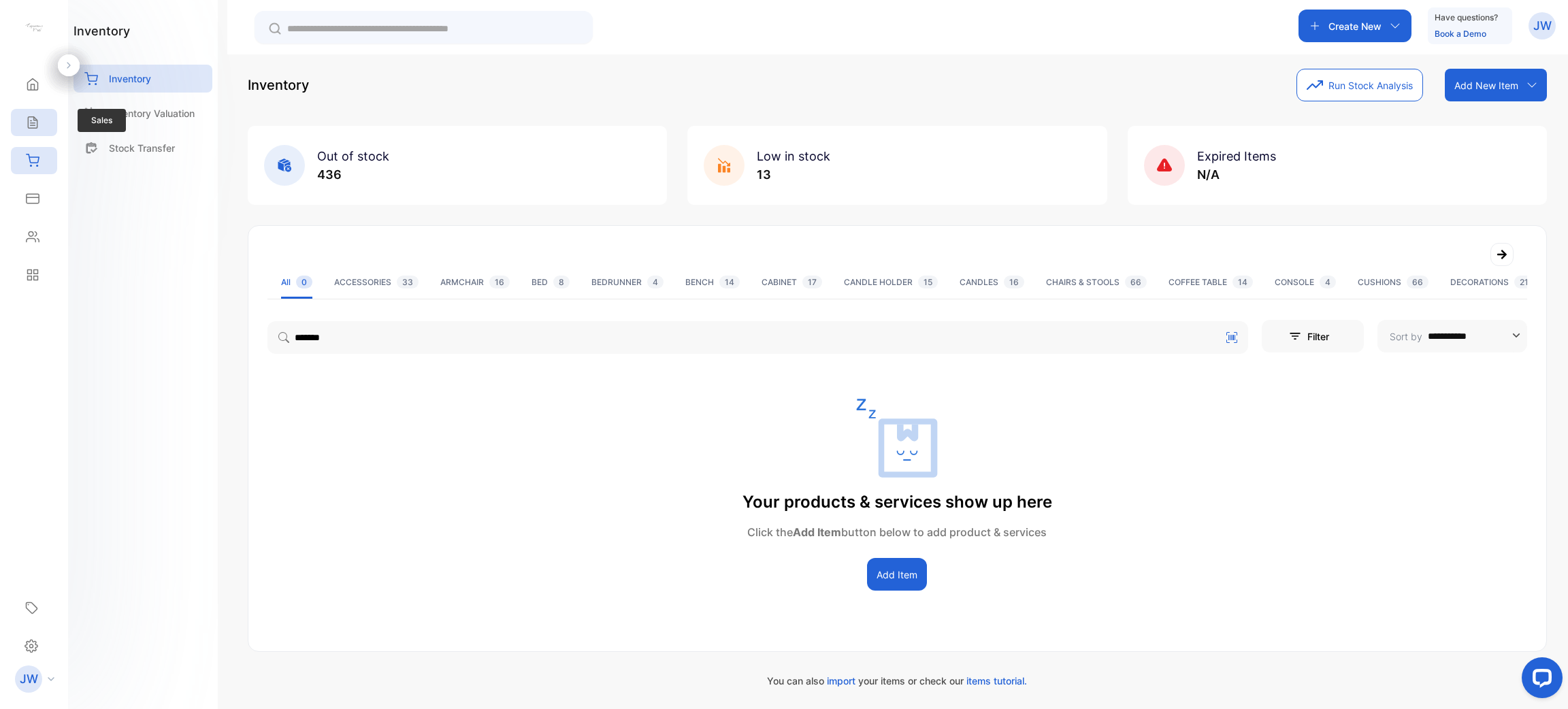
click at [19, 124] on div "Sales" at bounding box center [34, 123] width 46 height 27
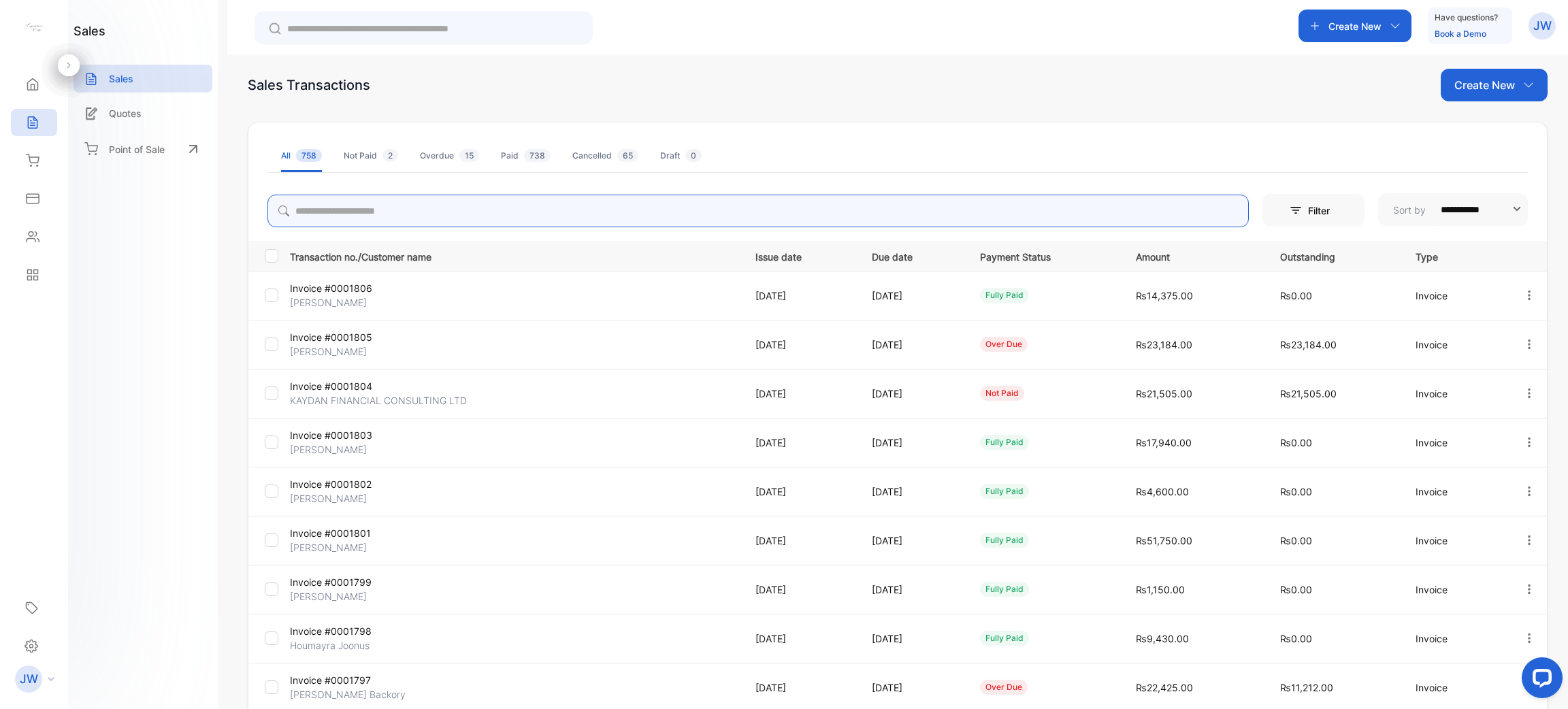
click at [569, 214] on input "search" at bounding box center [758, 210] width 981 height 32
type input "******"
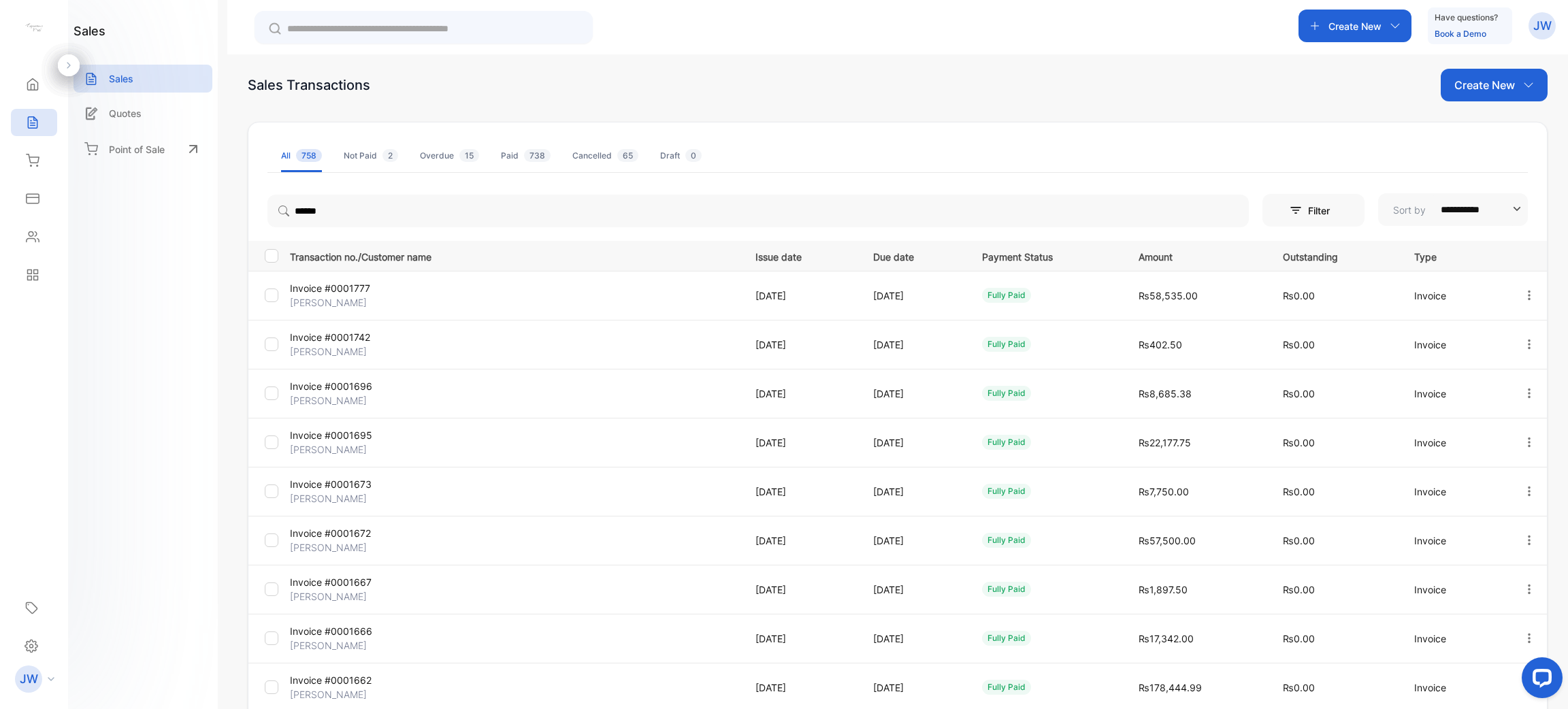
click at [350, 300] on p "[PERSON_NAME]" at bounding box center [365, 303] width 150 height 14
